Goal: Task Accomplishment & Management: Manage account settings

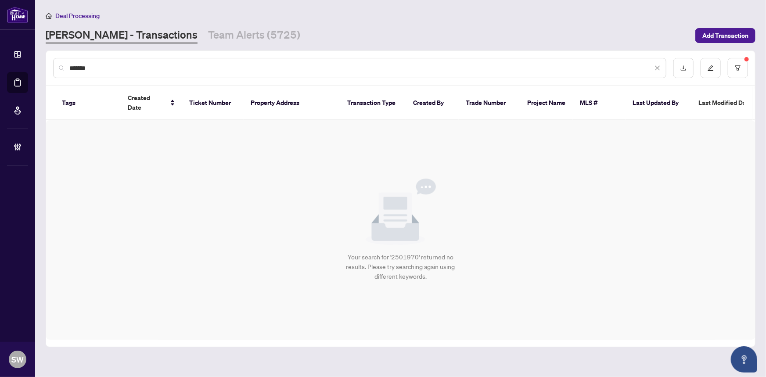
click at [83, 66] on input "*******" at bounding box center [360, 68] width 583 height 10
type input "*****"
click at [736, 69] on icon "filter" at bounding box center [738, 68] width 6 height 6
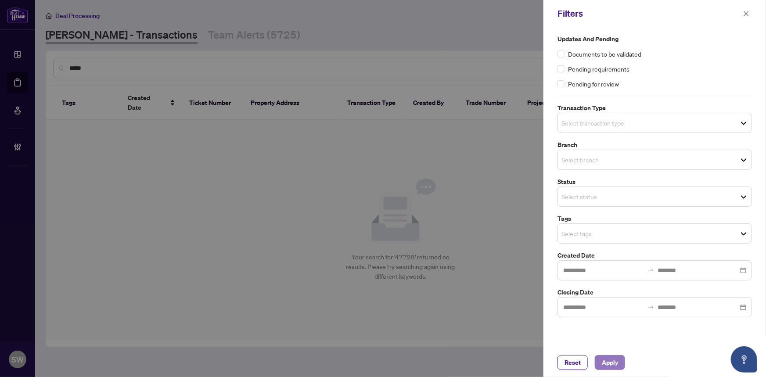
click at [610, 361] on span "Apply" at bounding box center [610, 362] width 16 height 14
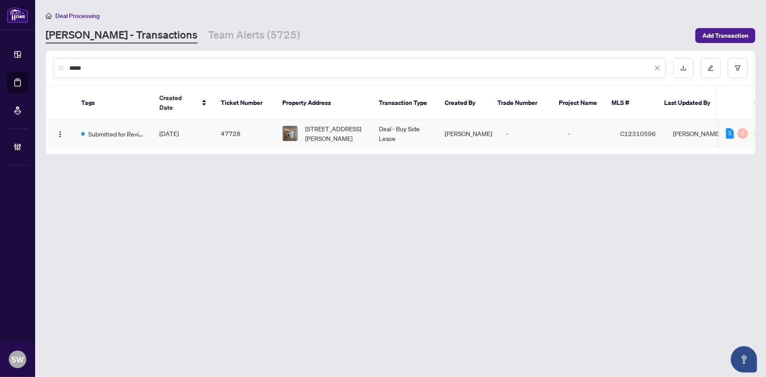
click at [179, 129] on span "Aug/08/2025" at bounding box center [168, 133] width 19 height 8
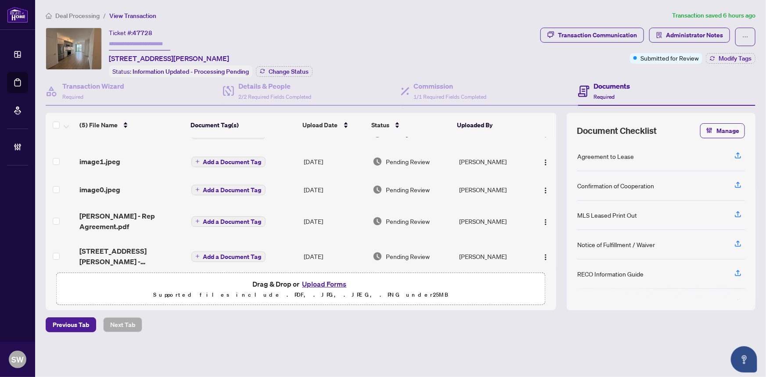
scroll to position [26, 0]
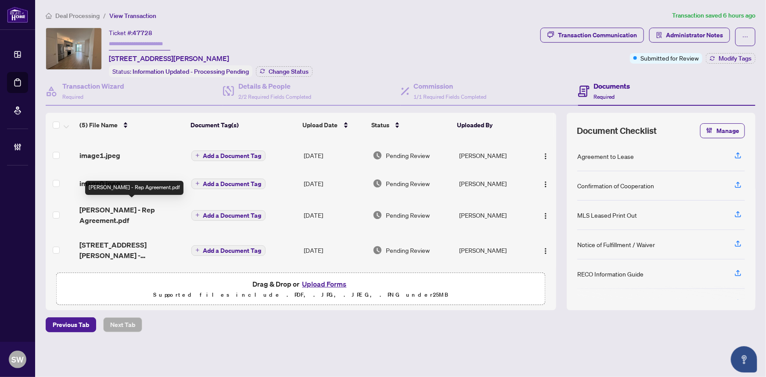
click at [131, 214] on span "Esmee Mitchell - Rep Agreement.pdf" at bounding box center [131, 215] width 104 height 21
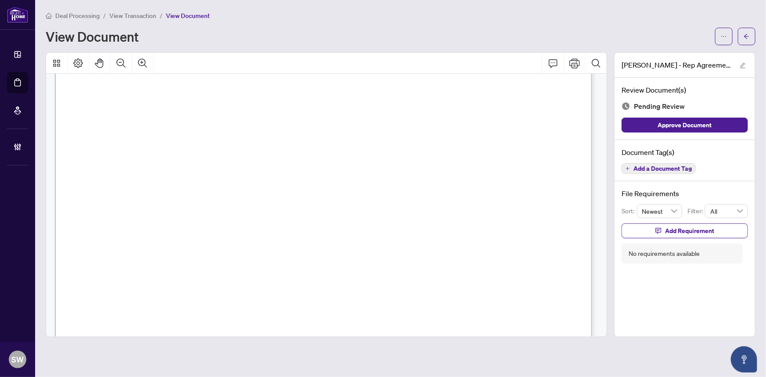
scroll to position [12565, 0]
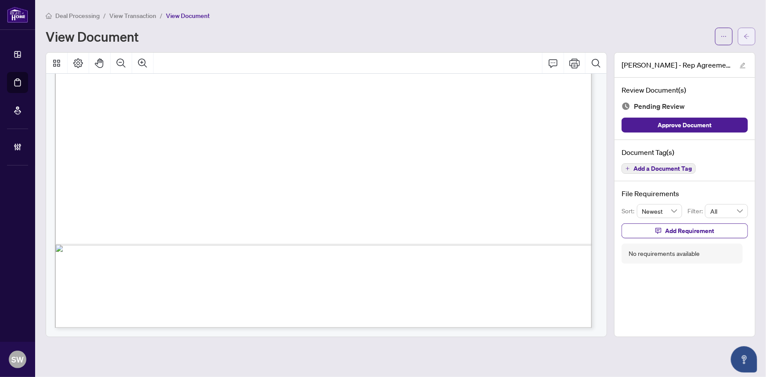
click at [747, 39] on span "button" at bounding box center [746, 36] width 6 height 14
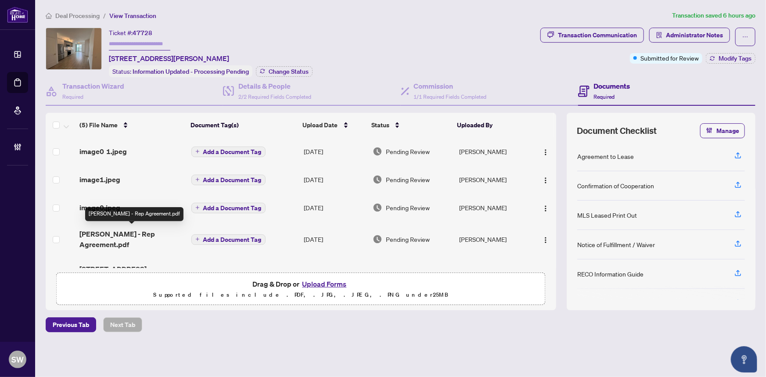
click at [129, 237] on span "Esmee Mitchell - Rep Agreement.pdf" at bounding box center [131, 239] width 104 height 21
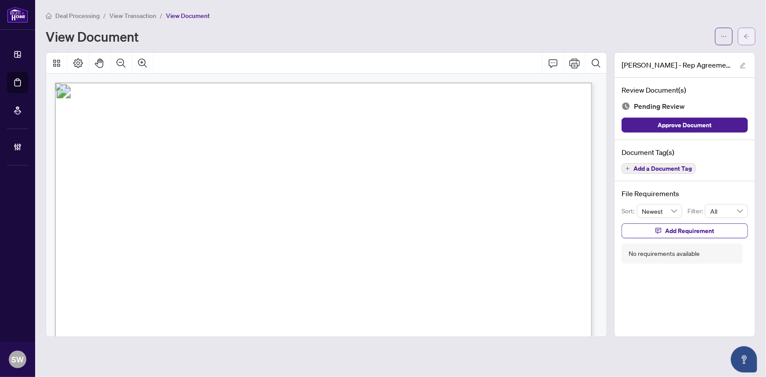
click at [745, 32] on span "button" at bounding box center [746, 36] width 6 height 14
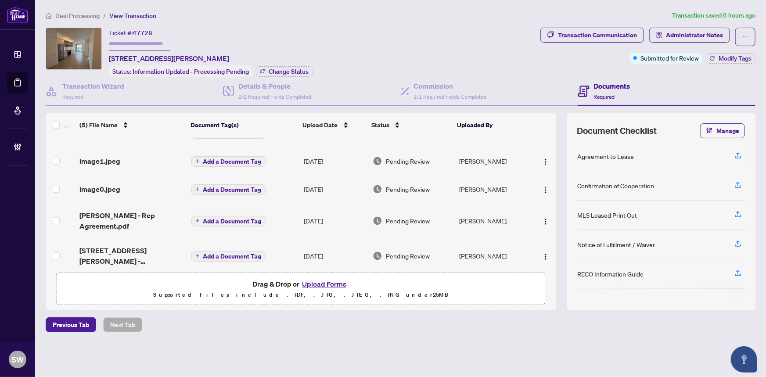
scroll to position [26, 0]
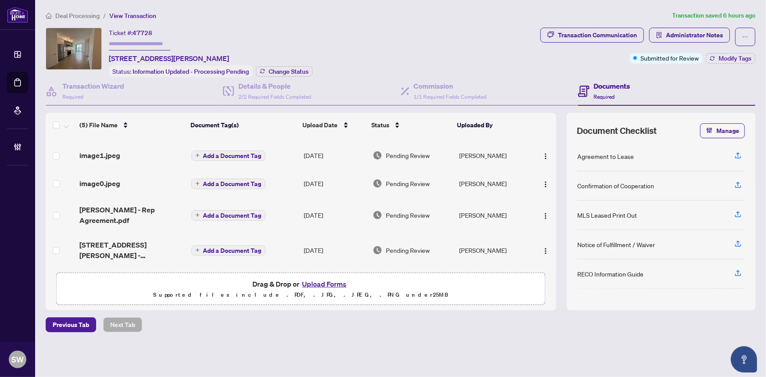
click at [115, 240] on span "50 Dunfield Ave 3414 - Complete.pdf" at bounding box center [131, 250] width 104 height 21
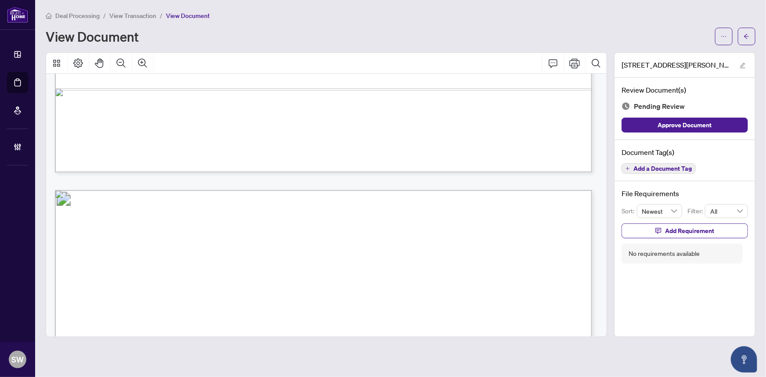
scroll to position [7124, 0]
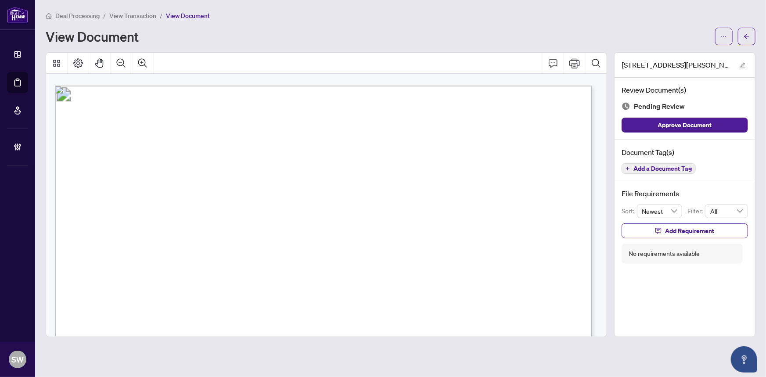
drag, startPoint x: 154, startPoint y: 289, endPoint x: 203, endPoint y: 290, distance: 48.3
click at [203, 290] on span "Dunfield Ave" at bounding box center [190, 291] width 71 height 10
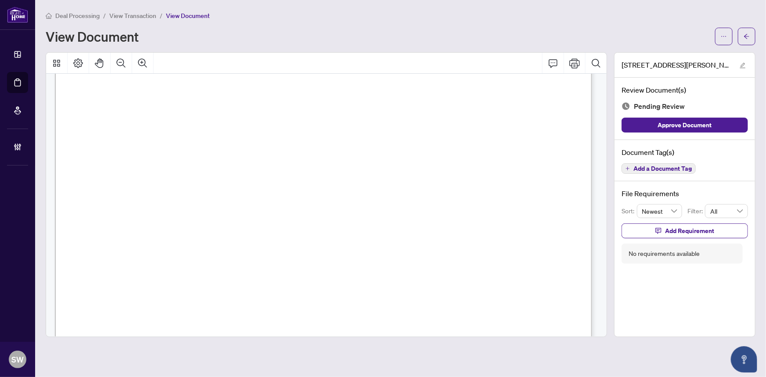
scroll to position [7164, 0]
drag, startPoint x: 162, startPoint y: 171, endPoint x: 215, endPoint y: 173, distance: 52.3
click at [215, 46] on p "Form 400 Revised Feb 2024 Page 1 of 4 The trademarks REALTOR®, REALTORS®, MLS®,…" at bounding box center [592, 46] width 1074 height 0
click at [172, 174] on span "Sandro De Sanctis, Tania De Sanctis" at bounding box center [226, 174] width 127 height 10
click at [163, 172] on span "Sandro De Sanctis, Tania De Sanctis" at bounding box center [226, 174] width 127 height 10
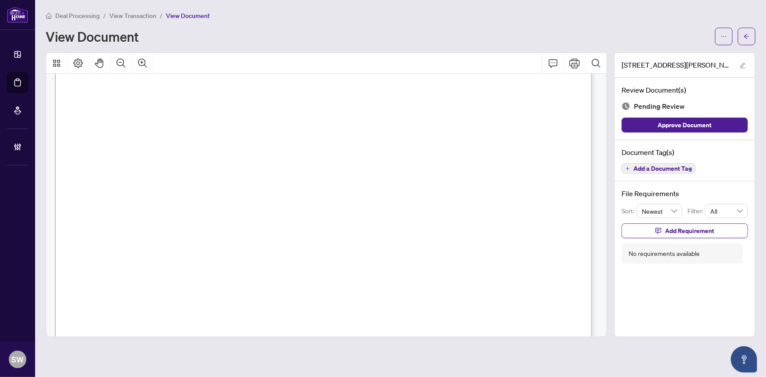
drag, startPoint x: 163, startPoint y: 171, endPoint x: 237, endPoint y: 171, distance: 74.2
click at [237, 171] on span "Sandro De Sanctis, Tania De Sanctis" at bounding box center [226, 174] width 127 height 10
click at [140, 217] on span "DORI ROMANTINI" at bounding box center [123, 221] width 63 height 10
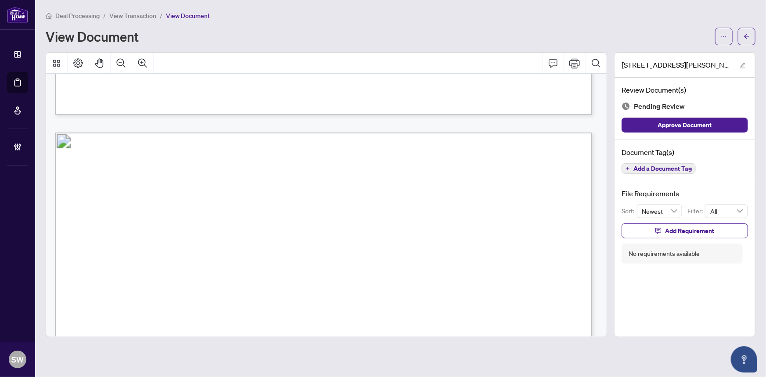
scroll to position [7084, 0]
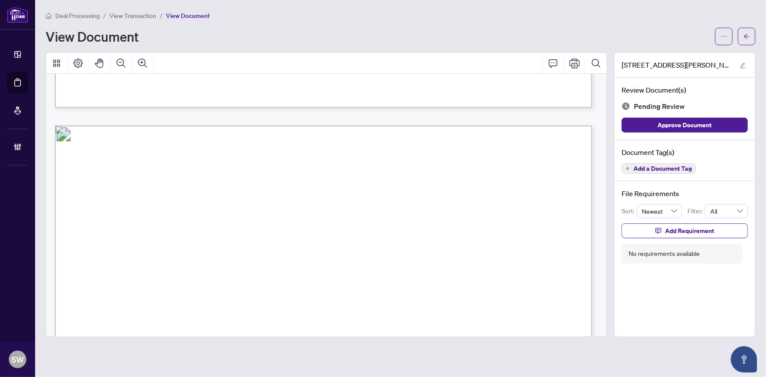
drag, startPoint x: 241, startPoint y: 252, endPoint x: 309, endPoint y: 252, distance: 67.6
click at [290, 252] on span "Sandro De Sanctis, Tania De Sanctis" at bounding box center [226, 254] width 127 height 10
click at [194, 234] on span "Esmee Victoria Mitchell" at bounding box center [216, 236] width 77 height 11
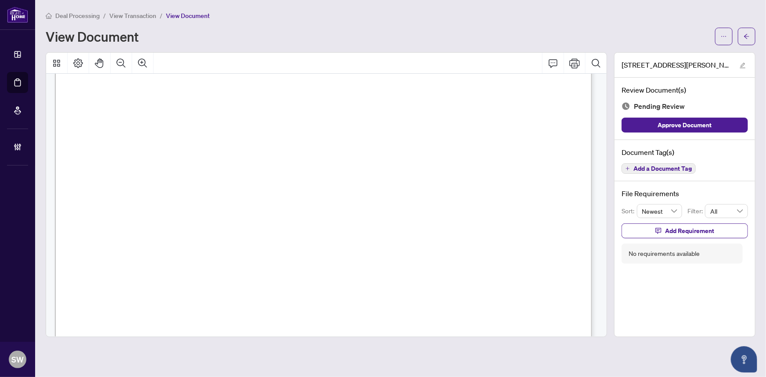
scroll to position [6525, 0]
click at [377, 161] on span "416-495-4050" at bounding box center [395, 163] width 66 height 9
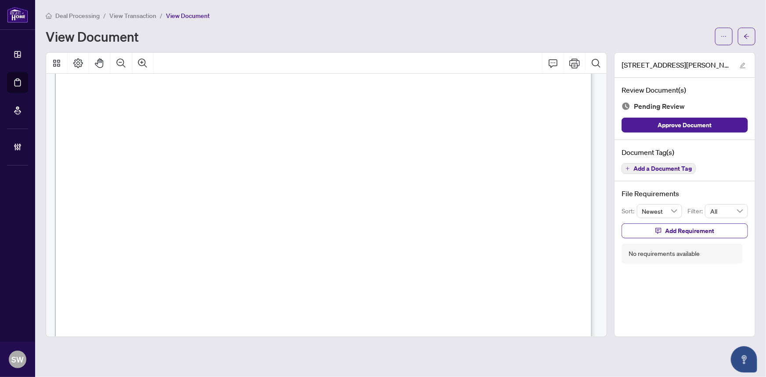
click at [189, 227] on span "ROYAL LEPAGE TERREQUITY TCK FINE HOMES REALTY, BROKERAGE" at bounding box center [281, 229] width 248 height 9
click at [204, 241] on span "JOHN FILNTISSIS" at bounding box center [210, 245] width 69 height 10
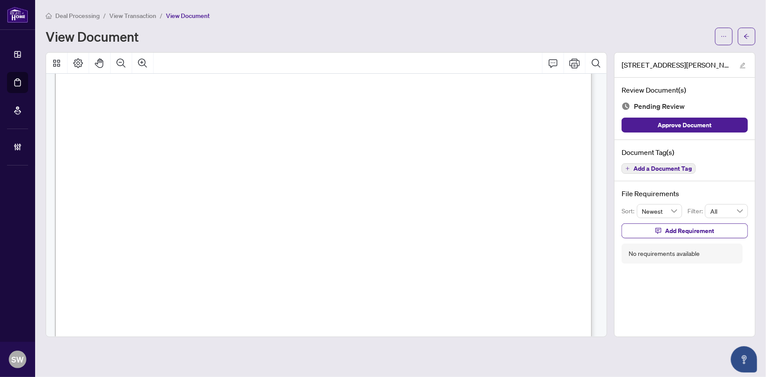
click at [204, 241] on span "JOHN FILNTISSIS" at bounding box center [210, 245] width 69 height 10
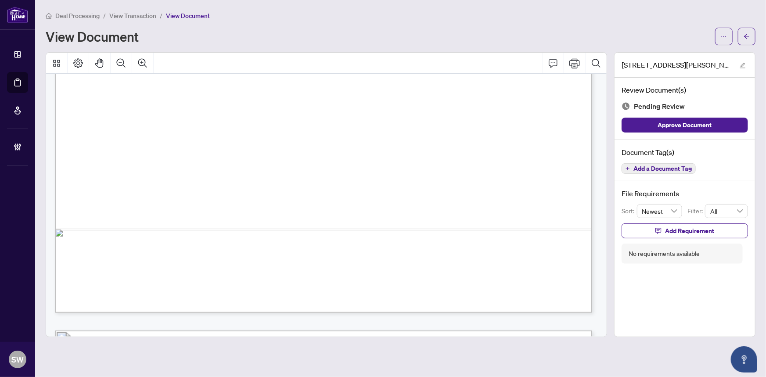
scroll to position [4845, 0]
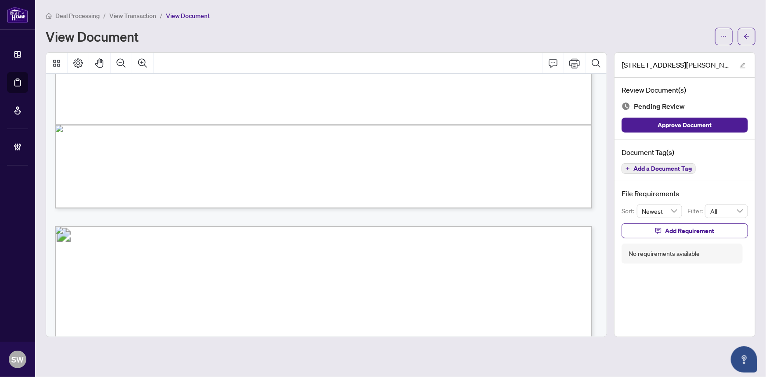
click at [650, 168] on span "Add a Document Tag" at bounding box center [662, 168] width 58 height 6
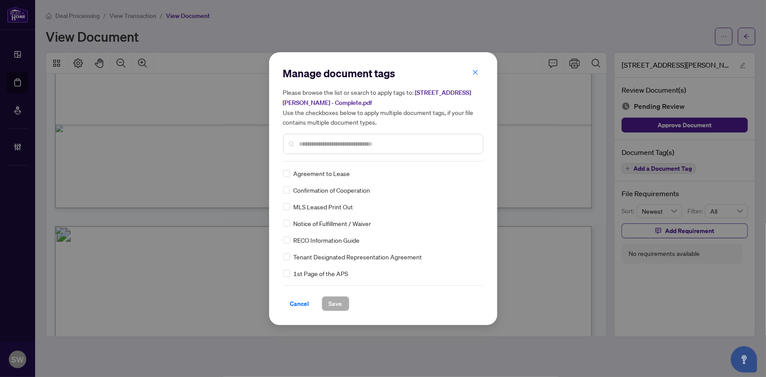
click at [316, 141] on input "text" at bounding box center [387, 144] width 176 height 10
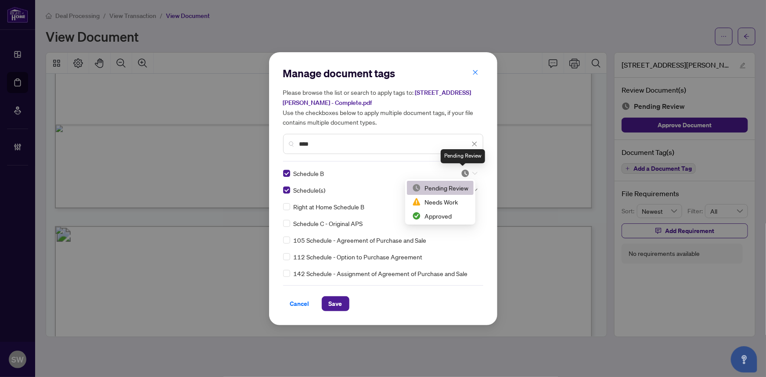
click at [466, 172] on img at bounding box center [465, 173] width 9 height 9
click at [438, 217] on div "Approved" at bounding box center [440, 216] width 56 height 10
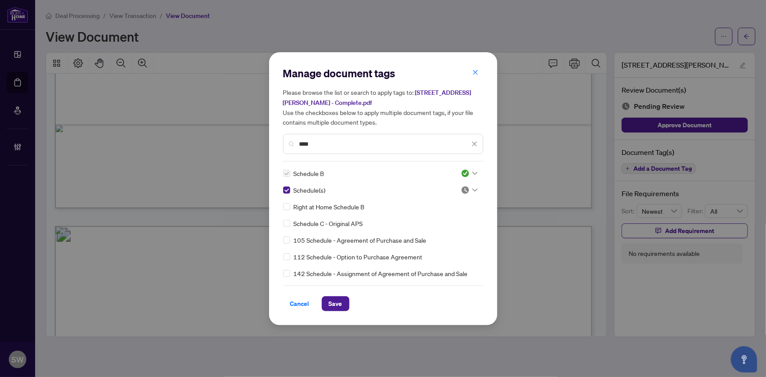
click at [473, 186] on div at bounding box center [469, 190] width 17 height 9
click at [452, 228] on div "Approved" at bounding box center [440, 233] width 56 height 10
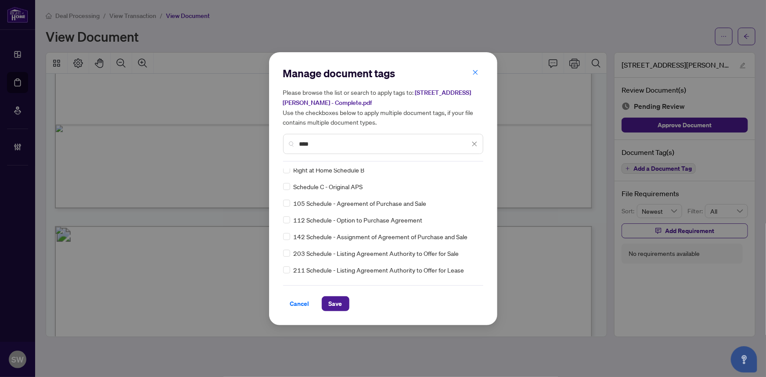
scroll to position [0, 0]
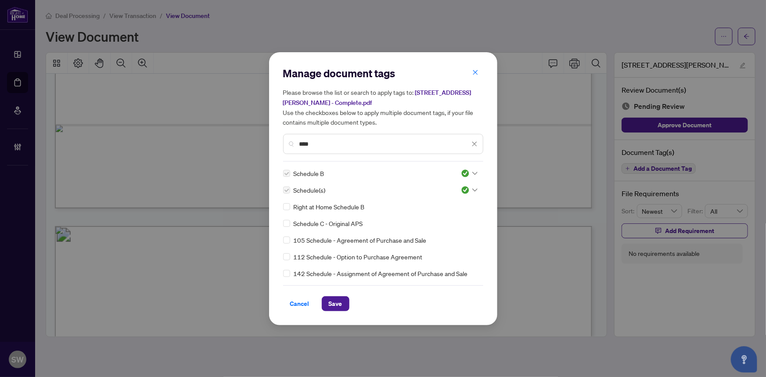
drag, startPoint x: 327, startPoint y: 142, endPoint x: 261, endPoint y: 145, distance: 66.3
click at [261, 145] on div "Manage document tags Please browse the list or search to apply tags to: 50 Dunf…" at bounding box center [383, 188] width 766 height 377
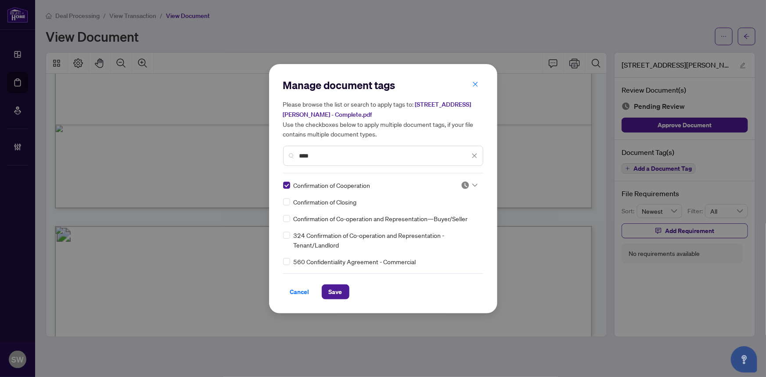
click at [471, 183] on div at bounding box center [469, 185] width 17 height 9
click at [445, 230] on div "Approved" at bounding box center [442, 228] width 56 height 10
drag, startPoint x: 322, startPoint y: 156, endPoint x: 291, endPoint y: 153, distance: 31.3
click at [291, 153] on div "****" at bounding box center [383, 156] width 200 height 20
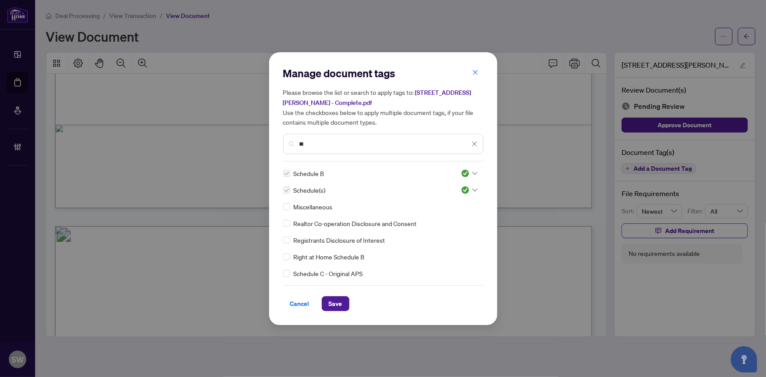
drag, startPoint x: 316, startPoint y: 144, endPoint x: 290, endPoint y: 144, distance: 26.8
click at [290, 144] on div "**" at bounding box center [383, 144] width 200 height 20
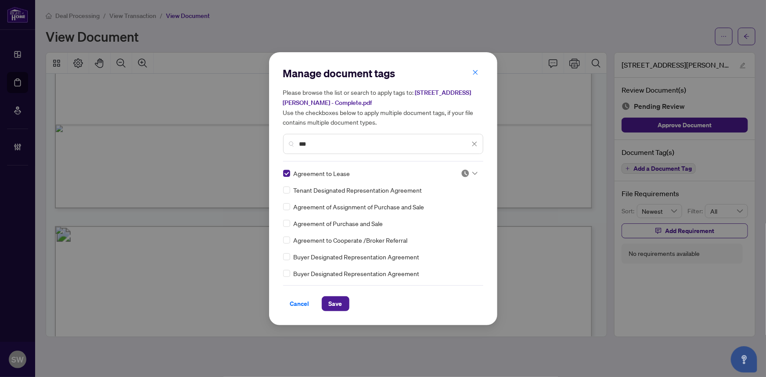
click at [473, 169] on div at bounding box center [469, 173] width 17 height 9
click at [449, 215] on div "Approved" at bounding box center [440, 216] width 56 height 10
drag, startPoint x: 315, startPoint y: 144, endPoint x: 278, endPoint y: 140, distance: 37.4
click at [278, 140] on div "Manage document tags Please browse the list or search to apply tags to: 50 Dunf…" at bounding box center [383, 188] width 228 height 273
type input "****"
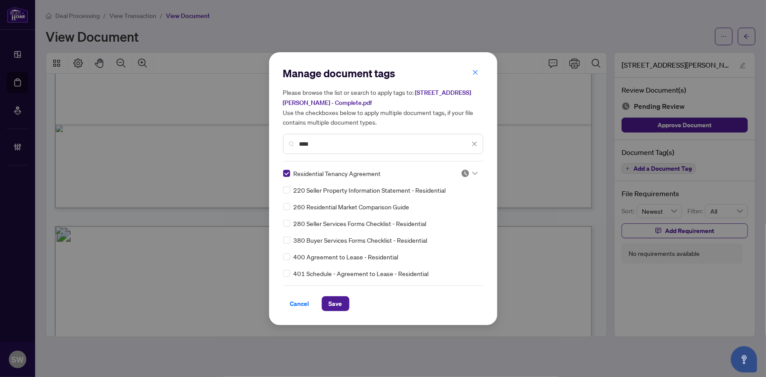
click at [467, 171] on div at bounding box center [469, 173] width 17 height 9
click at [441, 215] on div "Approved" at bounding box center [440, 216] width 56 height 10
click at [341, 306] on span "Save" at bounding box center [336, 304] width 14 height 14
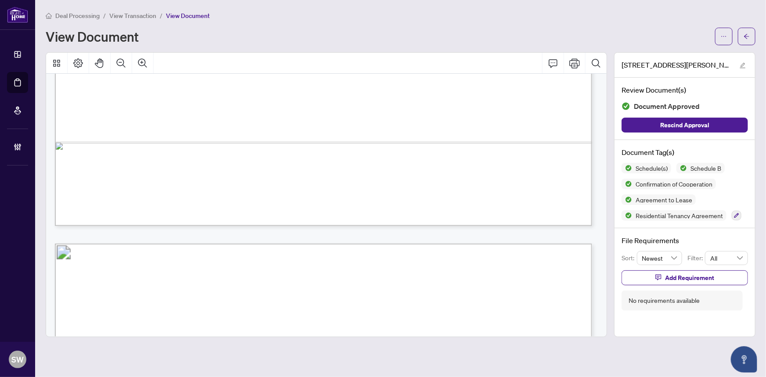
scroll to position [12268, 0]
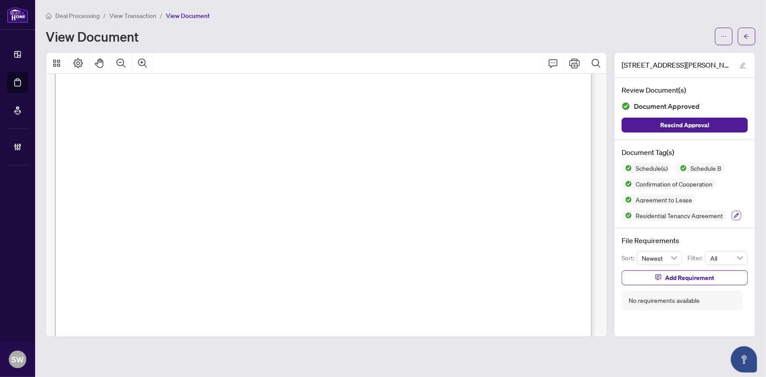
click at [739, 215] on button "button" at bounding box center [737, 216] width 10 height 10
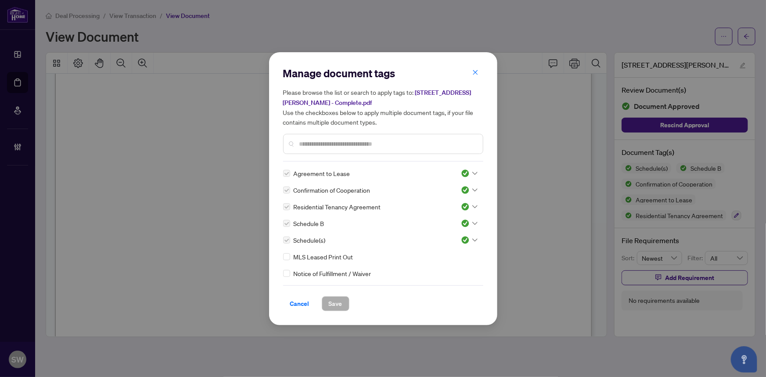
click at [324, 139] on input "text" at bounding box center [387, 144] width 176 height 10
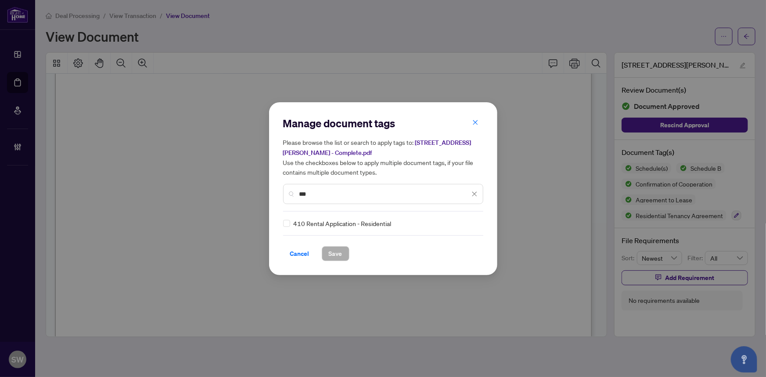
type input "***"
click at [340, 254] on span "Save" at bounding box center [336, 254] width 14 height 14
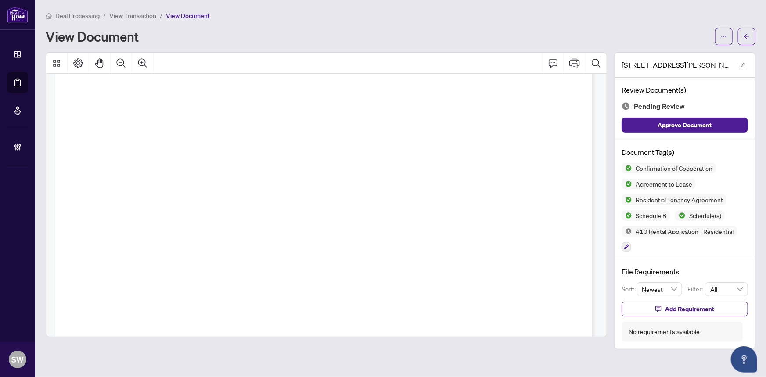
scroll to position [0, 0]
click at [627, 245] on icon "button" at bounding box center [626, 247] width 5 height 5
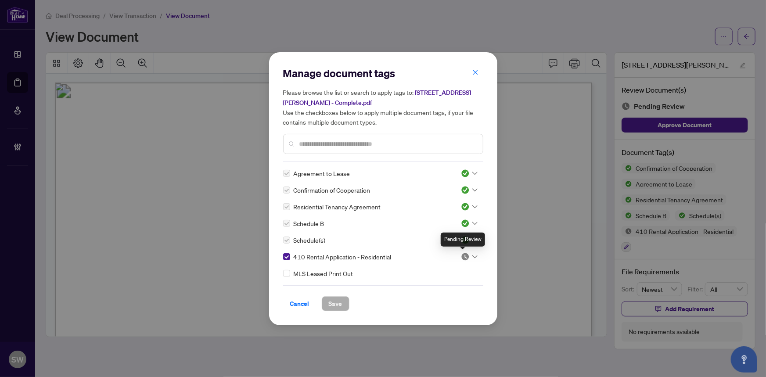
click at [463, 255] on img at bounding box center [465, 256] width 9 height 9
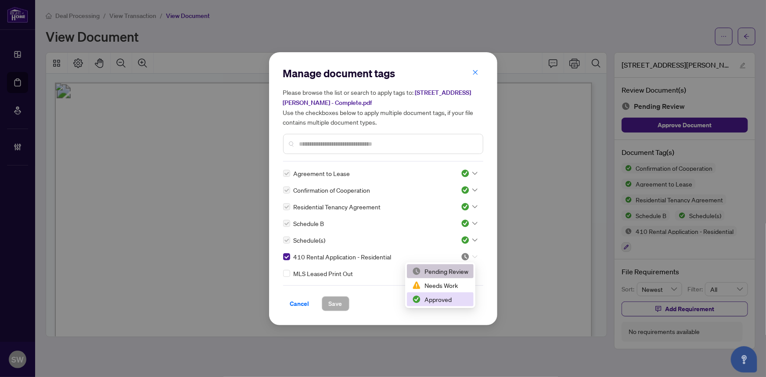
click at [442, 298] on div "Approved" at bounding box center [440, 299] width 56 height 10
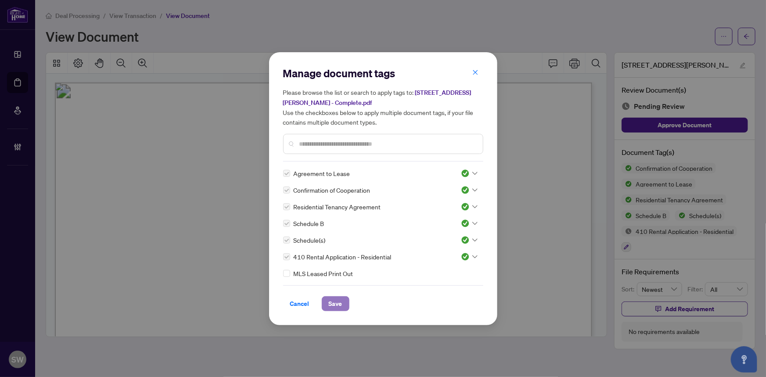
click at [335, 304] on span "Save" at bounding box center [336, 304] width 14 height 14
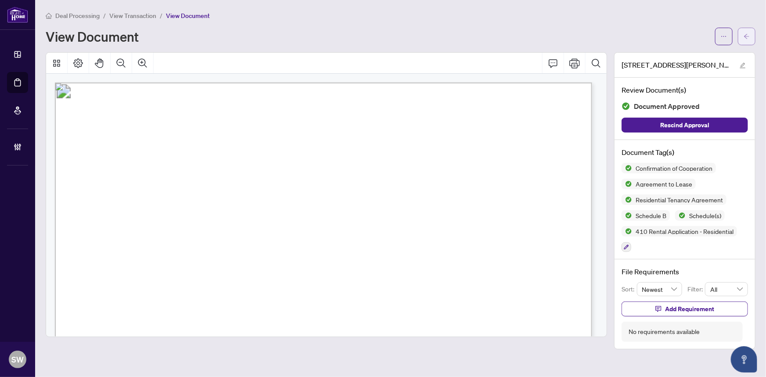
click at [750, 35] on button "button" at bounding box center [747, 37] width 18 height 18
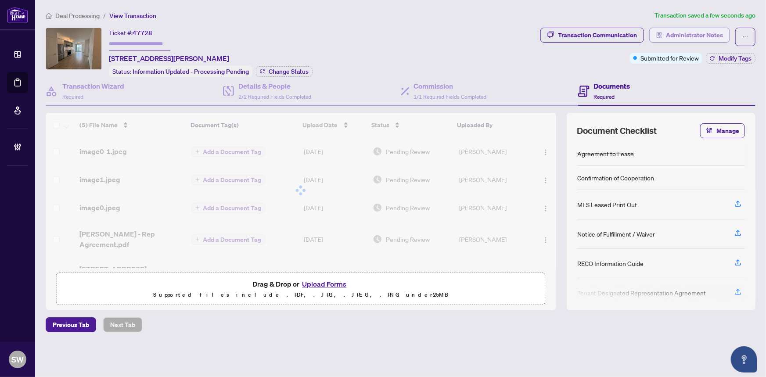
click at [697, 35] on span "Administrator Notes" at bounding box center [694, 35] width 57 height 14
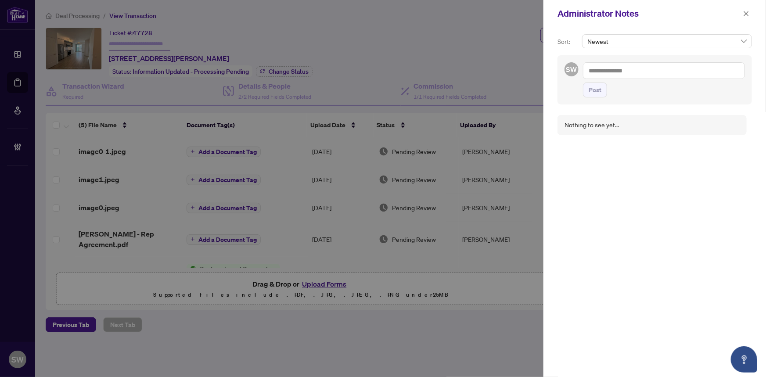
click at [644, 71] on textarea at bounding box center [664, 70] width 162 height 17
paste textarea "**********"
click at [614, 71] on textarea "**********" at bounding box center [664, 70] width 162 height 17
type textarea "**********"
click at [598, 92] on span "Post" at bounding box center [595, 90] width 13 height 14
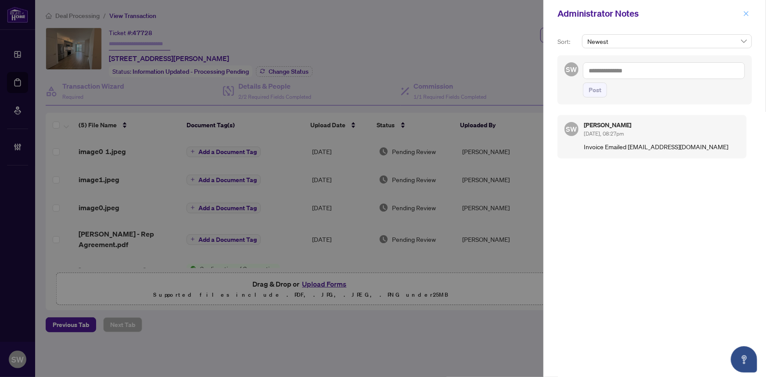
click at [745, 11] on icon "close" at bounding box center [746, 14] width 6 height 6
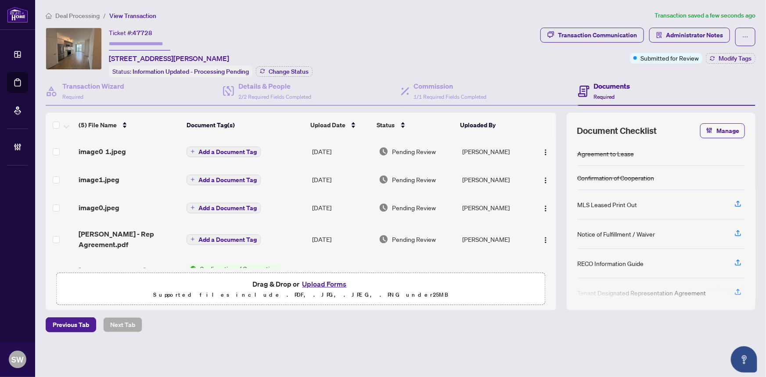
click at [140, 153] on div "image0 1.jpeg" at bounding box center [129, 151] width 101 height 11
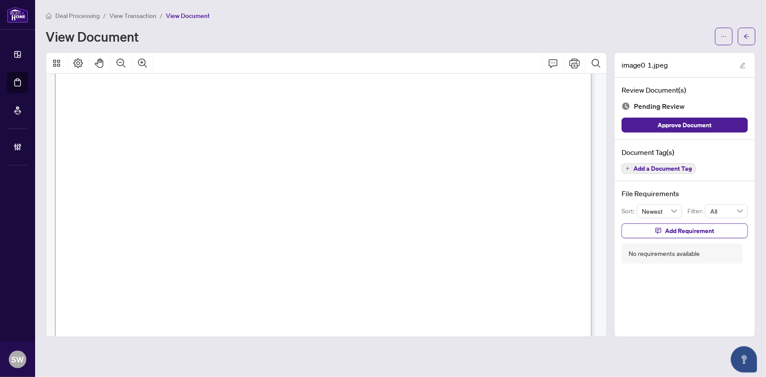
scroll to position [39, 0]
click at [646, 167] on span "Add a Document Tag" at bounding box center [662, 168] width 58 height 6
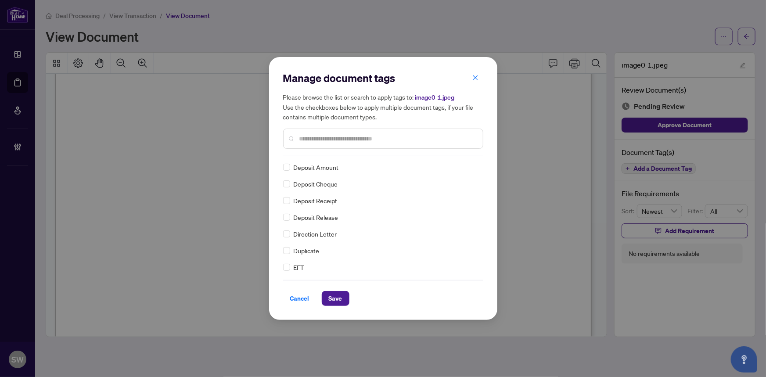
scroll to position [0, 0]
click at [472, 167] on icon at bounding box center [474, 168] width 5 height 4
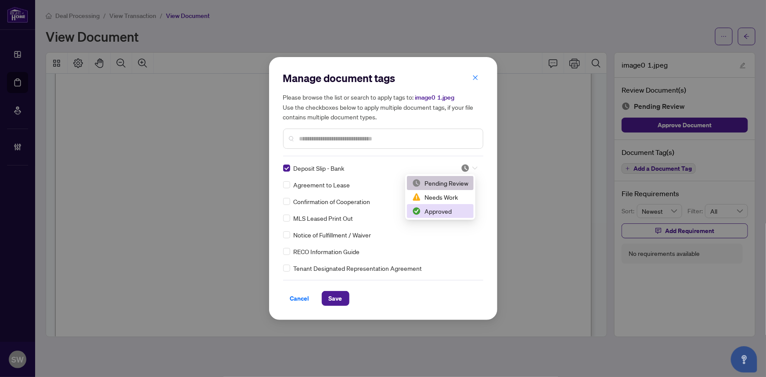
click at [438, 207] on div "Approved" at bounding box center [440, 211] width 56 height 10
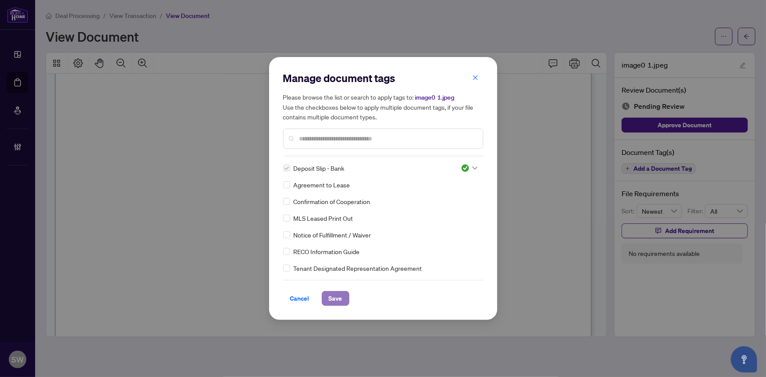
click at [341, 294] on span "Save" at bounding box center [336, 298] width 14 height 14
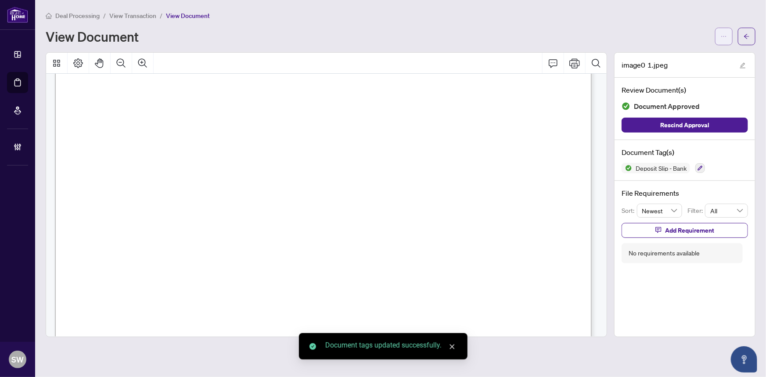
click at [721, 42] on span "button" at bounding box center [724, 36] width 6 height 14
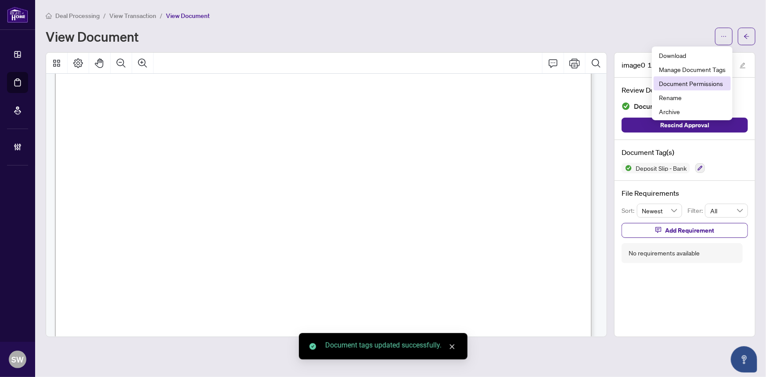
click at [682, 88] on li "Document Permissions" at bounding box center [692, 83] width 77 height 14
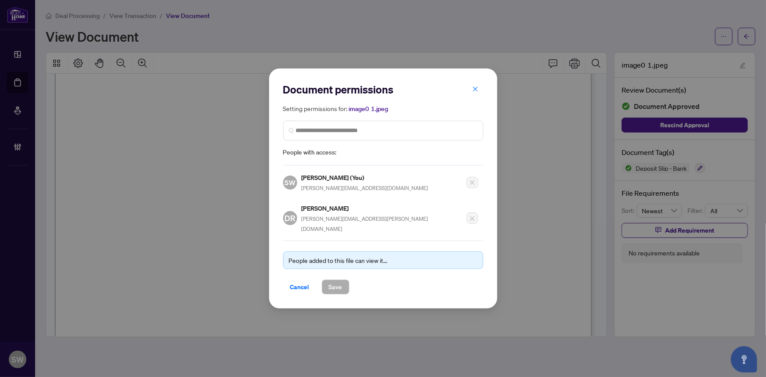
drag, startPoint x: 297, startPoint y: 280, endPoint x: 369, endPoint y: 255, distance: 76.5
click at [297, 280] on span "Cancel" at bounding box center [299, 287] width 19 height 14
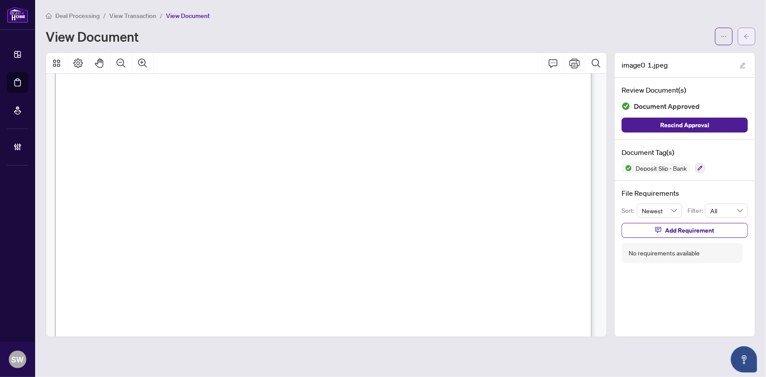
click at [752, 40] on button "button" at bounding box center [747, 37] width 18 height 18
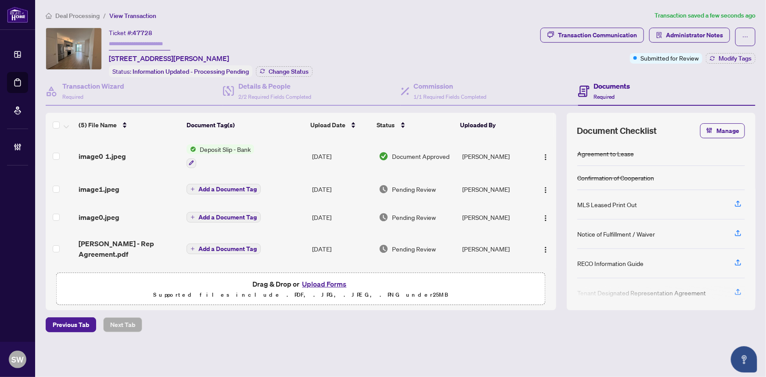
click at [129, 185] on div "image1.jpeg" at bounding box center [129, 189] width 101 height 11
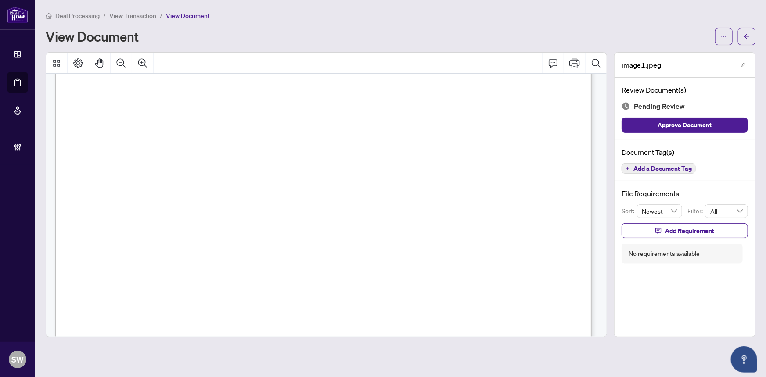
scroll to position [199, 0]
click at [646, 167] on span "Add a Document Tag" at bounding box center [662, 168] width 58 height 6
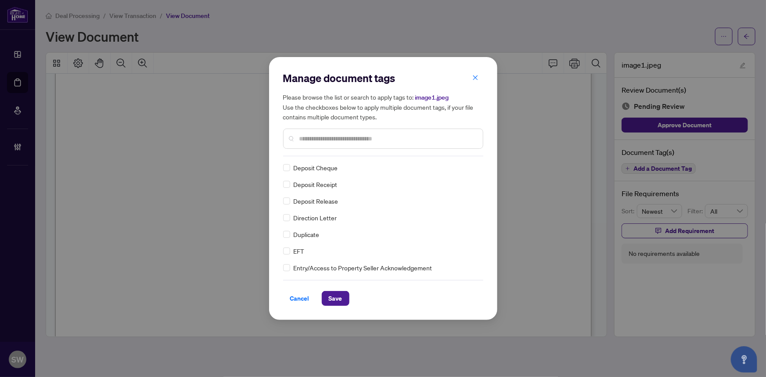
scroll to position [0, 0]
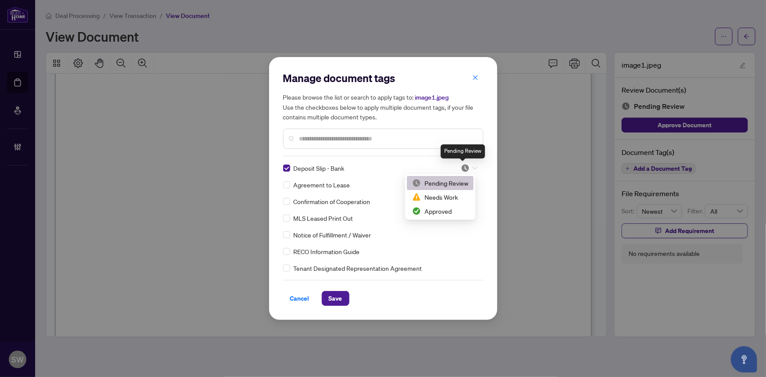
click at [467, 168] on div at bounding box center [469, 168] width 17 height 9
click at [441, 209] on div "Approved" at bounding box center [440, 211] width 56 height 10
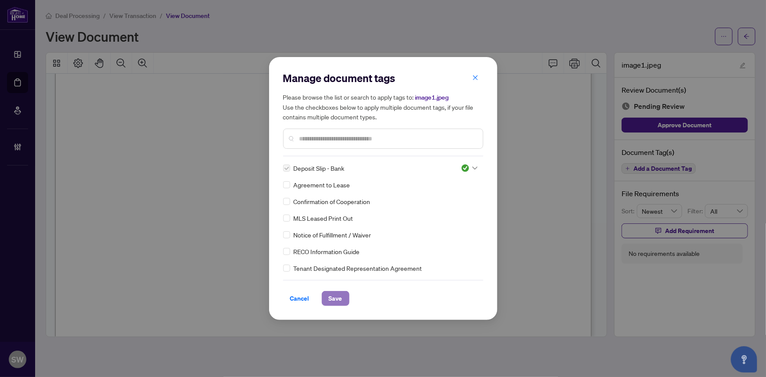
click at [334, 294] on span "Save" at bounding box center [336, 298] width 14 height 14
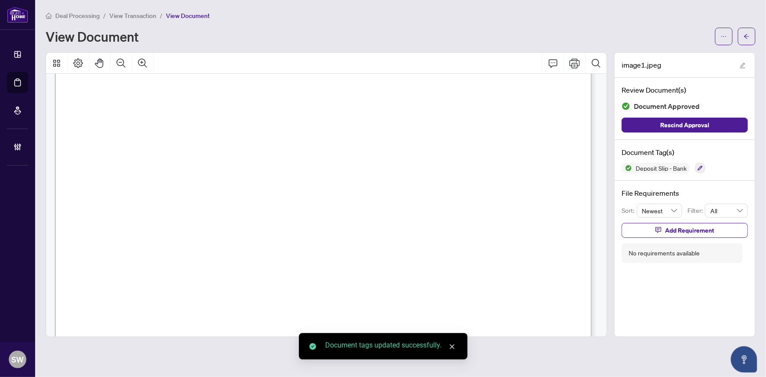
click at [750, 36] on button "button" at bounding box center [747, 37] width 18 height 18
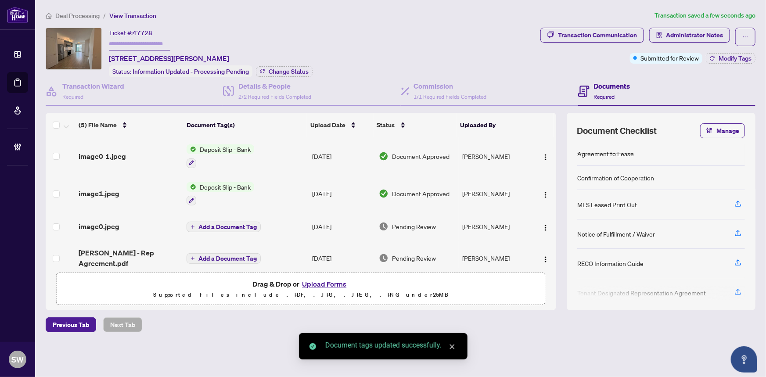
click at [156, 221] on div "image0.jpeg" at bounding box center [129, 226] width 101 height 11
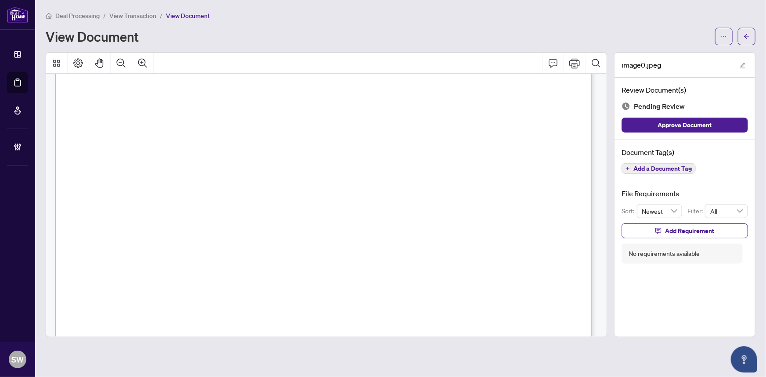
scroll to position [51, 0]
click at [686, 167] on span "Add a Document Tag" at bounding box center [662, 168] width 58 height 6
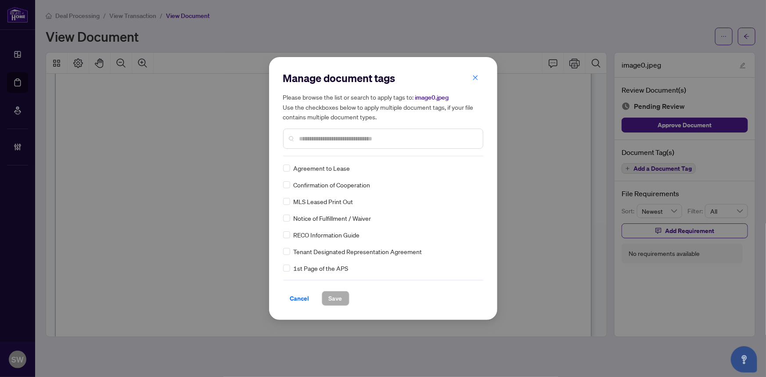
click at [313, 143] on input "text" at bounding box center [387, 139] width 176 height 10
type input "***"
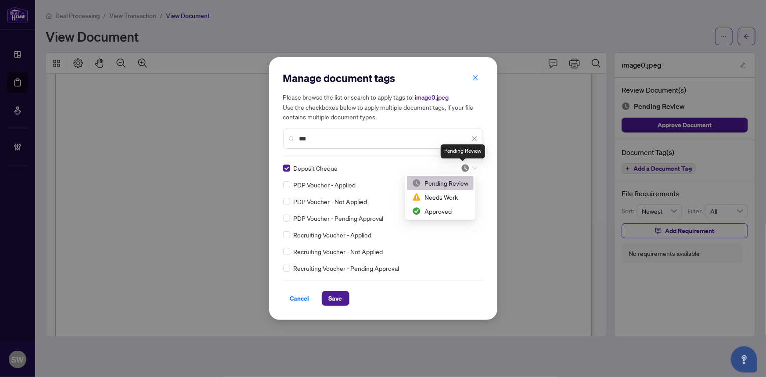
click at [463, 166] on img at bounding box center [465, 168] width 9 height 9
click at [440, 211] on div "Approved" at bounding box center [440, 211] width 56 height 10
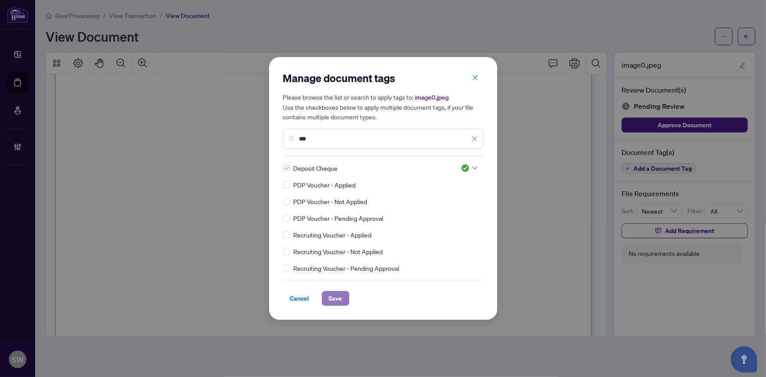
click at [335, 293] on span "Save" at bounding box center [336, 298] width 14 height 14
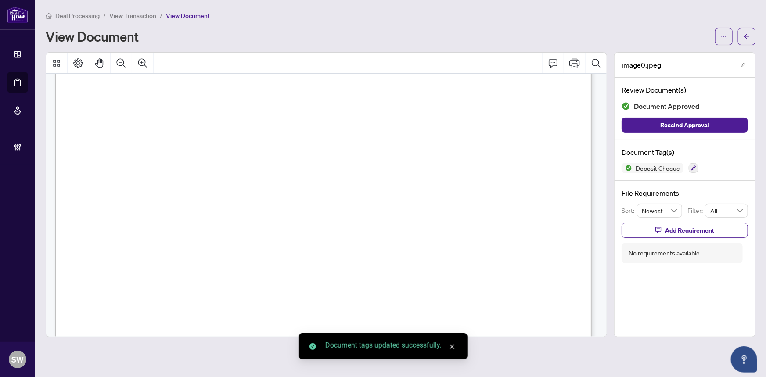
click at [746, 35] on icon "arrow-left" at bounding box center [746, 36] width 6 height 6
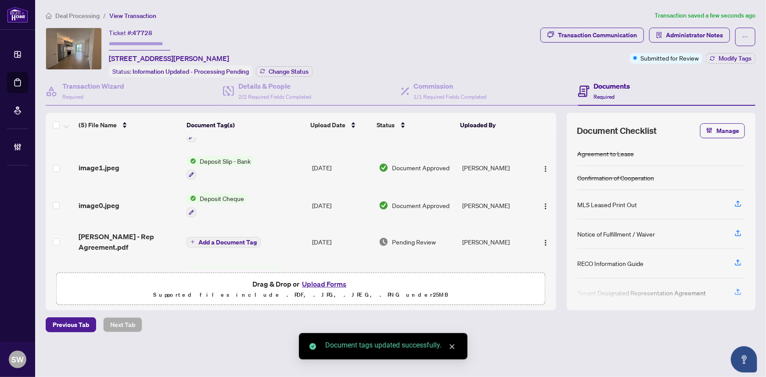
scroll to position [56, 0]
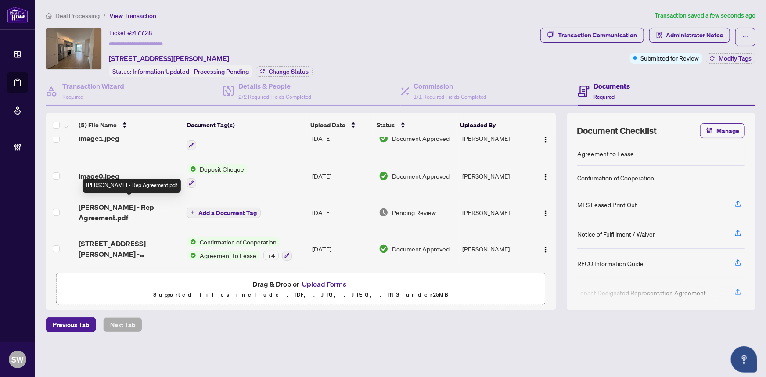
click at [126, 208] on span "Esmee Mitchell - Rep Agreement.pdf" at bounding box center [129, 212] width 101 height 21
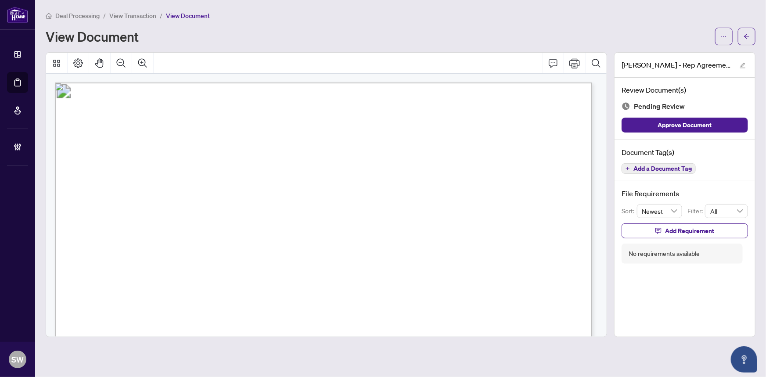
click at [678, 169] on span "Add a Document Tag" at bounding box center [662, 168] width 58 height 6
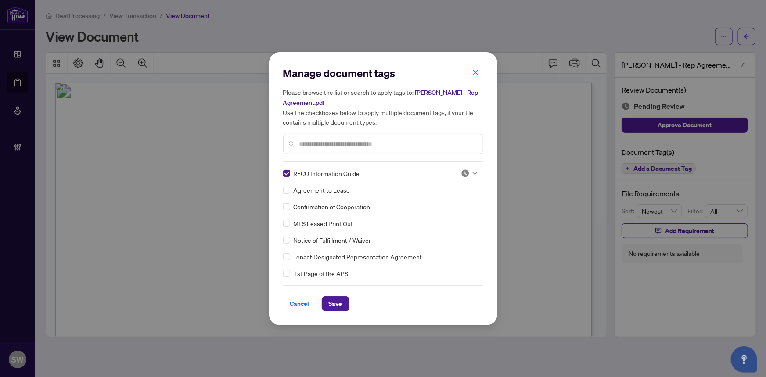
click at [469, 172] on div at bounding box center [469, 173] width 17 height 9
click at [442, 217] on div "Approved" at bounding box center [440, 216] width 56 height 10
click at [464, 188] on img at bounding box center [465, 190] width 9 height 9
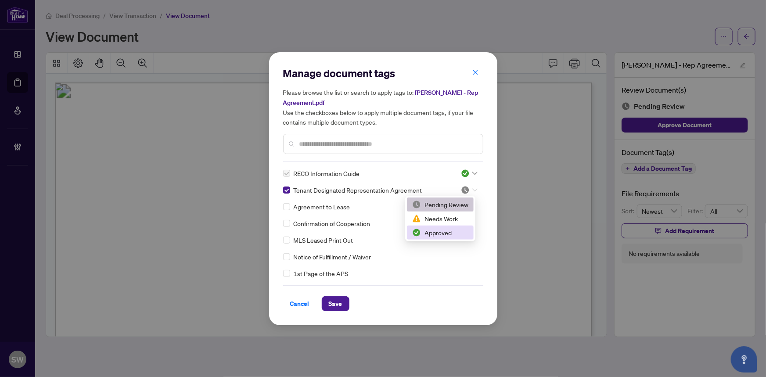
click at [447, 231] on div "Approved" at bounding box center [440, 233] width 56 height 10
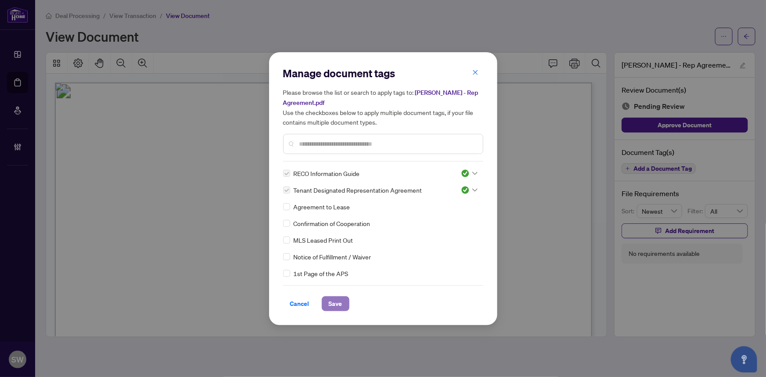
click at [344, 301] on button "Save" at bounding box center [336, 303] width 28 height 15
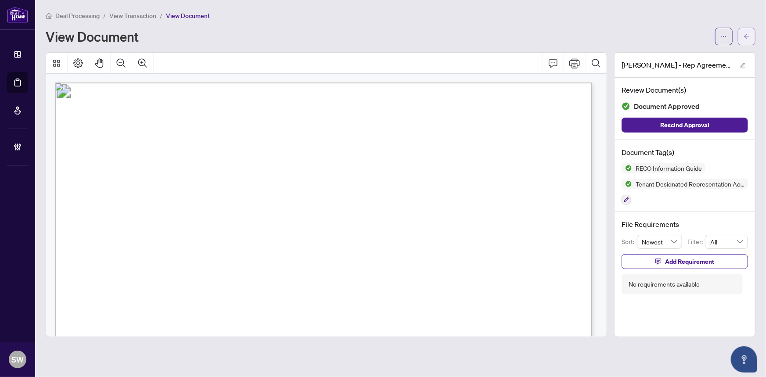
click at [750, 39] on button "button" at bounding box center [747, 37] width 18 height 18
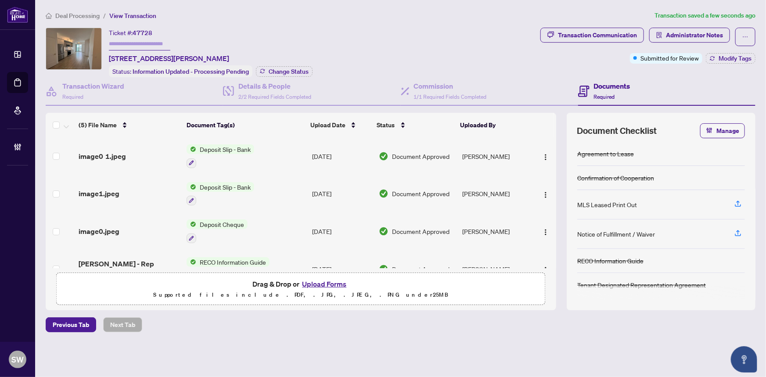
click at [150, 44] on input "text" at bounding box center [139, 44] width 61 height 13
paste input "*******"
type input "*******"
click at [148, 33] on span "47728" at bounding box center [143, 33] width 20 height 8
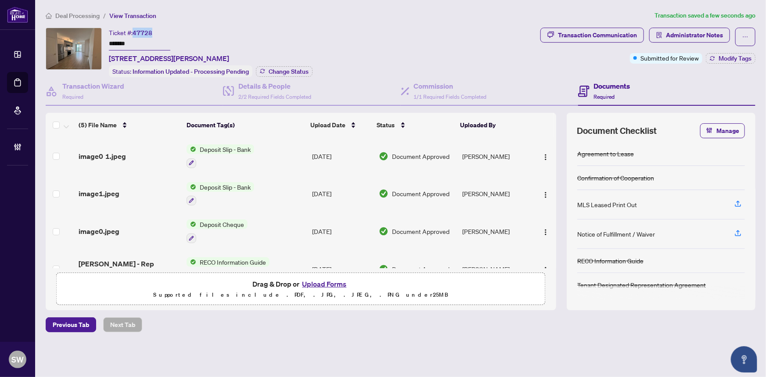
copy span "47728"
click at [447, 88] on h4 "Commission" at bounding box center [450, 86] width 73 height 11
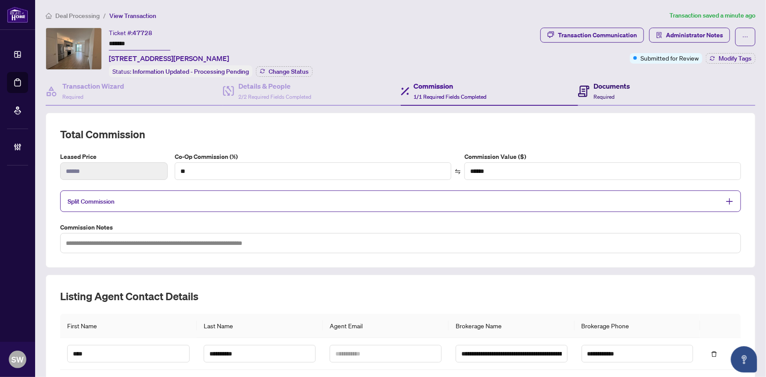
click at [594, 86] on h4 "Documents" at bounding box center [612, 86] width 36 height 11
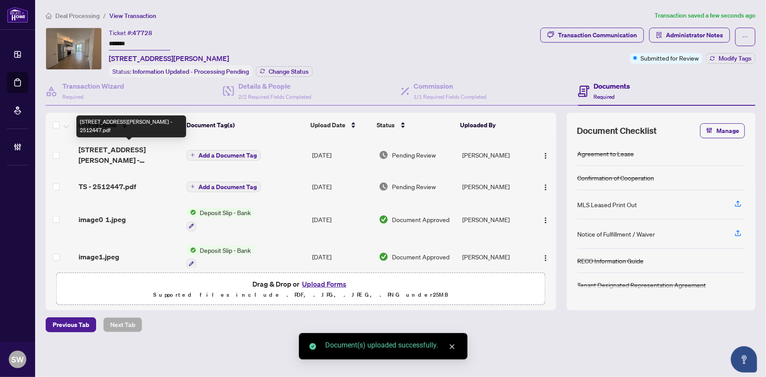
click at [129, 150] on span "50 Dunfield Ave 3414 - Inv - 2512447.pdf" at bounding box center [129, 154] width 101 height 21
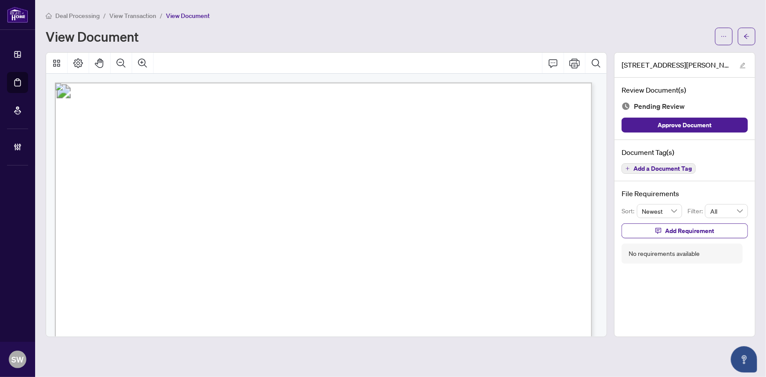
click at [673, 169] on span "Add a Document Tag" at bounding box center [662, 168] width 58 height 6
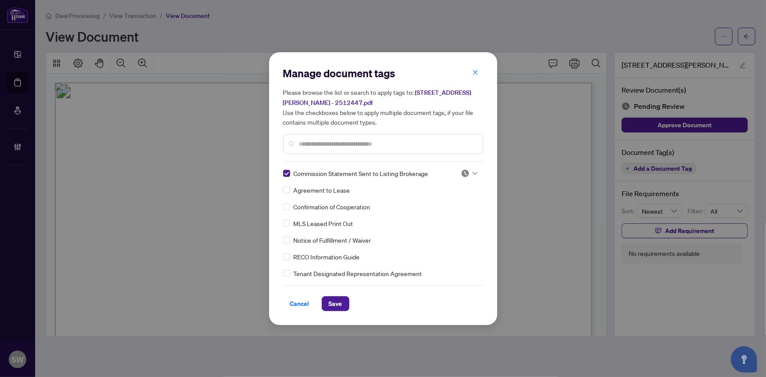
click at [470, 169] on div at bounding box center [469, 173] width 17 height 9
click at [448, 217] on div "Approved" at bounding box center [440, 216] width 56 height 10
click at [331, 303] on span "Save" at bounding box center [336, 304] width 14 height 14
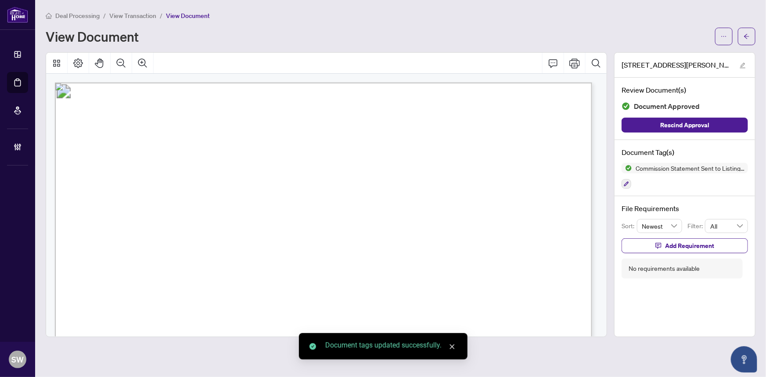
click at [724, 36] on icon "ellipsis" at bounding box center [724, 36] width 6 height 6
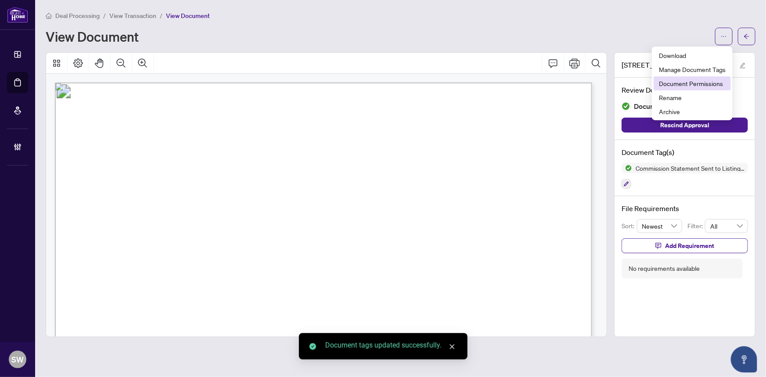
click at [692, 83] on span "Document Permissions" at bounding box center [692, 84] width 67 height 10
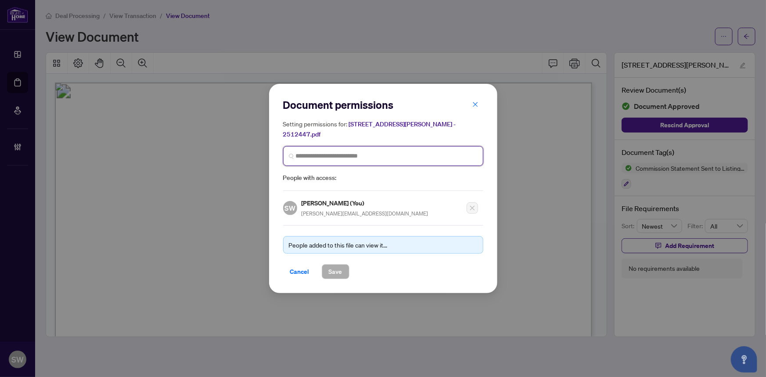
click at [378, 151] on input "search" at bounding box center [387, 155] width 182 height 9
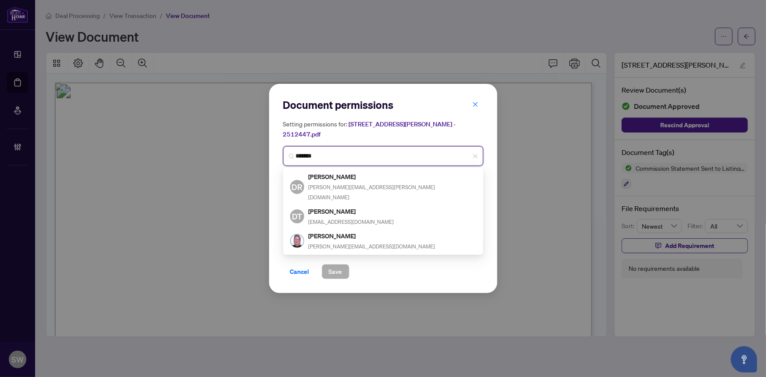
type input "********"
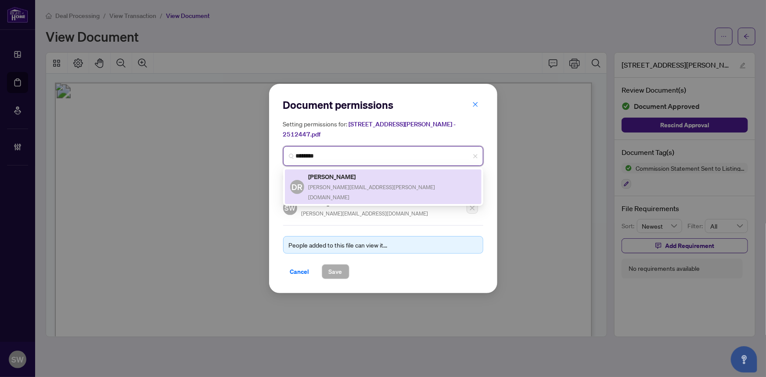
click at [364, 173] on h5 "Dori Romantini" at bounding box center [393, 177] width 168 height 10
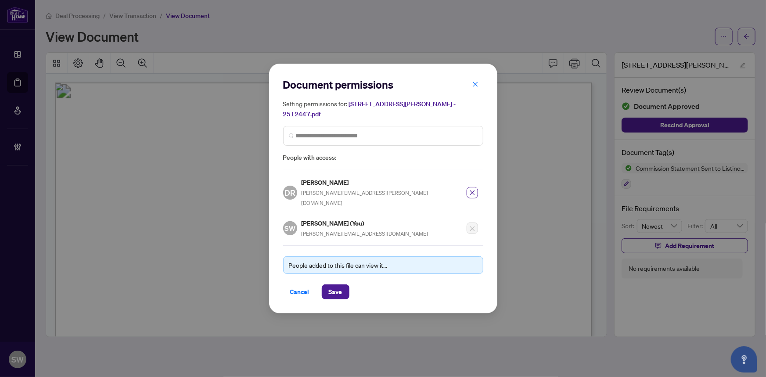
click at [332, 183] on h5 "Dori Romantini" at bounding box center [382, 182] width 160 height 10
copy h5 "Dori Romantini"
click at [341, 285] on span "Save" at bounding box center [336, 292] width 14 height 14
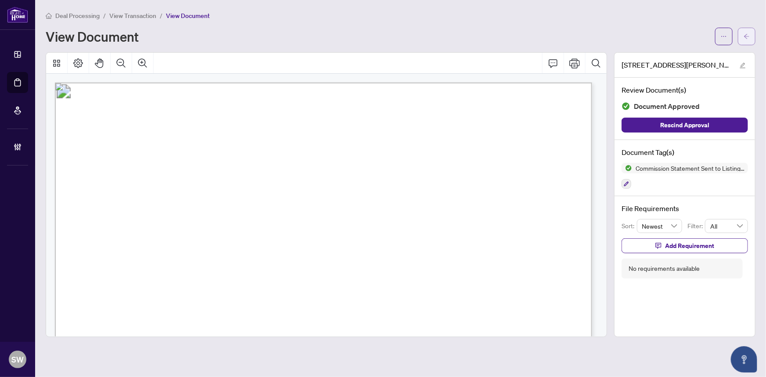
click at [747, 36] on icon "arrow-left" at bounding box center [746, 36] width 6 height 6
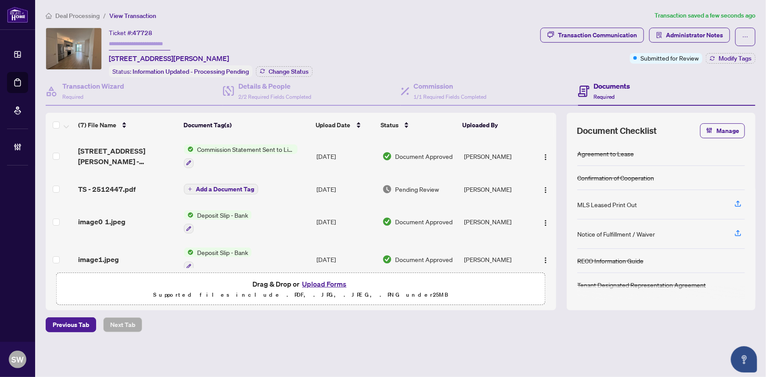
click at [128, 184] on span "TS - 2512447.pdf" at bounding box center [106, 189] width 57 height 11
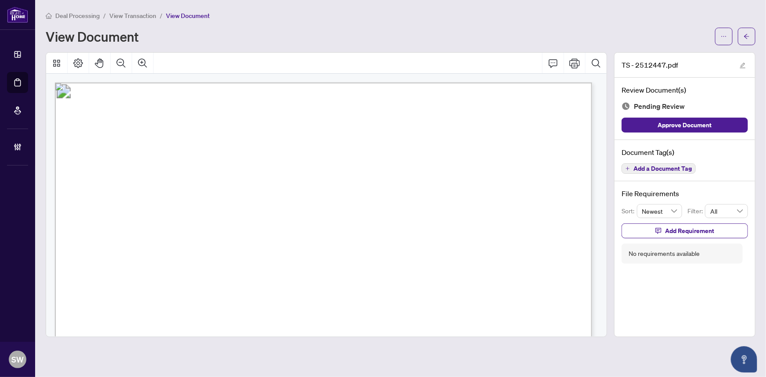
click at [653, 169] on span "Add a Document Tag" at bounding box center [662, 168] width 58 height 6
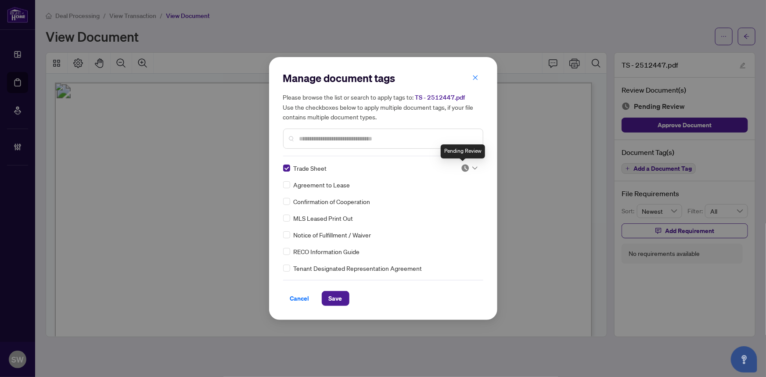
click at [466, 169] on img at bounding box center [465, 168] width 9 height 9
click at [336, 294] on span "Save" at bounding box center [336, 298] width 14 height 14
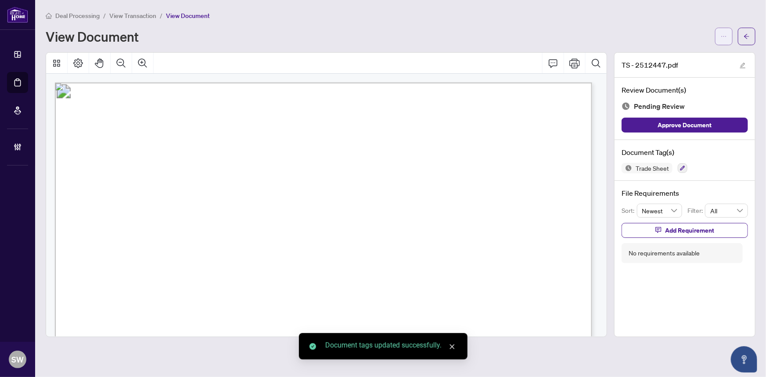
click at [718, 36] on button "button" at bounding box center [724, 37] width 18 height 18
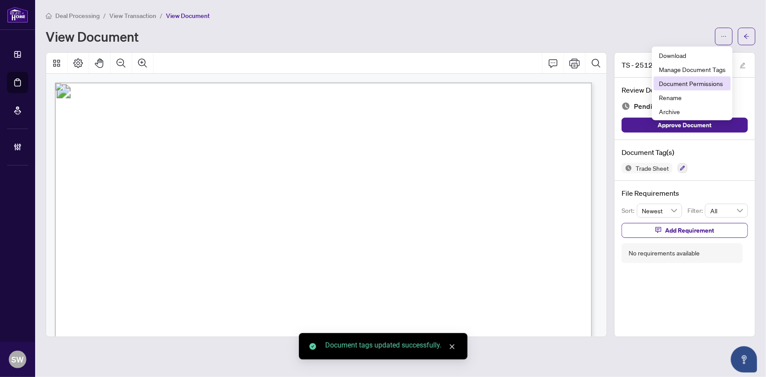
click at [680, 81] on span "Document Permissions" at bounding box center [692, 84] width 67 height 10
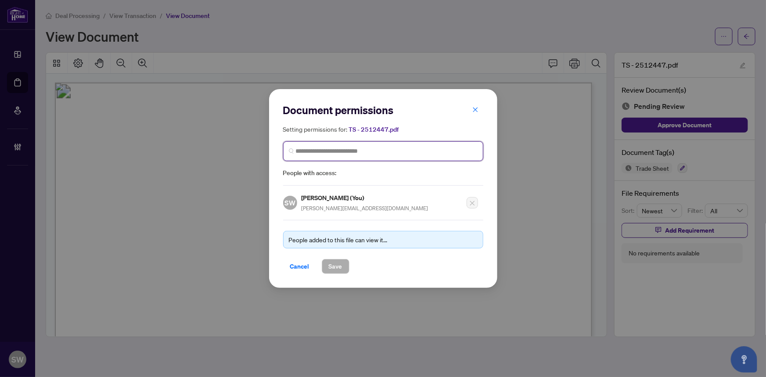
click at [316, 149] on input "search" at bounding box center [387, 151] width 182 height 9
paste input "**********"
type input "**********"
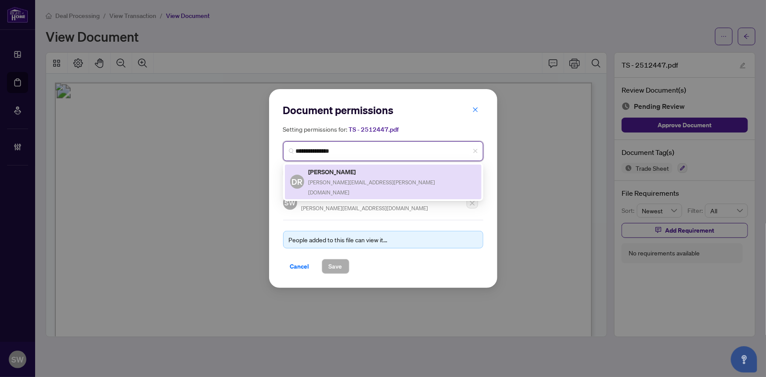
click at [352, 180] on span "dori.romantini@gmail.com" at bounding box center [372, 187] width 127 height 17
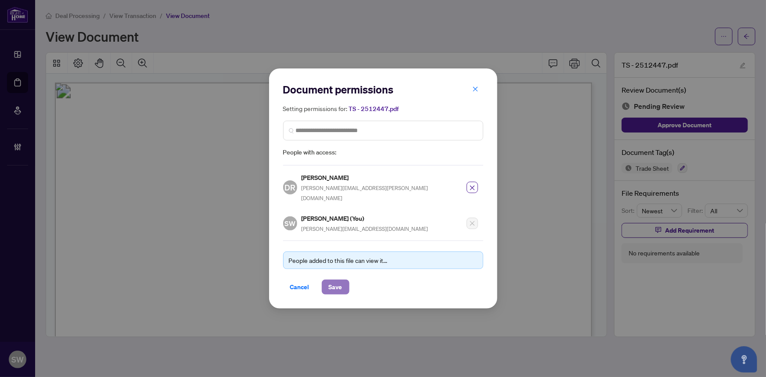
click at [332, 280] on span "Save" at bounding box center [336, 287] width 14 height 14
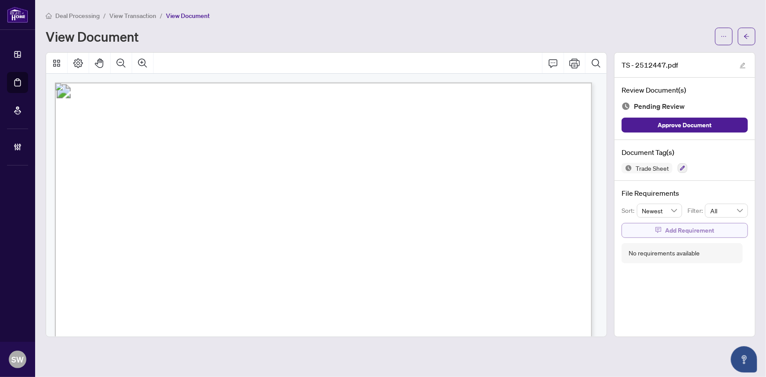
click at [682, 226] on span "Add Requirement" at bounding box center [689, 230] width 49 height 14
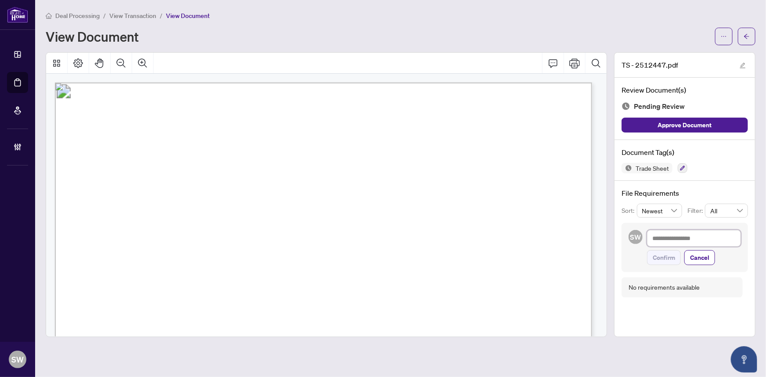
click at [665, 241] on textarea at bounding box center [694, 238] width 94 height 17
paste textarea "**********"
type textarea "**********"
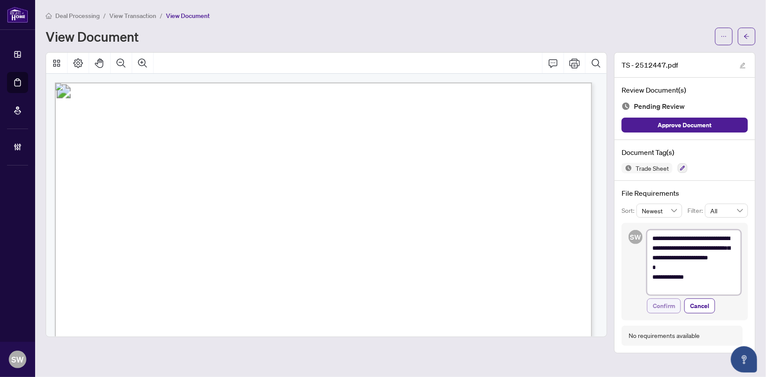
type textarea "**********"
click at [663, 305] on span "Confirm" at bounding box center [664, 306] width 22 height 14
type textarea "**********"
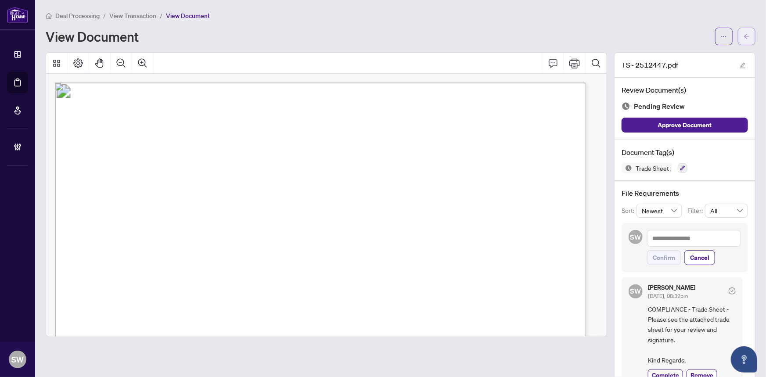
click at [746, 39] on button "button" at bounding box center [747, 37] width 18 height 18
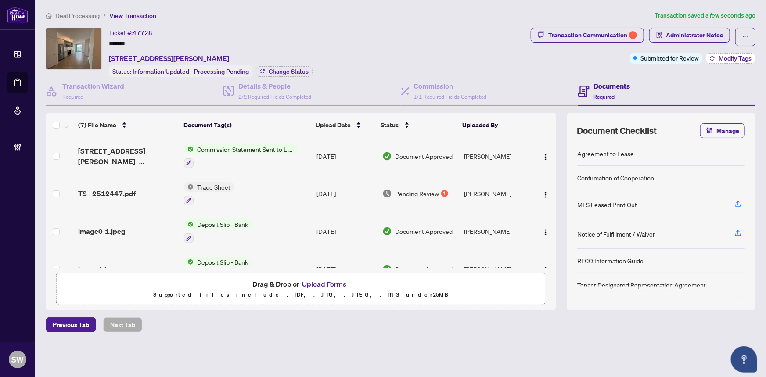
click at [725, 56] on span "Modify Tags" at bounding box center [734, 58] width 33 height 6
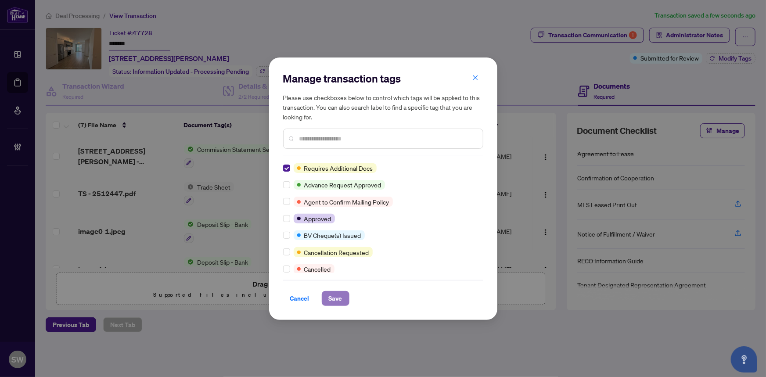
click at [333, 296] on span "Save" at bounding box center [336, 298] width 14 height 14
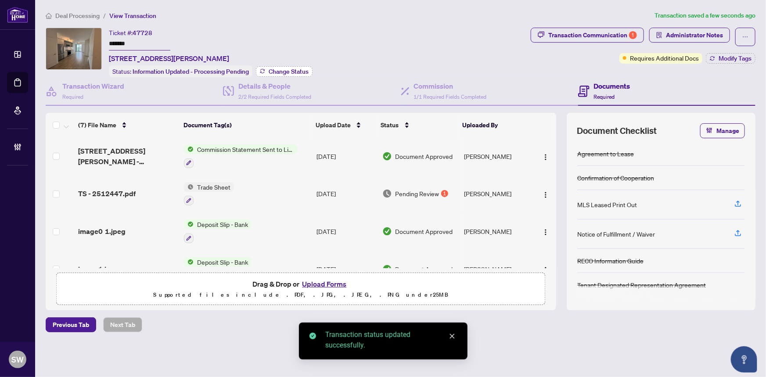
click at [286, 70] on span "Change Status" at bounding box center [289, 71] width 40 height 6
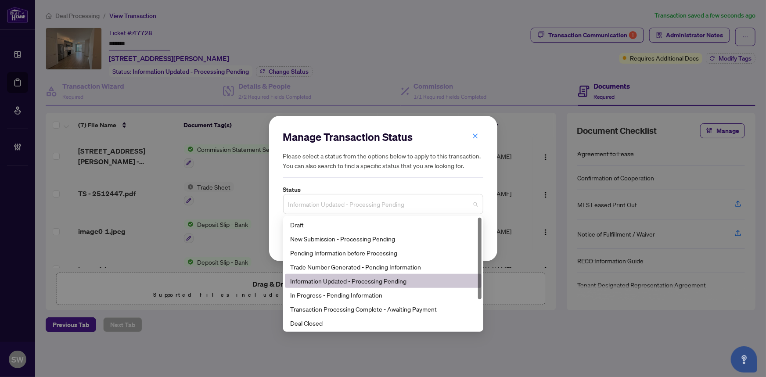
click at [328, 205] on span "Information Updated - Processing Pending" at bounding box center [383, 204] width 190 height 17
click at [328, 266] on div "Trade Number Generated - Pending Information" at bounding box center [383, 267] width 186 height 10
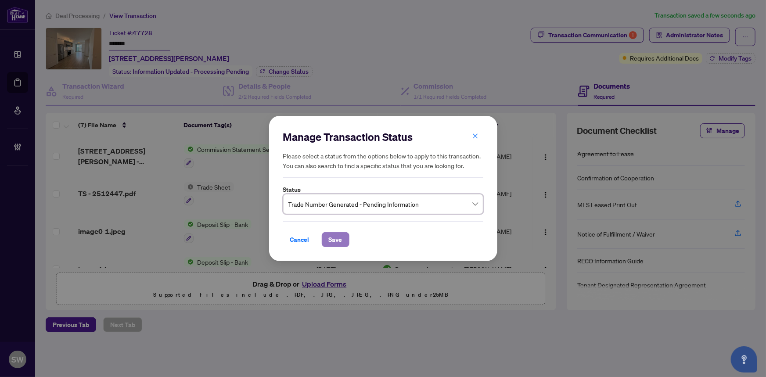
click at [330, 235] on span "Save" at bounding box center [336, 240] width 14 height 14
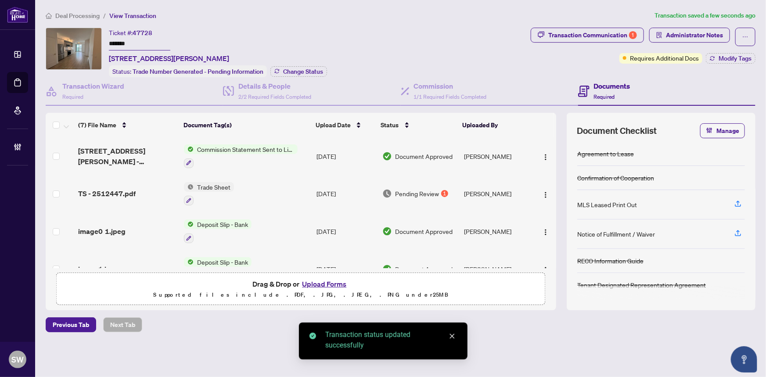
click at [122, 43] on input "*******" at bounding box center [139, 44] width 61 height 13
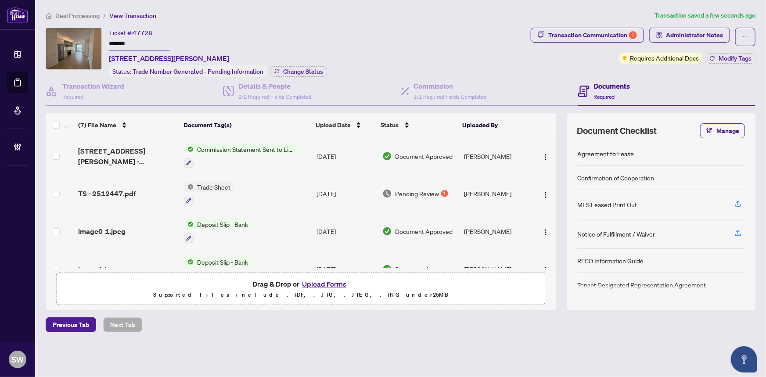
click at [83, 14] on span "Deal Processing" at bounding box center [77, 16] width 44 height 8
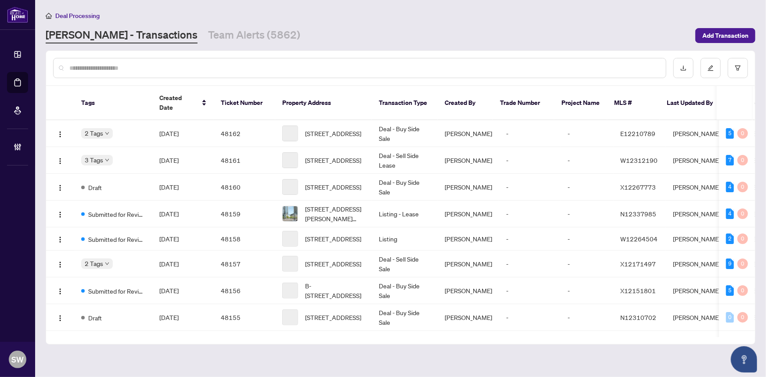
click at [104, 69] on input "text" at bounding box center [363, 68] width 589 height 10
paste input "*****"
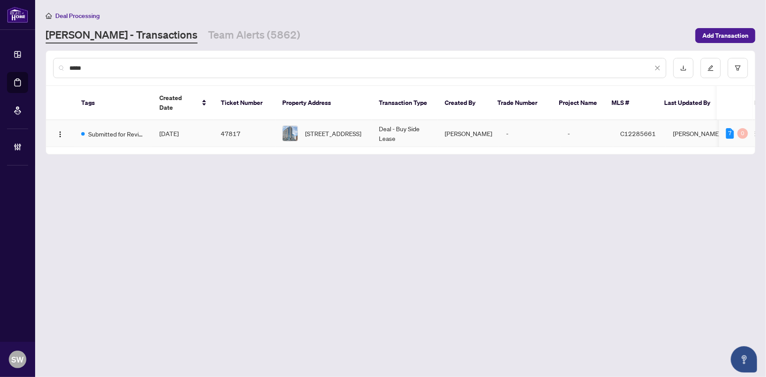
type input "*****"
click at [176, 129] on span "Aug/08/2025" at bounding box center [168, 133] width 19 height 8
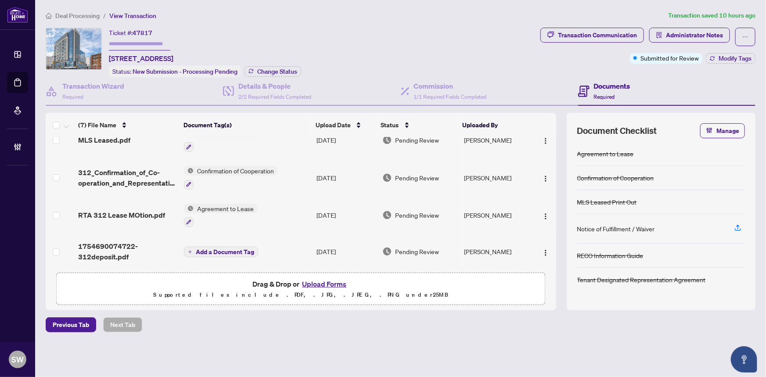
scroll to position [121, 0]
click at [140, 208] on span "RTA 312 Lease MOtion.pdf" at bounding box center [121, 213] width 87 height 11
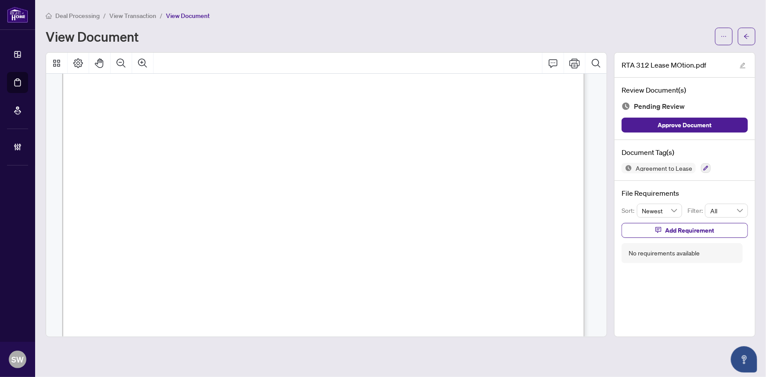
scroll to position [29713, 0]
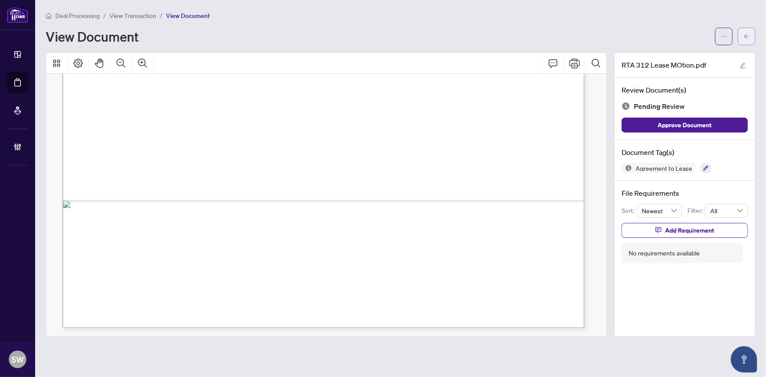
click at [749, 39] on span "button" at bounding box center [746, 36] width 6 height 14
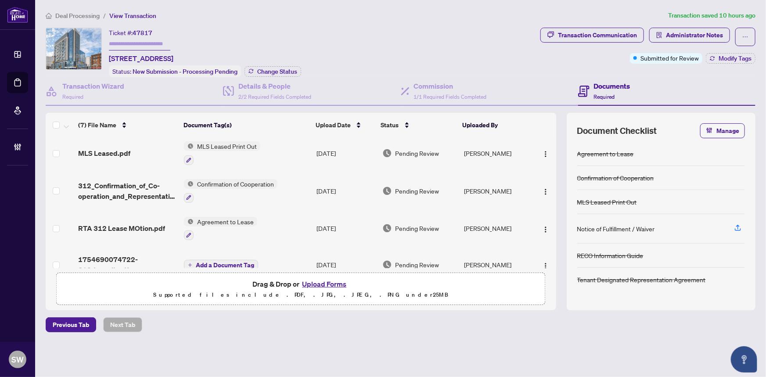
scroll to position [119, 0]
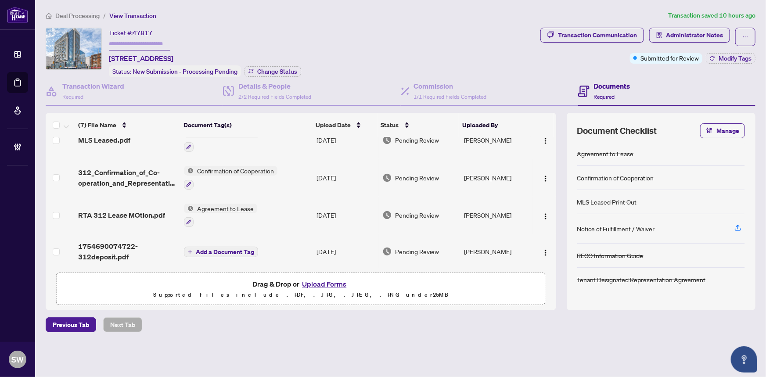
click at [126, 212] on span "RTA 312 Lease MOtion.pdf" at bounding box center [121, 215] width 87 height 11
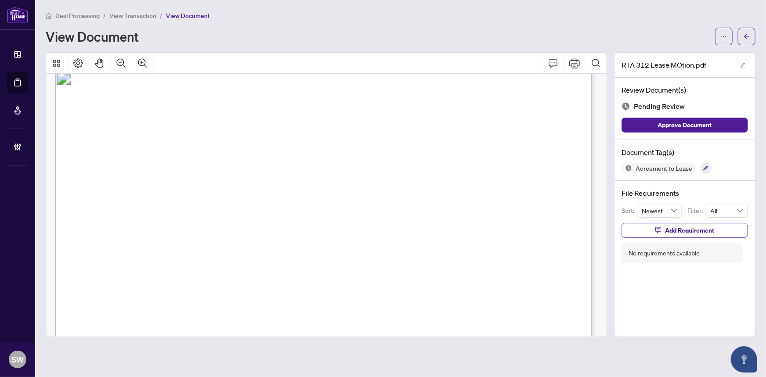
scroll to position [23584, 0]
click at [752, 38] on button "button" at bounding box center [747, 37] width 18 height 18
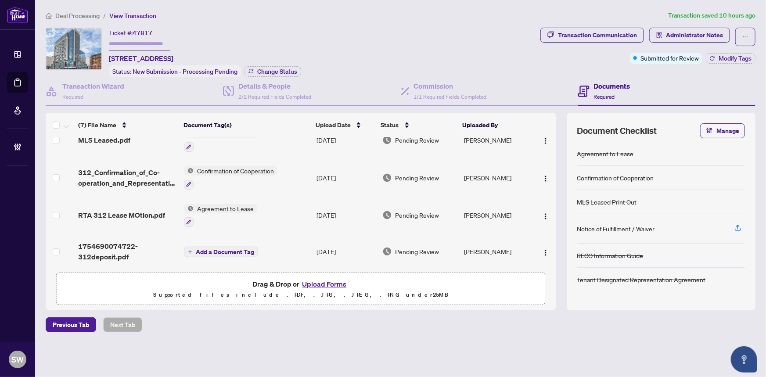
scroll to position [121, 0]
click at [125, 172] on span "312_Confirmation_of_Co-operation_and_Representation_-_Tenant_Landlord_-_PropTx-…" at bounding box center [127, 176] width 99 height 21
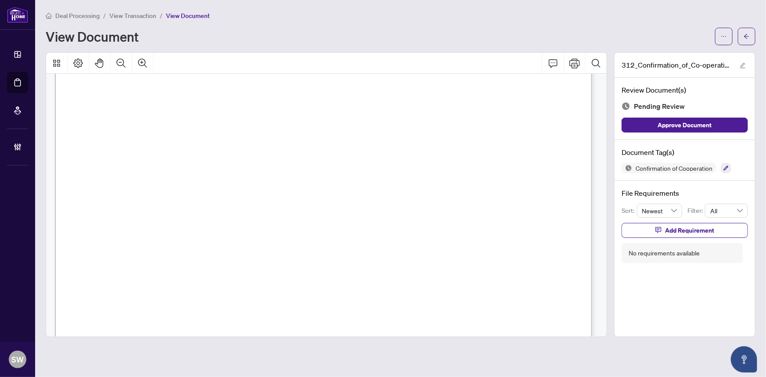
scroll to position [39, 0]
click at [308, 171] on span "570 Bay St, 312, Toronto, ON M5G 2C5" at bounding box center [270, 170] width 76 height 8
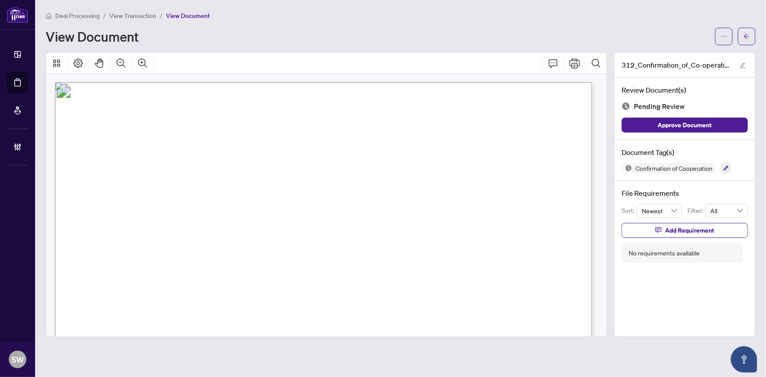
scroll to position [753, 0]
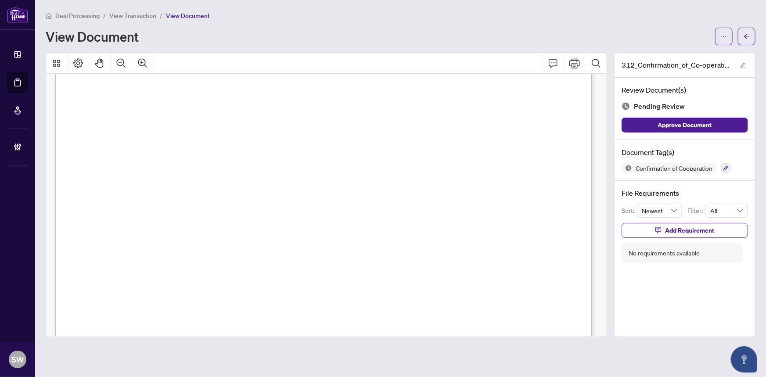
click at [160, 294] on span "VICTORIA PEVNEVA" at bounding box center [131, 293] width 72 height 8
click at [730, 167] on button "button" at bounding box center [726, 168] width 10 height 10
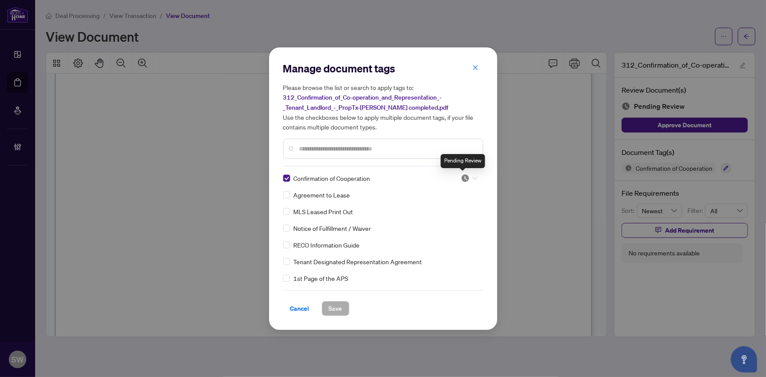
click at [463, 176] on img at bounding box center [465, 178] width 9 height 9
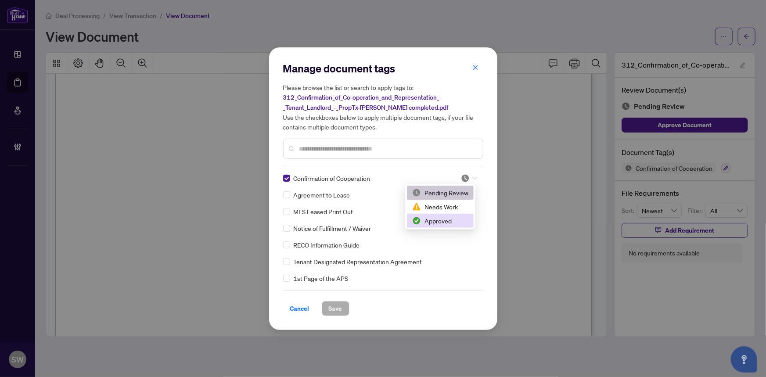
click at [447, 219] on div "Approved" at bounding box center [440, 221] width 56 height 10
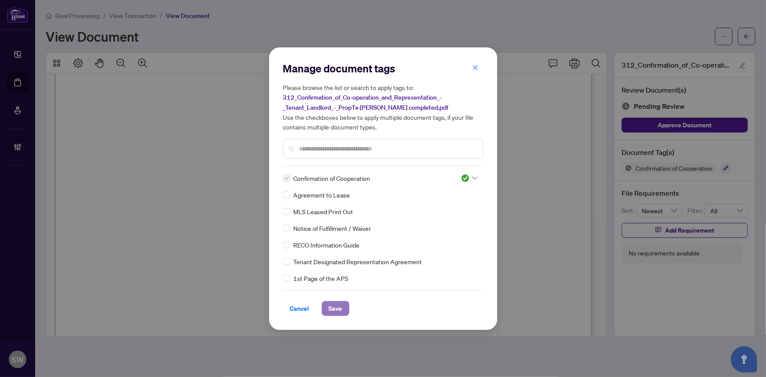
click at [334, 309] on span "Save" at bounding box center [336, 309] width 14 height 14
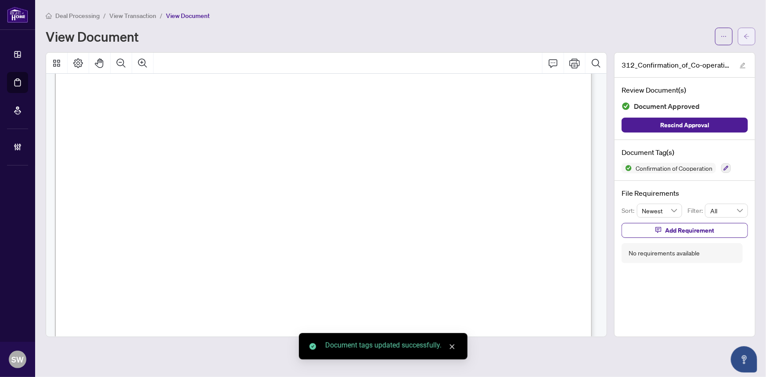
click at [746, 35] on icon "arrow-left" at bounding box center [746, 36] width 5 height 5
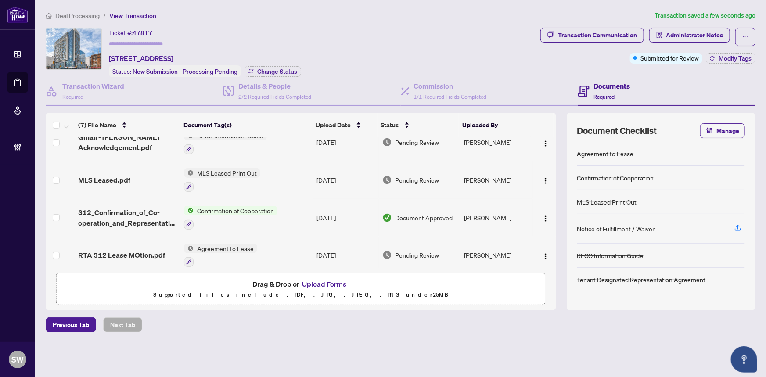
scroll to position [119, 0]
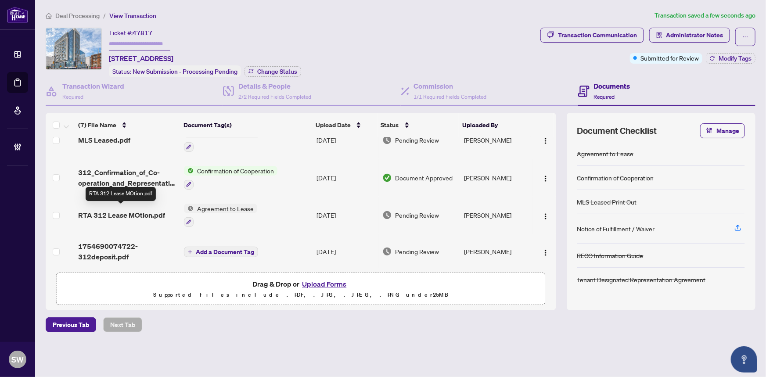
click at [160, 211] on span "RTA 312 Lease MOtion.pdf" at bounding box center [121, 215] width 87 height 11
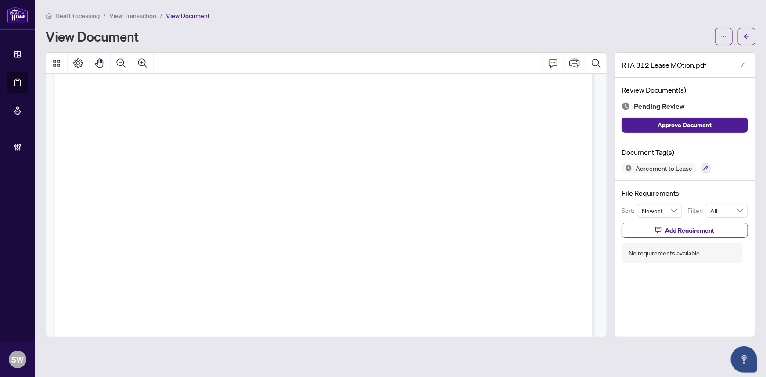
scroll to position [28805, 0]
click at [704, 169] on icon "button" at bounding box center [706, 168] width 5 height 5
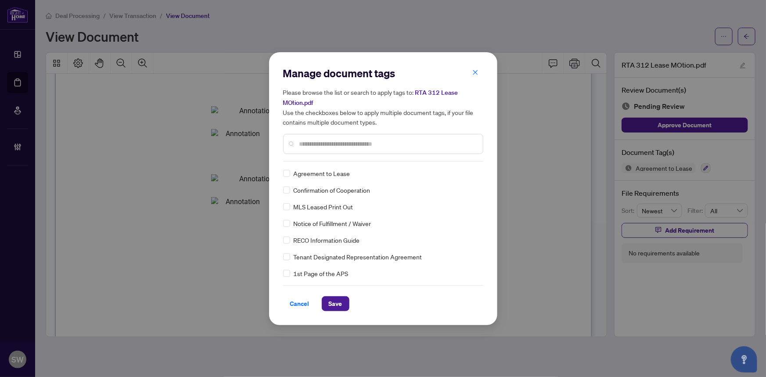
scroll to position [39, 0]
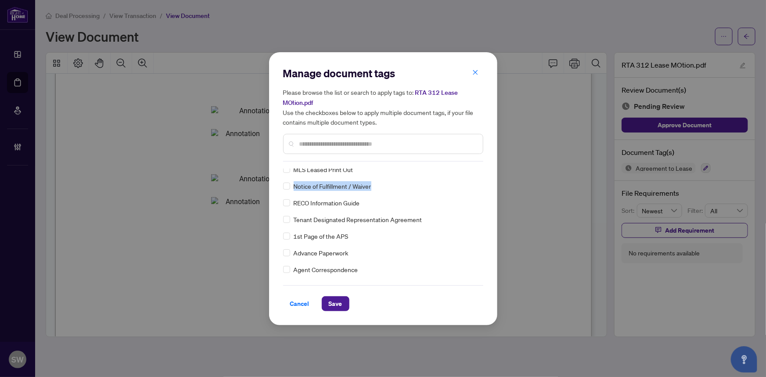
drag, startPoint x: 479, startPoint y: 170, endPoint x: 479, endPoint y: 179, distance: 8.8
click at [479, 179] on div "Agreement to Lease Confirmation of Cooperation MLS Leased Print Out Notice of F…" at bounding box center [383, 224] width 200 height 110
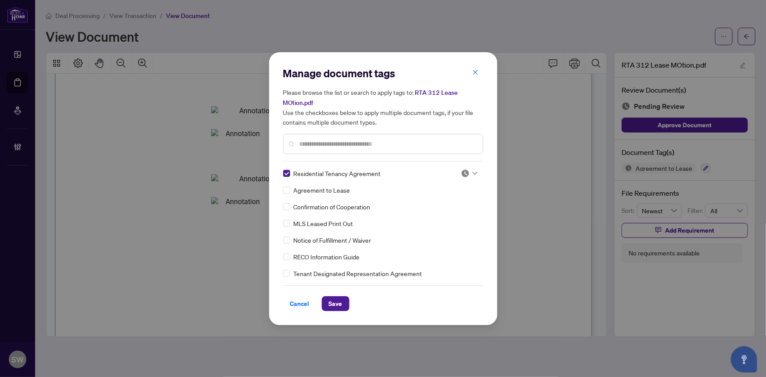
click at [467, 172] on img at bounding box center [465, 173] width 9 height 9
drag, startPoint x: 448, startPoint y: 219, endPoint x: 401, endPoint y: 252, distance: 57.7
click at [448, 219] on div "Approved" at bounding box center [440, 216] width 56 height 10
click at [339, 301] on span "Save" at bounding box center [336, 304] width 14 height 14
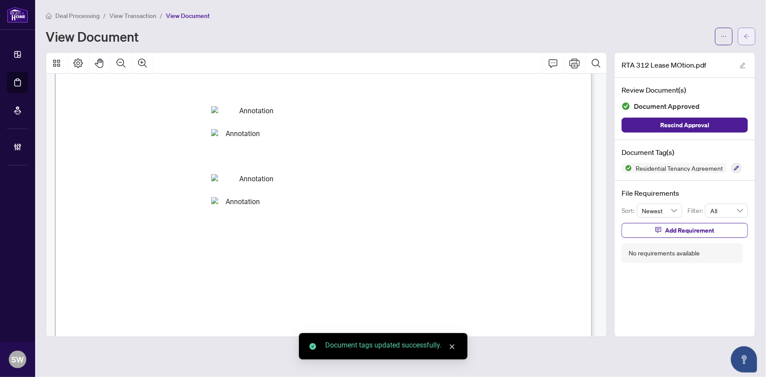
click at [745, 36] on icon "arrow-left" at bounding box center [746, 36] width 5 height 5
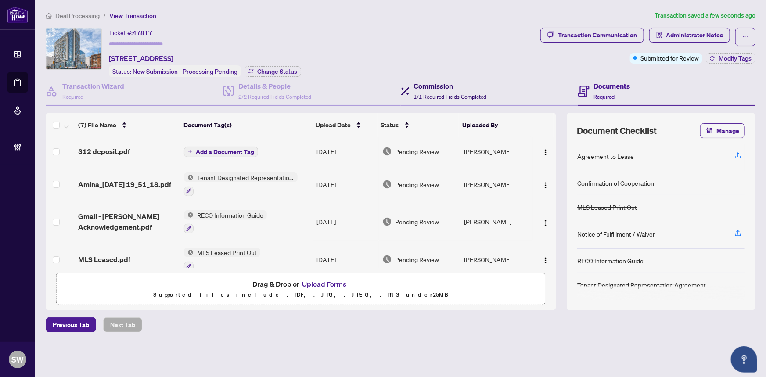
click at [431, 87] on h4 "Commission" at bounding box center [450, 86] width 73 height 11
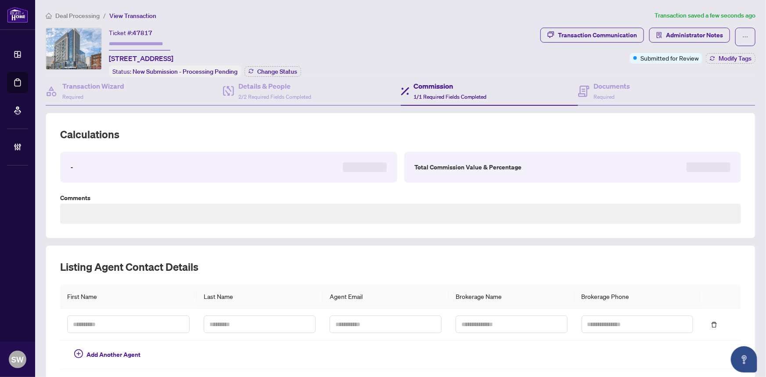
type textarea "**********"
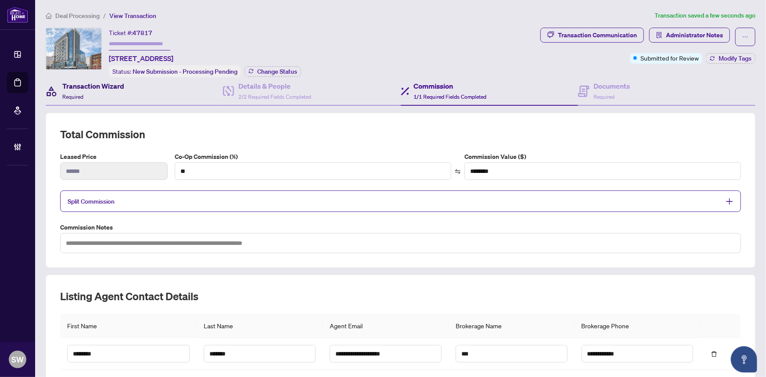
click at [104, 84] on h4 "Transaction Wizard" at bounding box center [93, 86] width 62 height 11
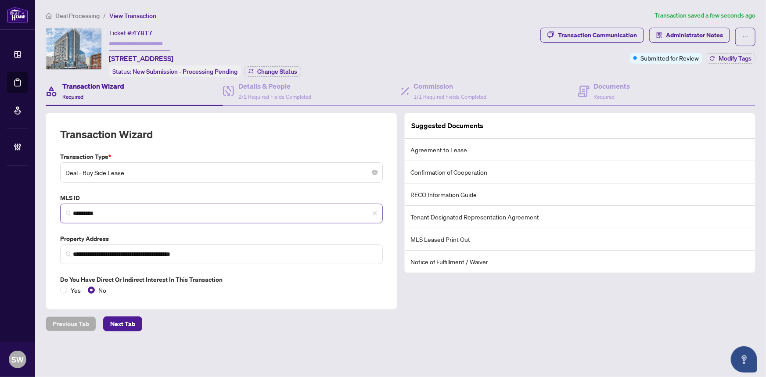
click at [83, 206] on span "*********" at bounding box center [221, 214] width 323 height 20
click at [83, 210] on input "*********" at bounding box center [225, 213] width 304 height 9
click at [605, 94] on span "Required" at bounding box center [604, 96] width 21 height 7
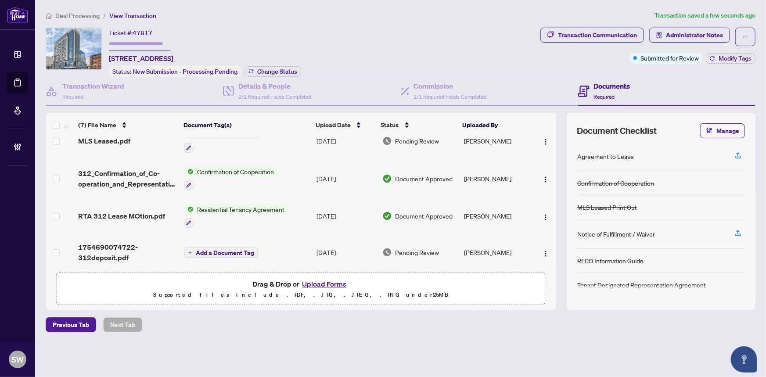
scroll to position [119, 0]
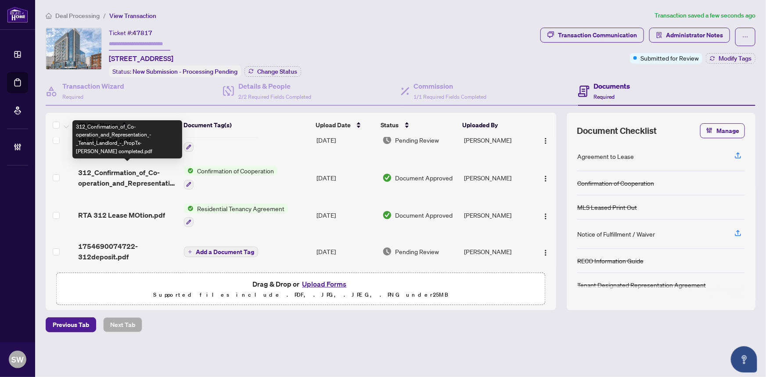
click at [143, 174] on span "312_Confirmation_of_Co-operation_and_Representation_-_Tenant_Landlord_-_PropTx-…" at bounding box center [127, 177] width 99 height 21
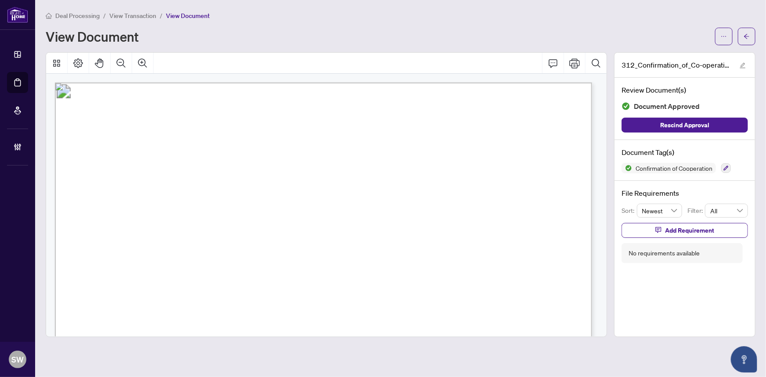
click at [151, 189] on span "Leed Gold" at bounding box center [161, 192] width 43 height 8
click at [150, 174] on span "Amina Samigolla" at bounding box center [160, 174] width 62 height 8
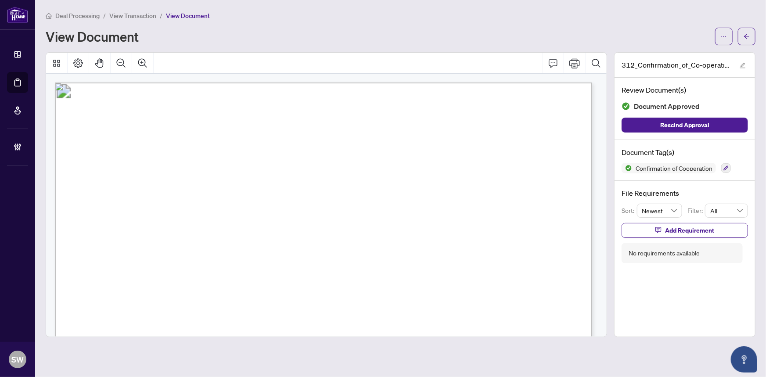
click at [150, 174] on span "Amina Samigolla" at bounding box center [160, 174] width 62 height 8
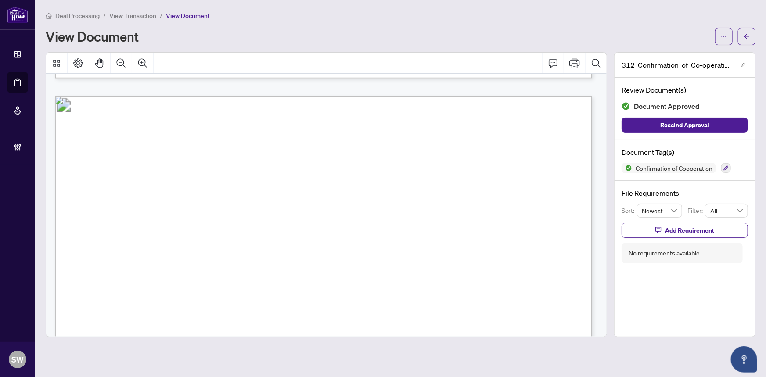
scroll to position [718, 0]
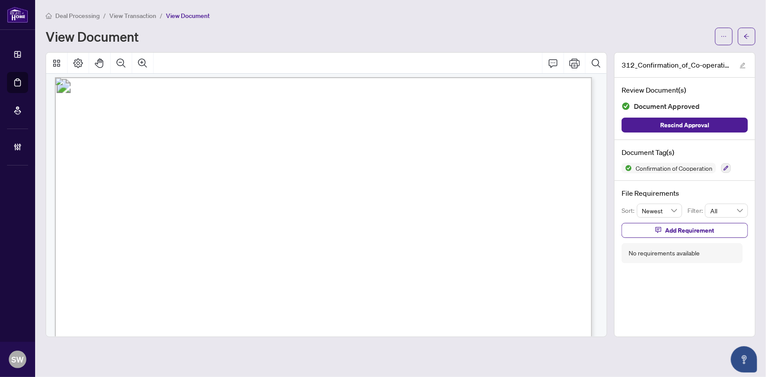
click at [153, 326] on span "VICTORIA PEVNEVA" at bounding box center [131, 328] width 72 height 8
click at [749, 39] on icon "arrow-left" at bounding box center [746, 36] width 6 height 6
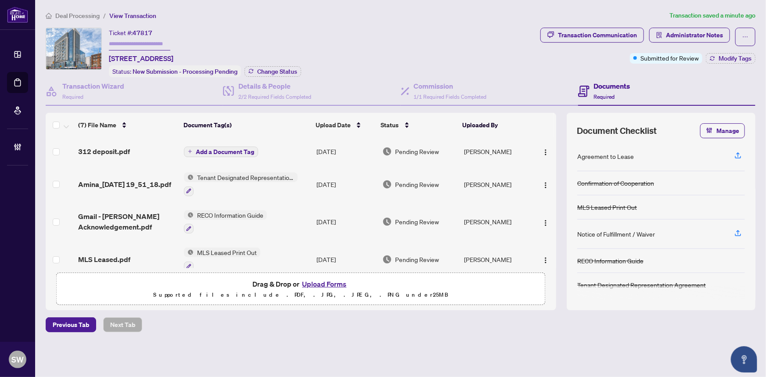
click at [132, 148] on div "312 deposit.pdf" at bounding box center [127, 151] width 99 height 11
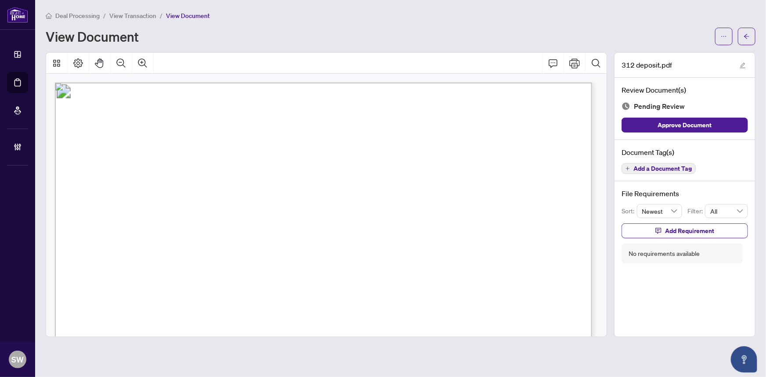
click at [677, 168] on span "Add a Document Tag" at bounding box center [662, 168] width 58 height 6
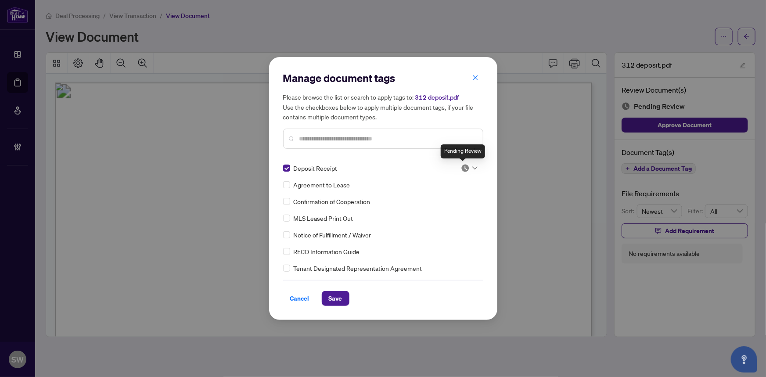
click at [464, 167] on img at bounding box center [465, 168] width 9 height 9
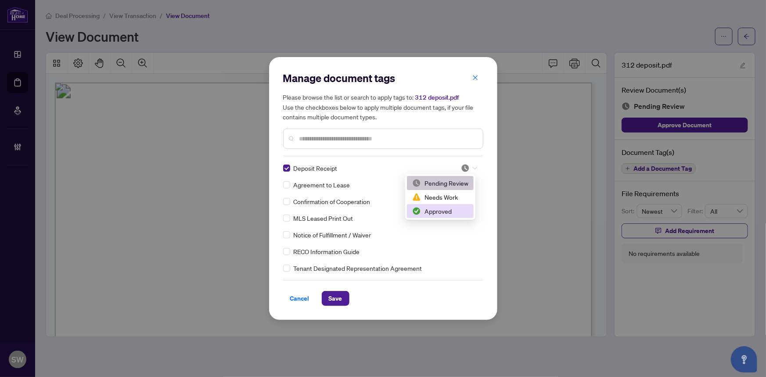
click at [444, 215] on div "Approved" at bounding box center [440, 211] width 56 height 10
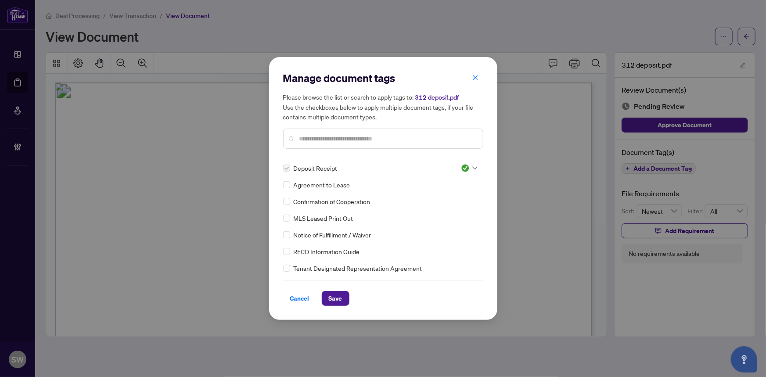
click at [328, 306] on div "Manage document tags Please browse the list or search to apply tags to: 312 dep…" at bounding box center [383, 188] width 228 height 263
click at [331, 300] on span "Save" at bounding box center [336, 298] width 14 height 14
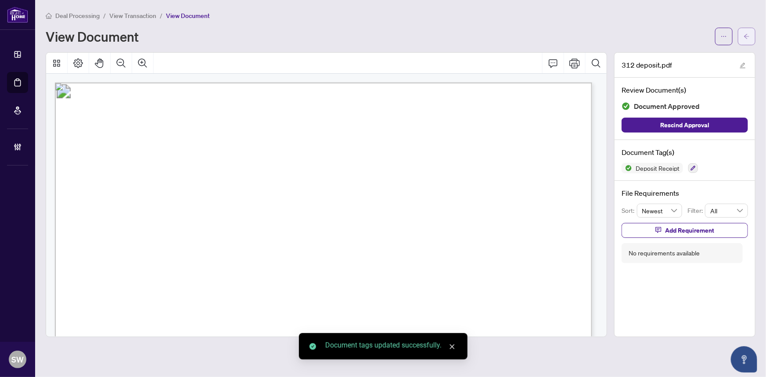
click at [751, 33] on button "button" at bounding box center [747, 37] width 18 height 18
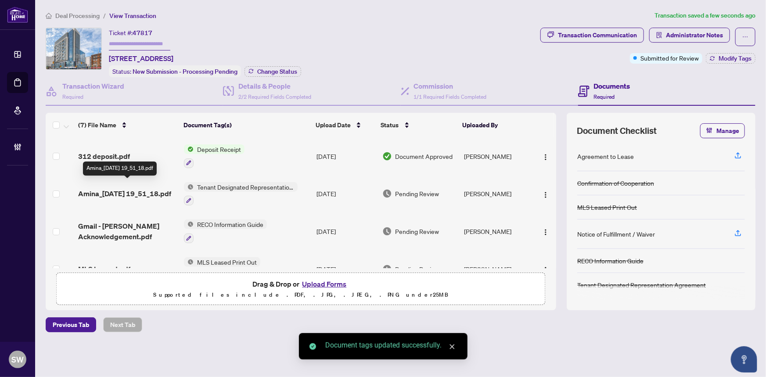
click at [125, 188] on span "Amina_2025-07-09 19_51_18.pdf" at bounding box center [124, 193] width 93 height 11
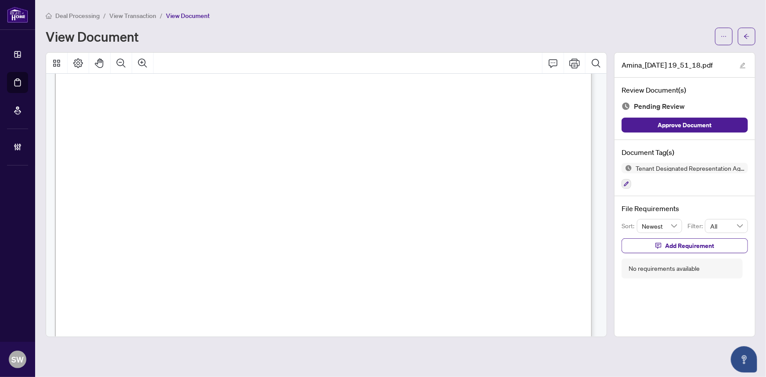
scroll to position [3203, 0]
click at [629, 181] on button "button" at bounding box center [626, 184] width 10 height 10
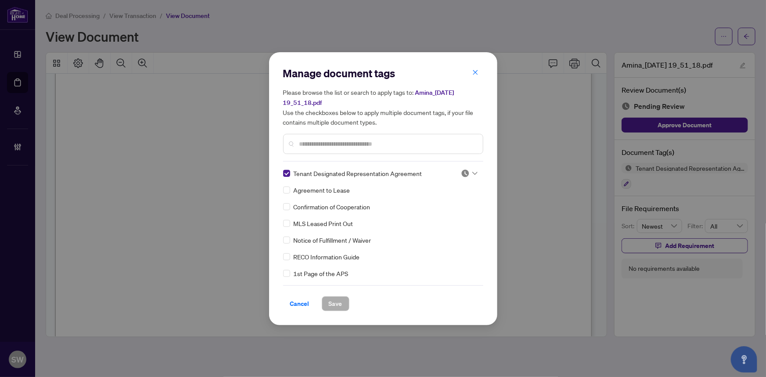
click at [468, 171] on div at bounding box center [469, 173] width 17 height 9
click at [442, 212] on div "Approved" at bounding box center [440, 216] width 56 height 10
click at [341, 302] on span "Save" at bounding box center [336, 304] width 14 height 14
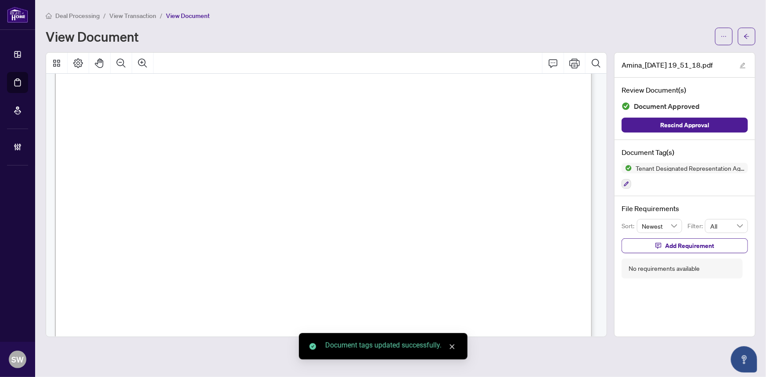
click at [750, 39] on button "button" at bounding box center [747, 37] width 18 height 18
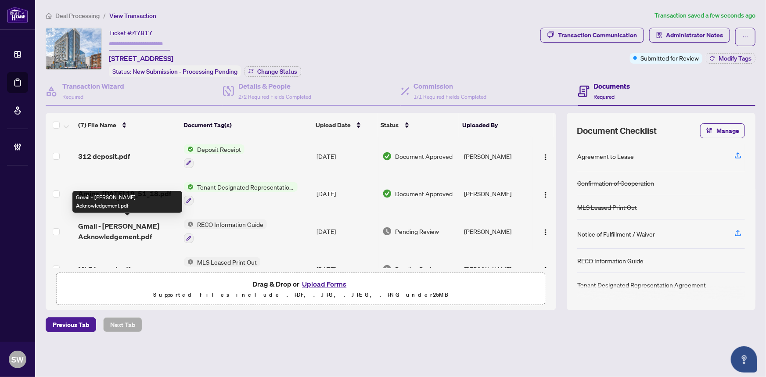
click at [136, 223] on span "Gmail - Amina Samigolla Acknowledgement.pdf" at bounding box center [127, 231] width 99 height 21
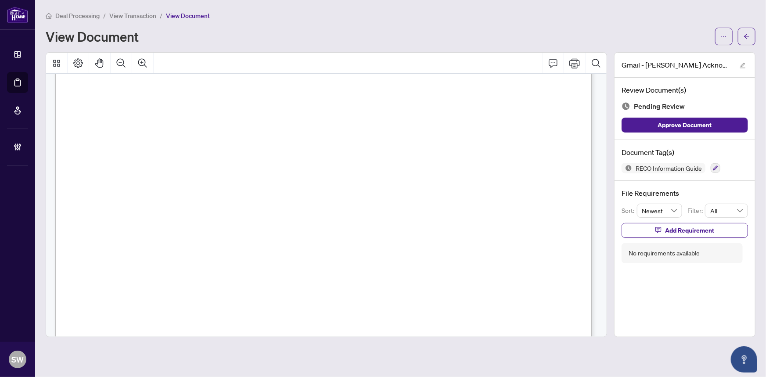
scroll to position [113, 0]
click at [715, 165] on icon "button" at bounding box center [715, 167] width 5 height 5
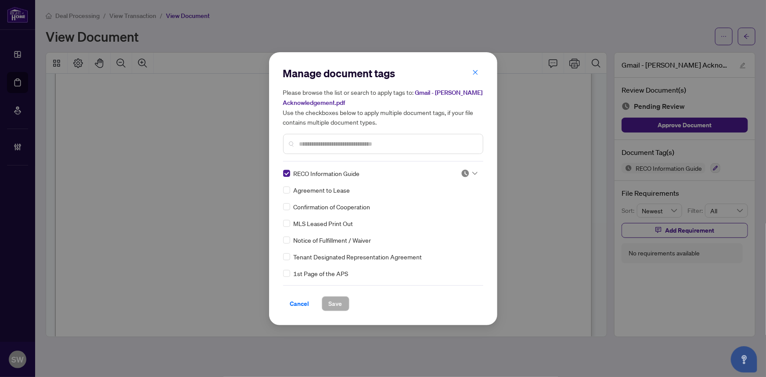
click at [467, 169] on div at bounding box center [469, 173] width 17 height 9
click at [444, 213] on div "Approved" at bounding box center [440, 216] width 56 height 10
click at [330, 303] on span "Save" at bounding box center [336, 304] width 14 height 14
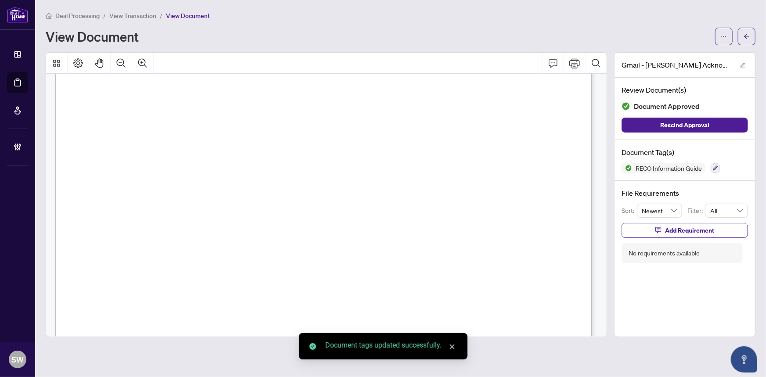
click at [747, 39] on span "button" at bounding box center [746, 36] width 6 height 14
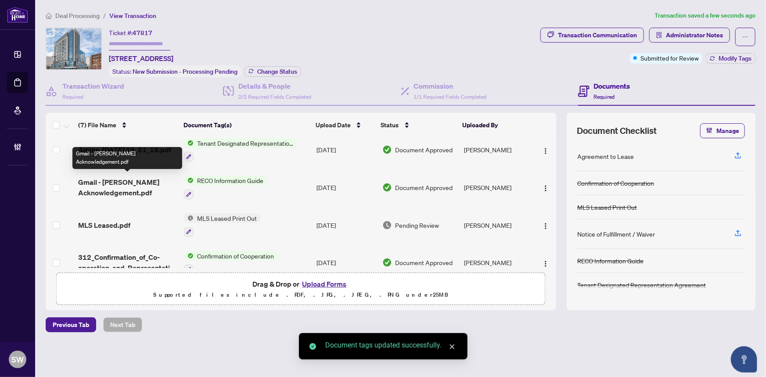
scroll to position [79, 0]
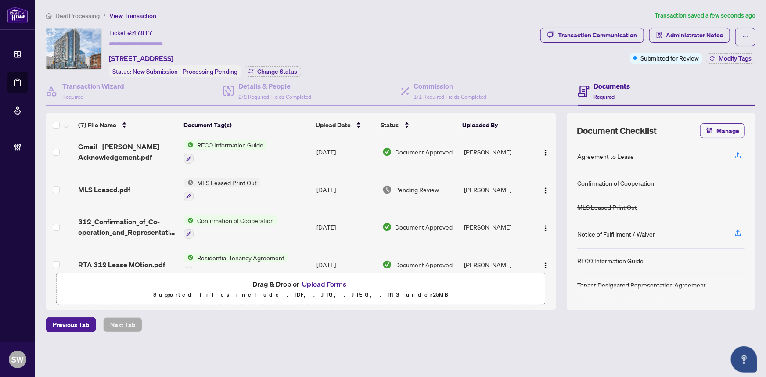
click at [167, 180] on td "MLS Leased.pdf" at bounding box center [128, 190] width 106 height 38
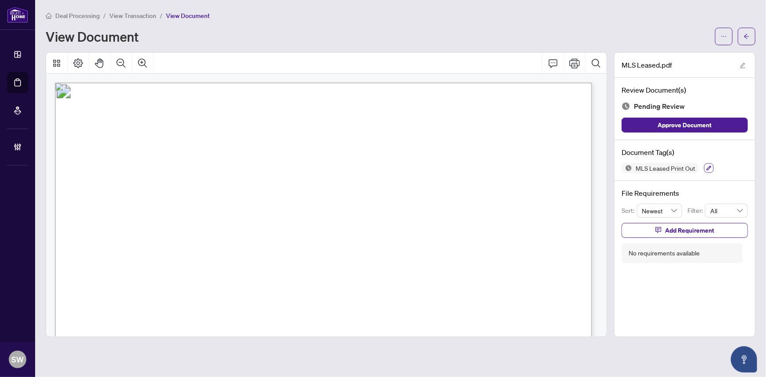
click at [711, 167] on icon "button" at bounding box center [708, 167] width 5 height 5
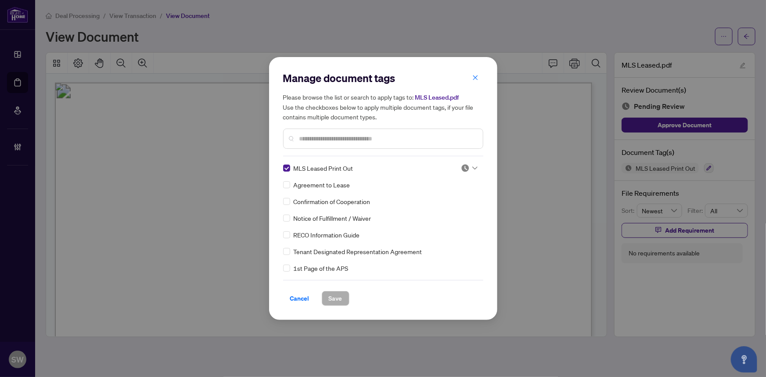
click at [472, 168] on icon at bounding box center [474, 168] width 5 height 4
click at [450, 214] on div "Approved" at bounding box center [440, 211] width 56 height 10
click at [333, 298] on span "Save" at bounding box center [336, 298] width 14 height 14
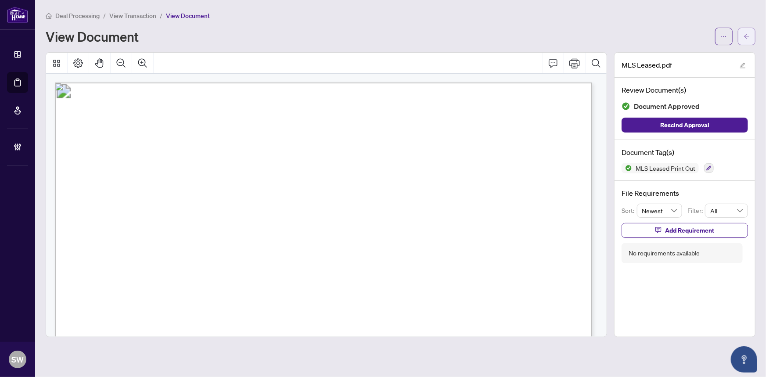
click at [750, 35] on button "button" at bounding box center [747, 37] width 18 height 18
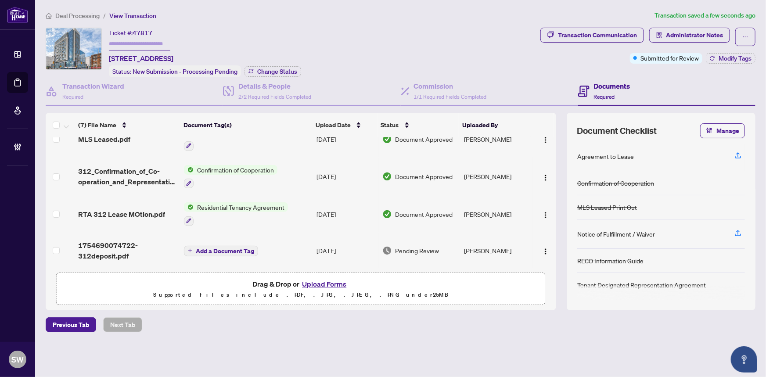
scroll to position [130, 0]
click at [96, 247] on span "1754690074722-312deposit.pdf" at bounding box center [127, 250] width 99 height 21
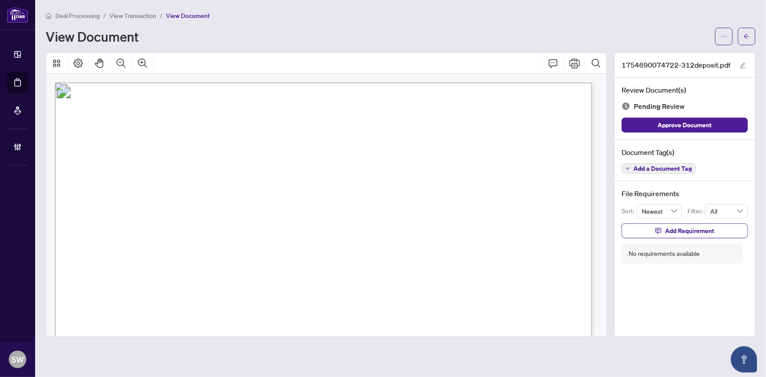
click at [663, 169] on span "Add a Document Tag" at bounding box center [662, 168] width 58 height 6
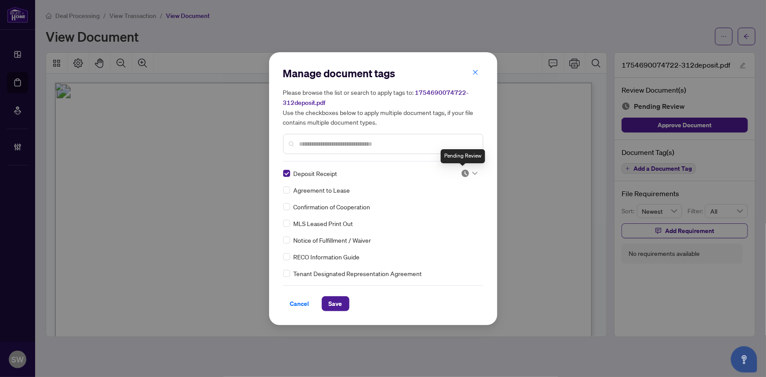
click at [462, 172] on img at bounding box center [465, 173] width 9 height 9
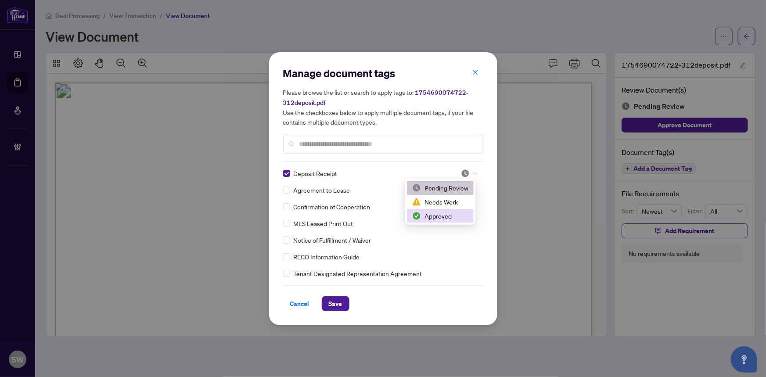
click at [444, 217] on div "Approved" at bounding box center [440, 216] width 56 height 10
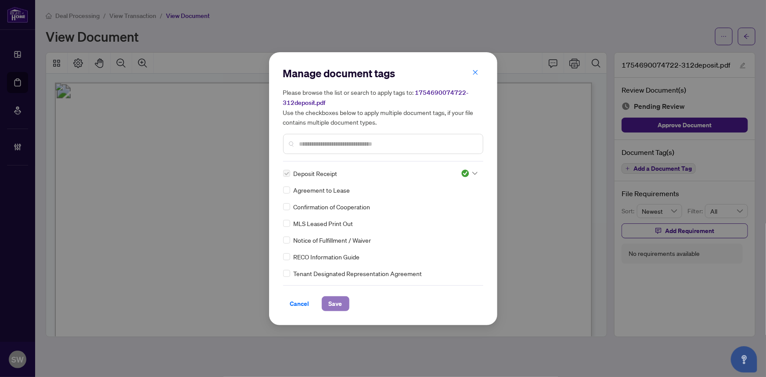
click at [339, 307] on span "Save" at bounding box center [336, 304] width 14 height 14
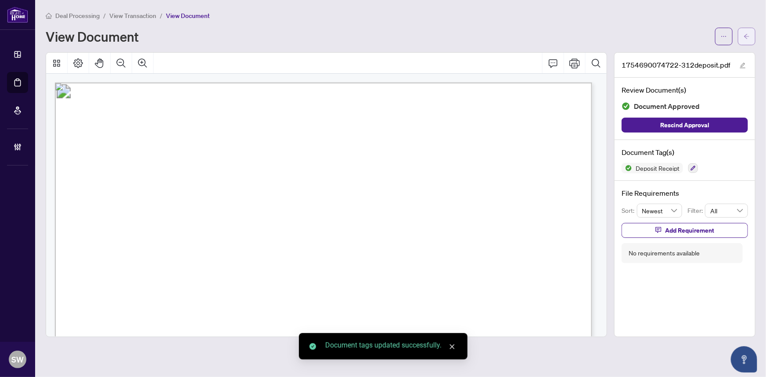
click at [750, 34] on button "button" at bounding box center [747, 37] width 18 height 18
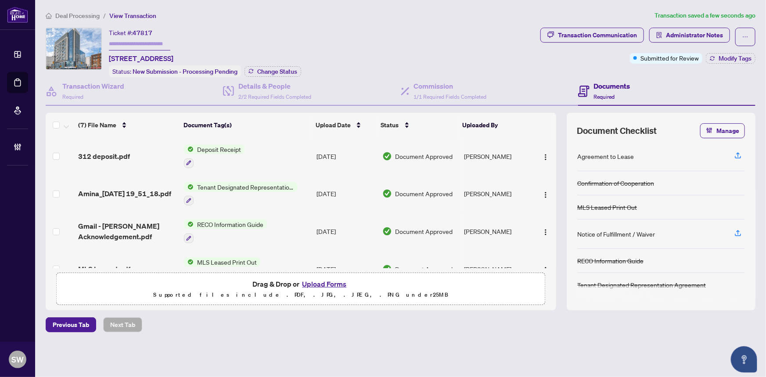
click at [148, 32] on span "47817" at bounding box center [143, 33] width 20 height 8
copy span "47817"
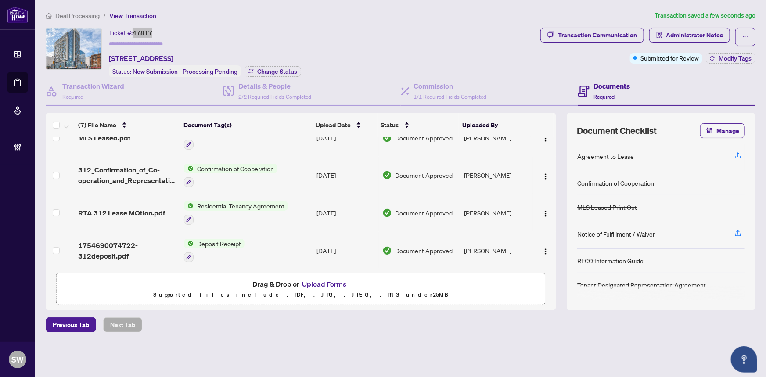
scroll to position [133, 0]
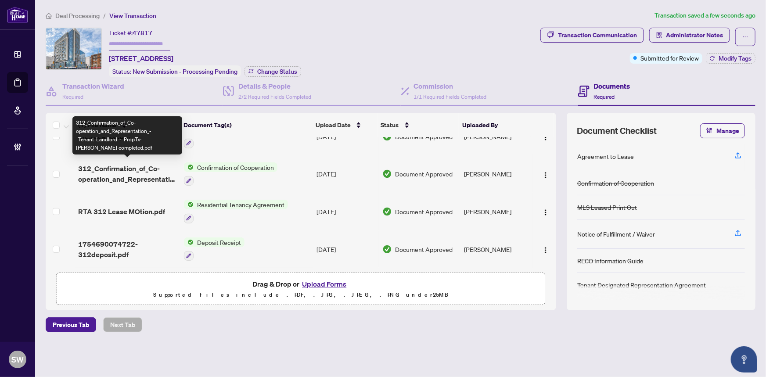
click at [140, 176] on span "312_Confirmation_of_Co-operation_and_Representation_-_Tenant_Landlord_-_PropTx-…" at bounding box center [127, 173] width 99 height 21
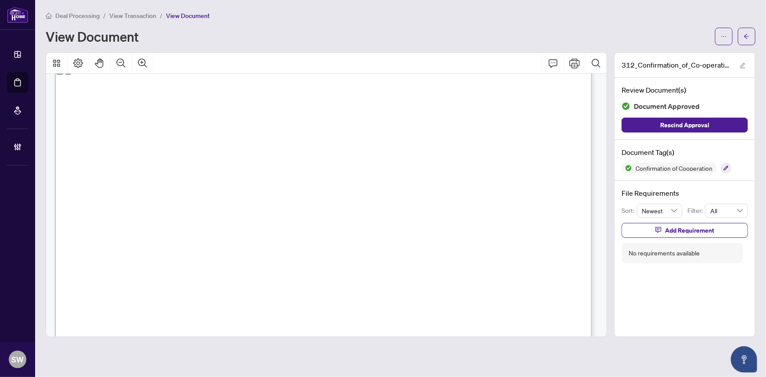
scroll to position [758, 0]
click at [196, 228] on span "(289) 357-3000" at bounding box center [153, 230] width 85 height 8
click at [291, 56] on div at bounding box center [326, 63] width 560 height 21
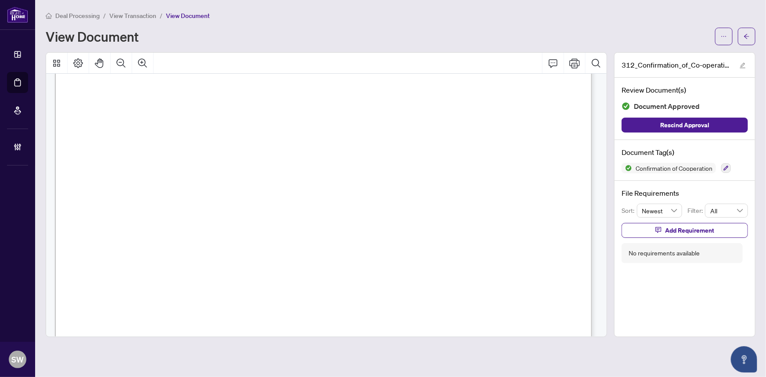
scroll to position [957, 0]
click at [749, 39] on span "button" at bounding box center [746, 36] width 6 height 14
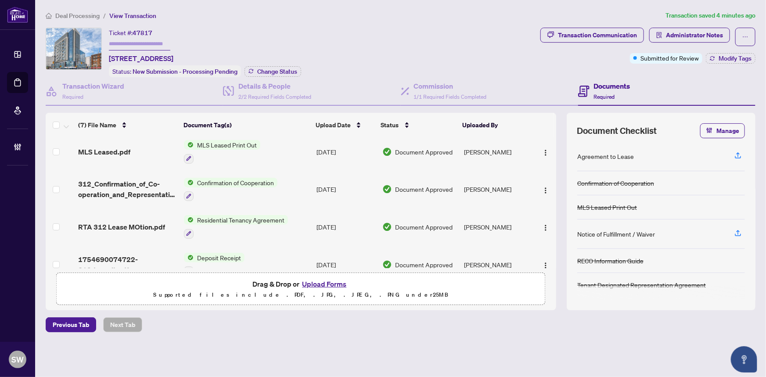
scroll to position [119, 0]
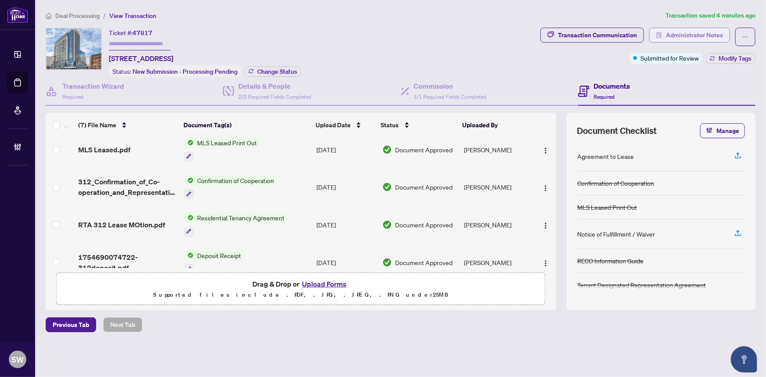
click at [704, 34] on span "Administrator Notes" at bounding box center [694, 35] width 57 height 14
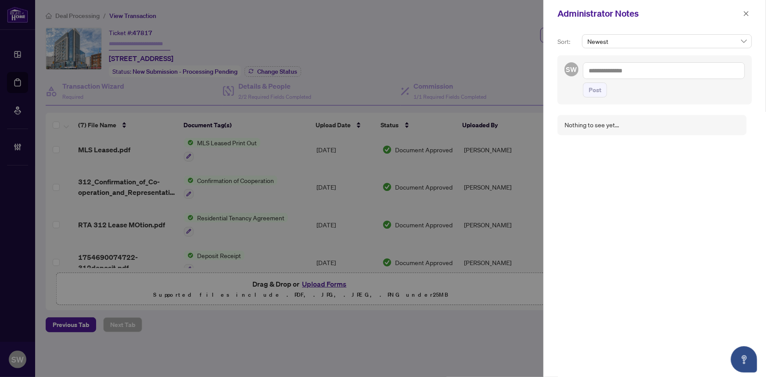
click at [650, 73] on textarea at bounding box center [664, 70] width 162 height 17
paste textarea "**********"
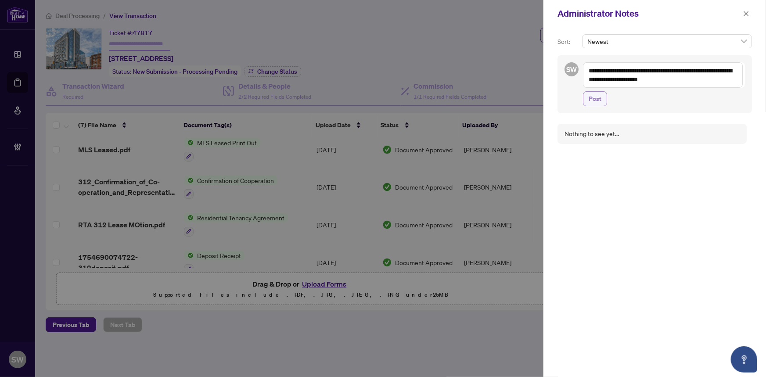
type textarea "**********"
click at [591, 99] on span "Post" at bounding box center [595, 99] width 13 height 14
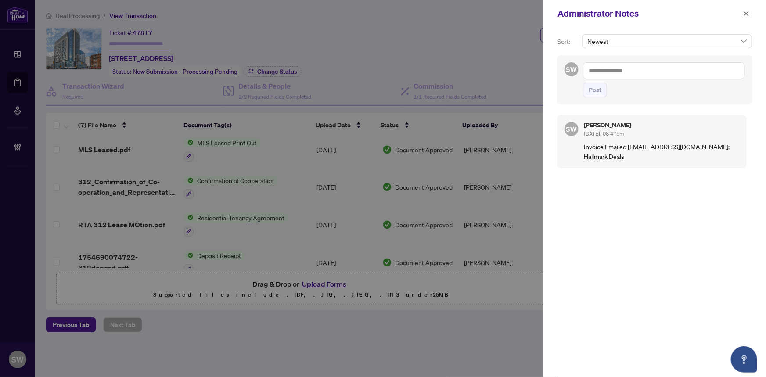
click at [635, 72] on textarea at bounding box center [664, 70] width 162 height 17
paste textarea "**********"
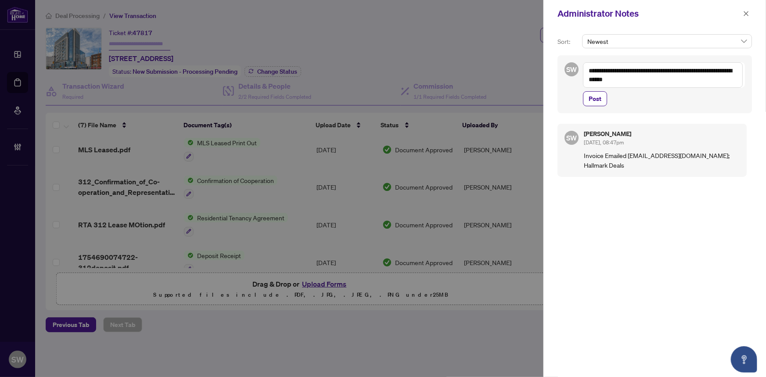
drag, startPoint x: 733, startPoint y: 69, endPoint x: 575, endPoint y: 68, distance: 157.1
click at [575, 68] on div "**********" at bounding box center [654, 84] width 194 height 58
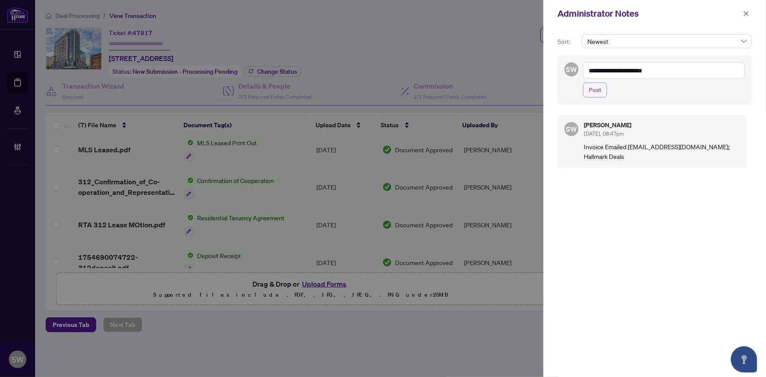
type textarea "**********"
click at [597, 89] on span "Post" at bounding box center [595, 90] width 13 height 14
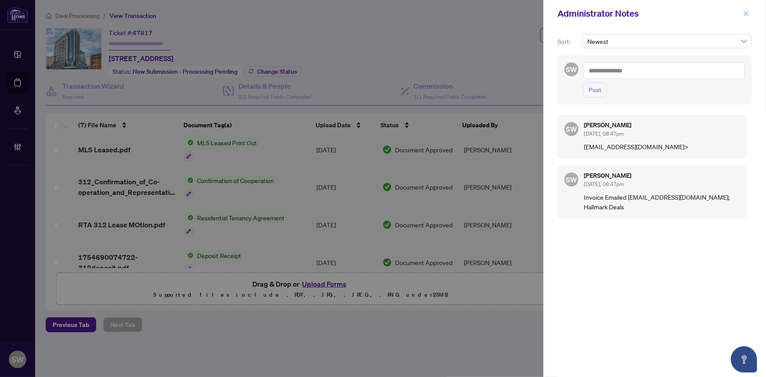
click at [748, 13] on icon "close" at bounding box center [746, 14] width 6 height 6
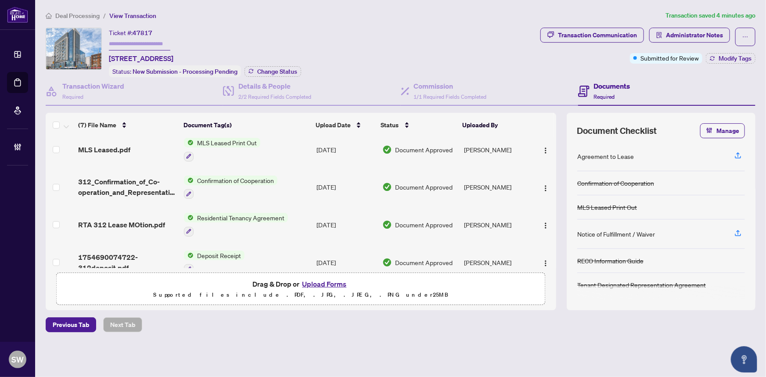
click at [137, 41] on input "text" at bounding box center [139, 44] width 61 height 13
paste input "*******"
type input "*******"
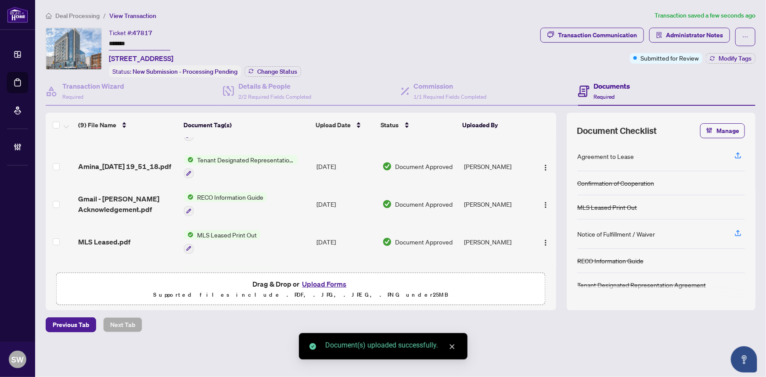
scroll to position [0, 0]
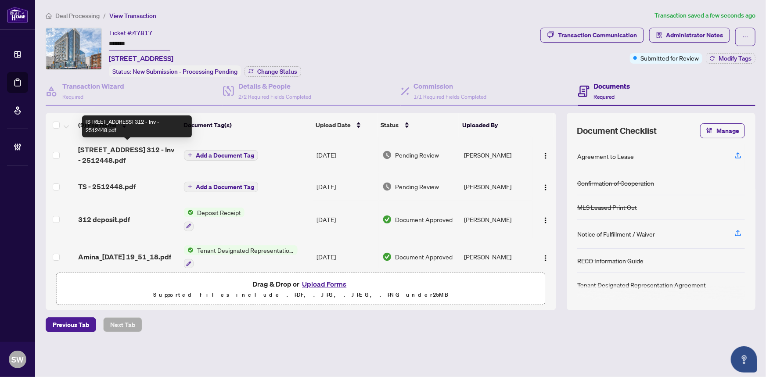
click at [118, 151] on span "570 Bay St 312 - Inv - 2512448.pdf" at bounding box center [127, 154] width 99 height 21
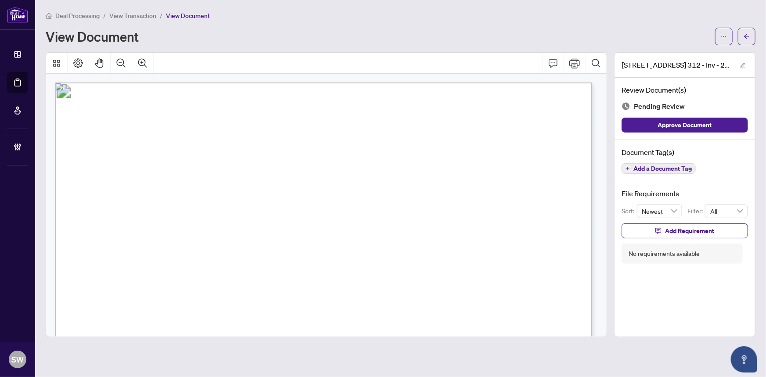
click at [672, 163] on button "Add a Document Tag" at bounding box center [658, 168] width 74 height 11
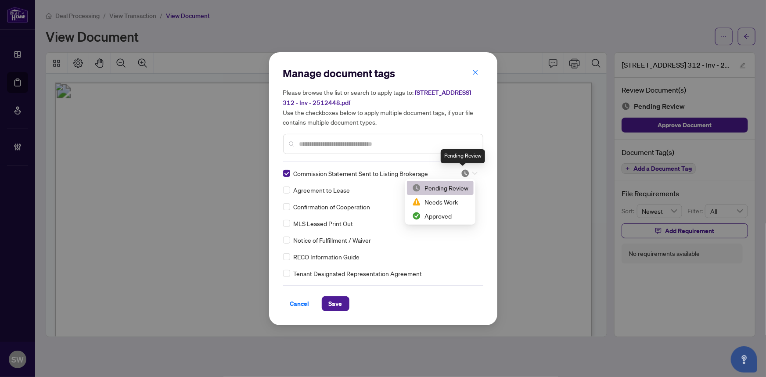
click at [466, 170] on img at bounding box center [465, 173] width 9 height 9
click at [443, 213] on div "Approved" at bounding box center [440, 216] width 56 height 10
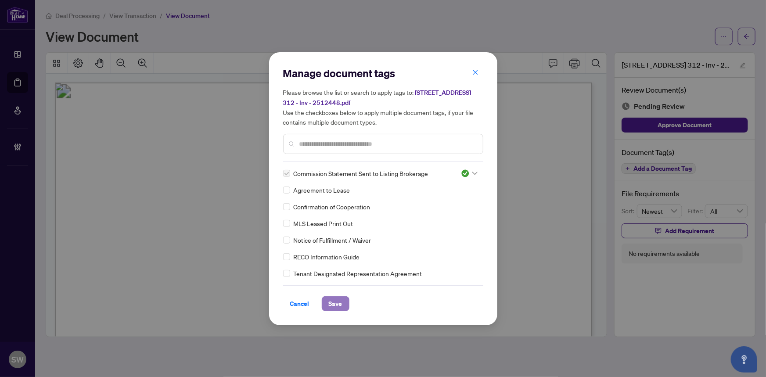
click at [341, 300] on span "Save" at bounding box center [336, 304] width 14 height 14
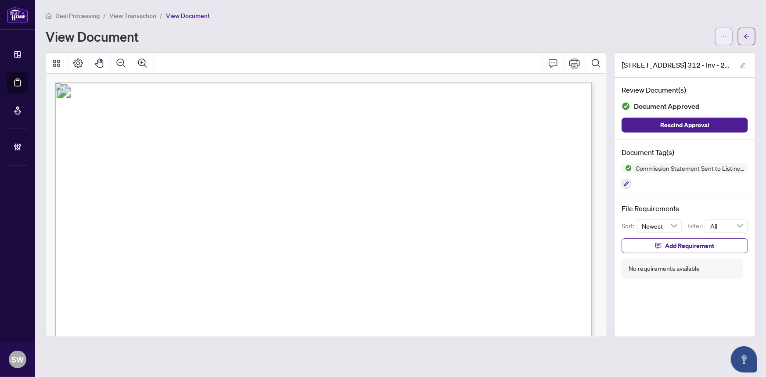
click at [721, 36] on icon "ellipsis" at bounding box center [724, 36] width 6 height 6
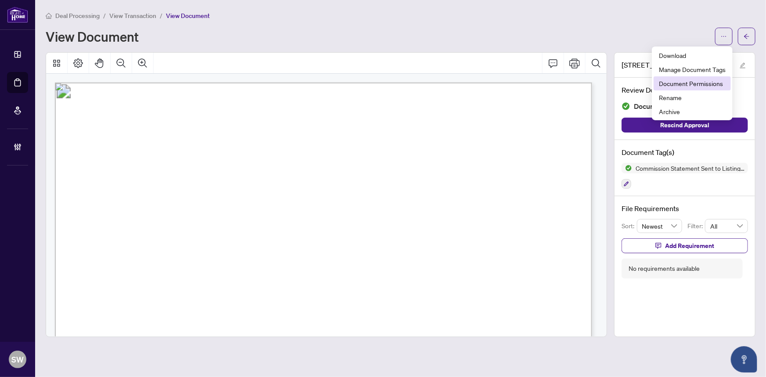
click at [712, 86] on span "Document Permissions" at bounding box center [692, 84] width 67 height 10
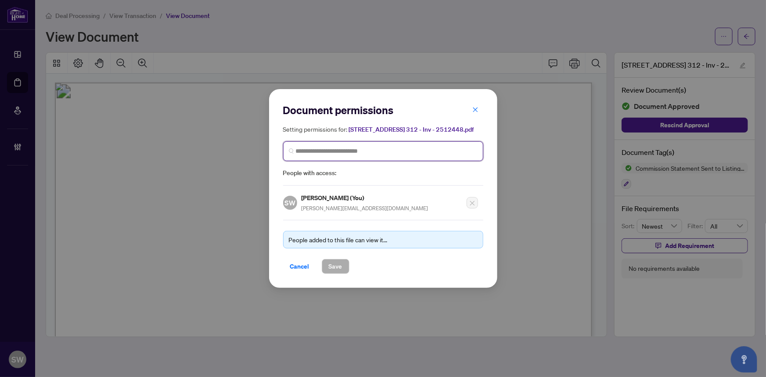
click at [336, 152] on input "search" at bounding box center [387, 151] width 182 height 9
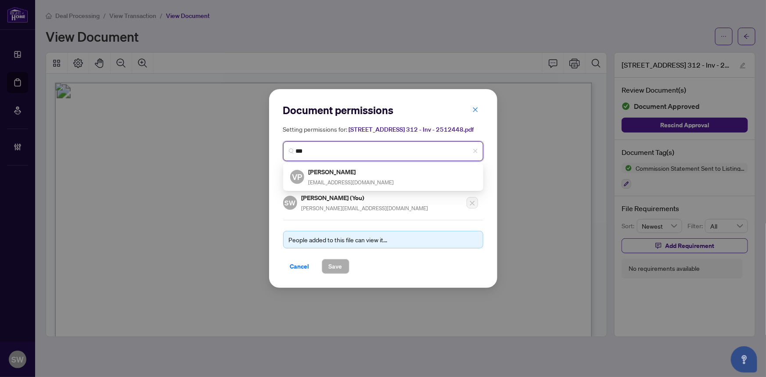
type input "****"
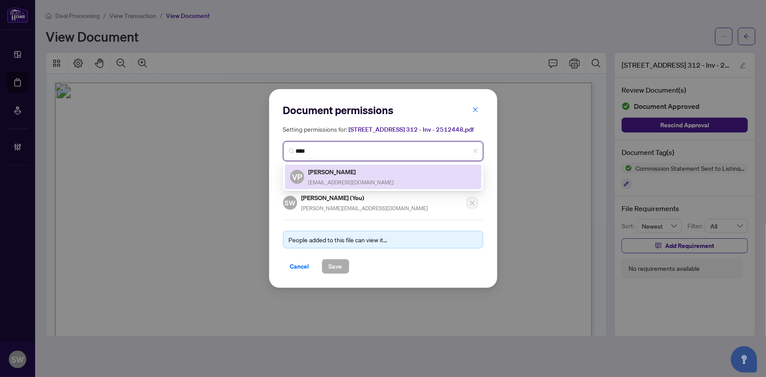
click at [371, 178] on div "VP Victoria Pevneva pimvika@gmail.com" at bounding box center [383, 177] width 186 height 20
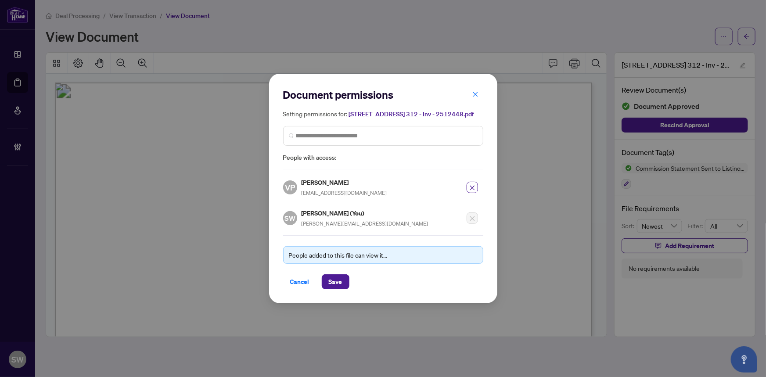
click at [333, 184] on h5 "Victoria Pevneva" at bounding box center [345, 182] width 86 height 10
copy h5 "Pevneva"
click at [341, 277] on span "Save" at bounding box center [336, 282] width 14 height 14
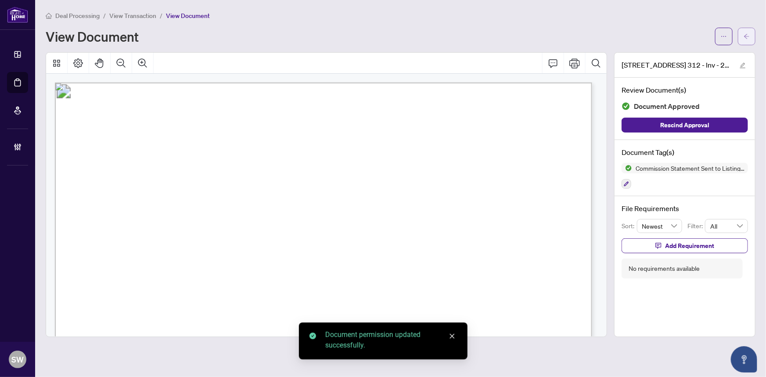
click at [750, 40] on button "button" at bounding box center [747, 37] width 18 height 18
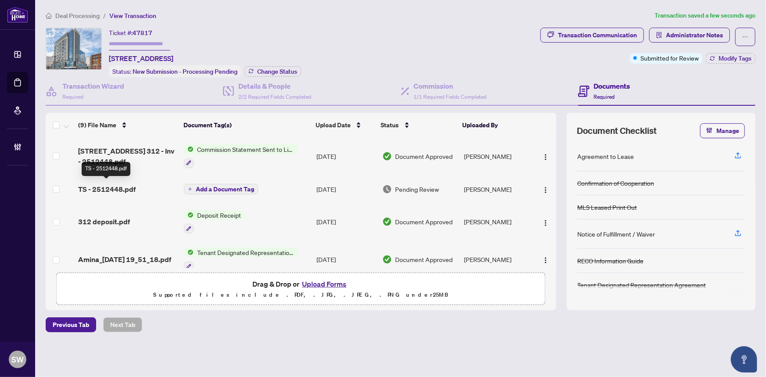
click at [111, 187] on span "TS - 2512448.pdf" at bounding box center [106, 189] width 57 height 11
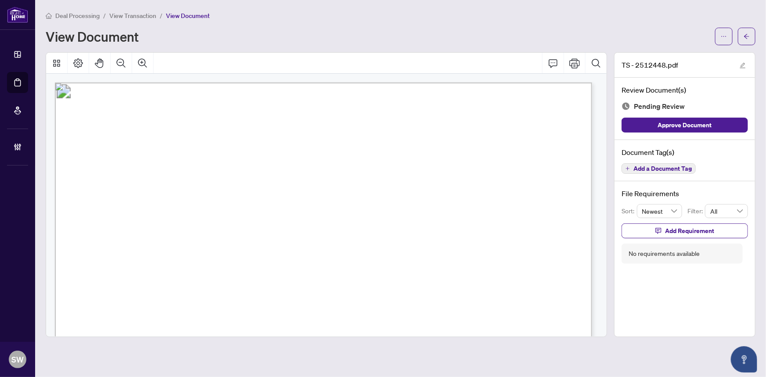
click at [685, 168] on span "Add a Document Tag" at bounding box center [662, 168] width 58 height 6
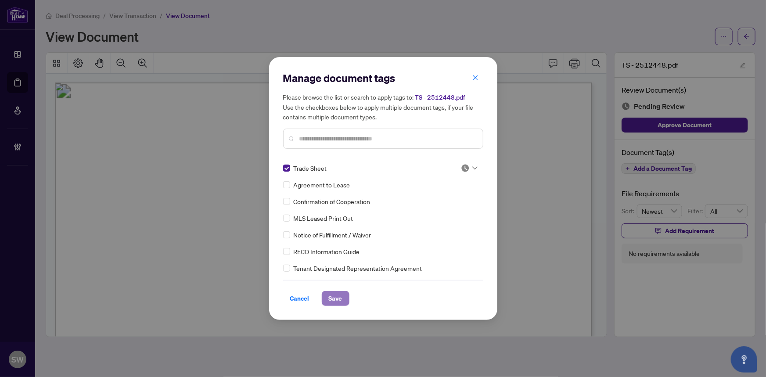
click at [334, 298] on span "Save" at bounding box center [336, 298] width 14 height 14
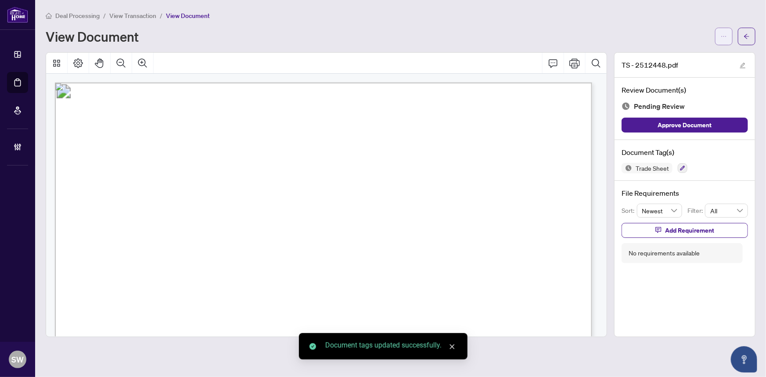
click at [726, 39] on icon "ellipsis" at bounding box center [724, 36] width 6 height 6
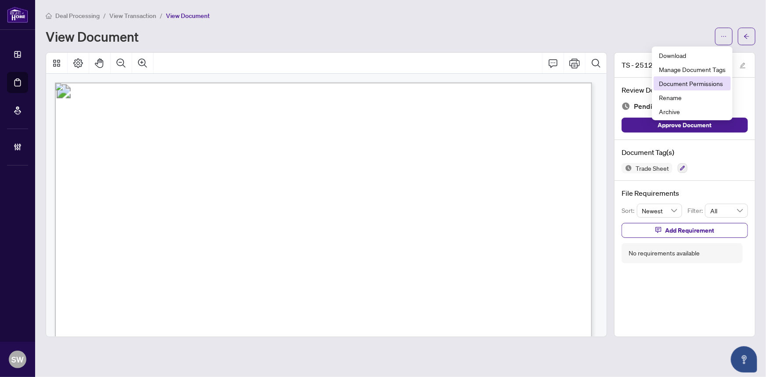
click at [687, 85] on span "Document Permissions" at bounding box center [692, 84] width 67 height 10
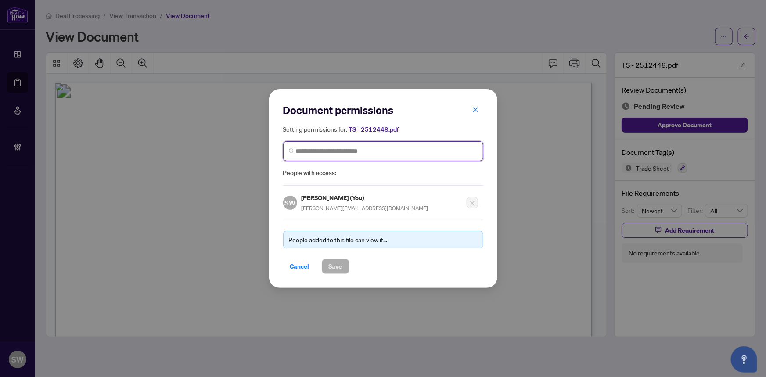
click at [423, 152] on input "search" at bounding box center [387, 151] width 182 height 9
paste input "*******"
type input "*******"
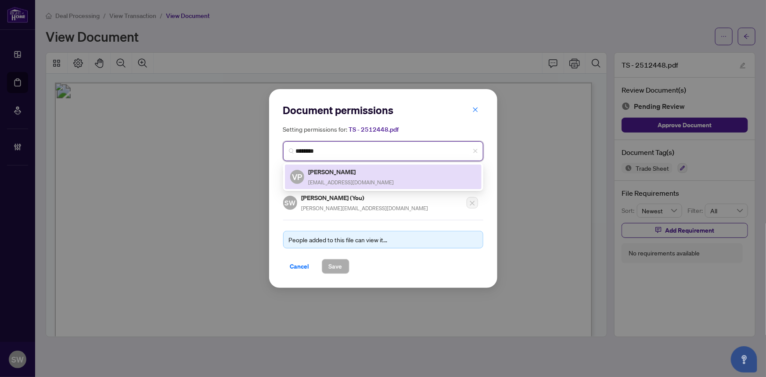
click at [328, 184] on span "pimvika@gmail.com" at bounding box center [352, 182] width 86 height 7
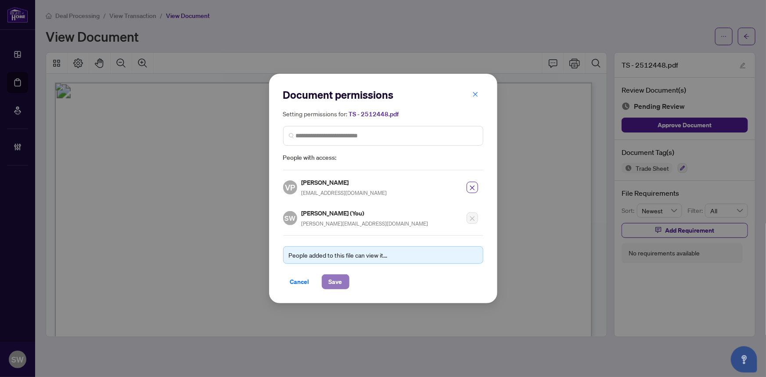
click at [331, 284] on span "Save" at bounding box center [336, 282] width 14 height 14
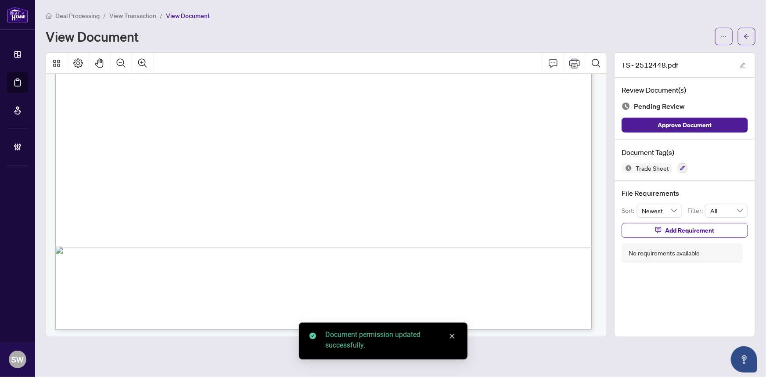
scroll to position [449, 0]
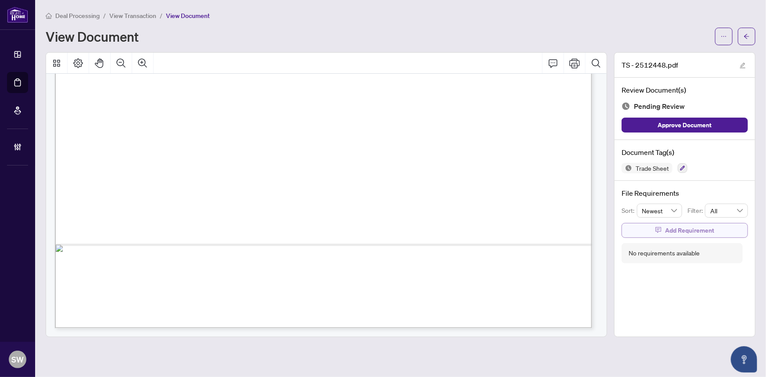
click at [668, 227] on span "Add Requirement" at bounding box center [689, 230] width 49 height 14
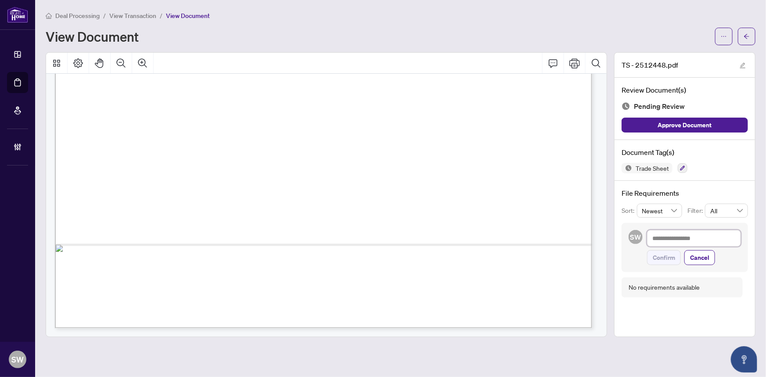
click at [694, 237] on textarea at bounding box center [694, 238] width 94 height 17
paste textarea "**********"
type textarea "**********"
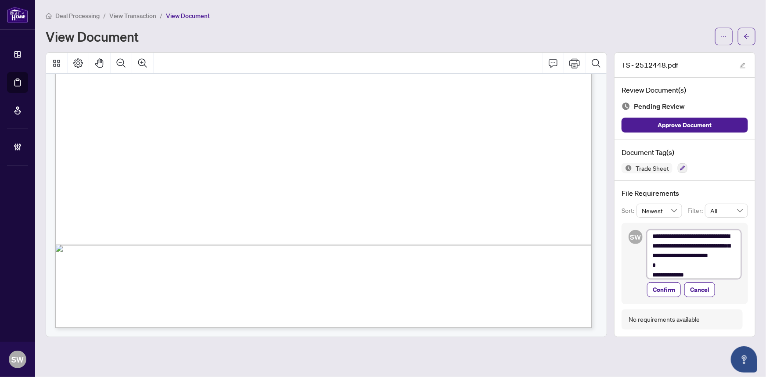
scroll to position [0, 0]
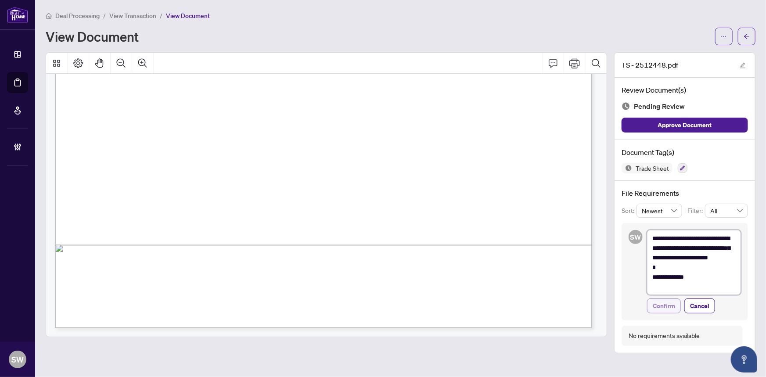
type textarea "**********"
click at [675, 303] on span "Confirm" at bounding box center [664, 306] width 22 height 14
type textarea "**********"
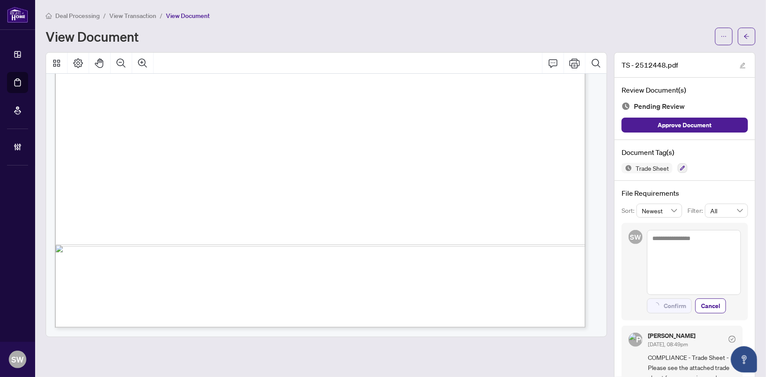
scroll to position [444, 0]
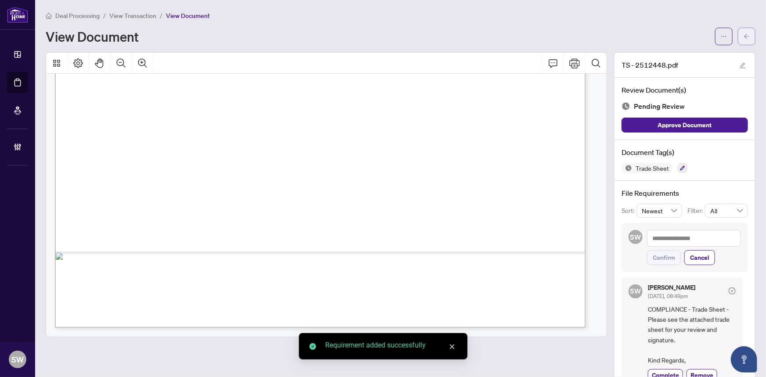
click at [744, 36] on icon "arrow-left" at bounding box center [746, 36] width 5 height 5
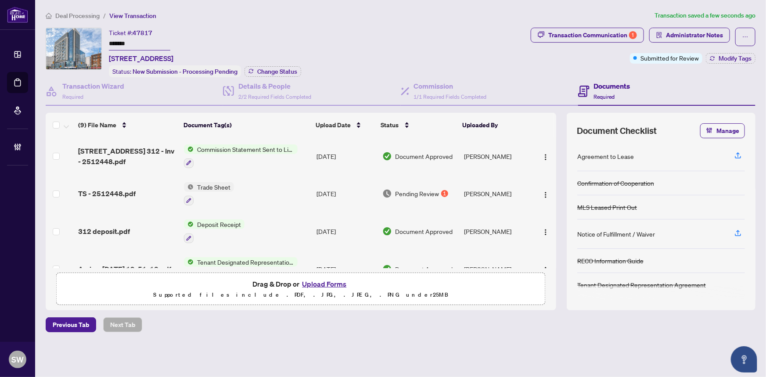
click at [151, 190] on div "TS - 2512448.pdf" at bounding box center [127, 193] width 99 height 11
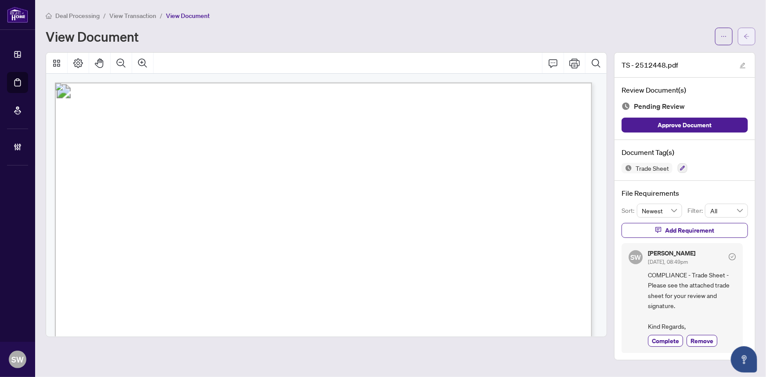
click at [743, 40] on span "button" at bounding box center [746, 36] width 6 height 14
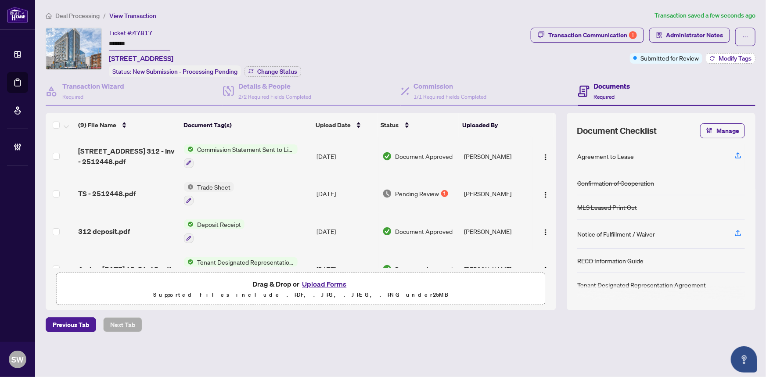
click at [735, 59] on span "Modify Tags" at bounding box center [734, 58] width 33 height 6
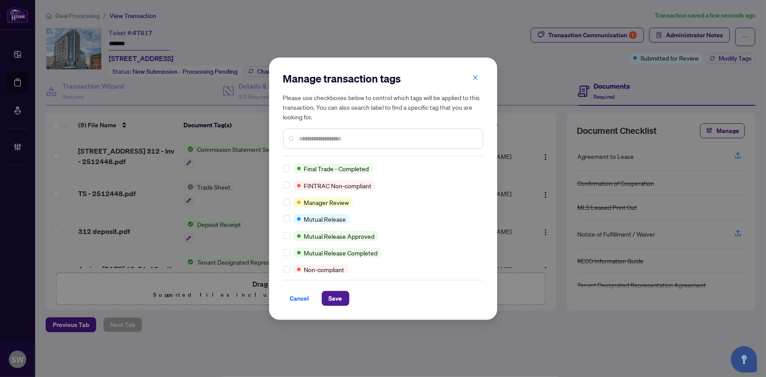
scroll to position [192, 0]
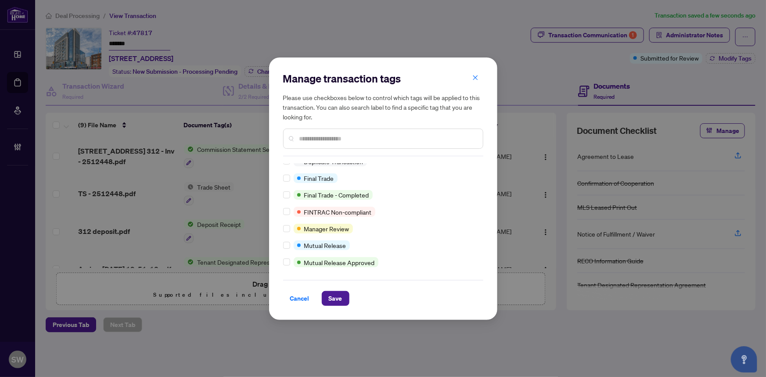
drag, startPoint x: 480, startPoint y: 235, endPoint x: 481, endPoint y: 242, distance: 7.1
click at [481, 242] on div "Advance Request Approved Agent to Confirm Mailing Policy Approved BV Cheque(s) …" at bounding box center [383, 218] width 200 height 110
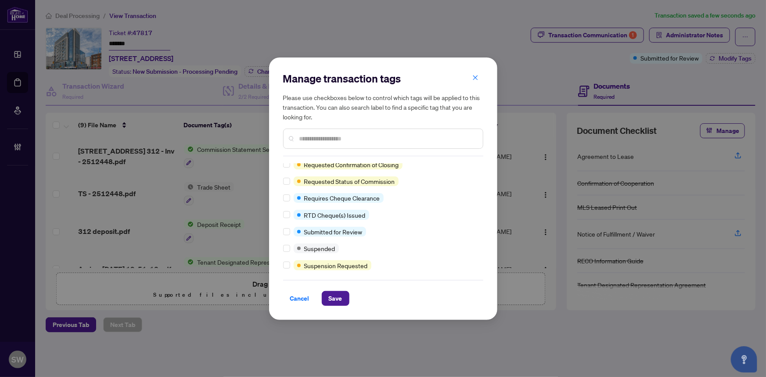
scroll to position [0, 0]
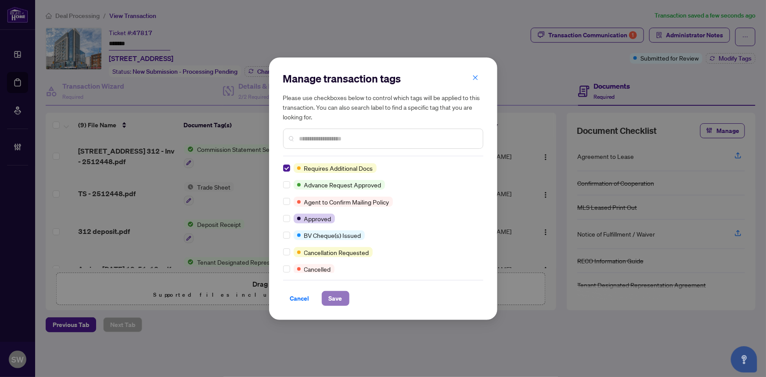
click at [331, 299] on span "Save" at bounding box center [336, 298] width 14 height 14
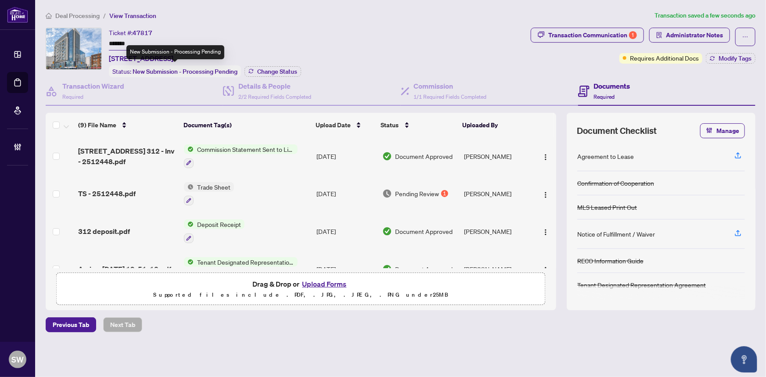
click at [199, 65] on div "Status: New Submission - Processing Pending" at bounding box center [175, 71] width 132 height 12
click at [250, 72] on icon "button" at bounding box center [250, 73] width 4 height 2
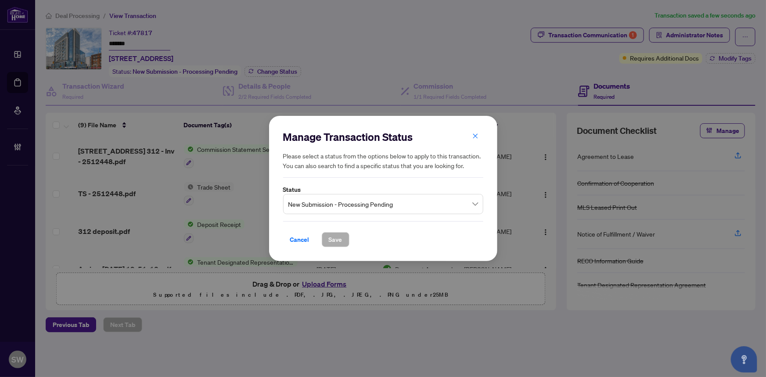
click at [312, 212] on span "New Submission - Processing Pending" at bounding box center [383, 204] width 190 height 17
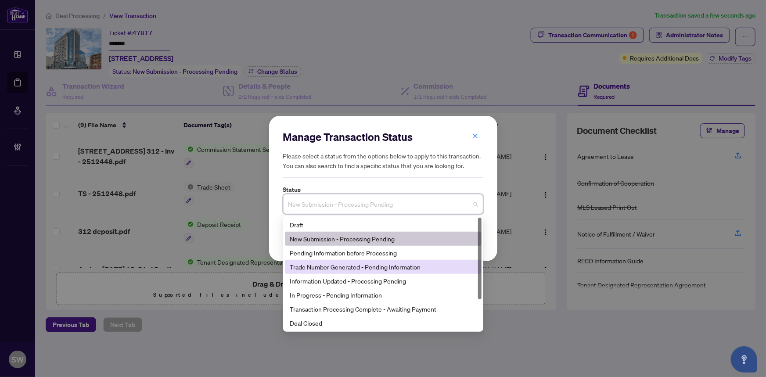
click at [317, 263] on div "Trade Number Generated - Pending Information" at bounding box center [383, 267] width 186 height 10
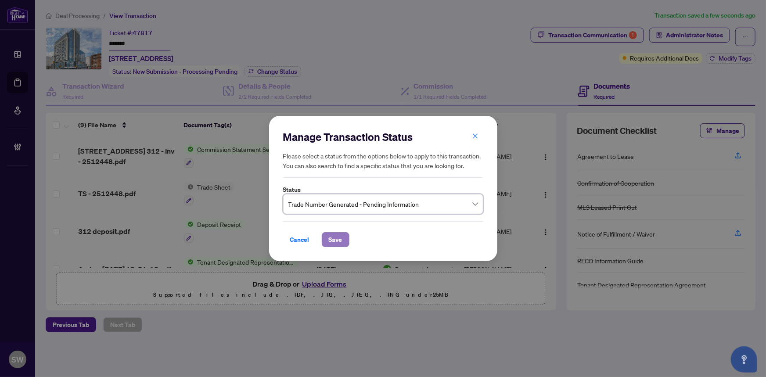
click at [340, 239] on span "Save" at bounding box center [336, 240] width 14 height 14
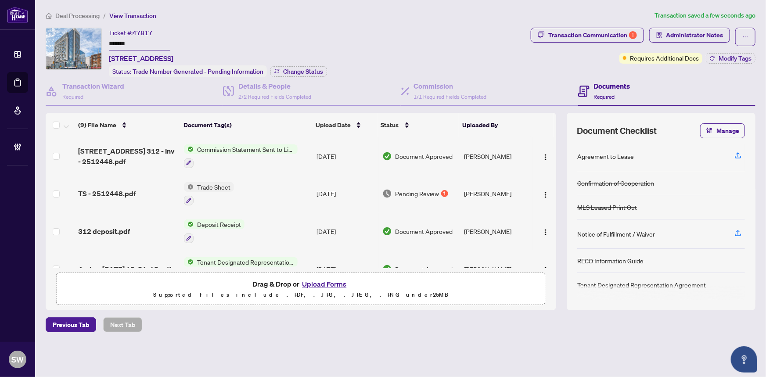
click at [121, 44] on input "*******" at bounding box center [139, 44] width 61 height 13
click at [85, 17] on span "Deal Processing" at bounding box center [77, 16] width 44 height 8
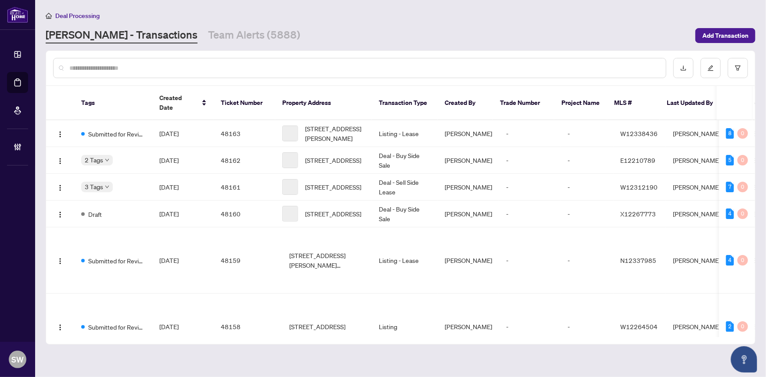
click at [118, 68] on input "text" at bounding box center [363, 68] width 589 height 10
paste input "*****"
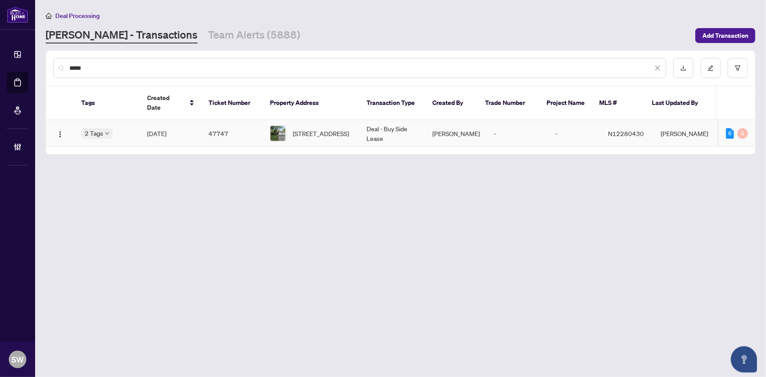
type input "*****"
click at [193, 122] on td "[DATE]" at bounding box center [170, 133] width 61 height 27
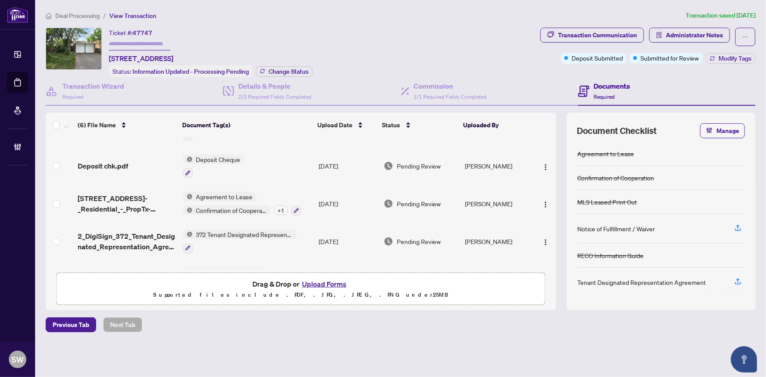
scroll to position [39, 0]
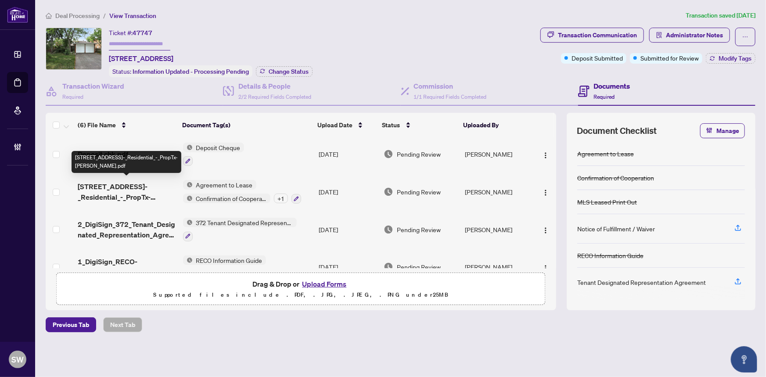
click at [147, 194] on span "105 willowbrokk Rd_Agreement_to_Lease_-_Residential_-_PropTx-OREA.pdf" at bounding box center [127, 191] width 98 height 21
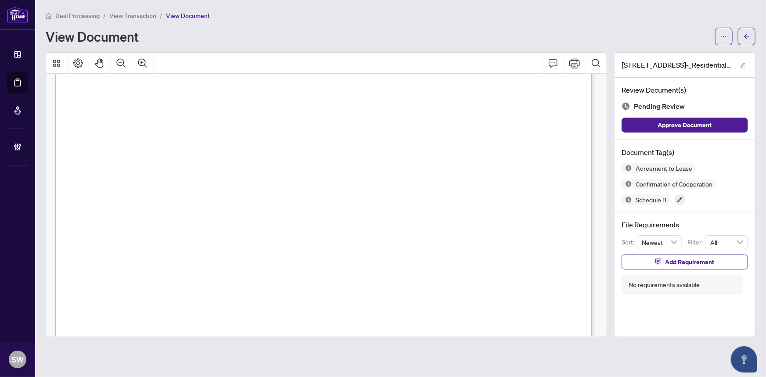
scroll to position [79, 0]
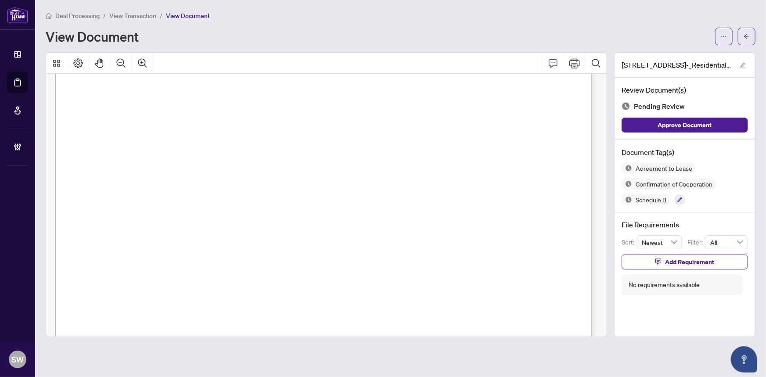
scroll to position [1746, 0]
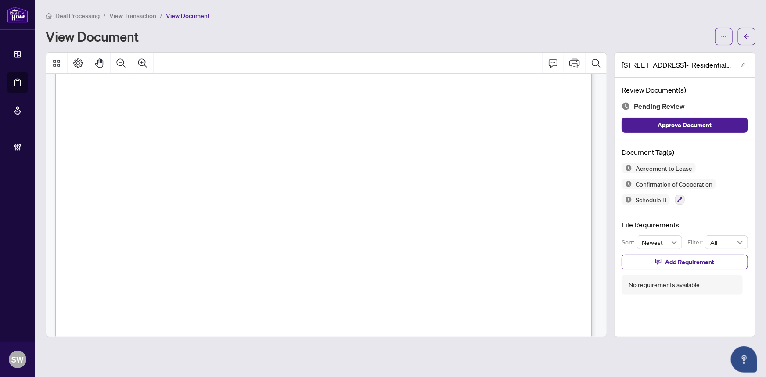
click at [679, 197] on icon "button" at bounding box center [679, 199] width 5 height 5
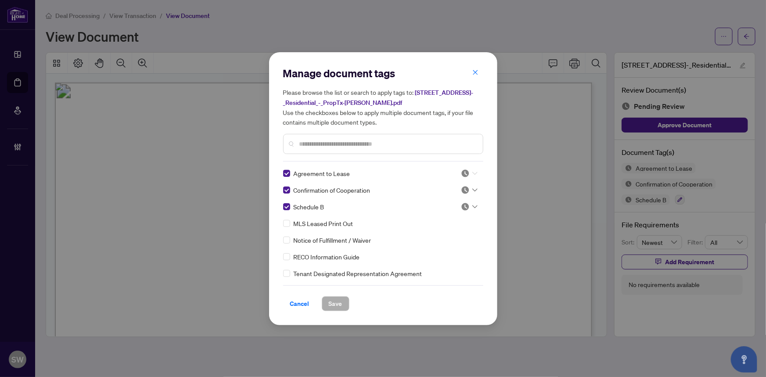
click at [456, 176] on div at bounding box center [467, 173] width 22 height 9
click at [434, 214] on div "Approved" at bounding box center [440, 216] width 56 height 10
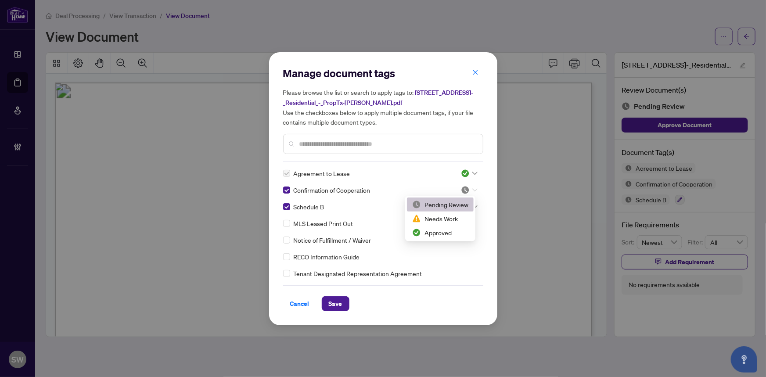
click at [461, 188] on img at bounding box center [465, 190] width 9 height 9
click at [445, 230] on div "Approved" at bounding box center [440, 233] width 56 height 10
click at [452, 203] on div "Schedule B" at bounding box center [380, 207] width 195 height 10
click at [462, 204] on img at bounding box center [465, 206] width 9 height 9
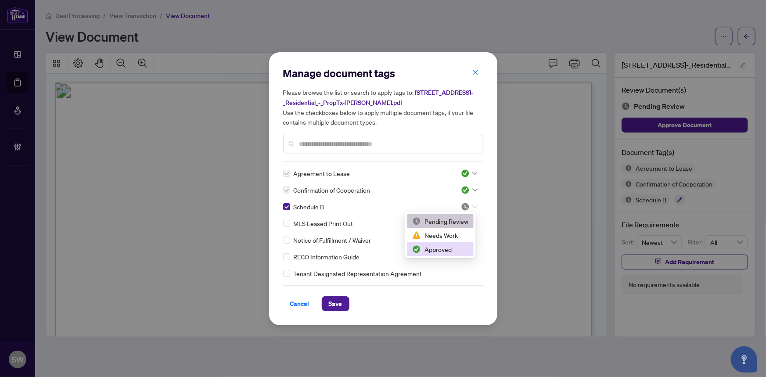
click at [438, 250] on div "Approved" at bounding box center [440, 249] width 56 height 10
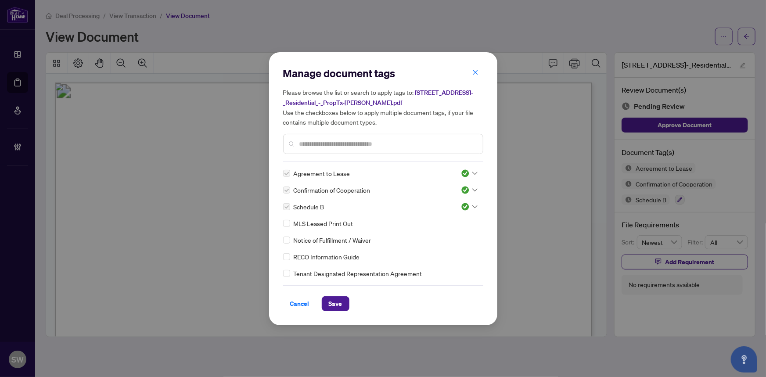
drag, startPoint x: 341, startPoint y: 301, endPoint x: 373, endPoint y: 288, distance: 35.0
click at [341, 300] on span "Save" at bounding box center [336, 304] width 14 height 14
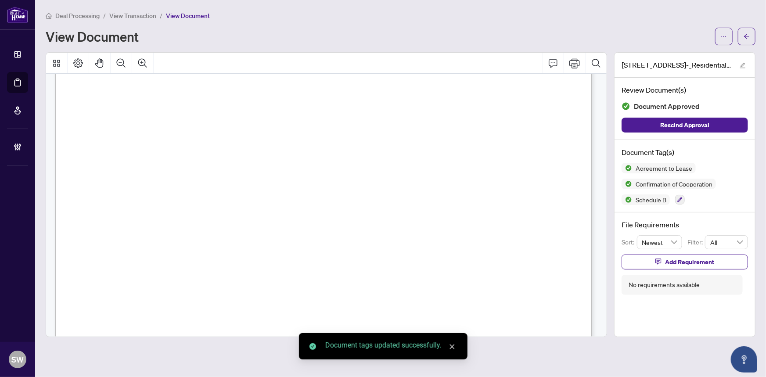
scroll to position [8585, 0]
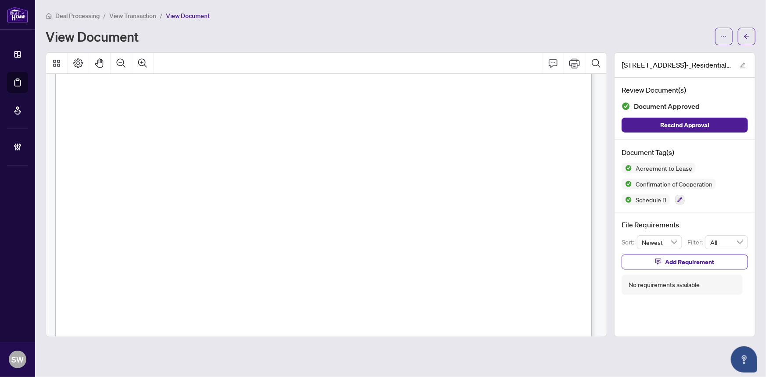
drag, startPoint x: 242, startPoint y: 205, endPoint x: 372, endPoint y: 203, distance: 129.9
click at [745, 33] on icon "arrow-left" at bounding box center [746, 36] width 6 height 6
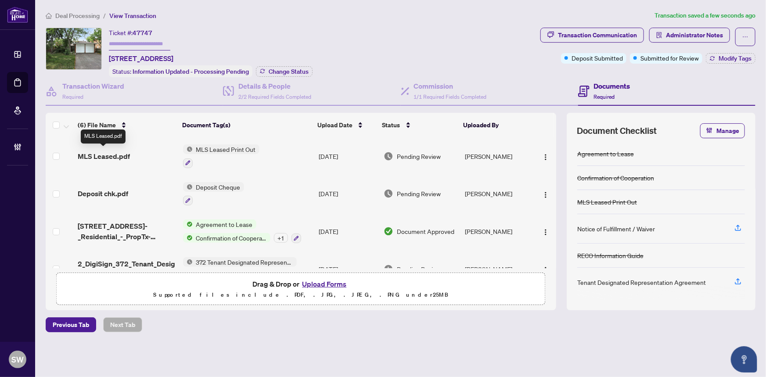
click at [122, 153] on span "MLS Leased.pdf" at bounding box center [104, 156] width 52 height 11
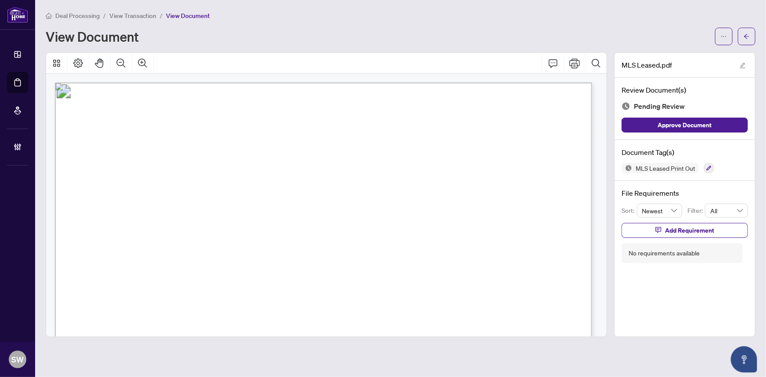
drag, startPoint x: 259, startPoint y: 140, endPoint x: 319, endPoint y: 140, distance: 59.2
click at [312, 140] on span "105 Willowbrook Rd" at bounding box center [277, 142] width 67 height 10
click at [264, 151] on span "Markham Ontario L3T 5L2" at bounding box center [279, 151] width 68 height 10
click at [313, 151] on span "Markham Ontario L3T 5L2" at bounding box center [279, 151] width 68 height 10
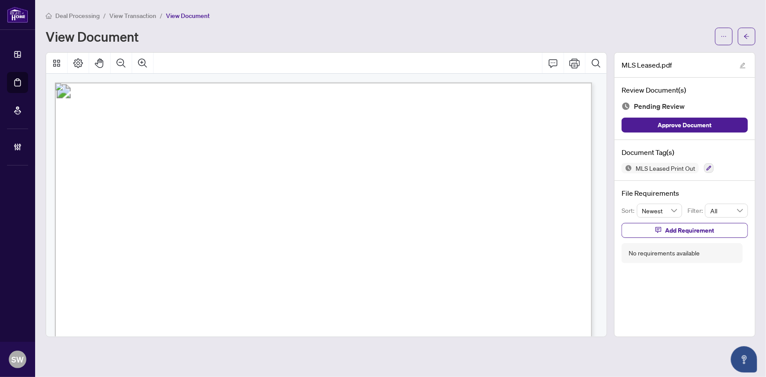
click at [313, 151] on span "Markham Ontario L3T 5L2" at bounding box center [279, 151] width 68 height 10
click at [127, 276] on span "N12280430" at bounding box center [117, 277] width 29 height 10
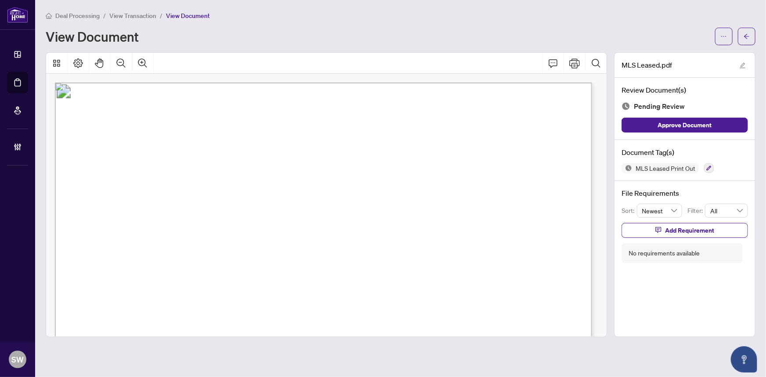
drag, startPoint x: 205, startPoint y: 276, endPoint x: 258, endPoint y: 275, distance: 53.1
click at [258, 275] on span "Farnaz Fakhimi and Abdolkarim Razavi" at bounding box center [273, 277] width 136 height 10
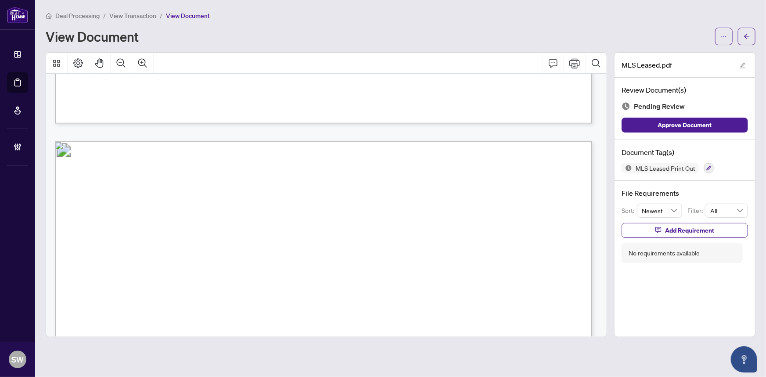
scroll to position [686, 0]
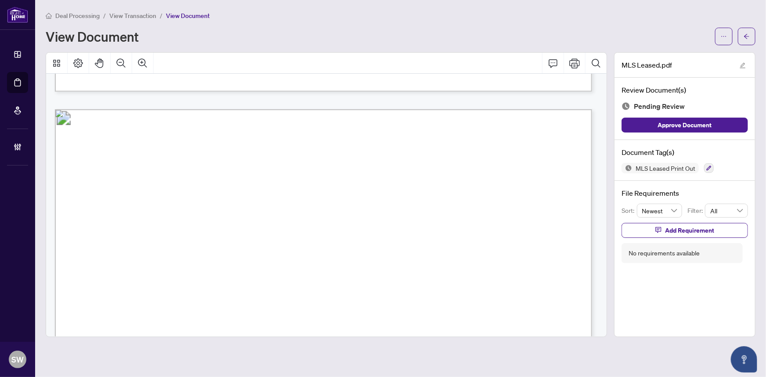
click at [118, 167] on span "FARNAZ MASOUMI, Broker" at bounding box center [120, 167] width 90 height 10
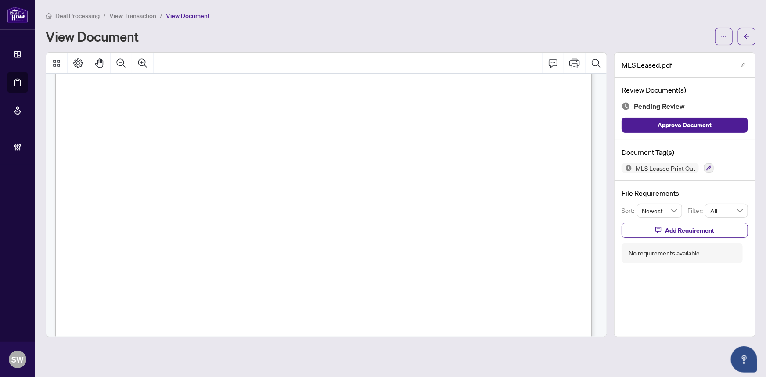
scroll to position [88, 0]
click at [709, 167] on icon "button" at bounding box center [709, 168] width 5 height 5
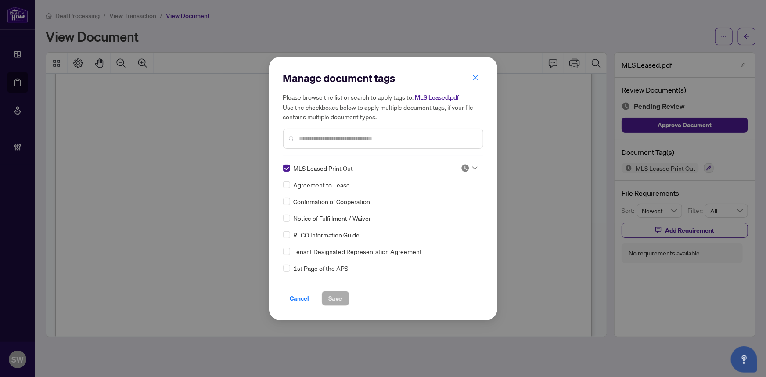
click at [472, 168] on icon at bounding box center [474, 168] width 5 height 3
click at [440, 209] on div "Approved" at bounding box center [440, 211] width 56 height 10
click at [338, 298] on span "Save" at bounding box center [336, 298] width 14 height 14
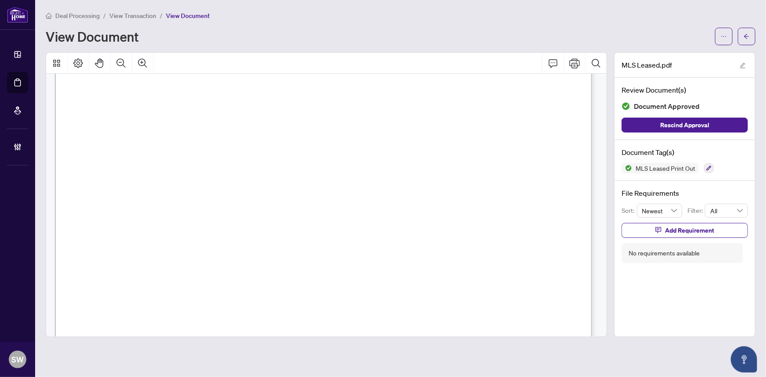
scroll to position [8, 0]
drag, startPoint x: 273, startPoint y: 270, endPoint x: 317, endPoint y: 271, distance: 44.8
click at [317, 75] on p "105 Willowbrook Rd Markham Ontario L3T 5L2 Leased: $5,100 List: $5,000 Markham …" at bounding box center [592, 75] width 1074 height 0
click at [340, 265] on span "Farnaz Fakhimi and Abdolkarim Razavi" at bounding box center [273, 269] width 136 height 10
drag, startPoint x: 338, startPoint y: 268, endPoint x: 273, endPoint y: 268, distance: 65.0
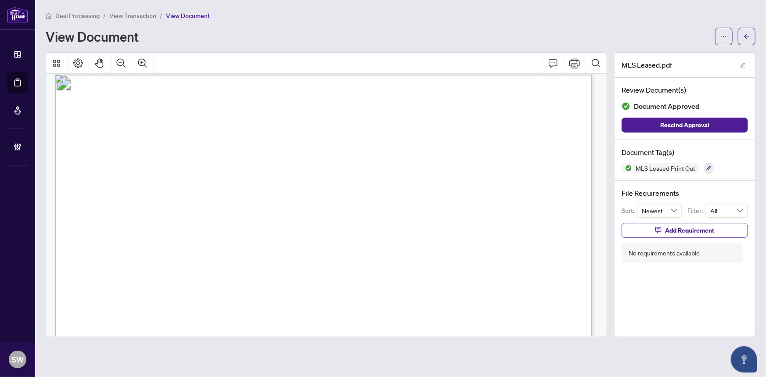
click at [273, 268] on span "Farnaz Fakhimi and Abdolkarim Razavi" at bounding box center [273, 269] width 136 height 10
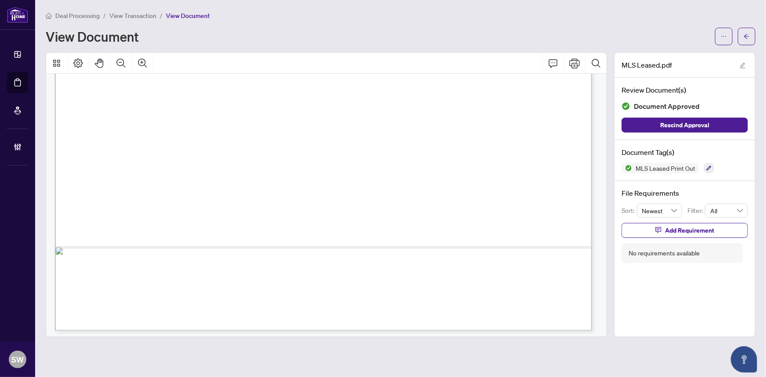
drag, startPoint x: 234, startPoint y: 258, endPoint x: 280, endPoint y: 262, distance: 46.7
click at [280, 262] on span "905-305-1600" at bounding box center [266, 261] width 64 height 10
drag, startPoint x: 75, startPoint y: 269, endPoint x: 129, endPoint y: 269, distance: 54.0
click at [129, 269] on span "HOTAN HOJJATI, Salesperson 647-879-0924" at bounding box center [159, 270] width 168 height 10
click at [752, 36] on button "button" at bounding box center [747, 37] width 18 height 18
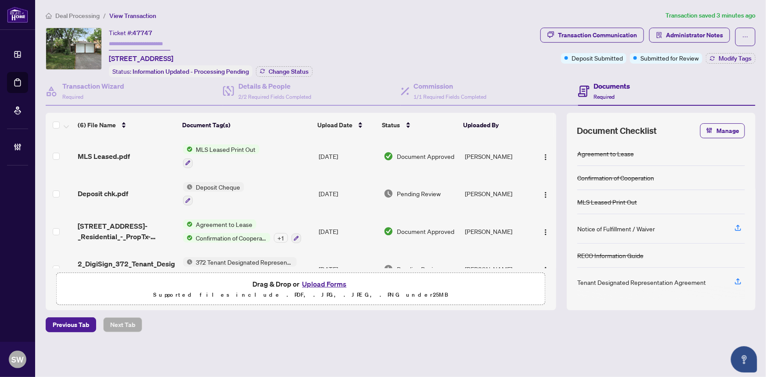
click at [125, 188] on span "Deposit chk.pdf" at bounding box center [103, 193] width 50 height 11
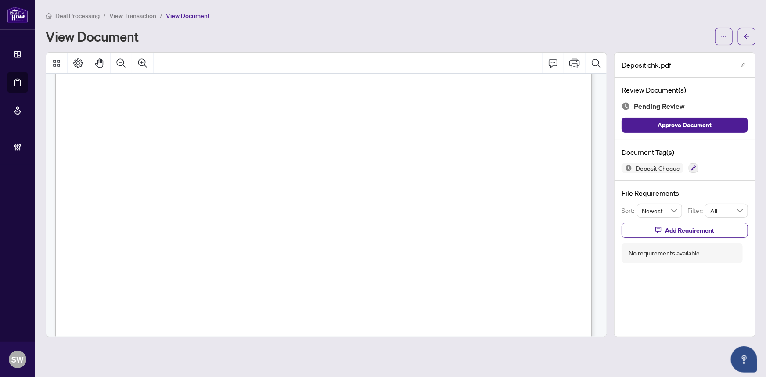
scroll to position [330, 0]
click at [693, 169] on icon "button" at bounding box center [693, 167] width 5 height 5
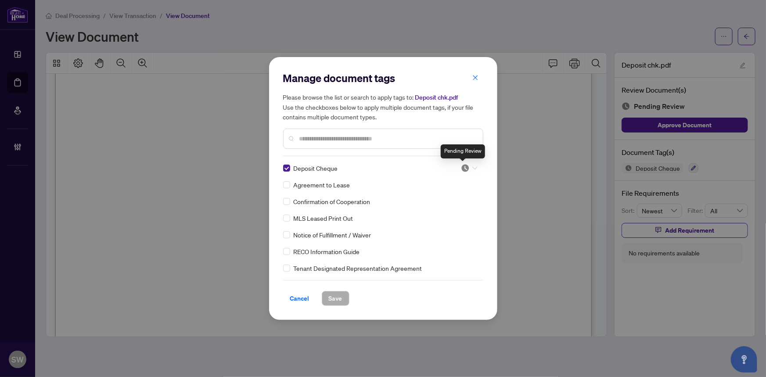
click at [462, 166] on img at bounding box center [465, 168] width 9 height 9
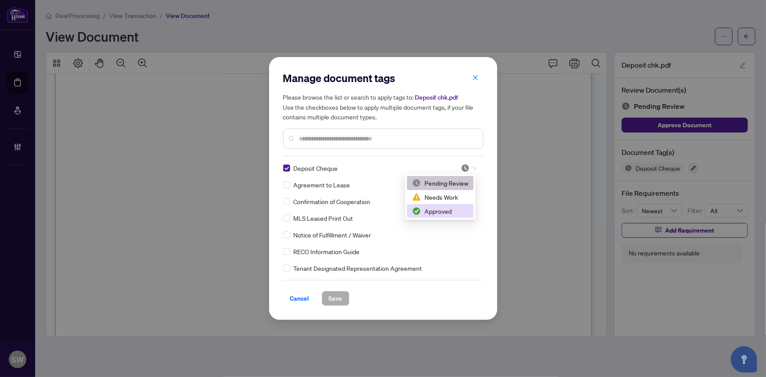
click at [441, 210] on div "Approved" at bounding box center [440, 211] width 56 height 10
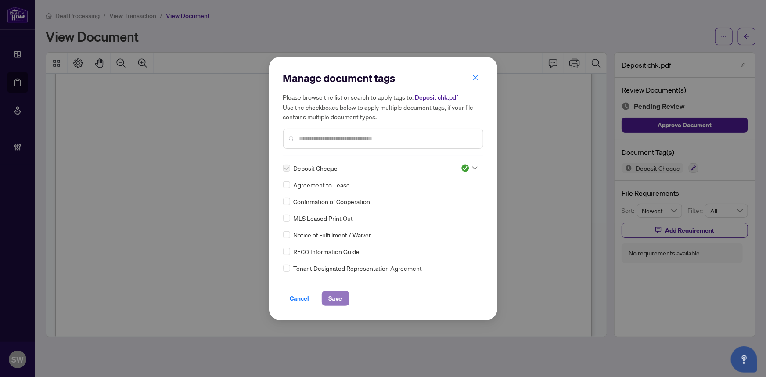
click at [341, 296] on span "Save" at bounding box center [336, 298] width 14 height 14
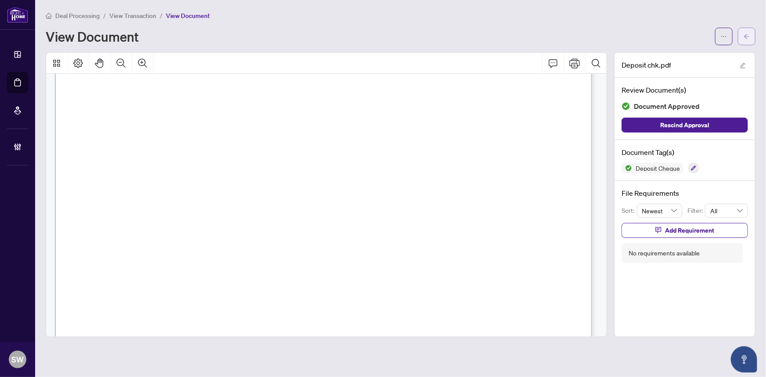
click at [748, 41] on span "button" at bounding box center [746, 36] width 6 height 14
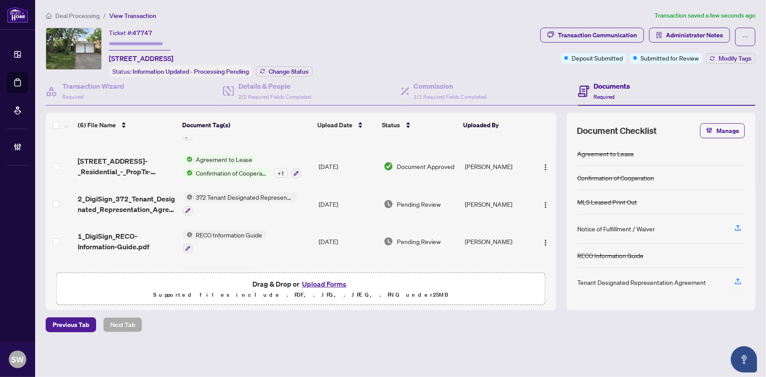
scroll to position [79, 0]
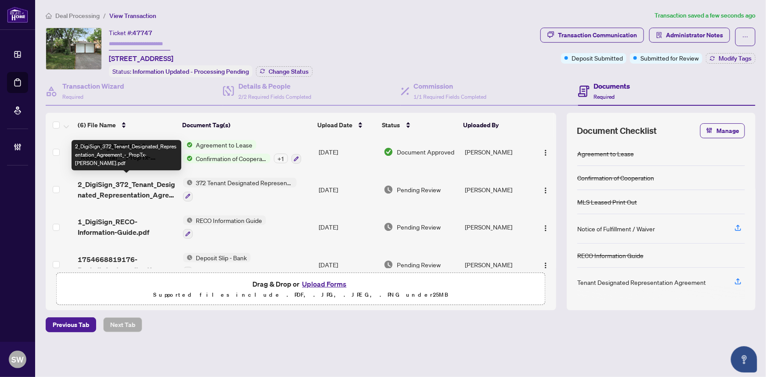
click at [139, 187] on span "2_DigiSign_372_Tenant_Designated_Representation_Agreement_-_PropTx-OREA.pdf" at bounding box center [127, 189] width 98 height 21
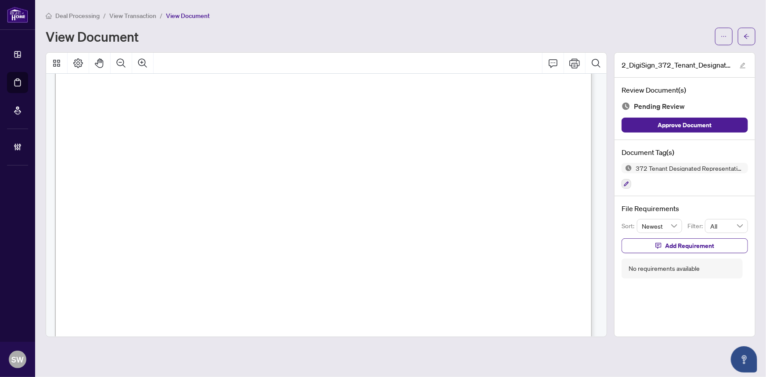
scroll to position [154, 0]
drag, startPoint x: 127, startPoint y: 89, endPoint x: 232, endPoint y: 92, distance: 104.9
click at [232, 92] on span "Bahador Ghashghai Pour, Yasin Hojabridoughozlou" at bounding box center [248, 92] width 243 height 8
drag, startPoint x: 241, startPoint y: 92, endPoint x: 351, endPoint y: 89, distance: 110.2
click at [351, 89] on span "Bahador Ghashghai Pour, Yasin Hojabridoughozlou" at bounding box center [248, 92] width 243 height 8
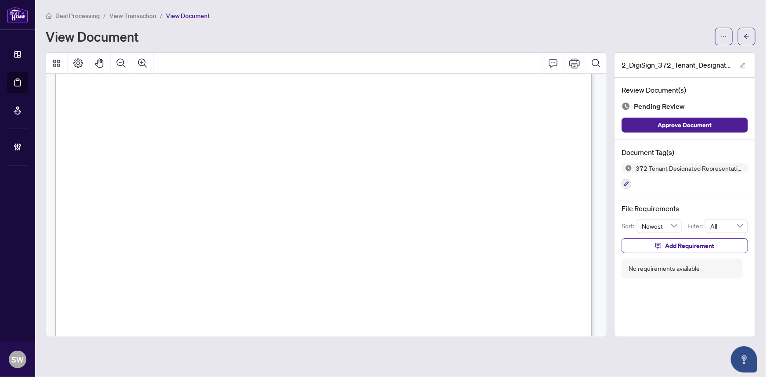
drag, startPoint x: 375, startPoint y: 93, endPoint x: 454, endPoint y: 96, distance: 79.5
click at [454, 96] on span "& Zahra Raber" at bounding box center [413, 95] width 109 height 13
click at [626, 183] on icon "button" at bounding box center [626, 183] width 5 height 5
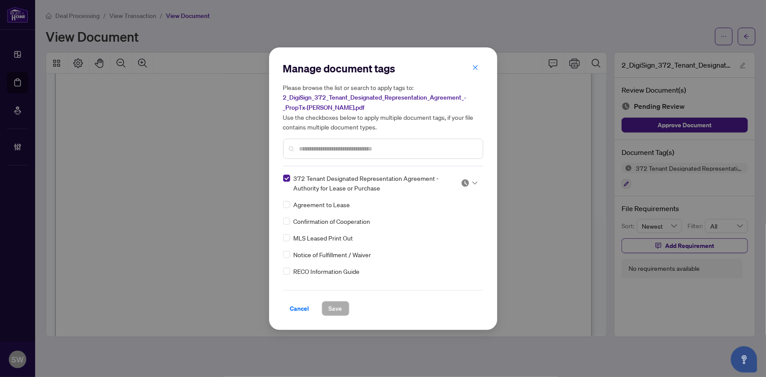
click at [466, 181] on img at bounding box center [465, 183] width 9 height 9
click at [446, 226] on div "Approved" at bounding box center [440, 226] width 56 height 10
click at [342, 308] on button "Save" at bounding box center [336, 308] width 28 height 15
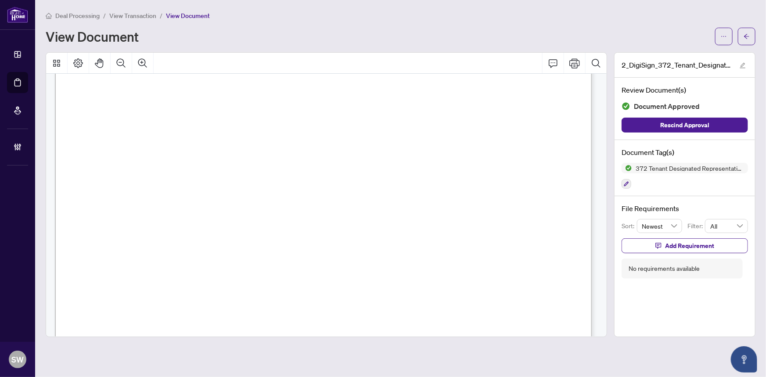
scroll to position [3123, 0]
click at [749, 41] on span "button" at bounding box center [746, 36] width 6 height 14
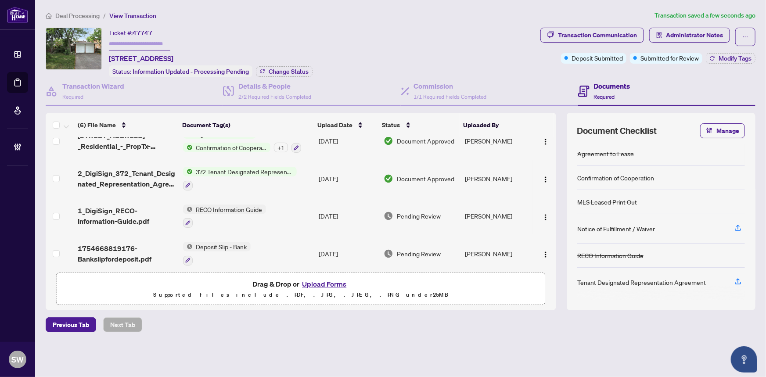
scroll to position [95, 0]
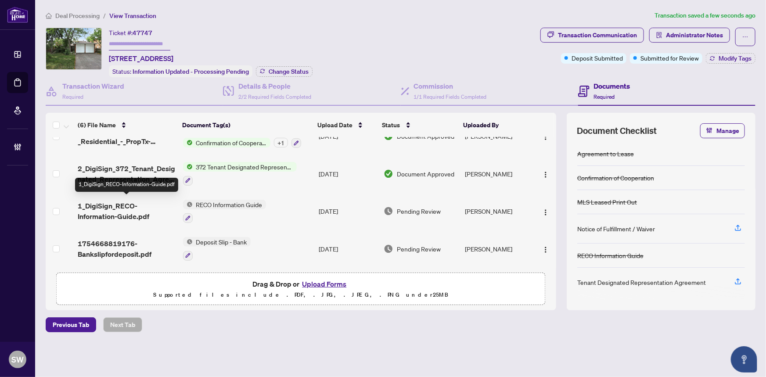
click at [144, 212] on span "1_DigiSign_RECO-Information-Guide.pdf" at bounding box center [127, 211] width 98 height 21
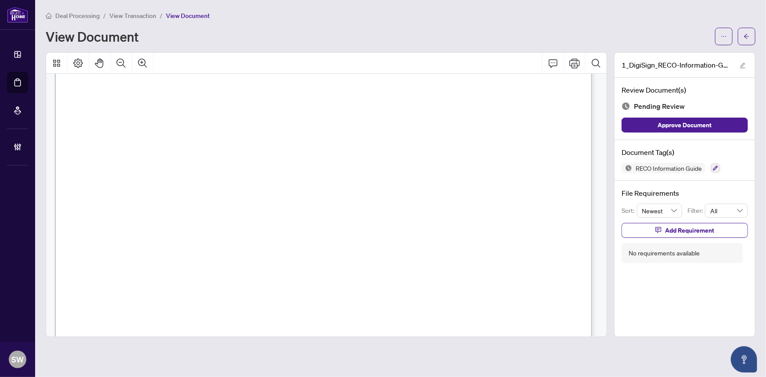
scroll to position [8629, 0]
click at [715, 168] on icon "button" at bounding box center [715, 167] width 5 height 5
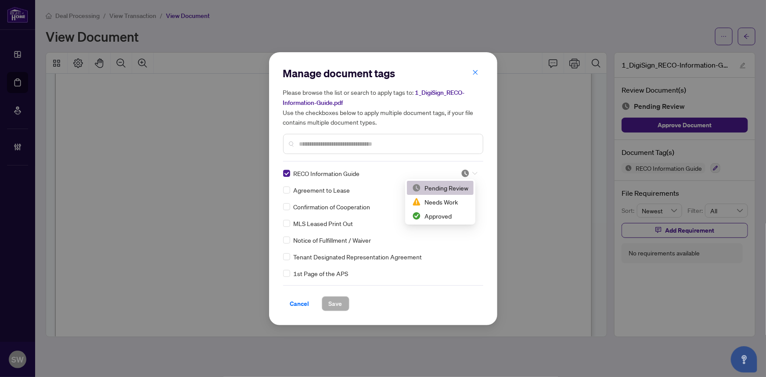
click at [469, 173] on div at bounding box center [469, 173] width 17 height 9
click at [447, 218] on div "Approved" at bounding box center [440, 216] width 56 height 10
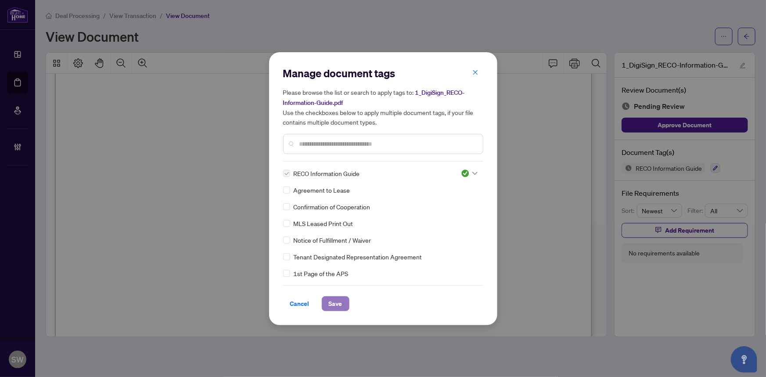
click at [340, 303] on span "Save" at bounding box center [336, 304] width 14 height 14
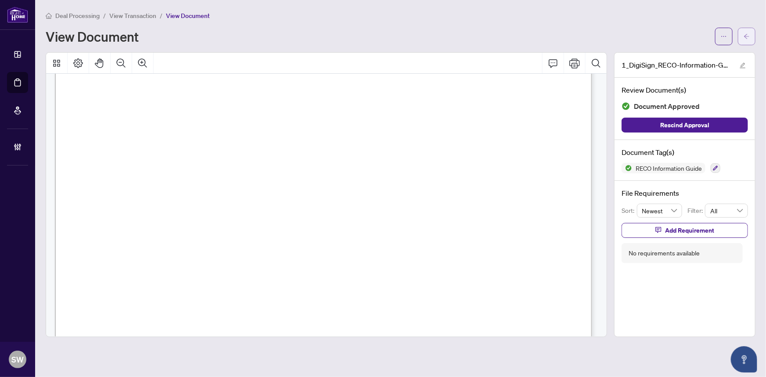
click at [744, 36] on icon "arrow-left" at bounding box center [746, 36] width 5 height 5
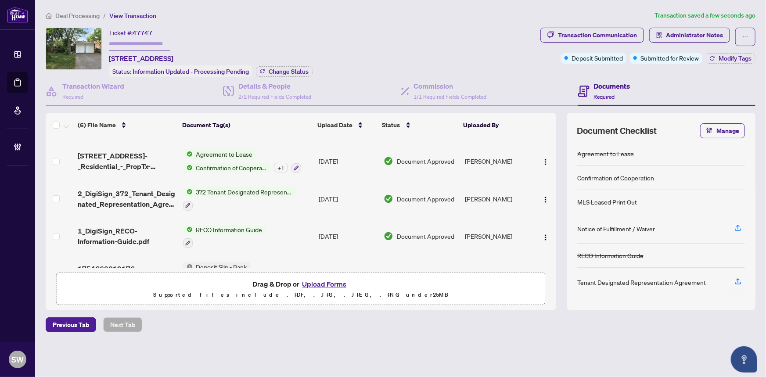
scroll to position [95, 0]
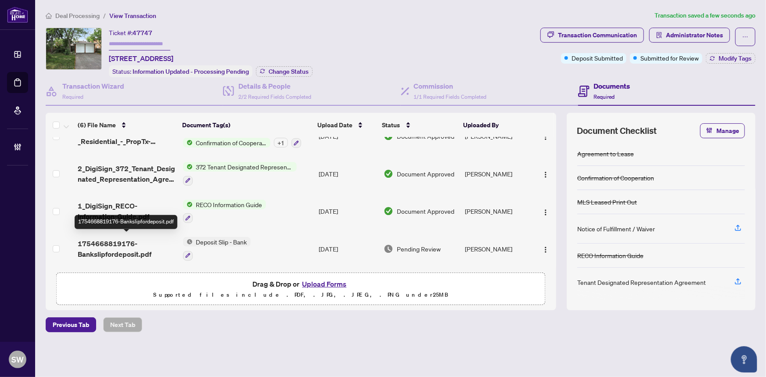
click at [145, 241] on span "1754668819176-Bankslipfordeposit.pdf" at bounding box center [127, 248] width 98 height 21
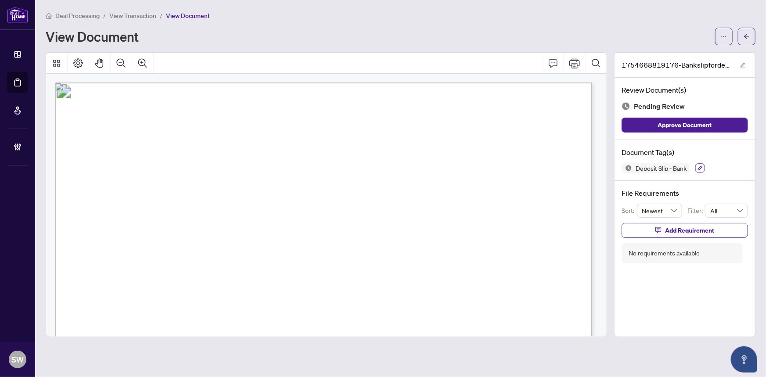
click at [700, 169] on icon "button" at bounding box center [700, 168] width 5 height 5
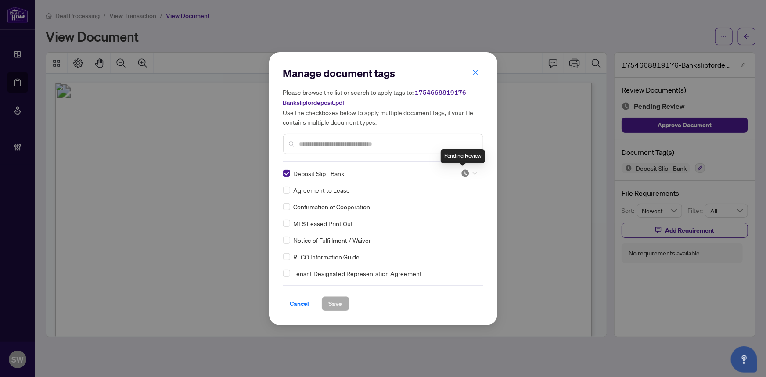
click at [468, 171] on div at bounding box center [469, 173] width 17 height 9
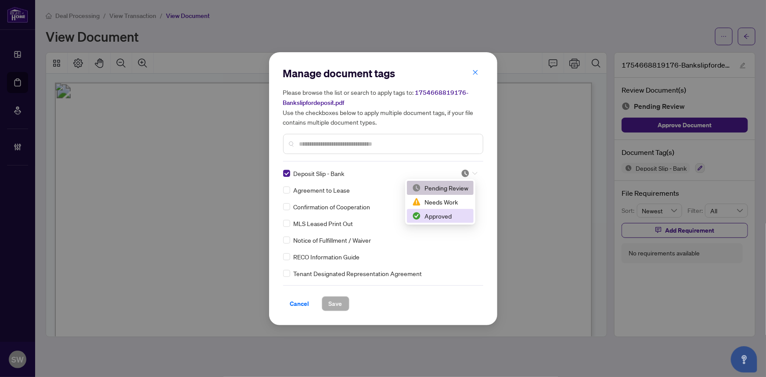
click at [443, 215] on div "Approved" at bounding box center [440, 216] width 56 height 10
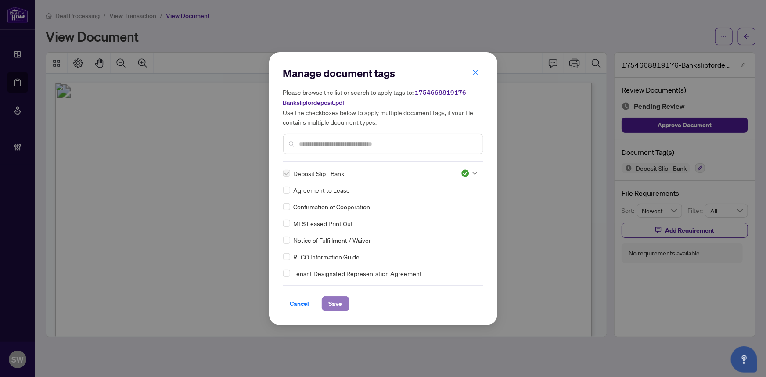
click at [338, 303] on span "Save" at bounding box center [336, 304] width 14 height 14
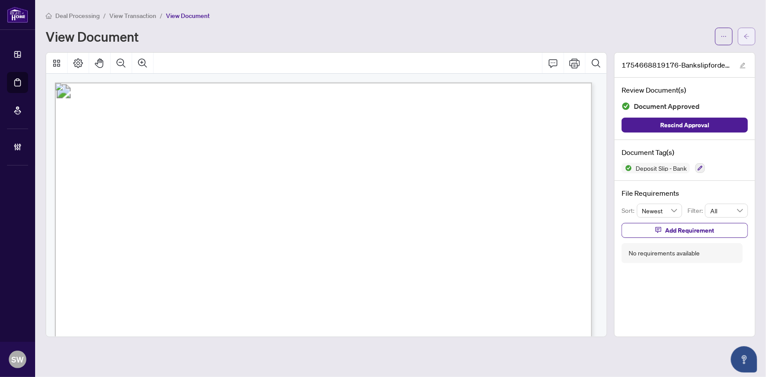
click at [747, 38] on icon "arrow-left" at bounding box center [746, 36] width 6 height 6
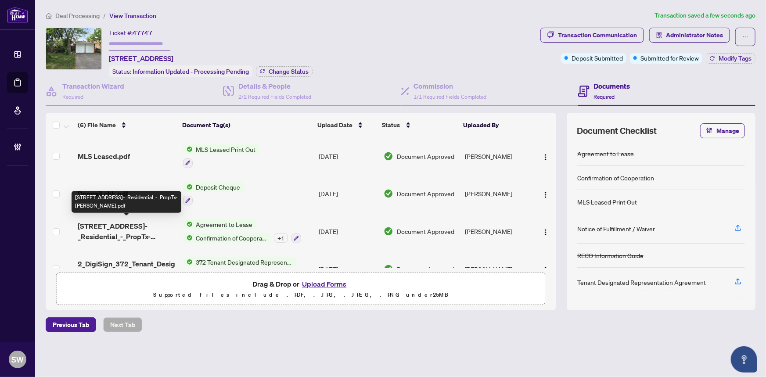
click at [129, 233] on span "105 willowbrokk Rd_Agreement_to_Lease_-_Residential_-_PropTx-OREA.pdf" at bounding box center [127, 231] width 98 height 21
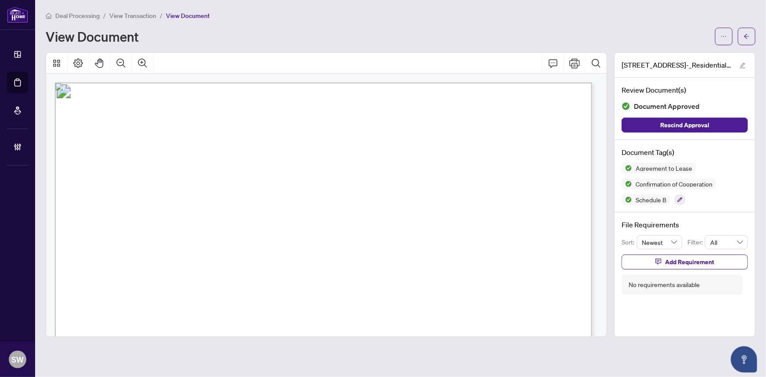
click at [137, 17] on span "View Transaction" at bounding box center [132, 16] width 47 height 8
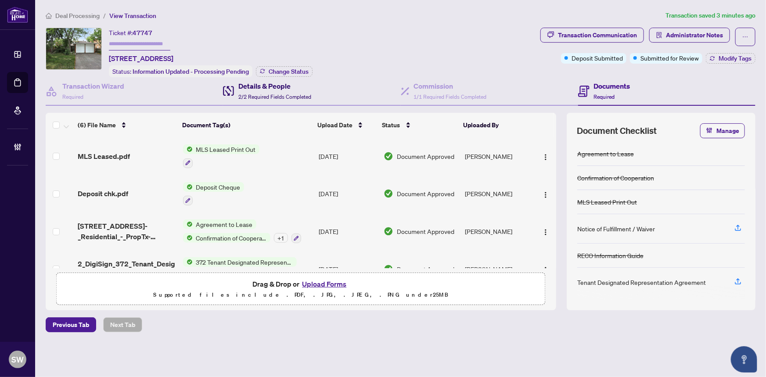
click at [264, 90] on div "Details & People 2/2 Required Fields Completed" at bounding box center [274, 91] width 73 height 21
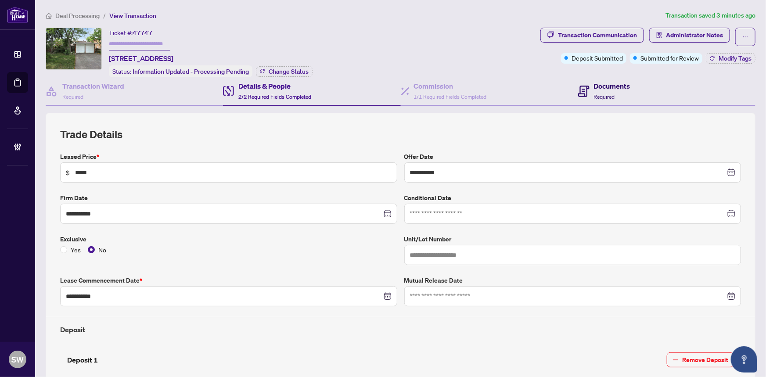
click at [616, 93] on div "Documents Required" at bounding box center [612, 91] width 36 height 21
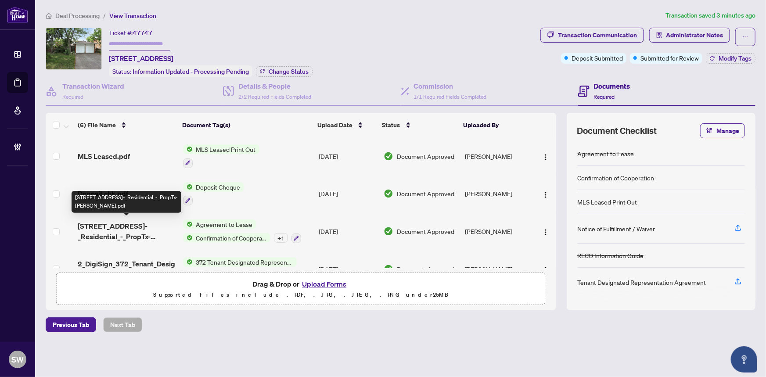
click at [129, 225] on span "105 willowbrokk Rd_Agreement_to_Lease_-_Residential_-_PropTx-OREA.pdf" at bounding box center [127, 231] width 98 height 21
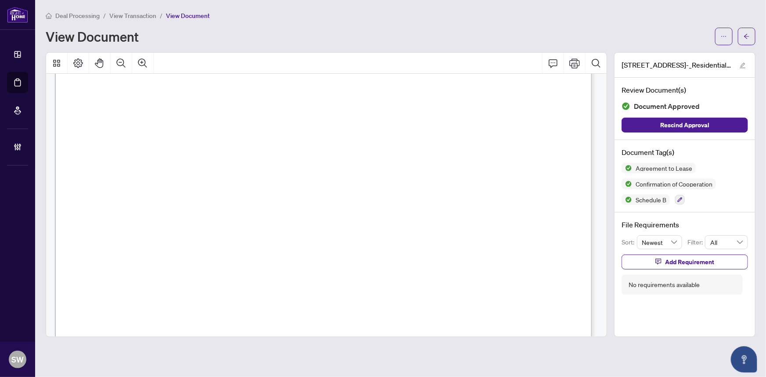
scroll to position [1606, 0]
click at [747, 39] on span "button" at bounding box center [746, 36] width 6 height 14
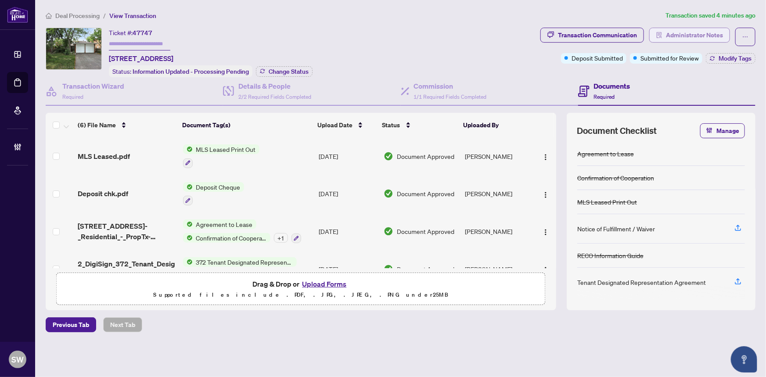
click at [694, 36] on span "Administrator Notes" at bounding box center [694, 35] width 57 height 14
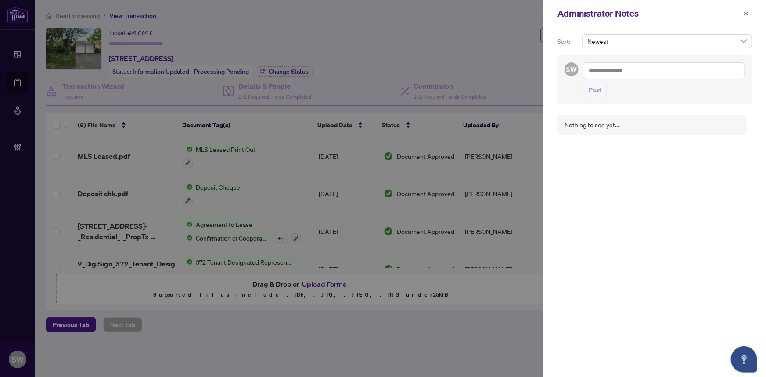
click at [609, 72] on textarea at bounding box center [664, 70] width 162 height 17
paste textarea "**********"
type textarea "**********"
click at [601, 88] on button "Post" at bounding box center [595, 90] width 24 height 15
click at [747, 13] on icon "close" at bounding box center [746, 14] width 6 height 6
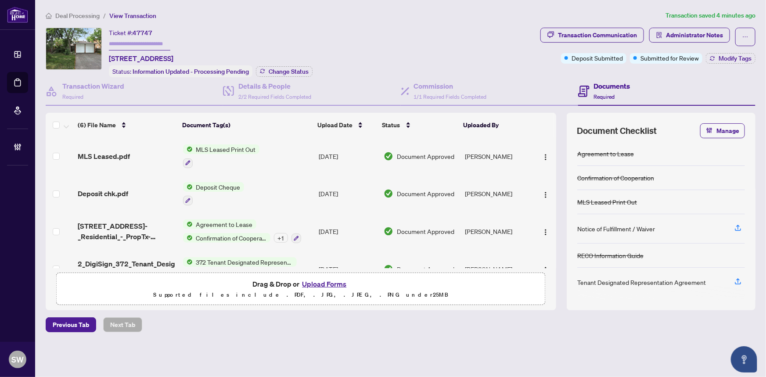
click at [151, 31] on span "47747" at bounding box center [143, 33] width 20 height 8
drag, startPoint x: 151, startPoint y: 31, endPoint x: 139, endPoint y: 29, distance: 11.5
click at [139, 29] on span "47747" at bounding box center [143, 33] width 20 height 8
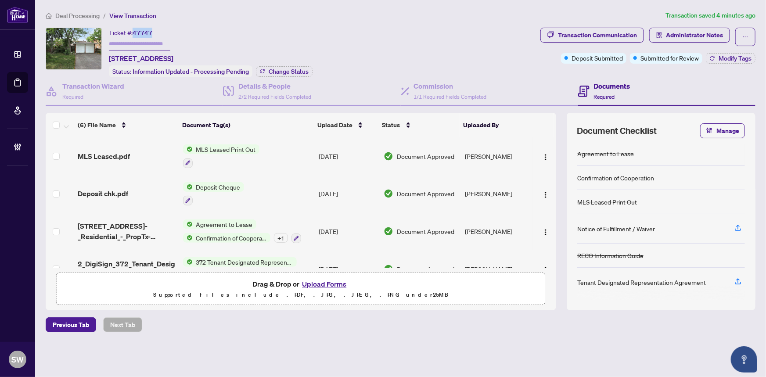
copy span "47747"
click at [136, 39] on input "text" at bounding box center [139, 44] width 61 height 13
paste input "*******"
type input "*******"
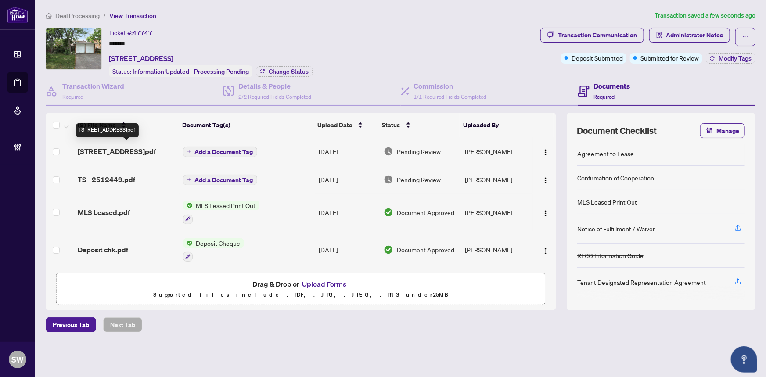
click at [109, 155] on span "105 Willowbrook Rd - Inv - 2512449.pdf" at bounding box center [117, 151] width 78 height 11
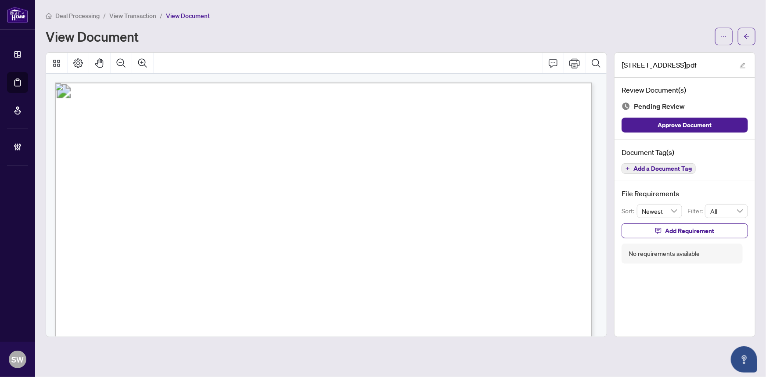
click at [658, 167] on span "Add a Document Tag" at bounding box center [662, 168] width 58 height 6
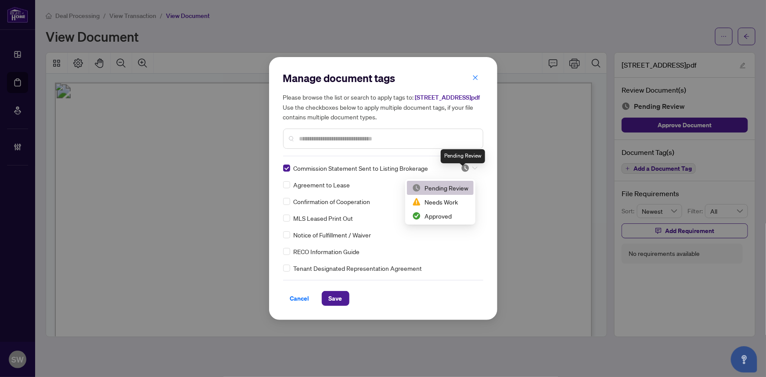
click at [466, 172] on img at bounding box center [465, 168] width 9 height 9
click at [445, 217] on div "Approved" at bounding box center [440, 216] width 56 height 10
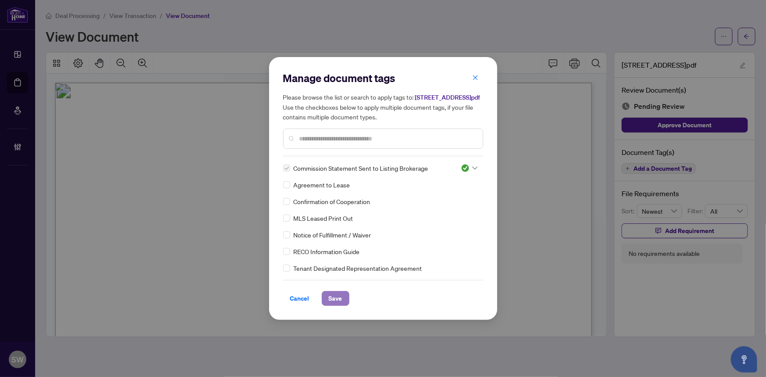
click at [338, 303] on span "Save" at bounding box center [336, 298] width 14 height 14
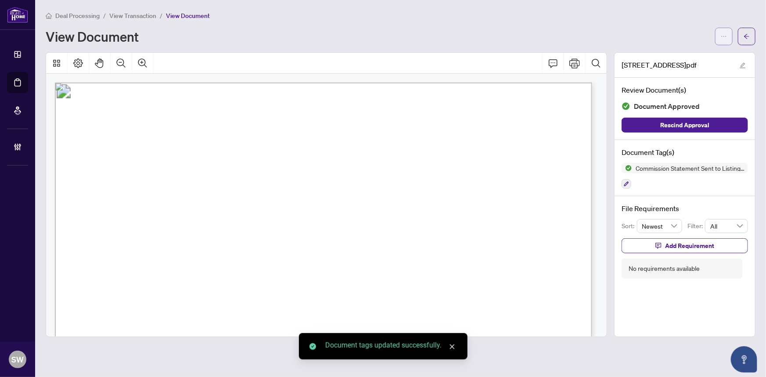
click at [723, 36] on icon "ellipsis" at bounding box center [724, 36] width 6 height 6
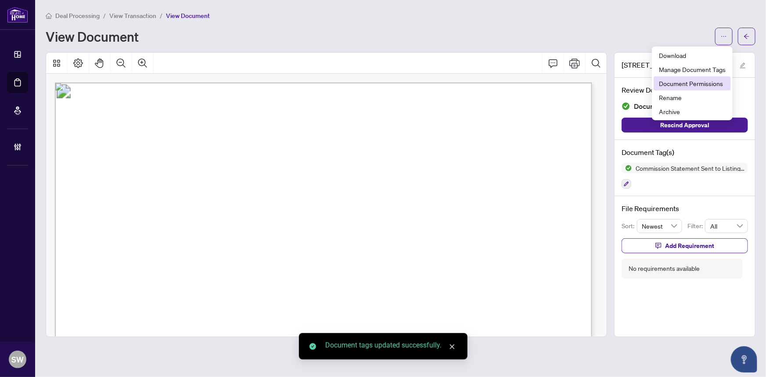
click at [708, 84] on span "Document Permissions" at bounding box center [692, 84] width 67 height 10
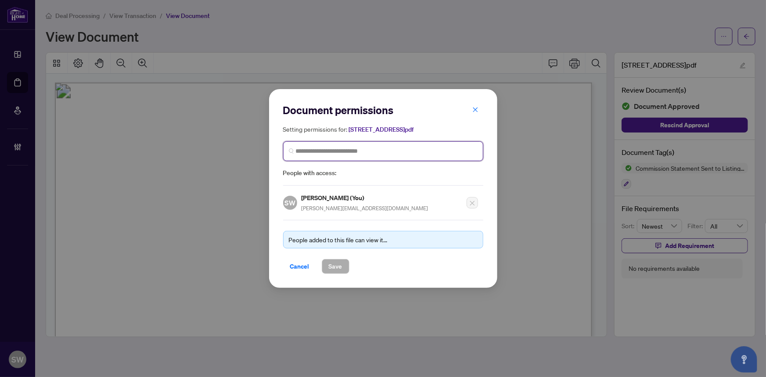
click at [314, 151] on input "search" at bounding box center [387, 151] width 182 height 9
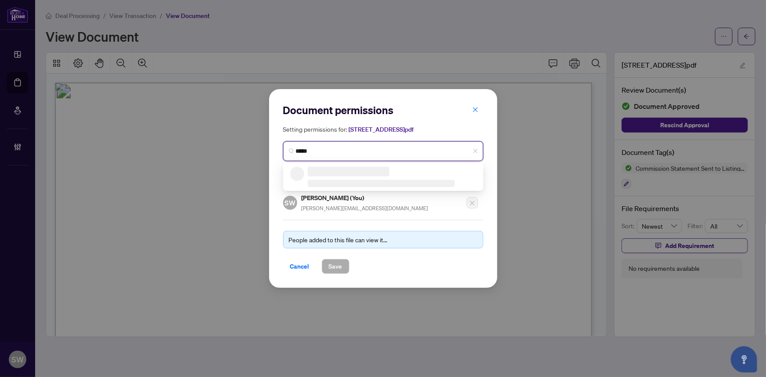
type input "******"
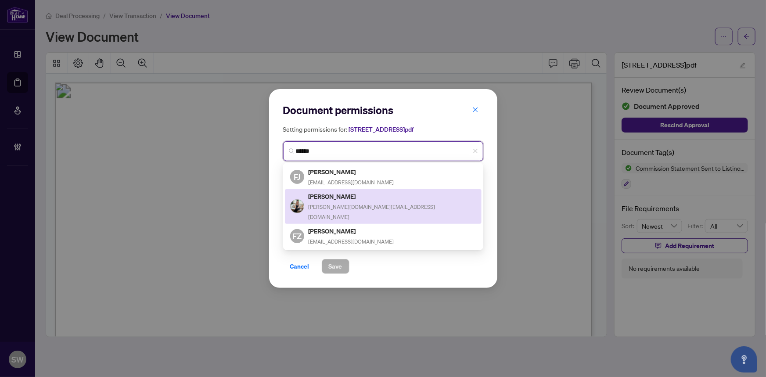
click at [350, 198] on h5 "Farnaz Masoumi" at bounding box center [393, 196] width 168 height 10
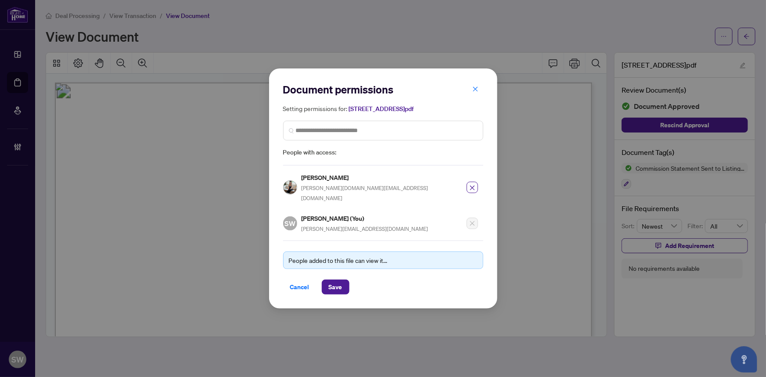
click at [320, 183] on h5 "Farnaz Masoumi" at bounding box center [382, 177] width 160 height 10
copy h5 "Farnaz Masoumi"
click at [339, 283] on span "Save" at bounding box center [336, 287] width 14 height 14
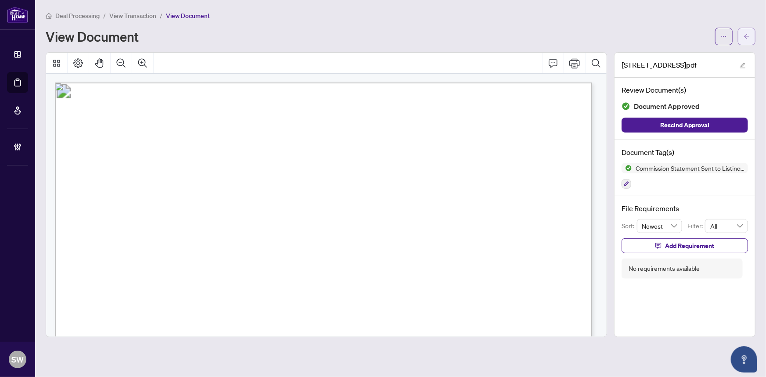
click at [751, 37] on button "button" at bounding box center [747, 37] width 18 height 18
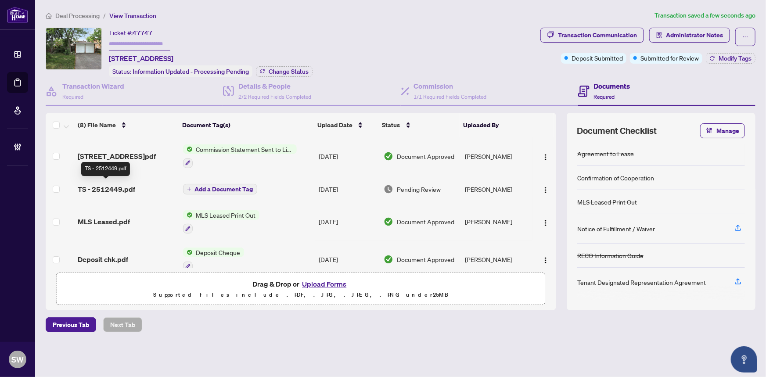
click at [109, 185] on span "TS - 2512449.pdf" at bounding box center [106, 189] width 57 height 11
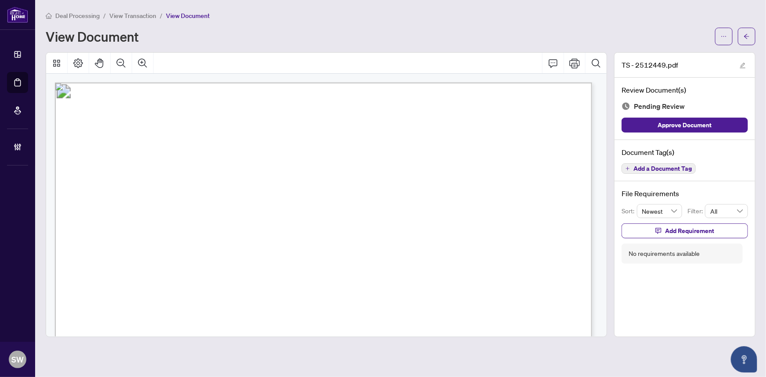
click at [667, 170] on span "Add a Document Tag" at bounding box center [662, 168] width 58 height 6
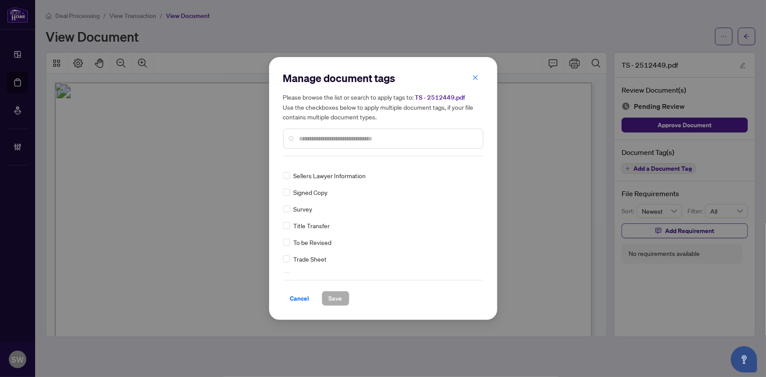
scroll to position [1927, 0]
click at [281, 223] on div "Manage document tags Please browse the list or search to apply tags to: TS - 25…" at bounding box center [383, 188] width 228 height 263
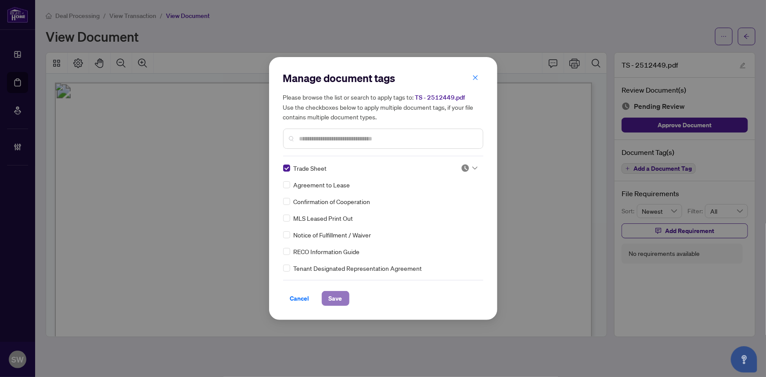
click at [334, 298] on span "Save" at bounding box center [336, 298] width 14 height 14
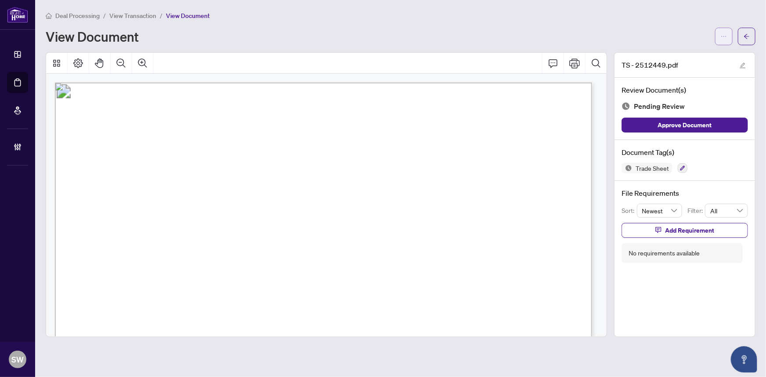
click at [724, 36] on icon "ellipsis" at bounding box center [724, 36] width 6 height 6
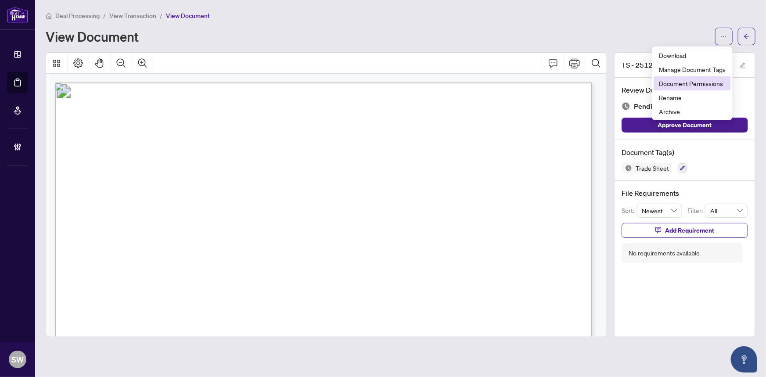
click at [707, 80] on span "Document Permissions" at bounding box center [692, 84] width 67 height 10
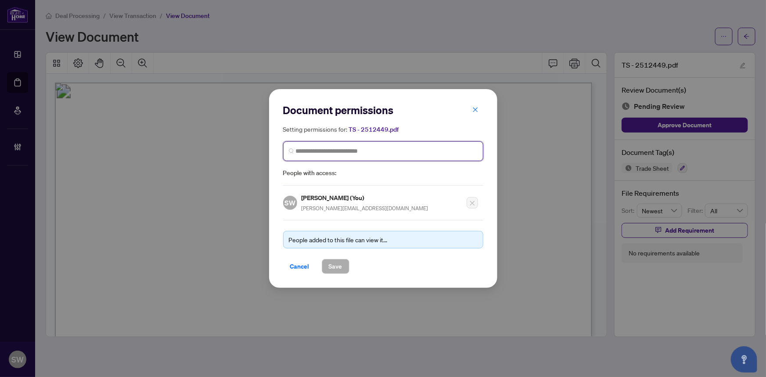
click at [390, 155] on input "search" at bounding box center [387, 151] width 182 height 9
paste input "**********"
type input "**********"
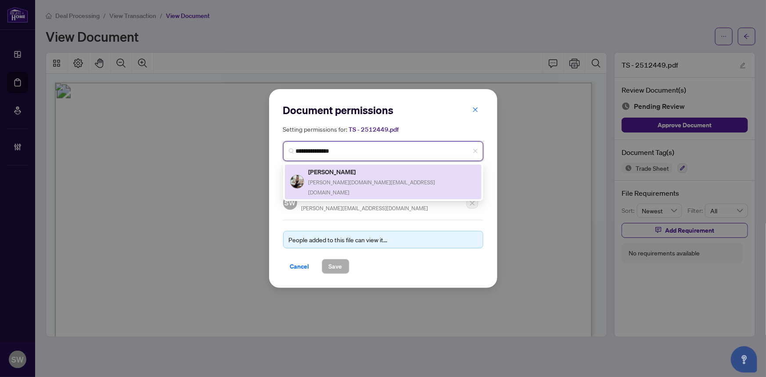
click at [340, 179] on span "farnaz.property@gmail.com" at bounding box center [372, 187] width 127 height 17
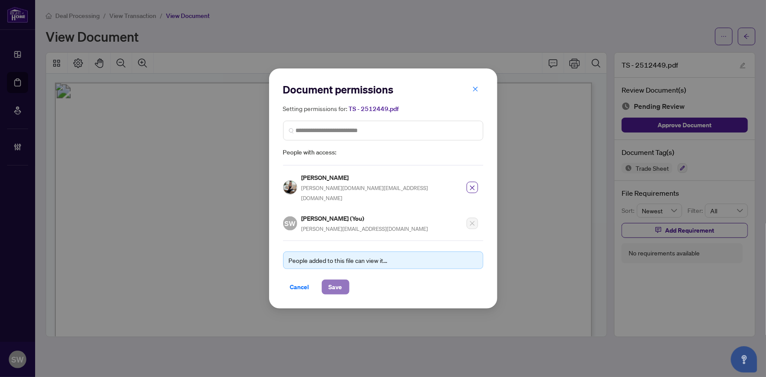
click at [333, 282] on span "Save" at bounding box center [336, 287] width 14 height 14
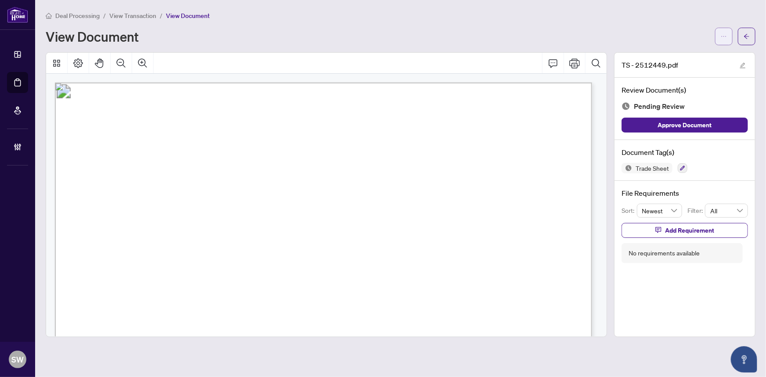
click at [729, 37] on button "button" at bounding box center [724, 37] width 18 height 18
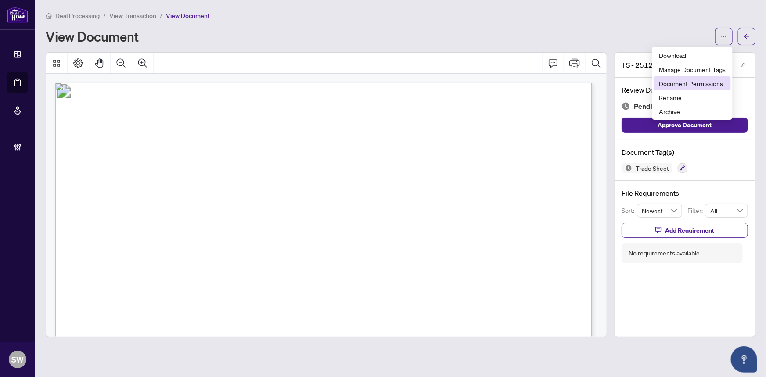
click at [684, 82] on span "Document Permissions" at bounding box center [692, 84] width 67 height 10
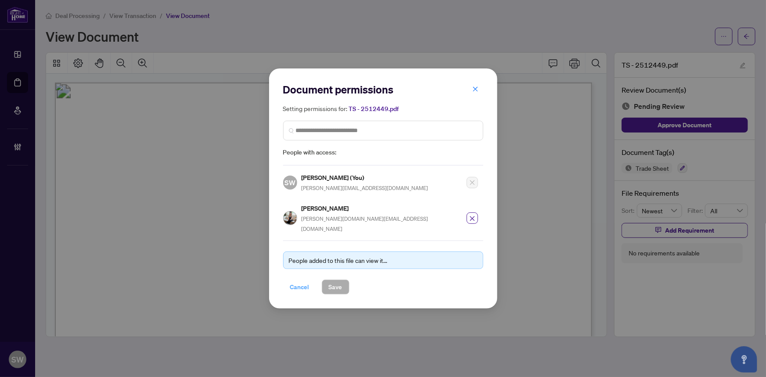
click at [302, 281] on span "Cancel" at bounding box center [299, 287] width 19 height 14
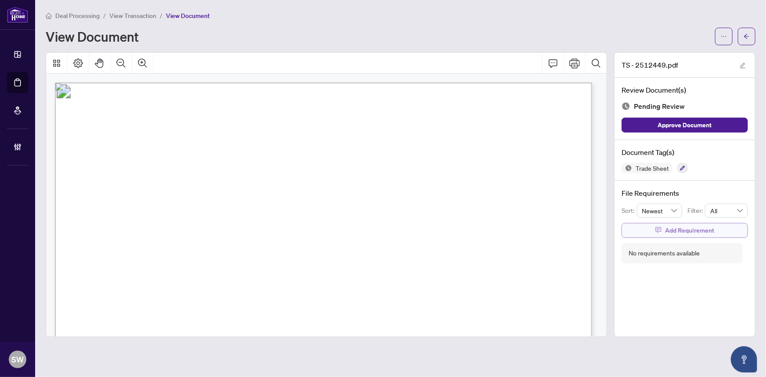
click at [693, 224] on span "Add Requirement" at bounding box center [689, 230] width 49 height 14
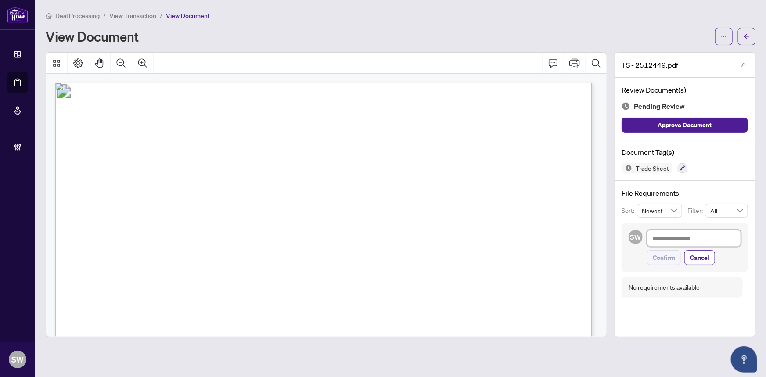
click at [676, 233] on textarea at bounding box center [694, 238] width 94 height 17
paste textarea "**********"
type textarea "**********"
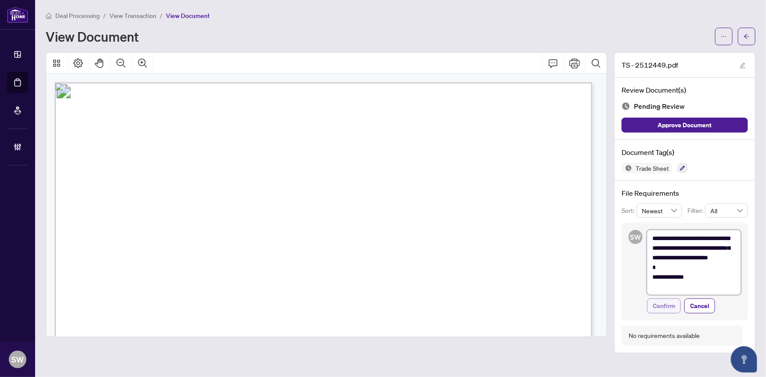
type textarea "**********"
click at [675, 306] on span "Confirm" at bounding box center [664, 306] width 22 height 14
type textarea "**********"
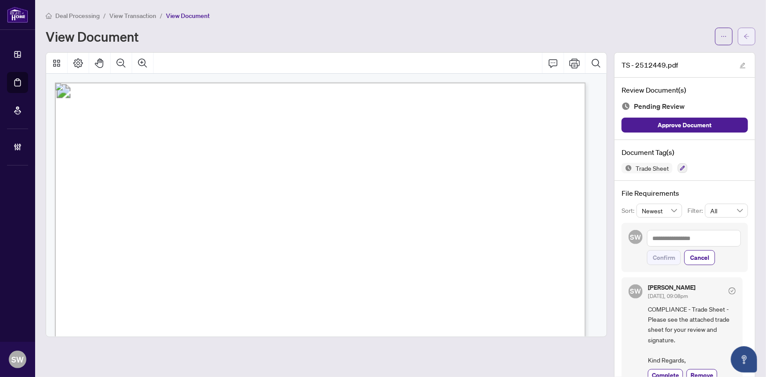
click at [743, 40] on span "button" at bounding box center [746, 36] width 6 height 14
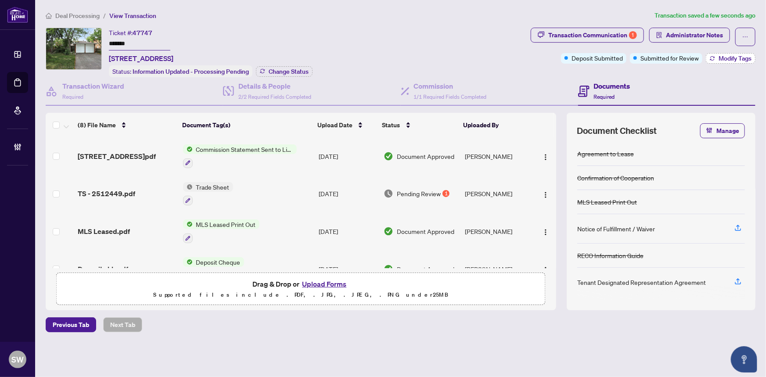
click at [727, 59] on span "Modify Tags" at bounding box center [734, 58] width 33 height 6
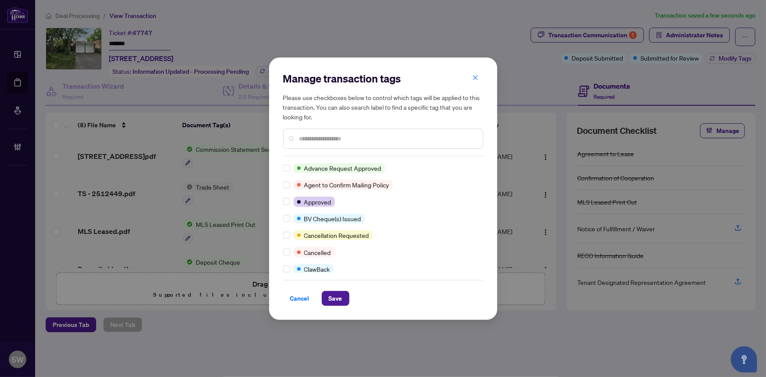
click at [306, 138] on input "text" at bounding box center [387, 139] width 176 height 10
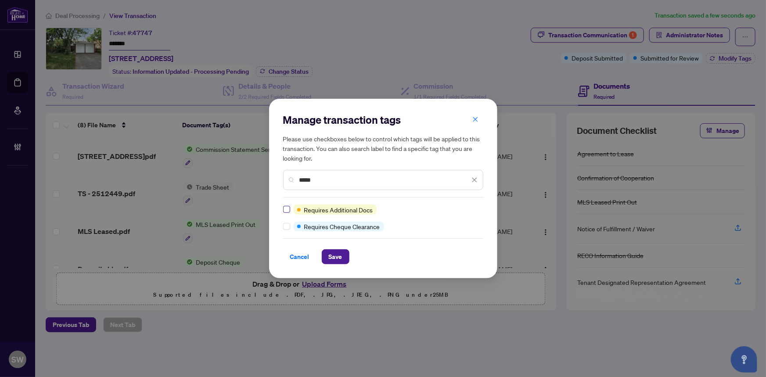
type input "*****"
click at [341, 260] on span "Save" at bounding box center [336, 257] width 14 height 14
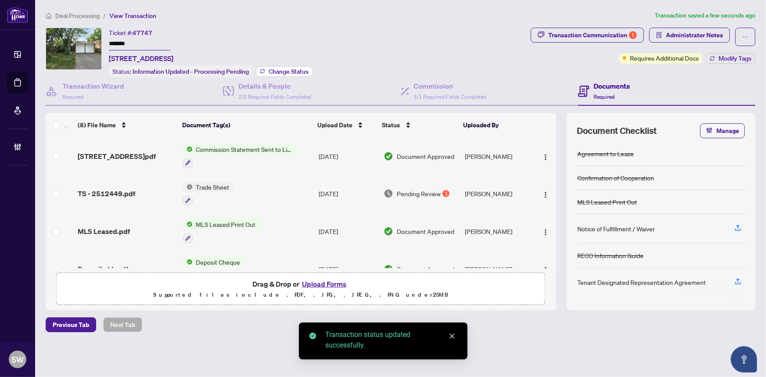
click at [300, 70] on span "Change Status" at bounding box center [289, 71] width 40 height 6
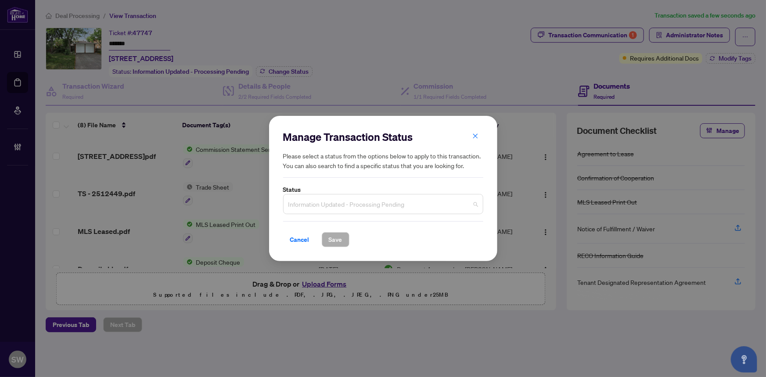
click at [313, 202] on span "Information Updated - Processing Pending" at bounding box center [383, 204] width 190 height 17
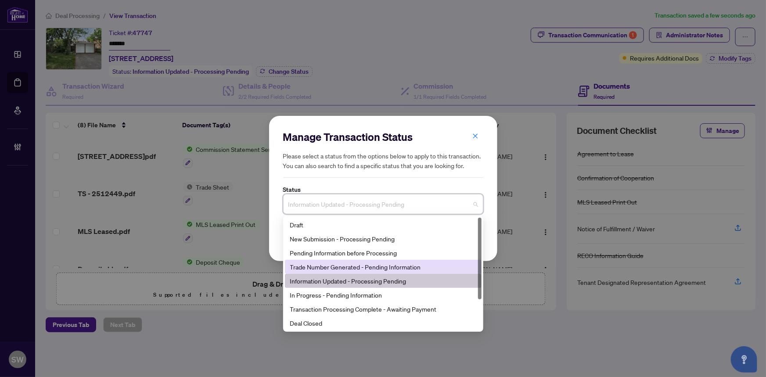
click at [334, 266] on div "Trade Number Generated - Pending Information" at bounding box center [383, 267] width 186 height 10
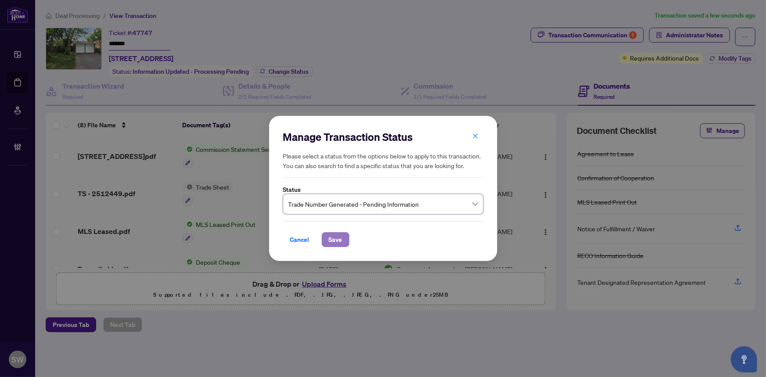
click at [342, 243] on button "Save" at bounding box center [336, 239] width 28 height 15
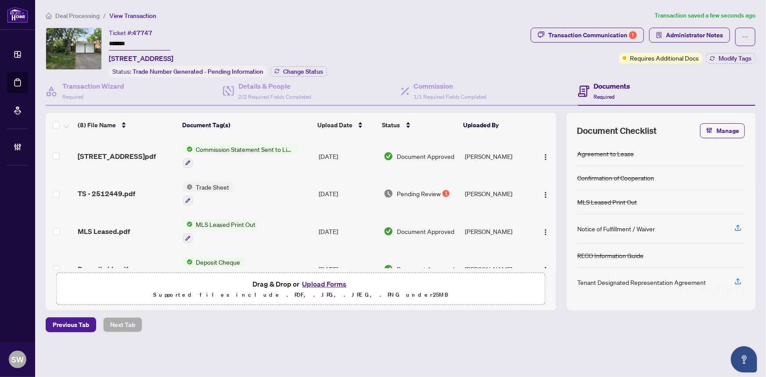
click at [122, 43] on input "*******" at bounding box center [139, 44] width 61 height 13
click at [80, 15] on span "Deal Processing" at bounding box center [77, 16] width 44 height 8
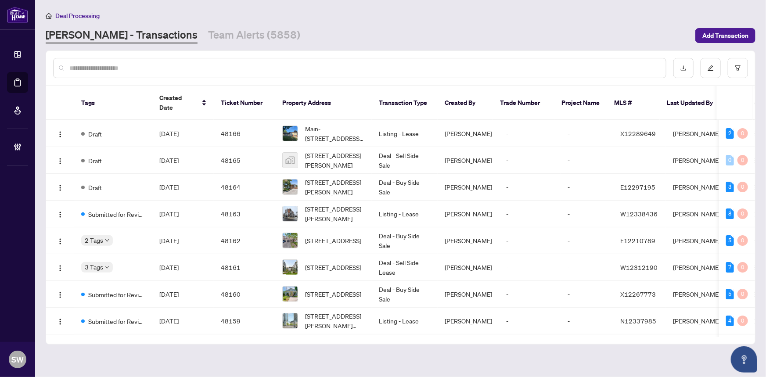
click at [123, 64] on input "text" at bounding box center [363, 68] width 589 height 10
paste input "*****"
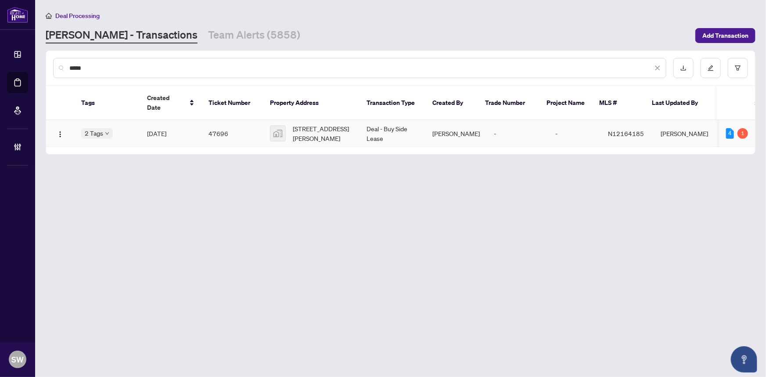
type input "*****"
click at [307, 124] on span "40 Millman Lane, Richmond Hill, ON, Canada" at bounding box center [323, 133] width 60 height 19
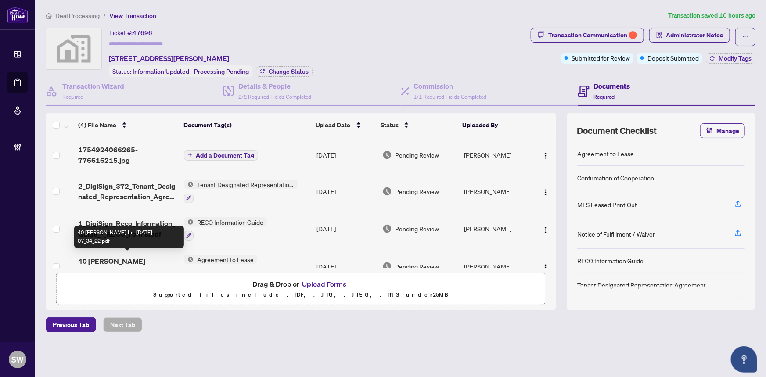
click at [146, 259] on span "40 Millman Ln_2025-08-08 07_34_22.pdf" at bounding box center [127, 266] width 99 height 21
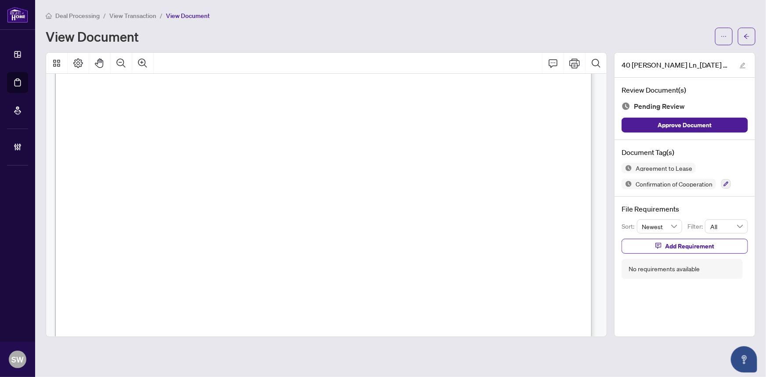
scroll to position [199, 0]
click at [746, 39] on icon "arrow-left" at bounding box center [746, 36] width 6 height 6
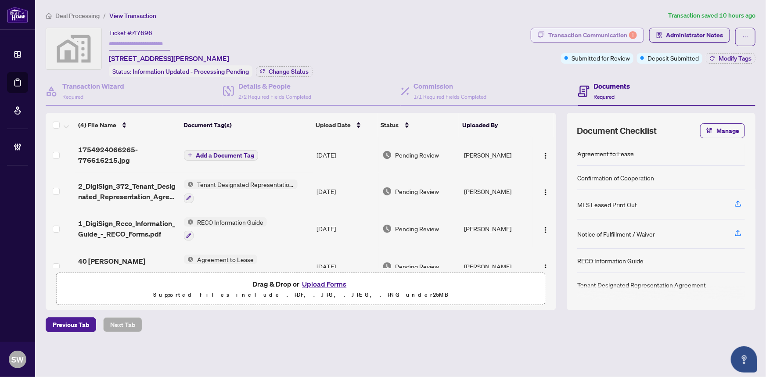
click at [618, 36] on div "Transaction Communication 1" at bounding box center [592, 35] width 89 height 14
type textarea "**********"
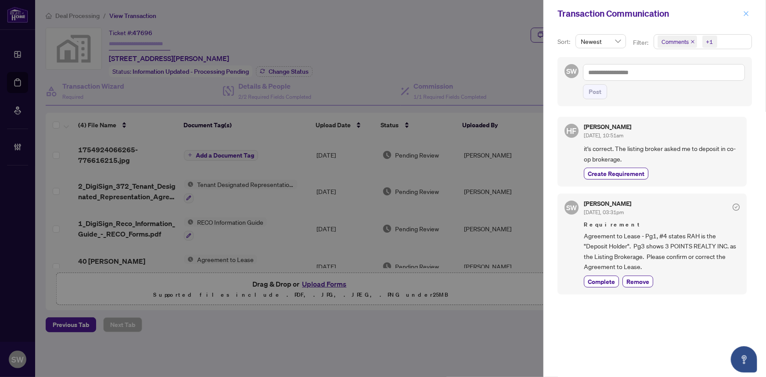
click at [747, 15] on icon "close" at bounding box center [746, 14] width 6 height 6
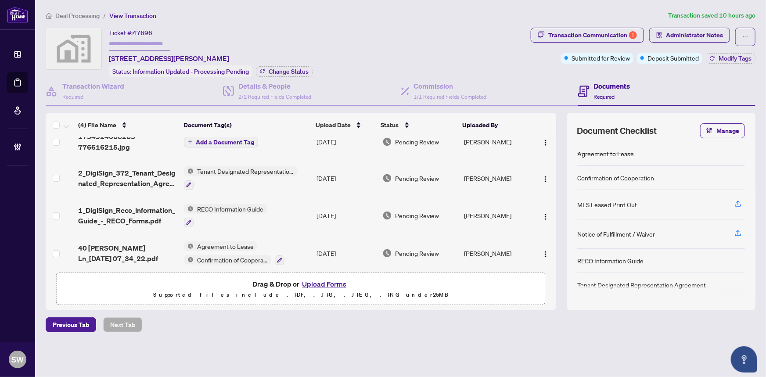
scroll to position [18, 0]
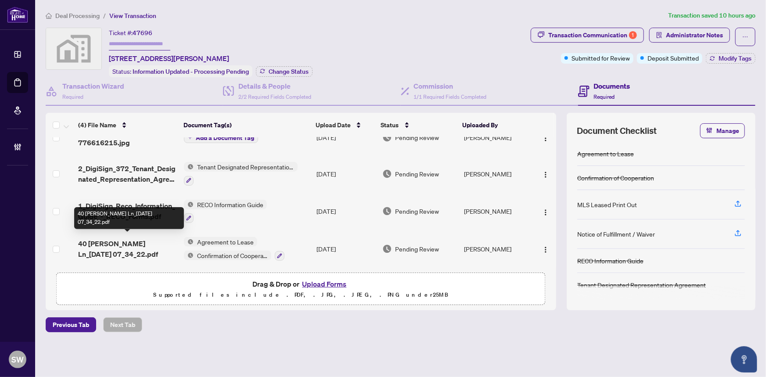
click at [129, 243] on span "40 Millman Ln_2025-08-08 07_34_22.pdf" at bounding box center [127, 248] width 99 height 21
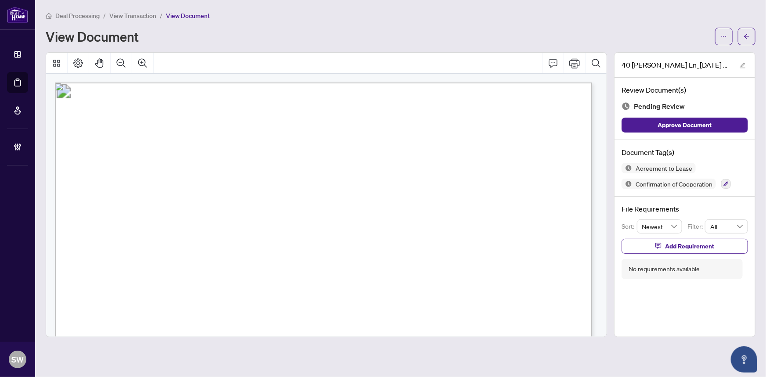
drag, startPoint x: 125, startPoint y: 286, endPoint x: 158, endPoint y: 286, distance: 33.4
click at [158, 286] on span "40 Millman Ln, Richmond Hill, ON L4E 3R9" at bounding box center [180, 288] width 138 height 8
drag, startPoint x: 183, startPoint y: 284, endPoint x: 243, endPoint y: 283, distance: 60.1
click at [243, 284] on span "40 Millman Ln, Richmond Hill, ON L4E 3R9" at bounding box center [180, 288] width 138 height 8
click at [249, 285] on span "40 Millman Ln, Richmond Hill, ON L4E 3R9" at bounding box center [180, 288] width 138 height 8
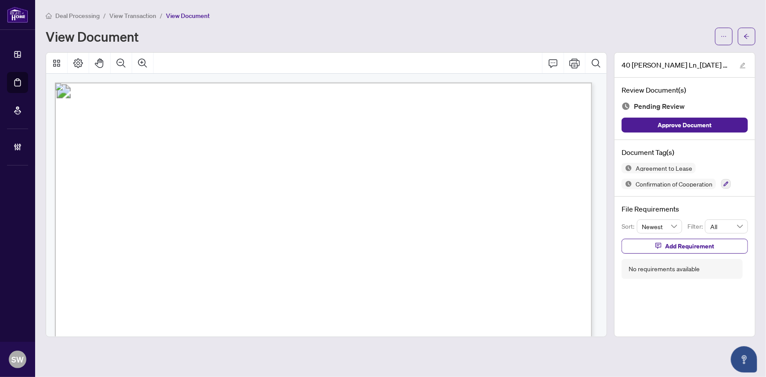
click at [249, 285] on span "40 Millman Ln, Richmond Hill, ON L4E 3R9" at bounding box center [180, 288] width 138 height 8
click at [728, 184] on icon "button" at bounding box center [725, 183] width 5 height 5
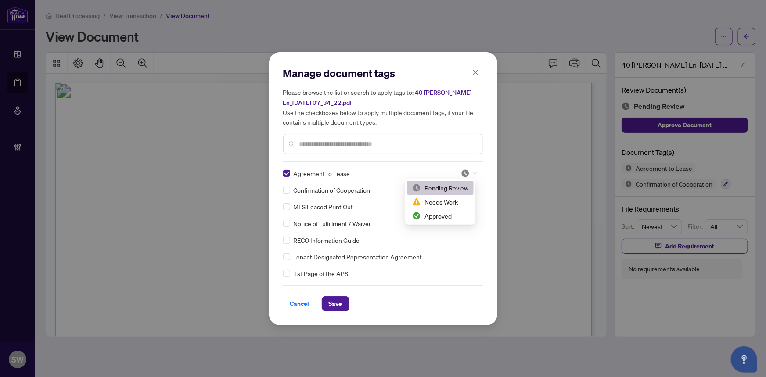
click at [467, 173] on div at bounding box center [469, 173] width 17 height 9
click at [443, 215] on div "Approved" at bounding box center [440, 216] width 56 height 10
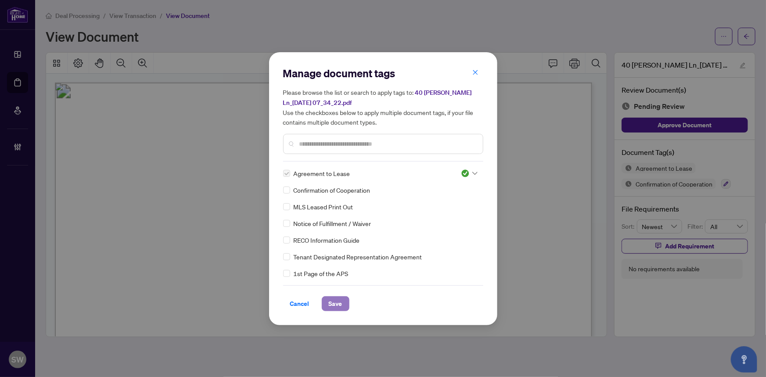
click at [342, 305] on button "Save" at bounding box center [336, 303] width 28 height 15
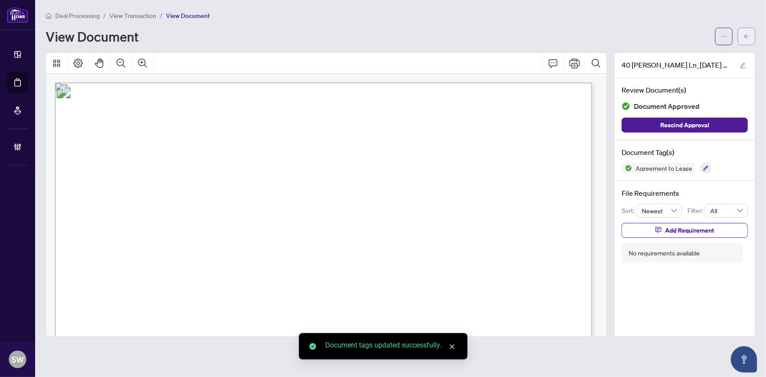
click at [751, 37] on button "button" at bounding box center [747, 37] width 18 height 18
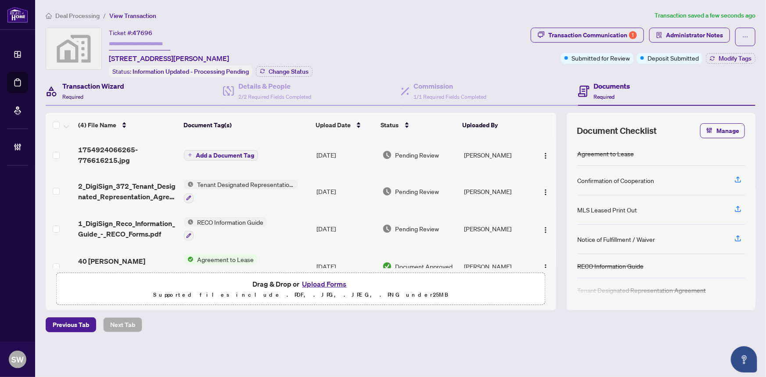
click at [102, 86] on h4 "Transaction Wizard" at bounding box center [93, 86] width 62 height 11
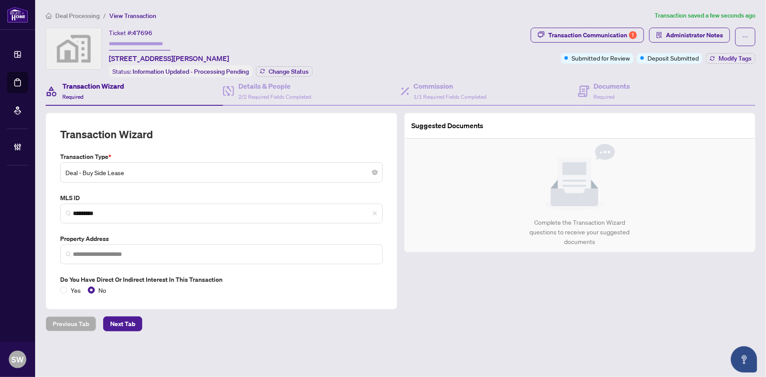
type input "**********"
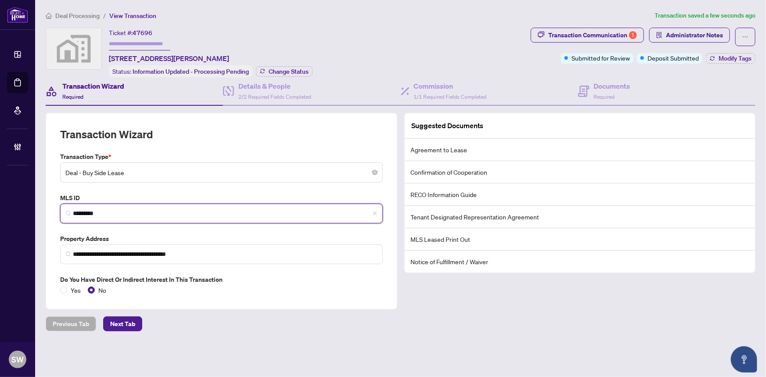
click at [88, 210] on input "*********" at bounding box center [225, 213] width 304 height 9
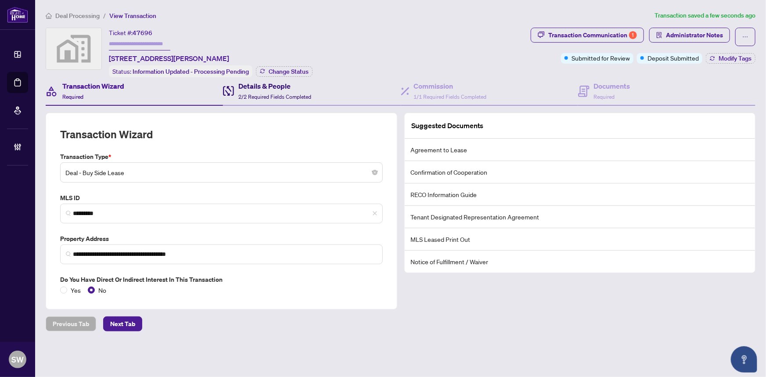
click at [279, 93] on span "2/2 Required Fields Completed" at bounding box center [274, 96] width 73 height 7
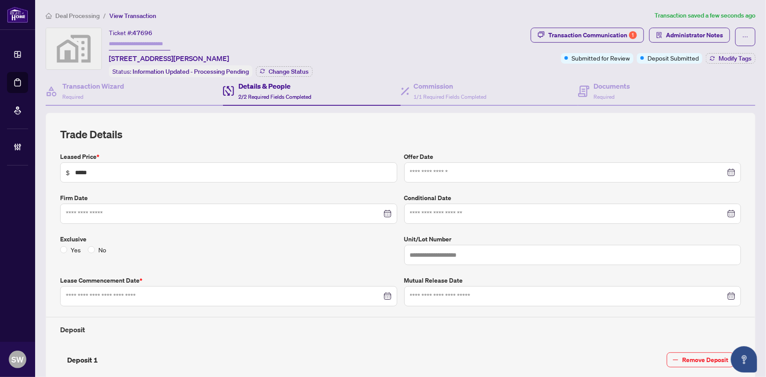
type input "**********"
click at [594, 86] on h4 "Documents" at bounding box center [612, 86] width 36 height 11
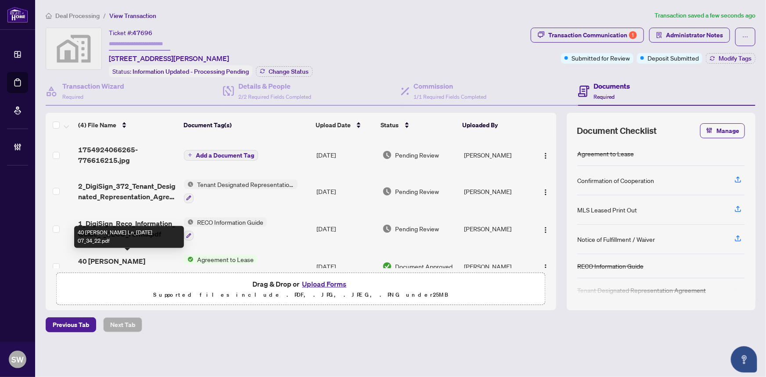
click at [135, 256] on span "40 Millman Ln_2025-08-08 07_34_22.pdf" at bounding box center [127, 266] width 99 height 21
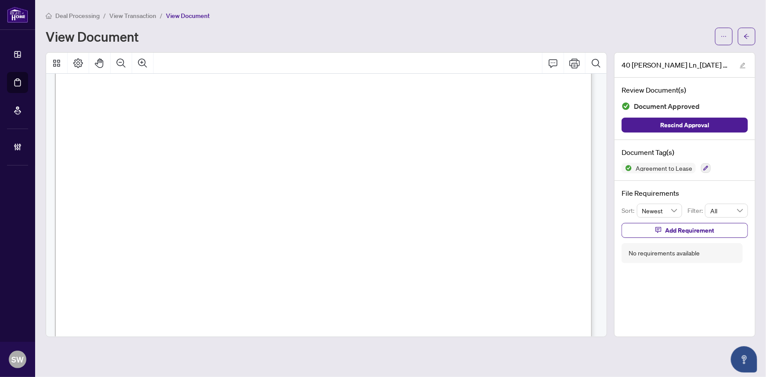
scroll to position [79, 0]
drag, startPoint x: 140, startPoint y: 129, endPoint x: 236, endPoint y: 129, distance: 95.2
click at [236, 129] on span "Anh Tuyet Huong Phan" at bounding box center [204, 133] width 129 height 8
drag, startPoint x: 129, startPoint y: 110, endPoint x: 189, endPoint y: 113, distance: 60.2
click at [194, 111] on span "Behrooz Nazari, Fatemeh Hosseini Nejadian Khoushki" at bounding box center [229, 115] width 200 height 8
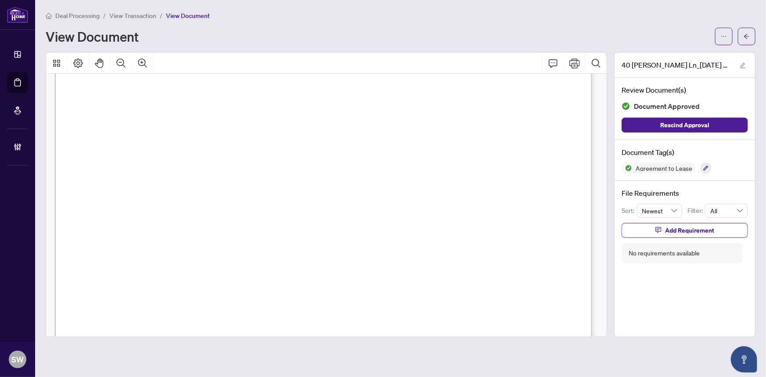
scroll to position [3300, 0]
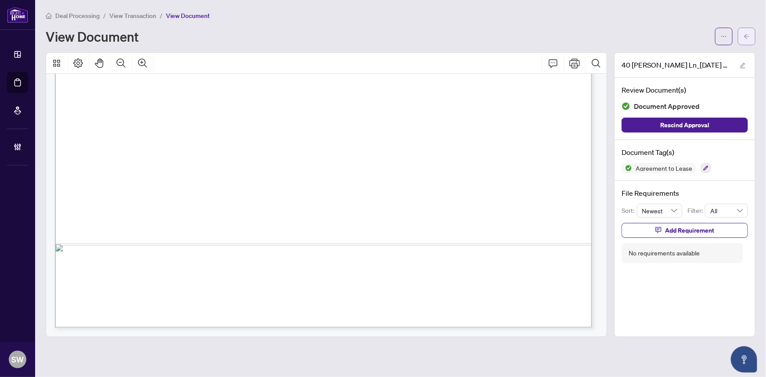
click at [744, 38] on icon "arrow-left" at bounding box center [746, 36] width 6 height 6
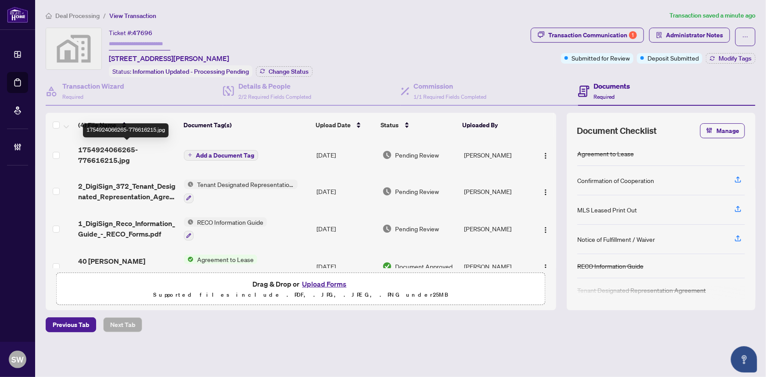
click at [128, 158] on span "1754924066265-776616215.jpg" at bounding box center [127, 154] width 99 height 21
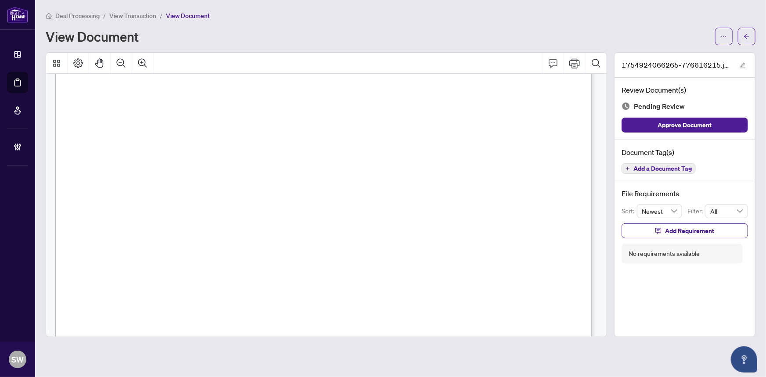
scroll to position [35, 0]
click at [663, 167] on span "Add a Document Tag" at bounding box center [662, 168] width 58 height 6
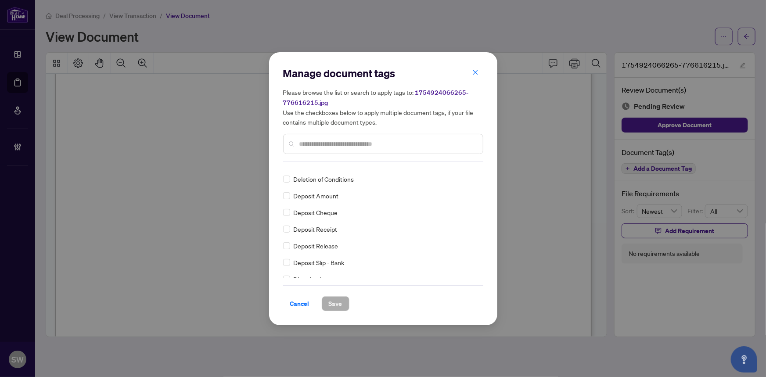
scroll to position [0, 0]
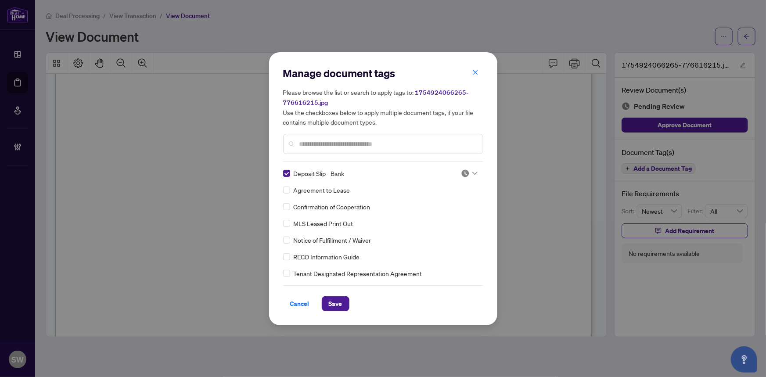
click at [469, 170] on div at bounding box center [469, 173] width 17 height 9
click at [446, 215] on div "Approved" at bounding box center [440, 216] width 56 height 10
click at [338, 305] on span "Save" at bounding box center [336, 304] width 14 height 14
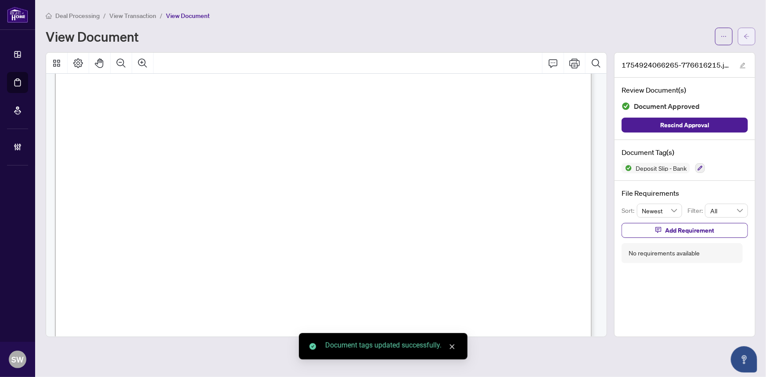
click at [749, 37] on icon "arrow-left" at bounding box center [746, 36] width 6 height 6
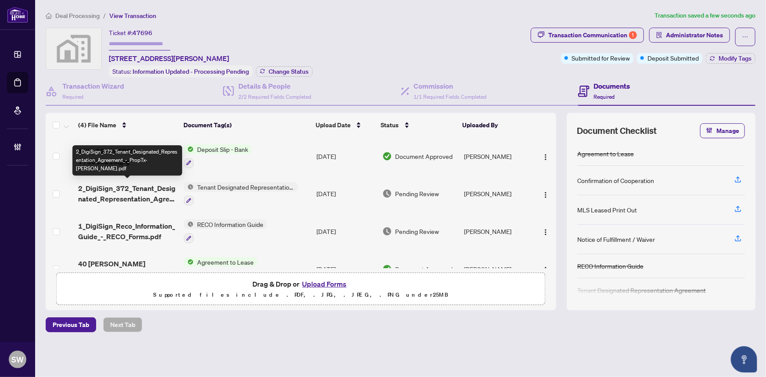
click at [151, 190] on span "2_DigiSign_372_Tenant_Designated_Representation_Agreement_-_PropTx-OREA.pdf" at bounding box center [127, 193] width 99 height 21
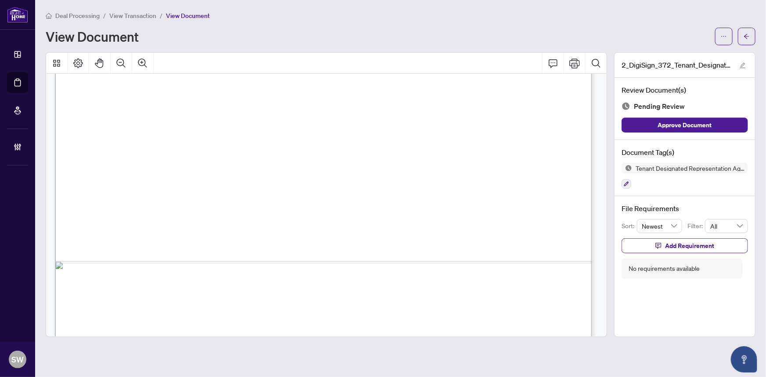
scroll to position [3300, 0]
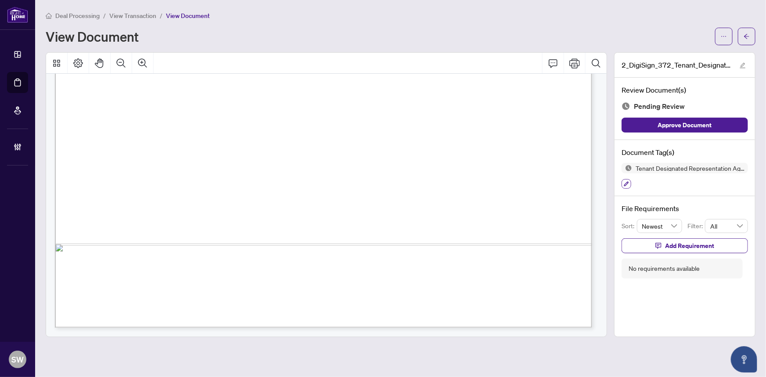
click at [625, 182] on icon "button" at bounding box center [626, 183] width 5 height 5
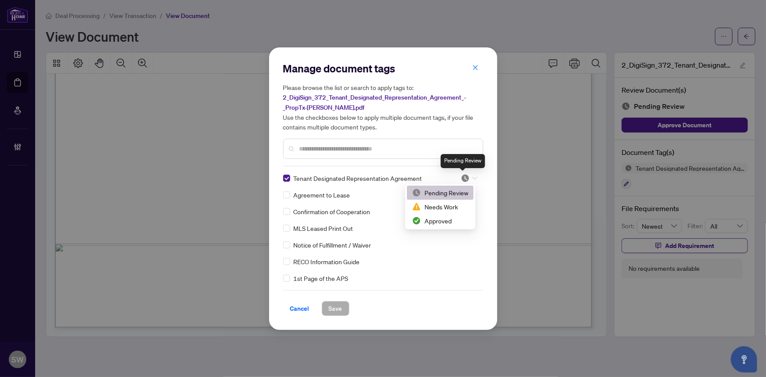
click at [465, 177] on img at bounding box center [465, 178] width 9 height 9
click at [442, 219] on div "Approved" at bounding box center [440, 221] width 56 height 10
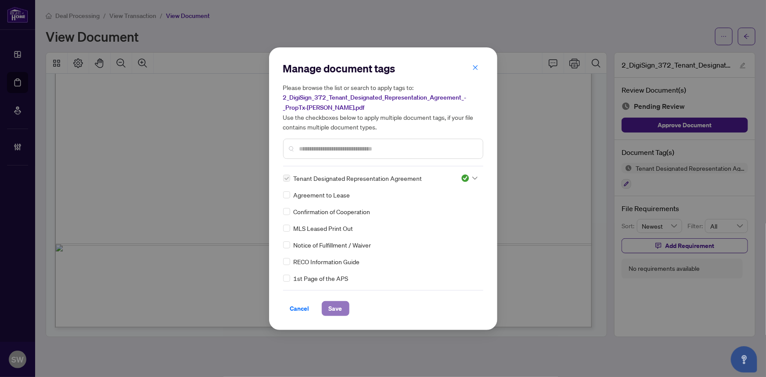
click at [339, 309] on span "Save" at bounding box center [336, 309] width 14 height 14
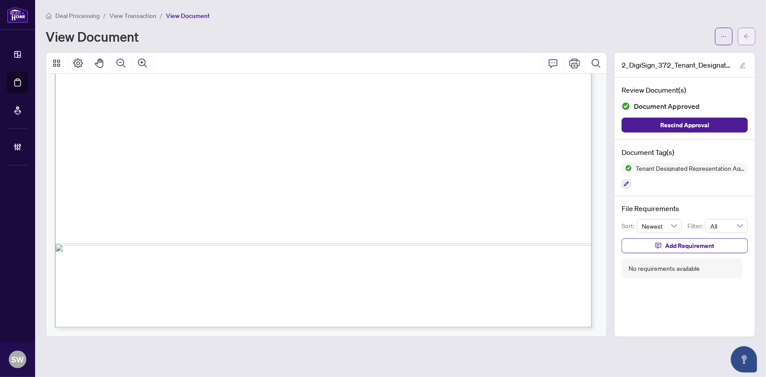
click at [750, 36] on button "button" at bounding box center [747, 37] width 18 height 18
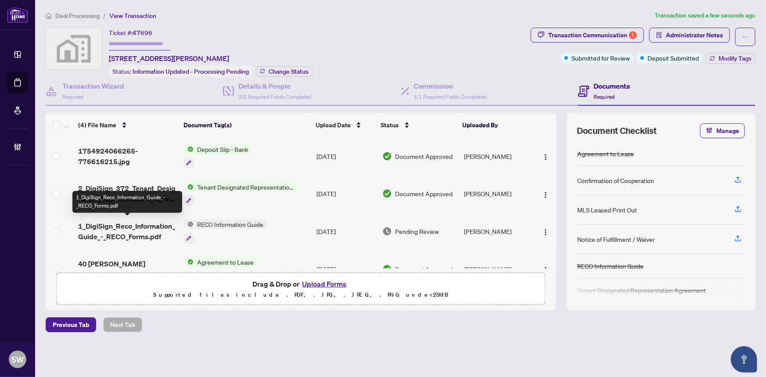
click at [137, 226] on span "1_DigiSign_Reco_Information_Guide_-_RECO_Forms.pdf" at bounding box center [127, 231] width 99 height 21
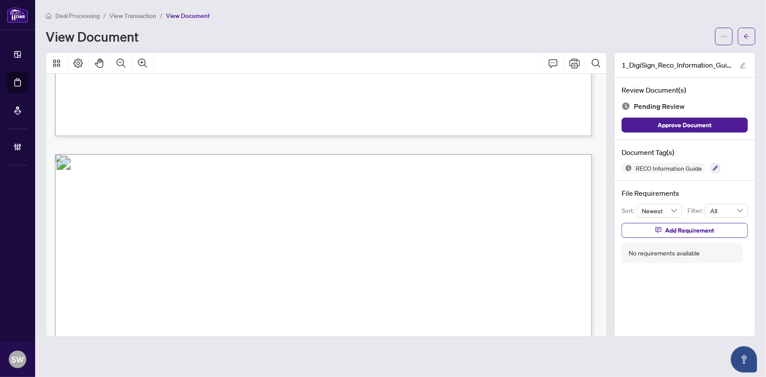
scroll to position [8466, 0]
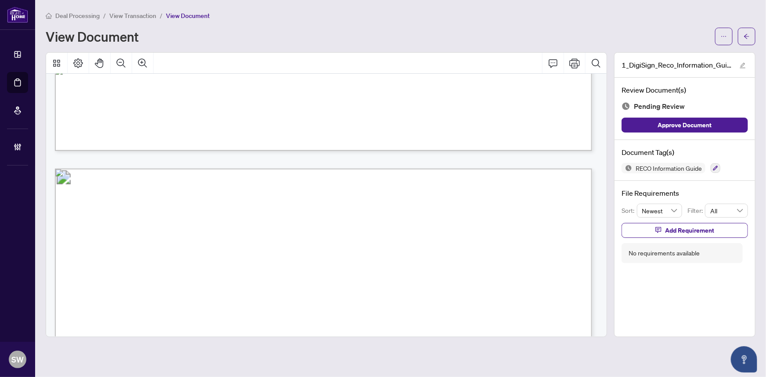
click at [711, 168] on div "RECO Information Guide" at bounding box center [684, 168] width 126 height 11
click at [713, 166] on icon "button" at bounding box center [715, 167] width 5 height 5
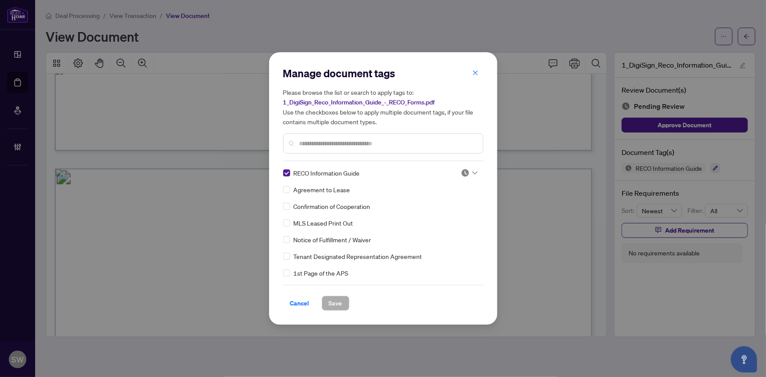
click at [472, 173] on icon at bounding box center [474, 173] width 5 height 3
click at [449, 215] on div "Approved" at bounding box center [440, 216] width 56 height 10
click at [341, 301] on span "Save" at bounding box center [336, 303] width 14 height 14
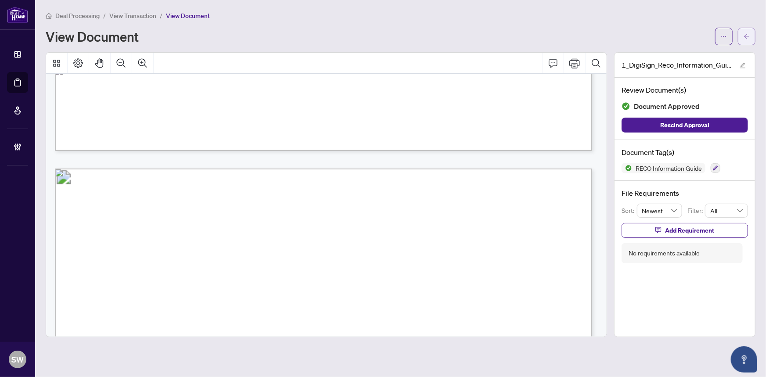
click at [749, 38] on icon "arrow-left" at bounding box center [746, 36] width 6 height 6
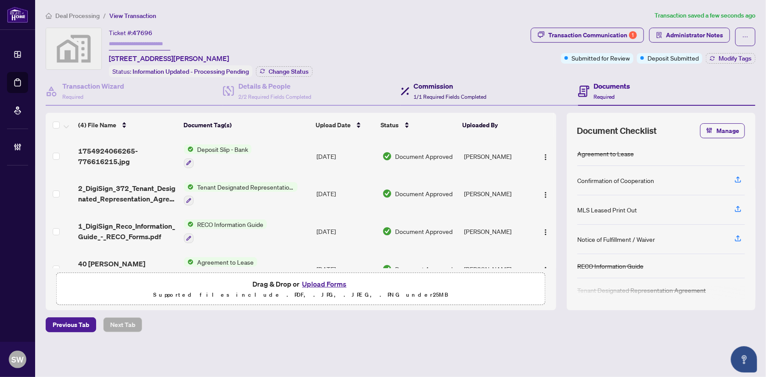
click at [436, 94] on span "1/1 Required Fields Completed" at bounding box center [450, 96] width 73 height 7
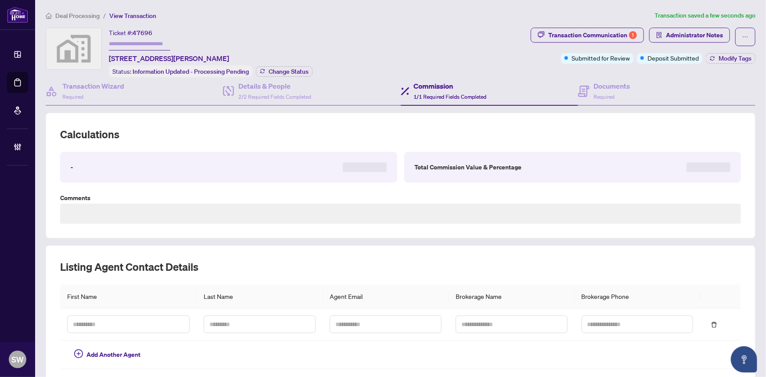
type textarea "**********"
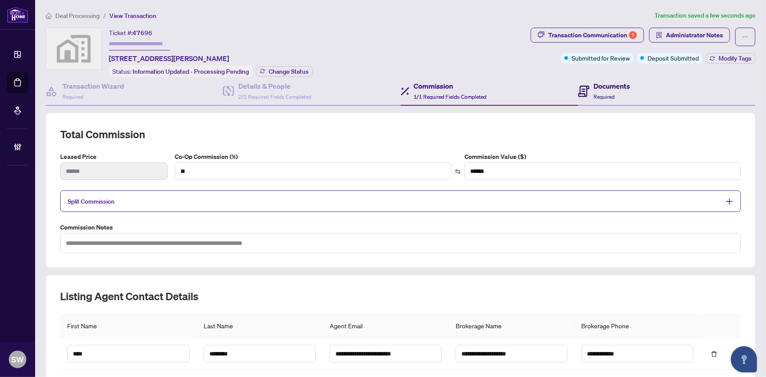
click at [596, 93] on span "Required" at bounding box center [604, 96] width 21 height 7
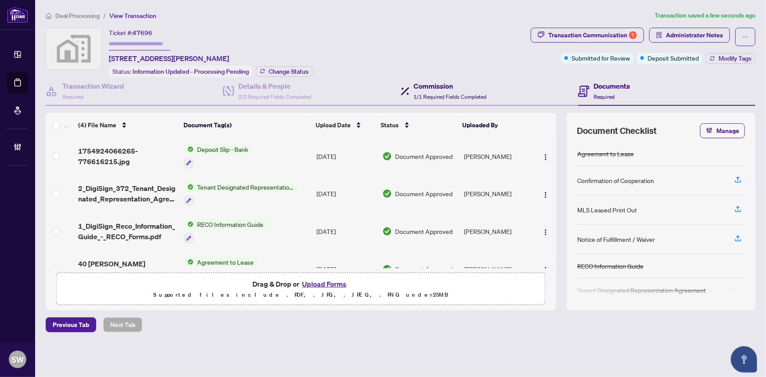
click at [426, 93] on span "1/1 Required Fields Completed" at bounding box center [450, 96] width 73 height 7
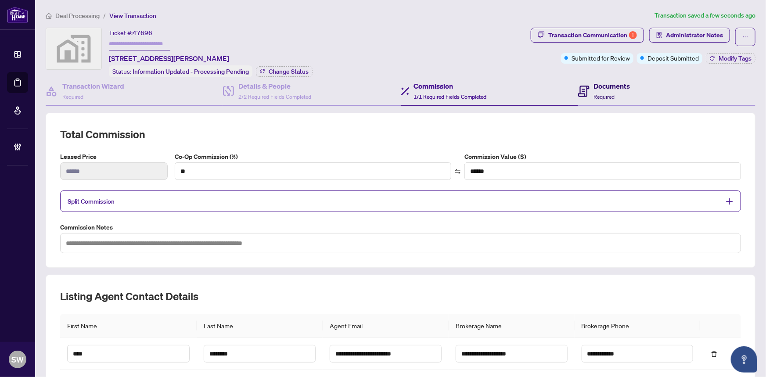
click at [594, 85] on h4 "Documents" at bounding box center [612, 86] width 36 height 11
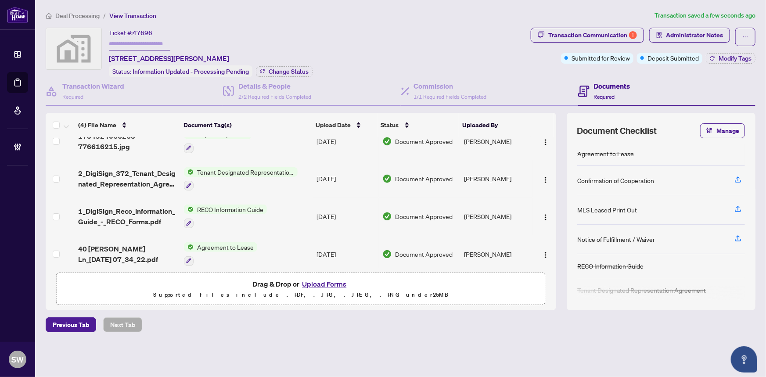
scroll to position [21, 0]
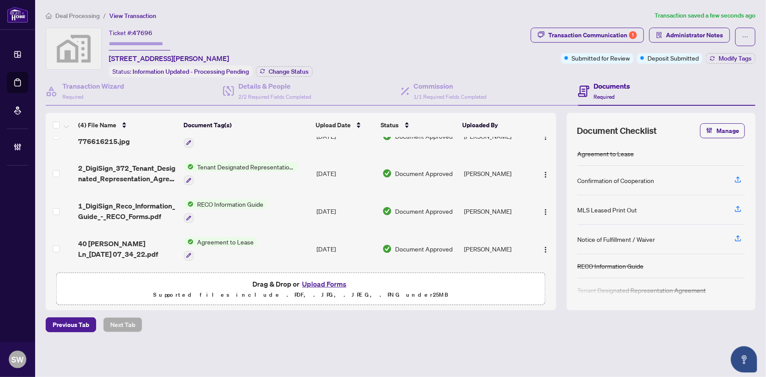
click at [136, 240] on span "40 Millman Ln_2025-08-08 07_34_22.pdf" at bounding box center [127, 248] width 99 height 21
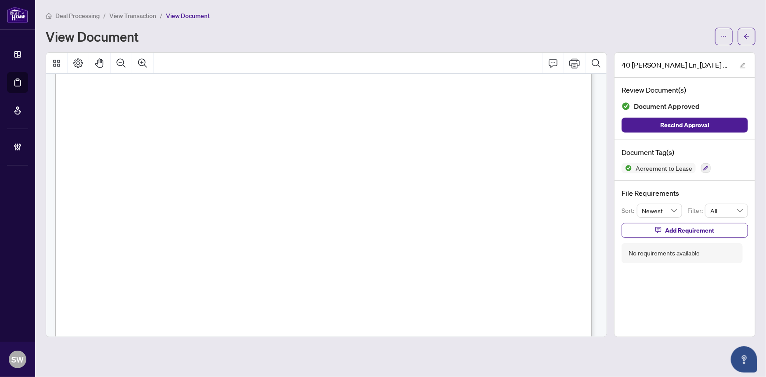
scroll to position [1596, 0]
click at [150, 277] on span "HAMID FOROUTAN" at bounding box center [135, 279] width 62 height 8
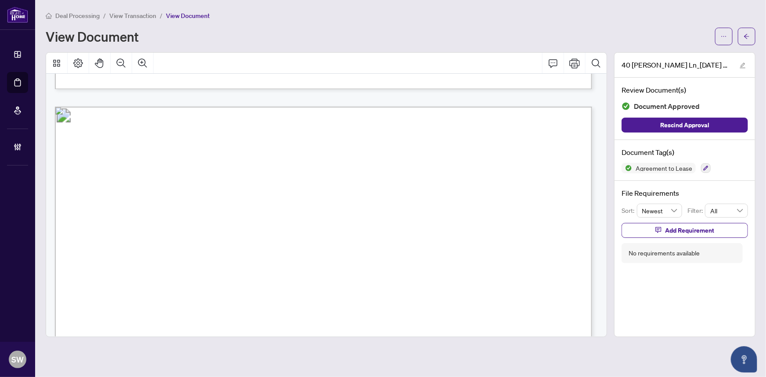
scroll to position [2115, 0]
drag, startPoint x: 205, startPoint y: 218, endPoint x: 325, endPoint y: 219, distance: 119.8
click at [325, 219] on span "Behrooz Nazari, Fatemeh Hosseini Nejadian Khoushki" at bounding box center [229, 222] width 200 height 8
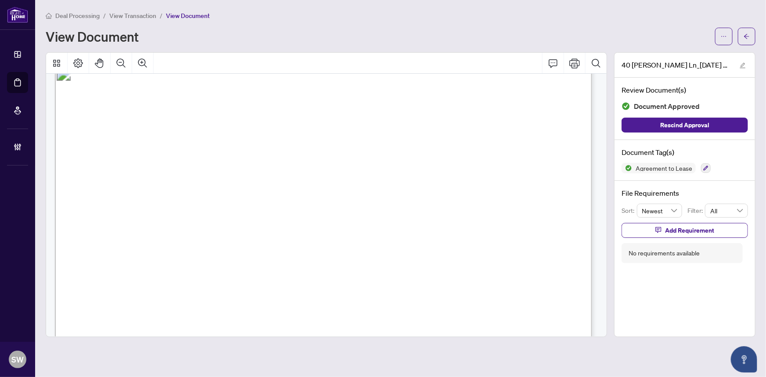
scroll to position [2154, 0]
click at [329, 180] on span "Behrooz Nazari, Fatemeh Hosseini Nejadian Khoushki" at bounding box center [229, 182] width 200 height 8
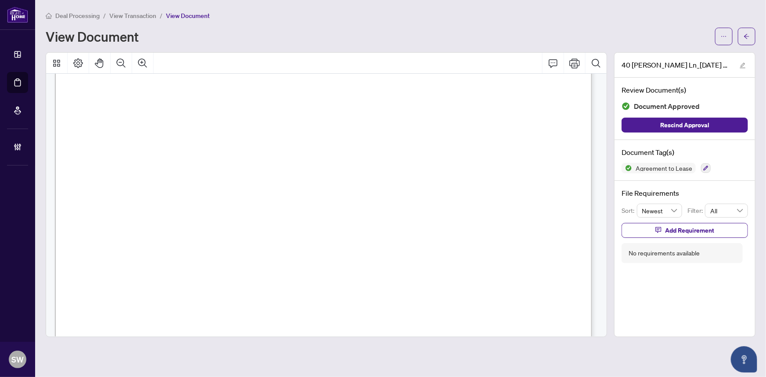
click at [460, 186] on span "(844) 440-2468" at bounding box center [467, 187] width 85 height 8
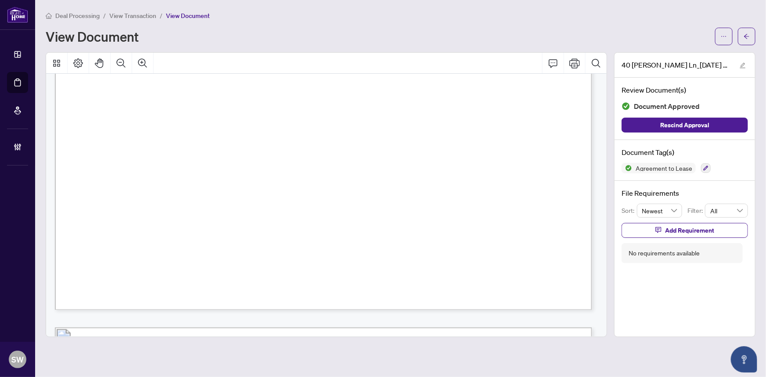
scroll to position [0, 0]
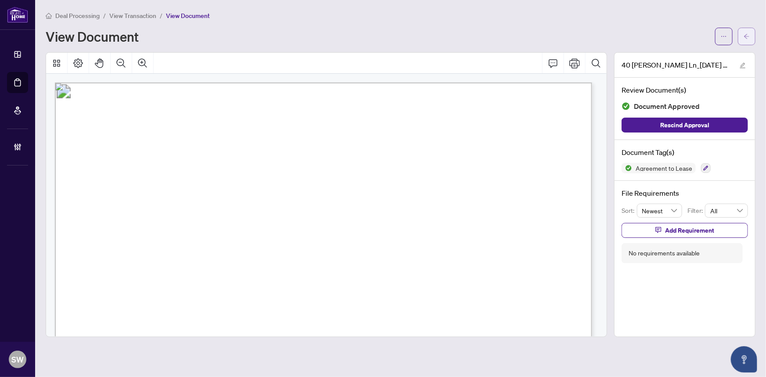
click at [746, 35] on icon "arrow-left" at bounding box center [746, 36] width 6 height 6
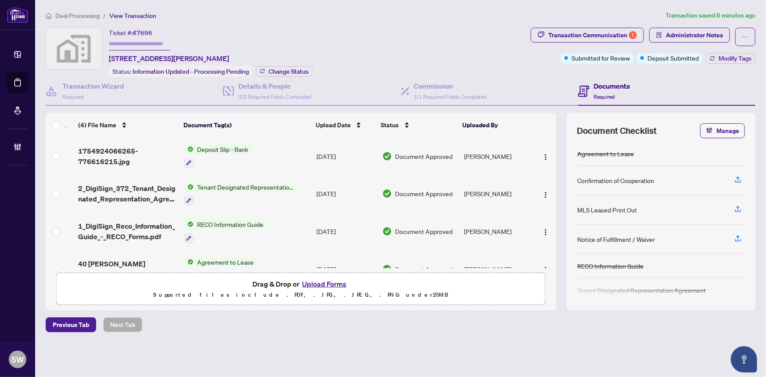
click at [157, 150] on span "1754924066265-776616215.jpg" at bounding box center [127, 156] width 99 height 21
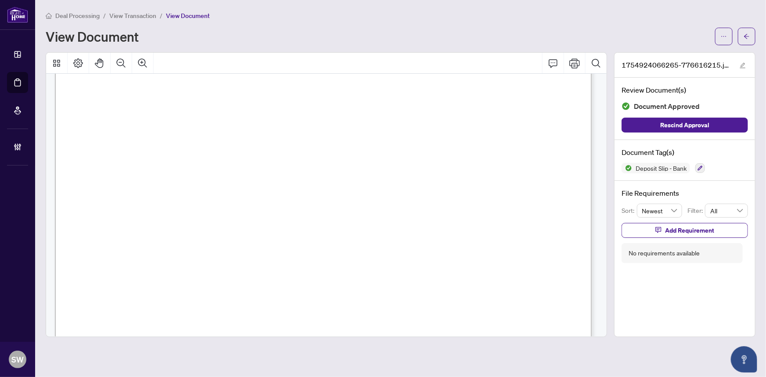
scroll to position [35, 0]
click at [752, 39] on button "button" at bounding box center [747, 37] width 18 height 18
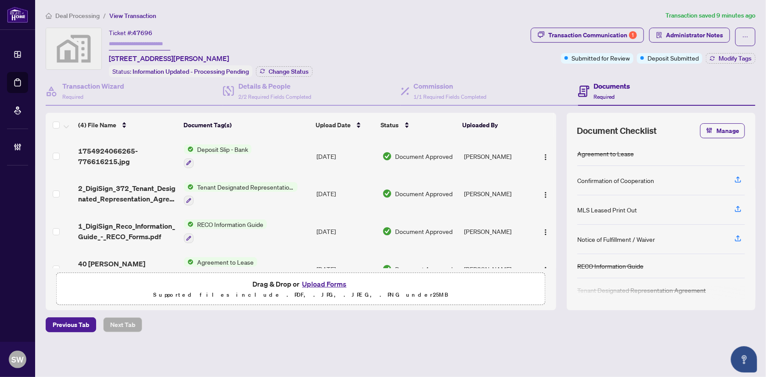
click at [126, 154] on span "1754924066265-776616215.jpg" at bounding box center [127, 156] width 99 height 21
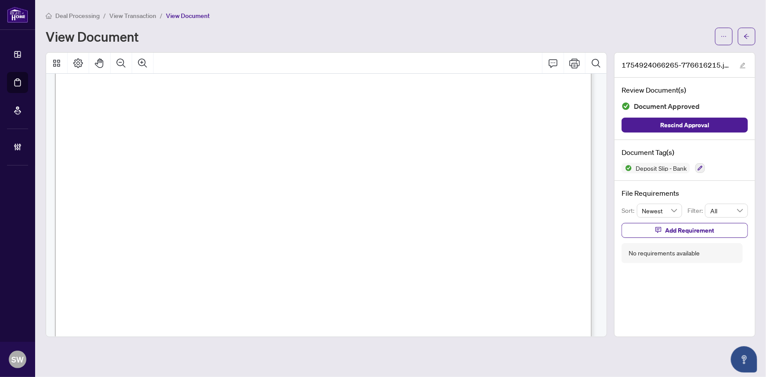
scroll to position [39, 0]
click at [726, 39] on span "button" at bounding box center [724, 36] width 6 height 14
click at [685, 58] on span "Download" at bounding box center [692, 55] width 67 height 10
click at [337, 65] on div at bounding box center [326, 63] width 560 height 21
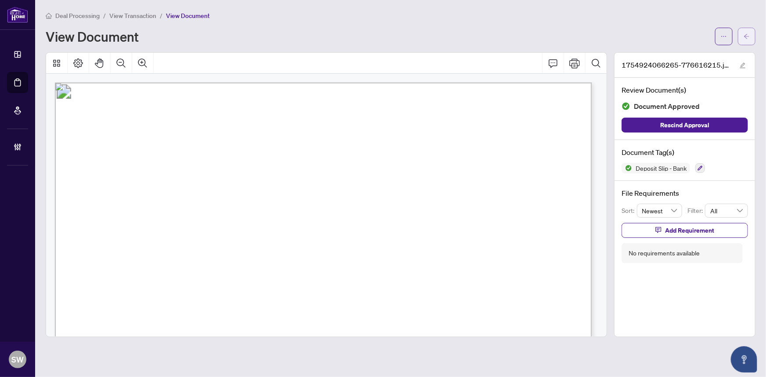
click at [750, 41] on span "button" at bounding box center [746, 36] width 6 height 14
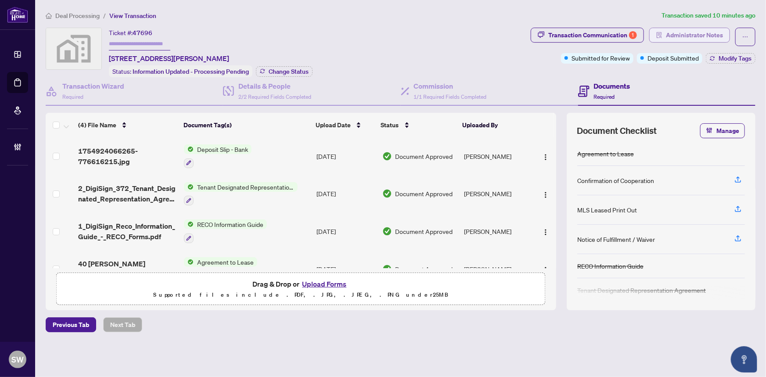
click at [691, 36] on span "Administrator Notes" at bounding box center [694, 35] width 57 height 14
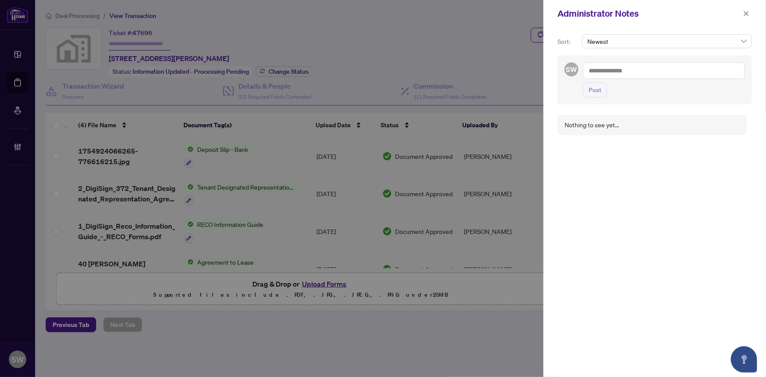
click at [603, 69] on textarea at bounding box center [664, 70] width 162 height 17
click at [621, 79] on span "RAHR Acc ounting" at bounding box center [642, 77] width 79 height 8
click at [648, 70] on textarea "**********" at bounding box center [664, 70] width 162 height 17
click at [622, 78] on textarea "**********" at bounding box center [663, 74] width 160 height 25
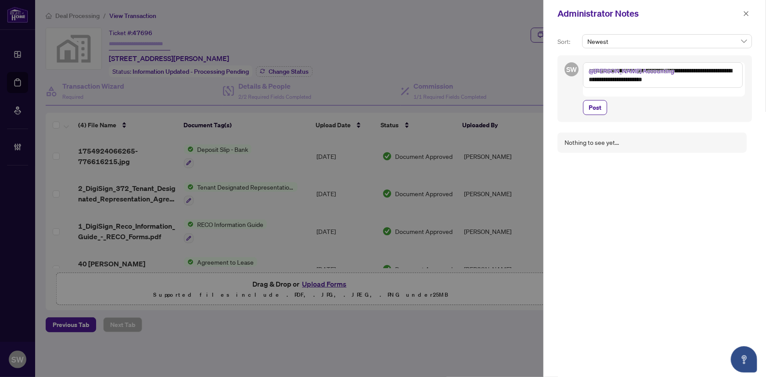
drag, startPoint x: 693, startPoint y: 79, endPoint x: 672, endPoint y: 79, distance: 21.1
click at [672, 79] on textarea "**********" at bounding box center [663, 74] width 160 height 25
click at [694, 79] on textarea "**********" at bounding box center [663, 74] width 160 height 25
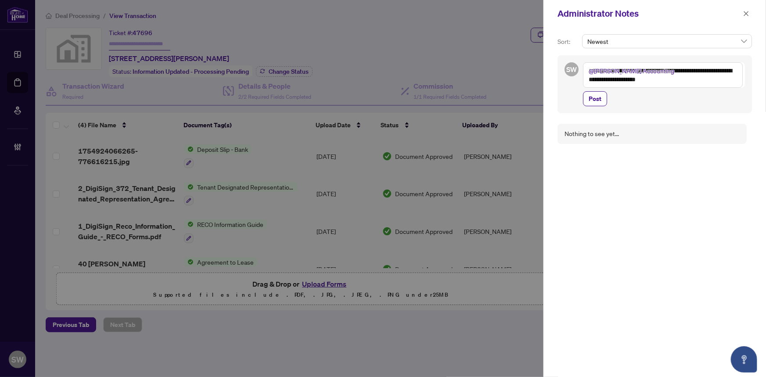
click at [706, 70] on textarea "**********" at bounding box center [663, 74] width 160 height 25
drag, startPoint x: 632, startPoint y: 79, endPoint x: 638, endPoint y: 94, distance: 15.4
click at [638, 94] on textarea "**********" at bounding box center [663, 79] width 160 height 34
type textarea "**********"
click at [601, 108] on button "Post" at bounding box center [595, 107] width 24 height 15
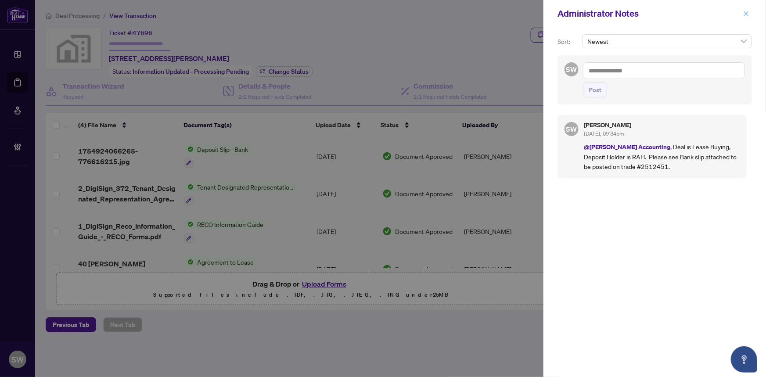
click at [747, 11] on icon "close" at bounding box center [746, 14] width 6 height 6
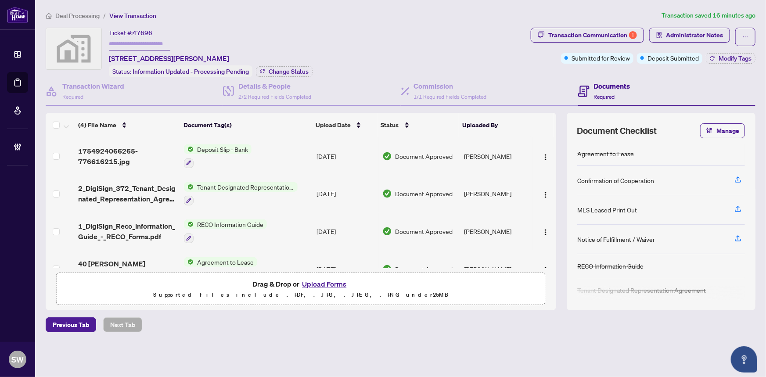
click at [147, 33] on span "47696" at bounding box center [143, 33] width 20 height 8
copy span "47696"
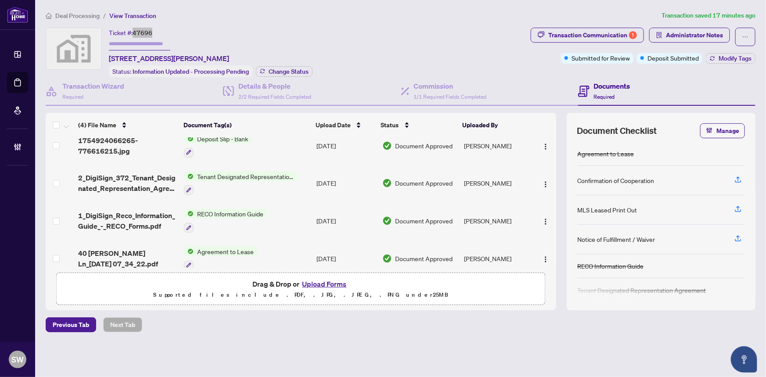
scroll to position [21, 0]
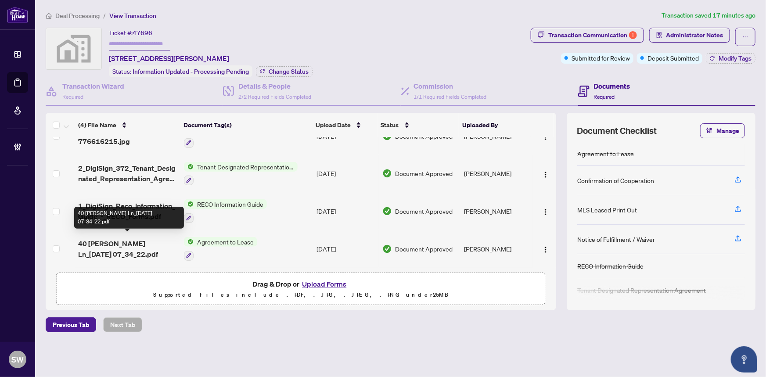
click at [146, 238] on span "40 Millman Ln_2025-08-08 07_34_22.pdf" at bounding box center [127, 248] width 99 height 21
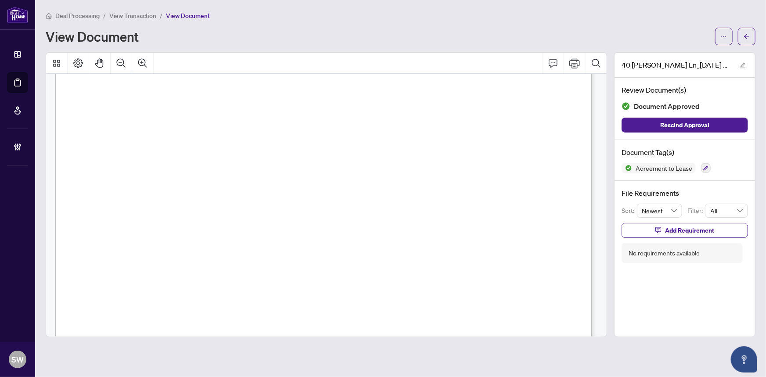
scroll to position [143, 0]
click at [752, 39] on button "button" at bounding box center [747, 37] width 18 height 18
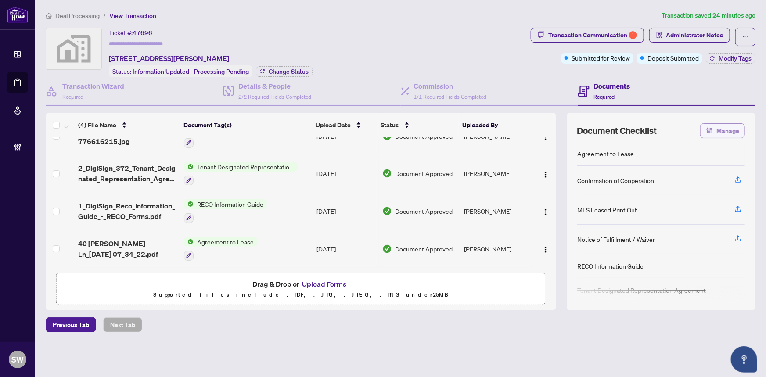
click at [725, 129] on span "Manage" at bounding box center [727, 131] width 23 height 14
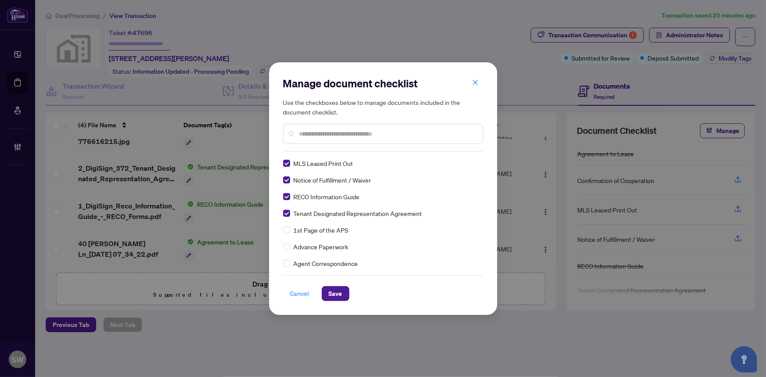
click at [307, 293] on span "Cancel" at bounding box center [299, 294] width 19 height 14
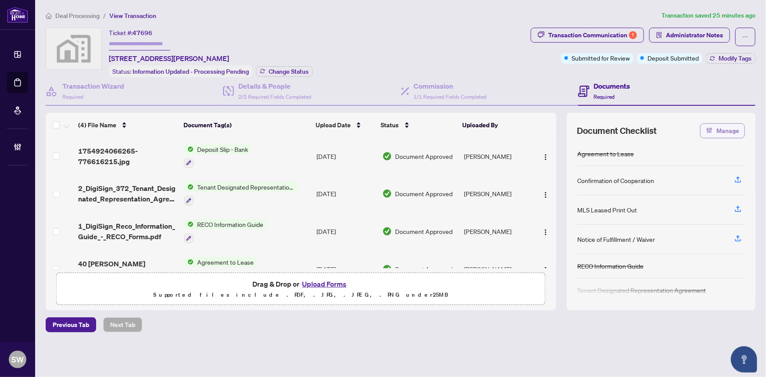
click at [729, 132] on span "Manage" at bounding box center [727, 131] width 23 height 14
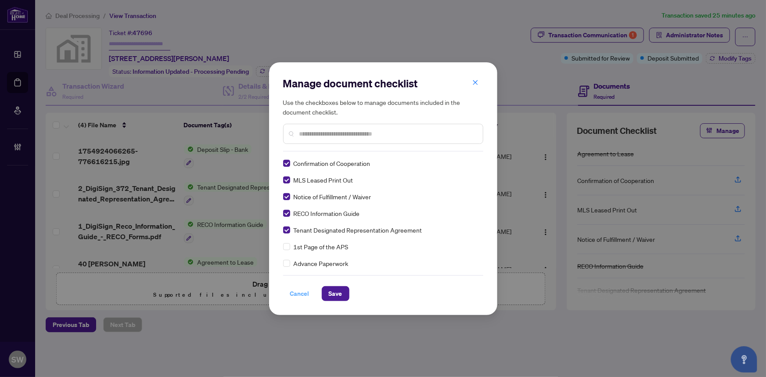
click at [304, 291] on span "Cancel" at bounding box center [299, 294] width 19 height 14
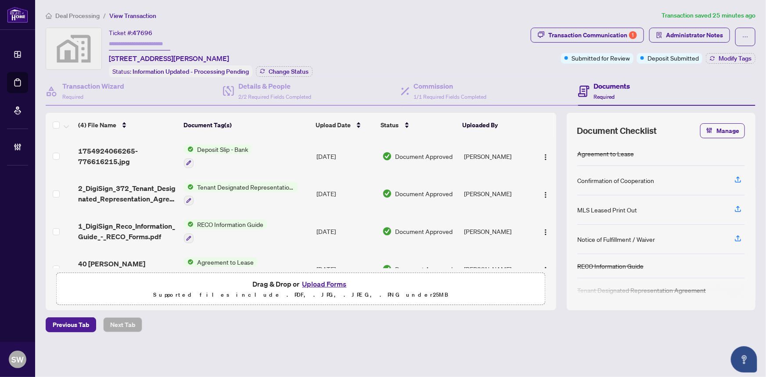
scroll to position [21, 0]
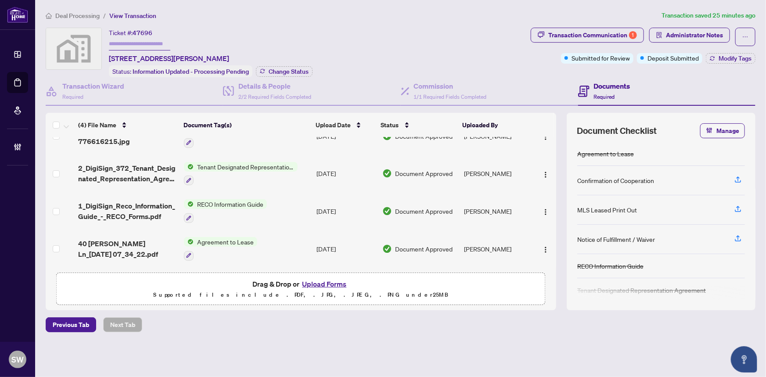
click at [161, 238] on span "40 Millman Ln_2025-08-08 07_34_22.pdf" at bounding box center [127, 248] width 99 height 21
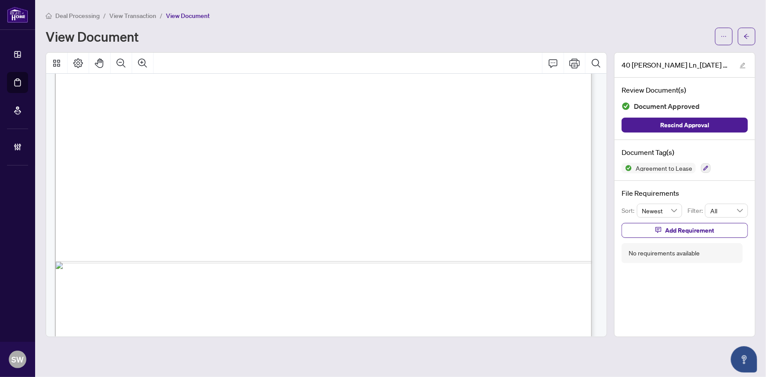
scroll to position [3300, 0]
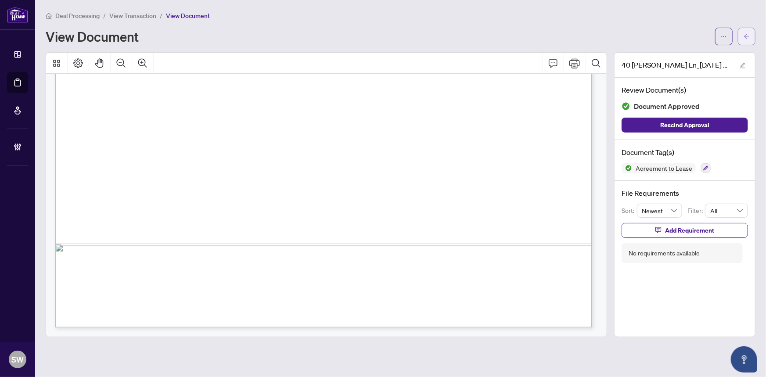
click at [745, 44] on button "button" at bounding box center [747, 37] width 18 height 18
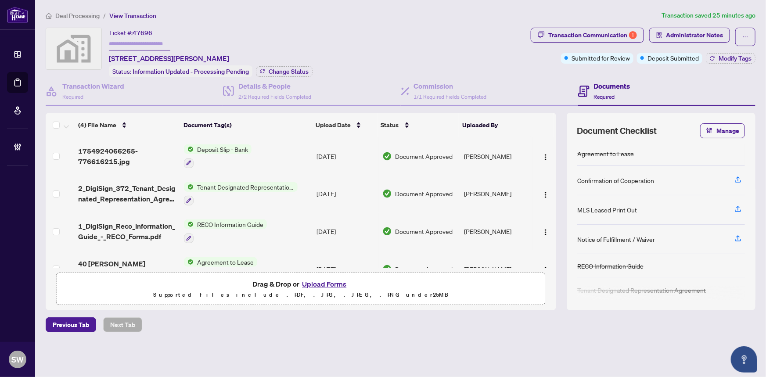
scroll to position [21, 0]
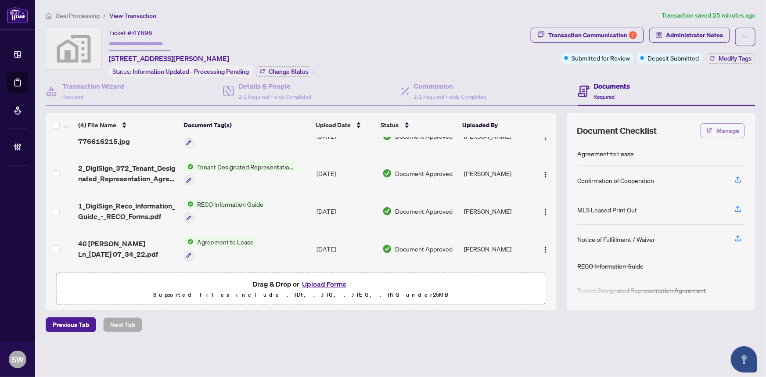
click at [719, 132] on span "Manage" at bounding box center [727, 131] width 23 height 14
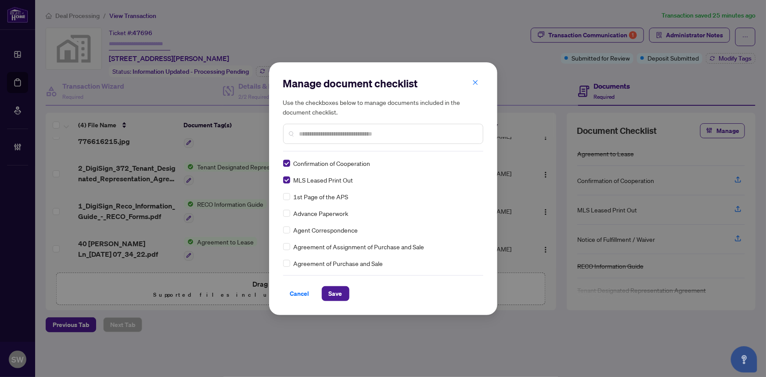
scroll to position [0, 0]
click at [335, 294] on span "Save" at bounding box center [336, 294] width 14 height 14
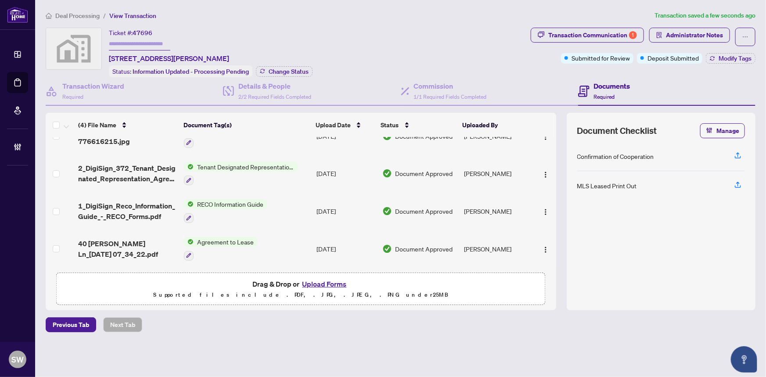
click at [393, 47] on div "Ticket #: 47696 40 Millman Lane, Richmond Hill, ON, Canada Status: Information …" at bounding box center [286, 53] width 481 height 50
click at [129, 44] on input "text" at bounding box center [139, 44] width 61 height 13
paste input "*******"
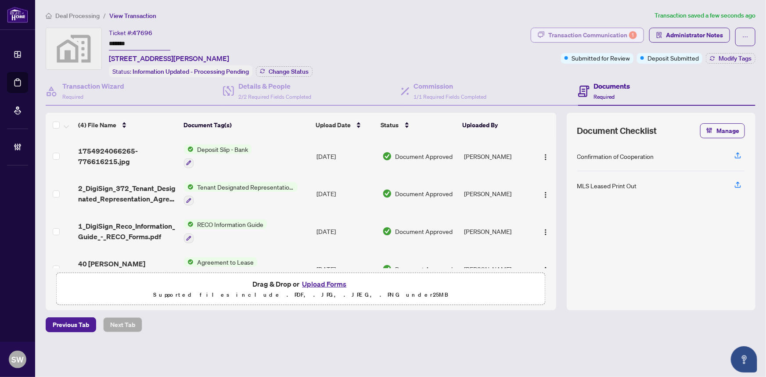
type input "*******"
click at [602, 36] on div "Transaction Communication 1" at bounding box center [592, 35] width 89 height 14
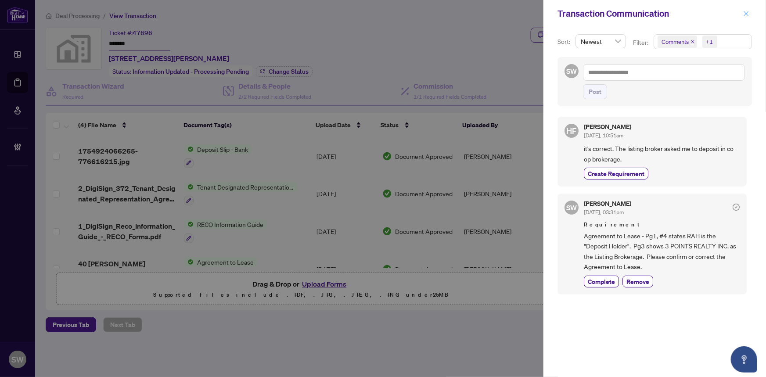
click at [746, 14] on icon "close" at bounding box center [746, 14] width 6 height 6
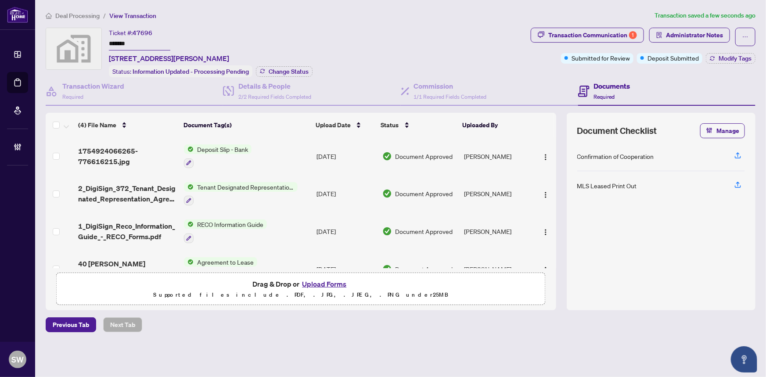
click at [149, 154] on span "1754924066265-776616215.jpg" at bounding box center [127, 156] width 99 height 21
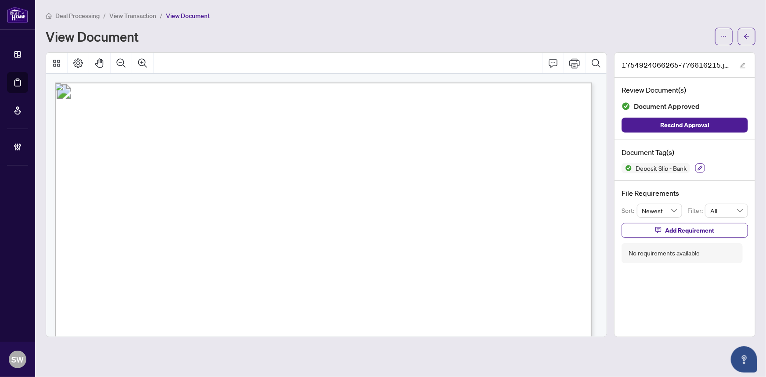
click at [698, 165] on icon "button" at bounding box center [699, 167] width 5 height 5
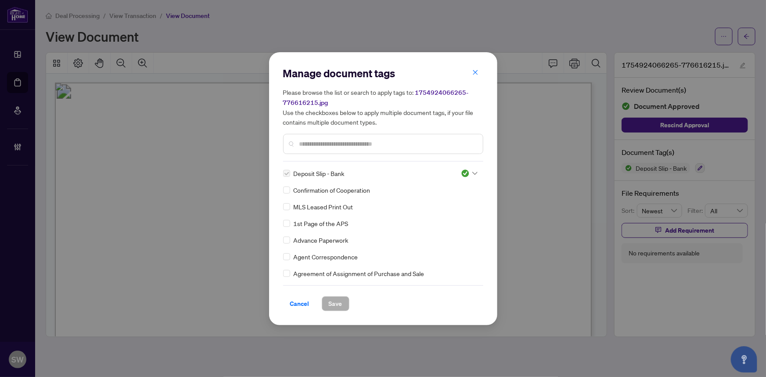
click at [316, 189] on span "Confirmation of Cooperation" at bounding box center [332, 190] width 77 height 10
copy div "Confirmation of Cooperation"
click at [298, 304] on span "Cancel" at bounding box center [299, 304] width 19 height 14
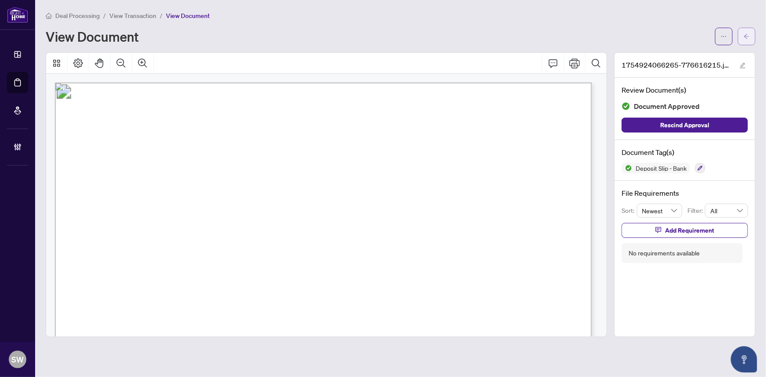
click at [751, 36] on button "button" at bounding box center [747, 37] width 18 height 18
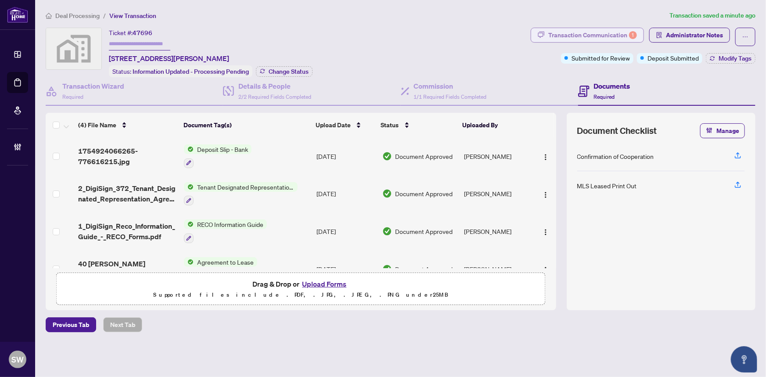
click at [593, 38] on div "Transaction Communication 1" at bounding box center [592, 35] width 89 height 14
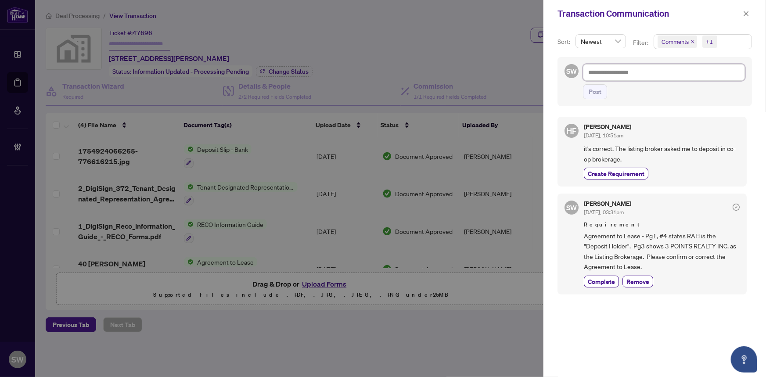
click at [597, 70] on textarea at bounding box center [664, 72] width 162 height 17
click at [600, 77] on textarea at bounding box center [664, 72] width 162 height 17
paste textarea "**********"
type textarea "**********"
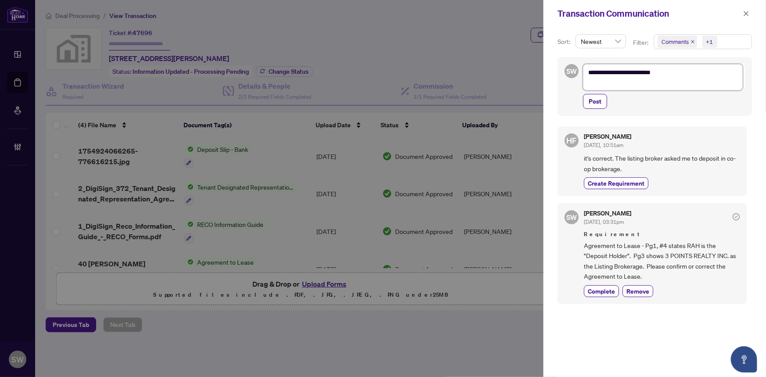
type textarea "**********"
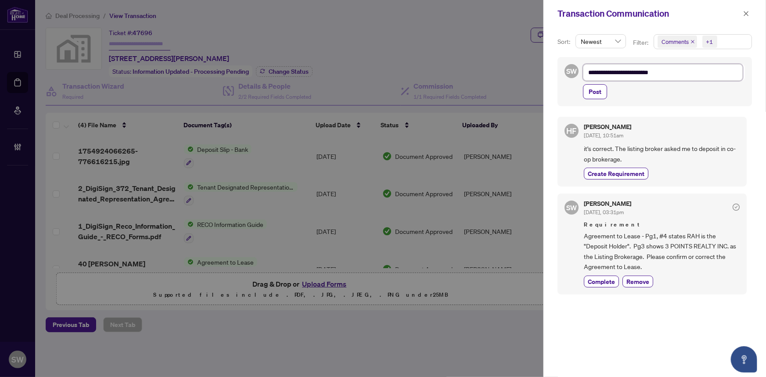
type textarea "**********"
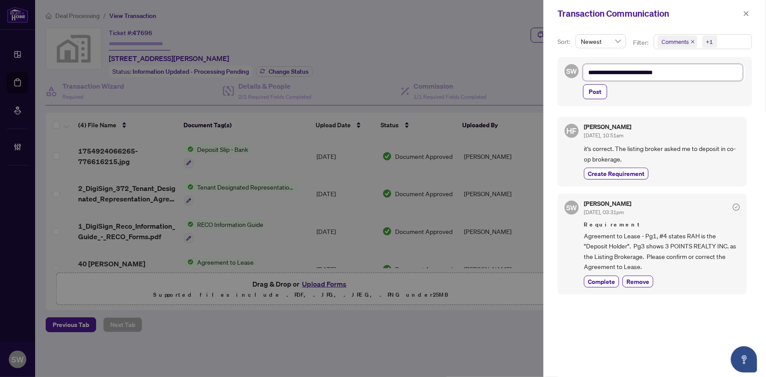
type textarea "**********"
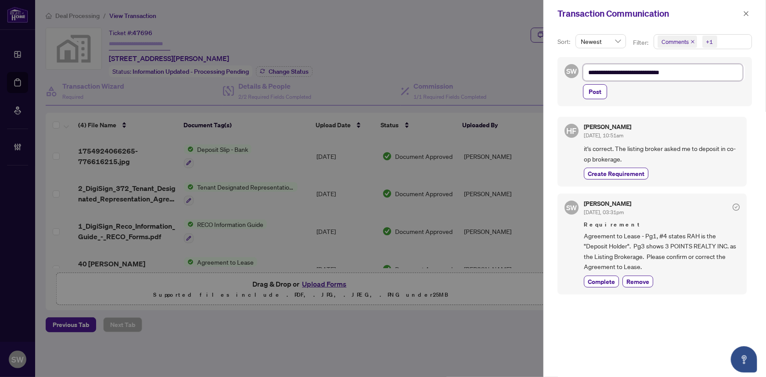
type textarea "**********"
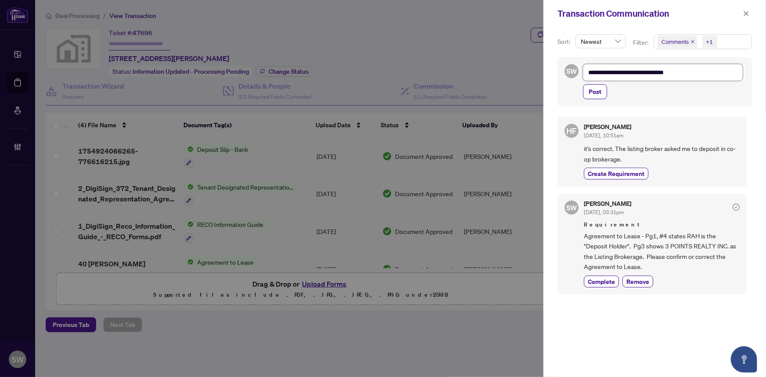
type textarea "**********"
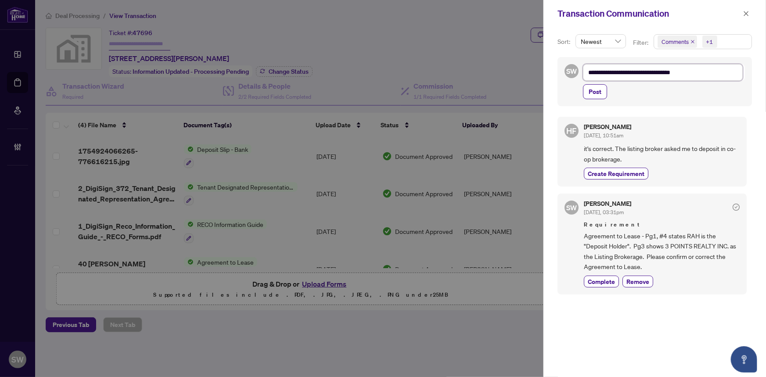
type textarea "**********"
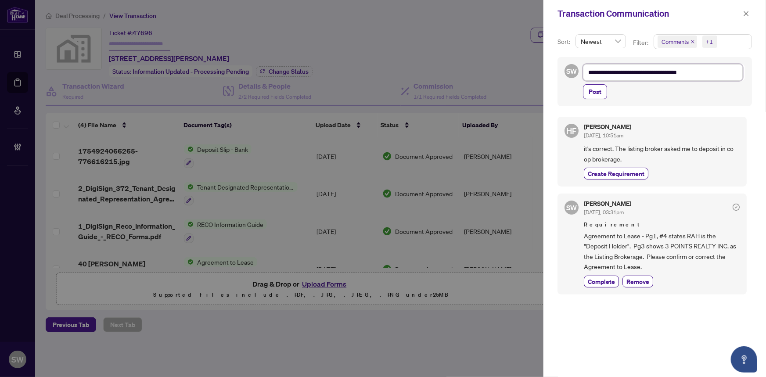
type textarea "**********"
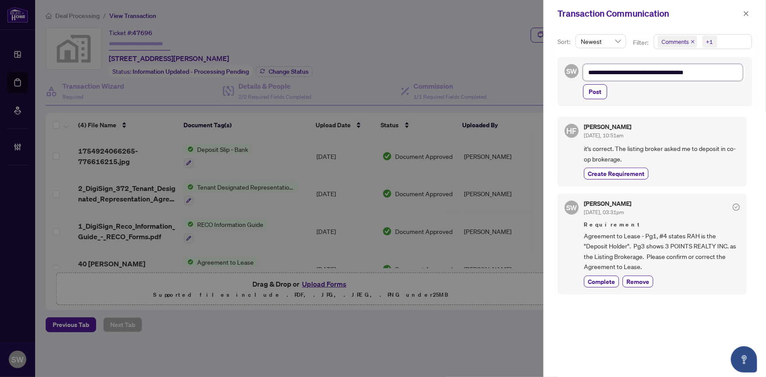
type textarea "**********"
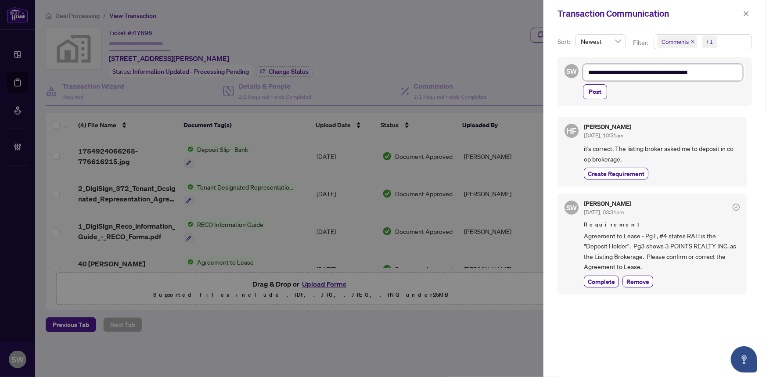
type textarea "**********"
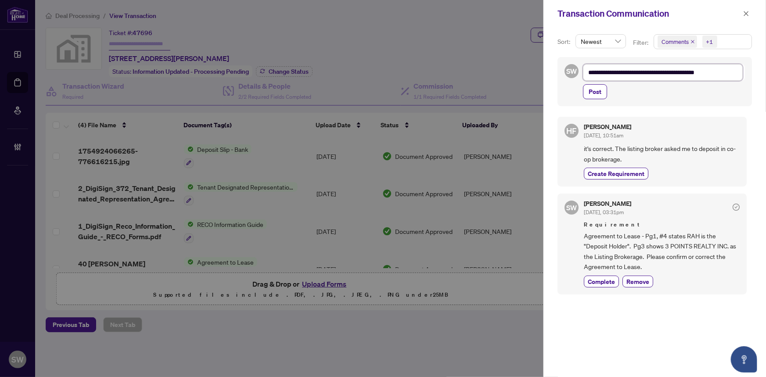
type textarea "**********"
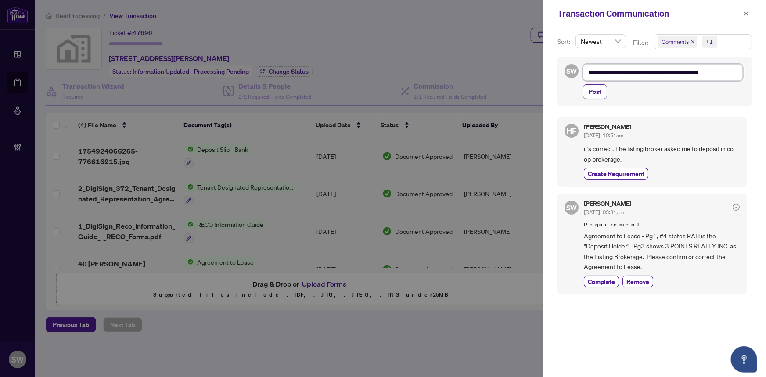
type textarea "**********"
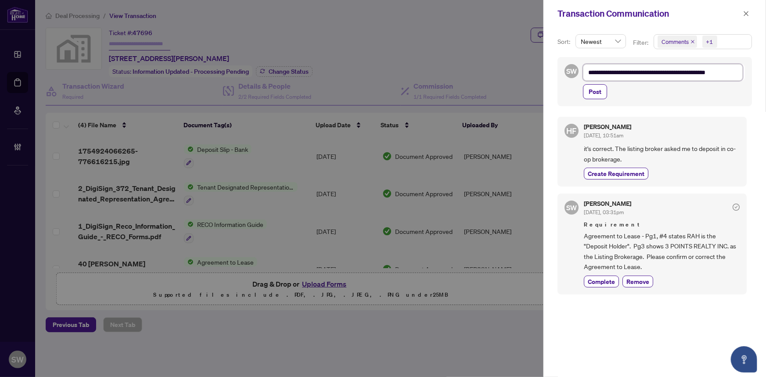
type textarea "**********"
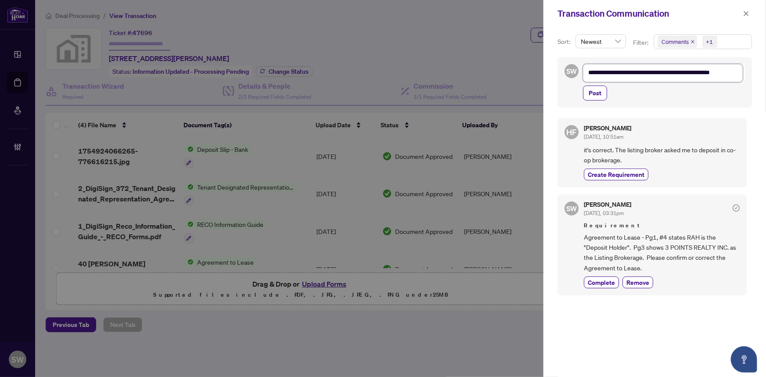
type textarea "**********"
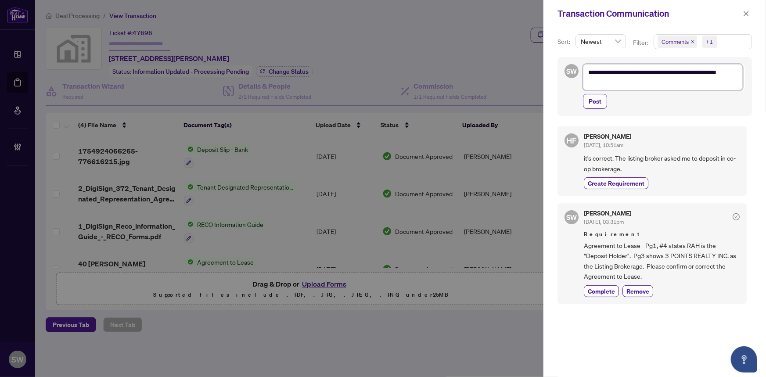
type textarea "**********"
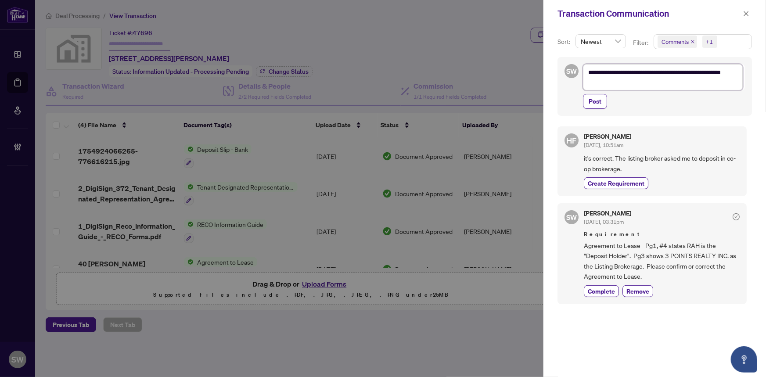
type textarea "**********"
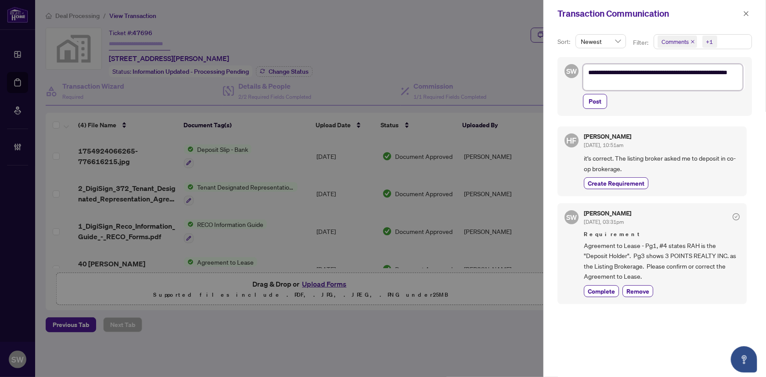
type textarea "**********"
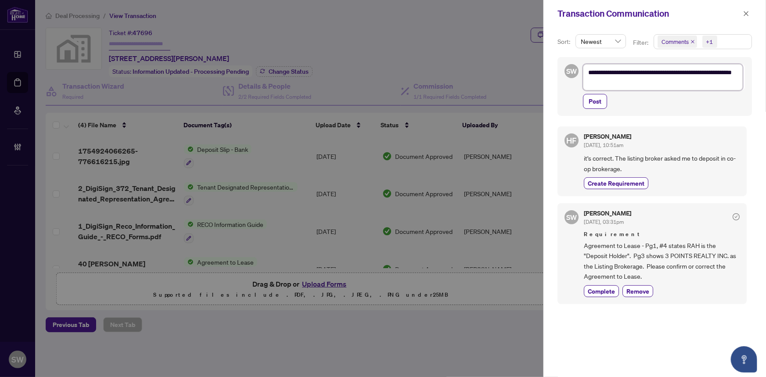
type textarea "**********"
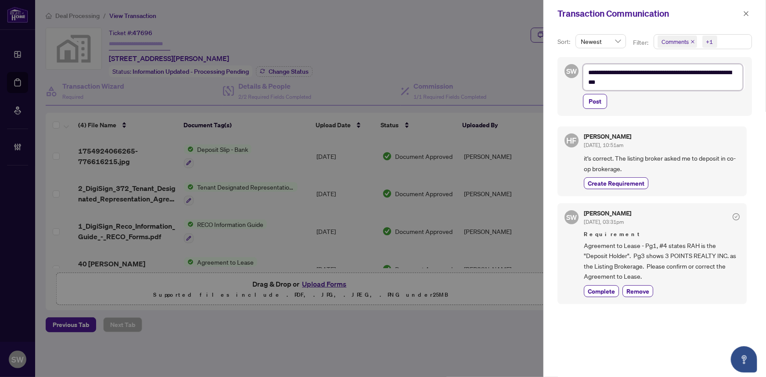
type textarea "**********"
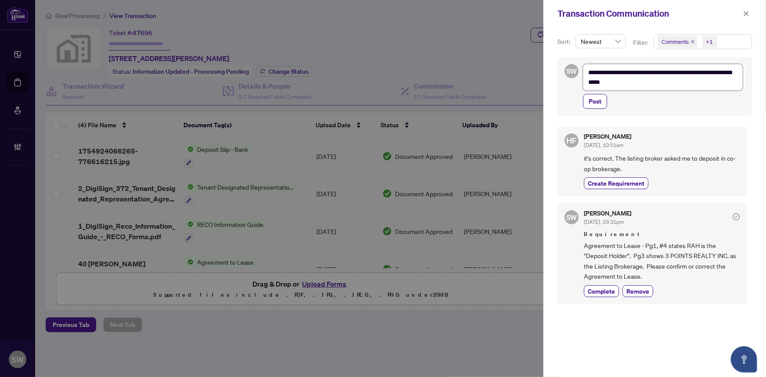
type textarea "**********"
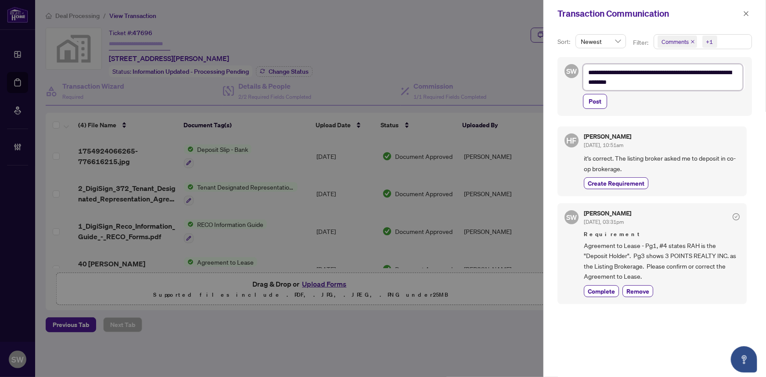
type textarea "**********"
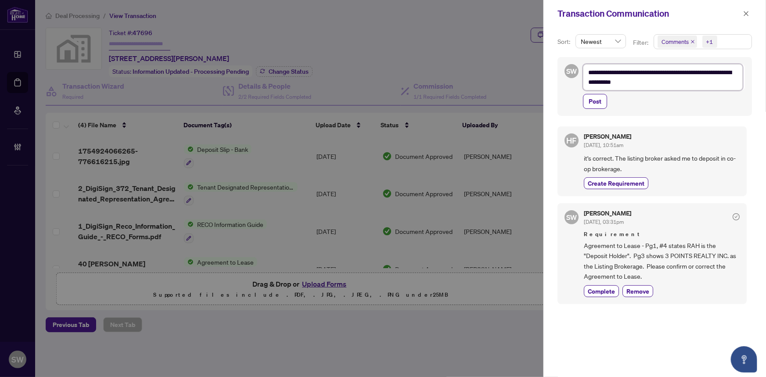
type textarea "**********"
click at [671, 80] on textarea "**********" at bounding box center [663, 77] width 160 height 26
type textarea "**********"
click at [597, 98] on span "Post" at bounding box center [595, 101] width 13 height 14
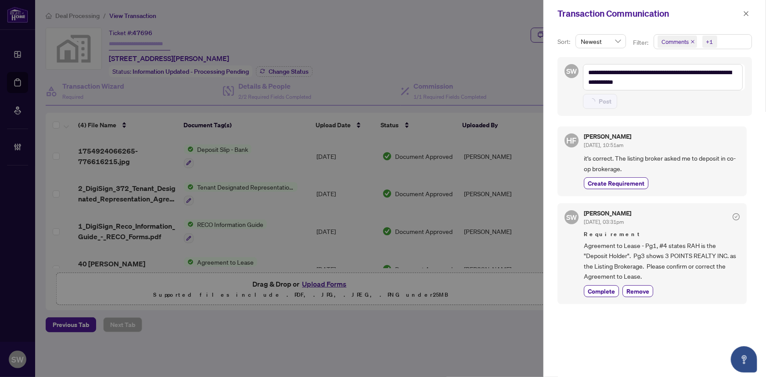
type textarea "**********"
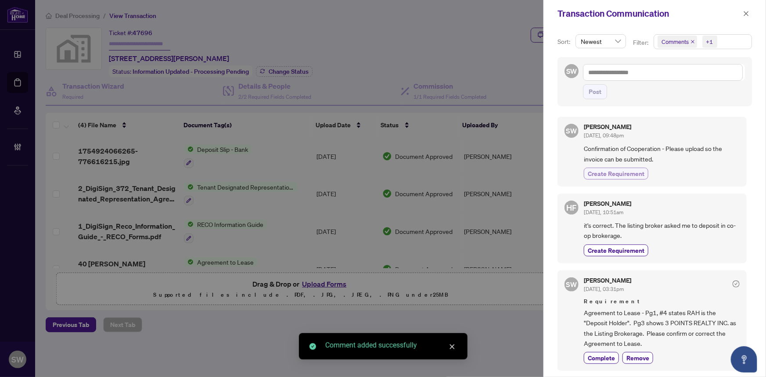
click at [628, 174] on span "Create Requirement" at bounding box center [616, 173] width 57 height 9
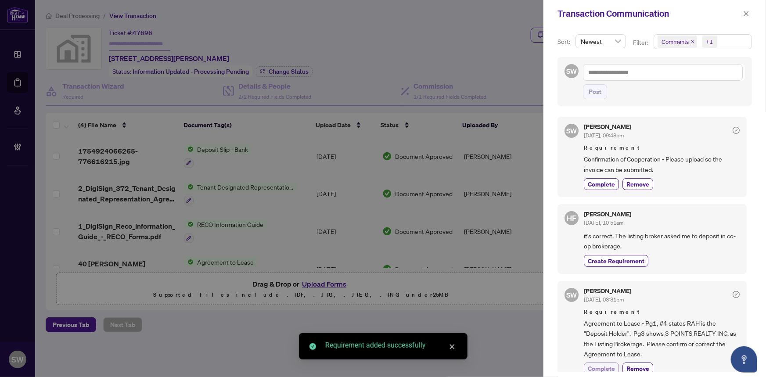
click at [600, 365] on span "Complete" at bounding box center [601, 368] width 27 height 9
click at [749, 11] on icon "close" at bounding box center [746, 14] width 6 height 6
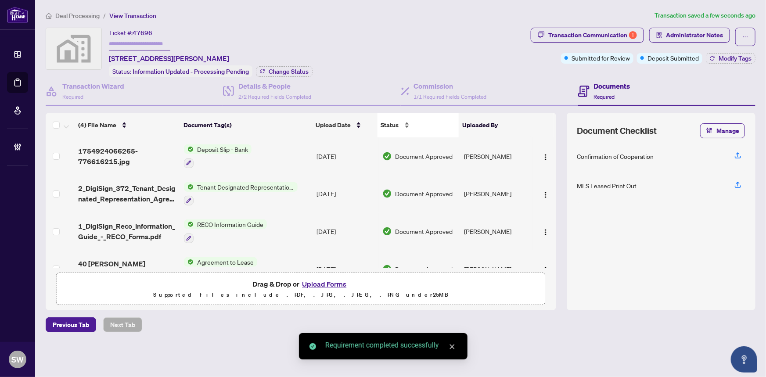
type input "*******"
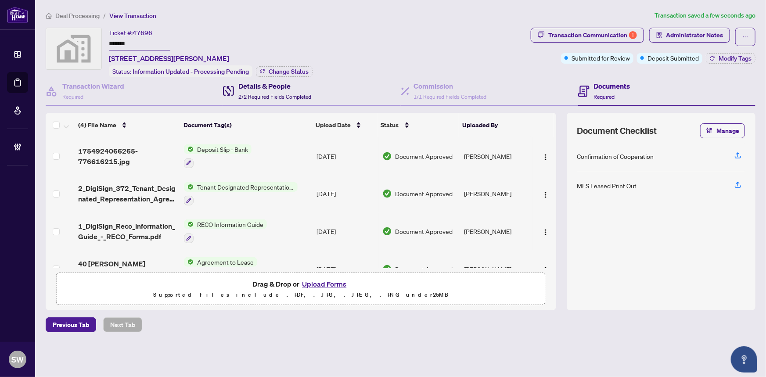
click at [271, 93] on span "2/2 Required Fields Completed" at bounding box center [274, 96] width 73 height 7
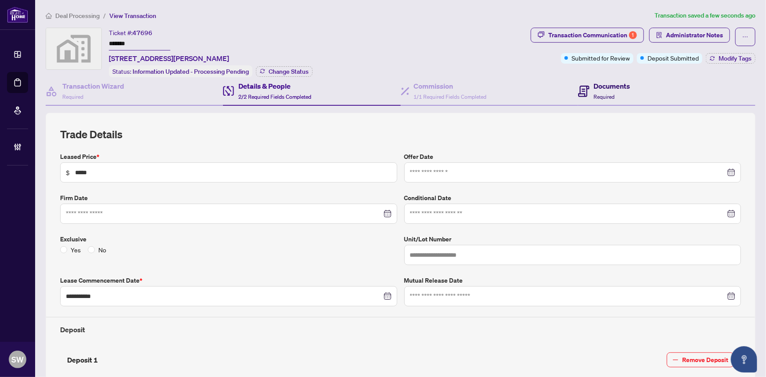
click at [600, 88] on h4 "Documents" at bounding box center [612, 86] width 36 height 11
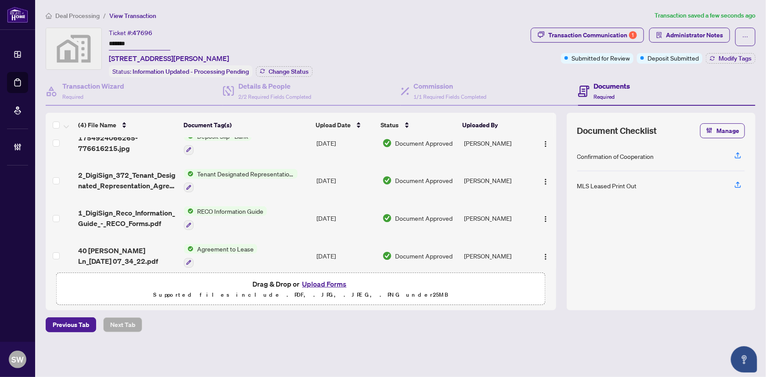
scroll to position [21, 0]
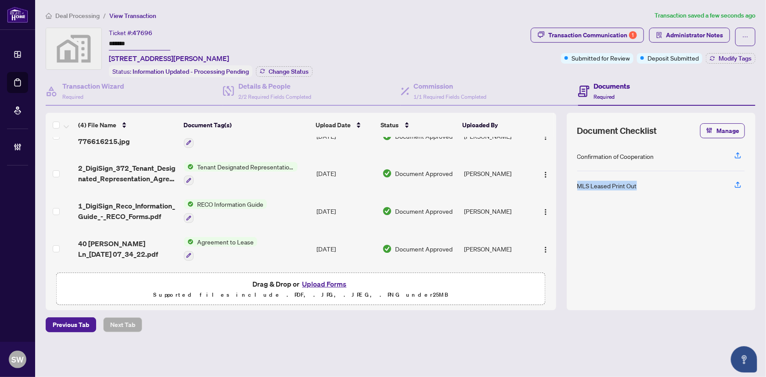
drag, startPoint x: 637, startPoint y: 183, endPoint x: 577, endPoint y: 184, distance: 60.1
click at [577, 184] on div "MLS Leased Print Out" at bounding box center [661, 185] width 168 height 29
click at [508, 39] on div "Ticket #: 47696 ******* 40 Millman Lane, Richmond Hill, ON, Canada Status: Info…" at bounding box center [286, 53] width 481 height 50
click at [743, 362] on icon "Open asap" at bounding box center [744, 359] width 11 height 11
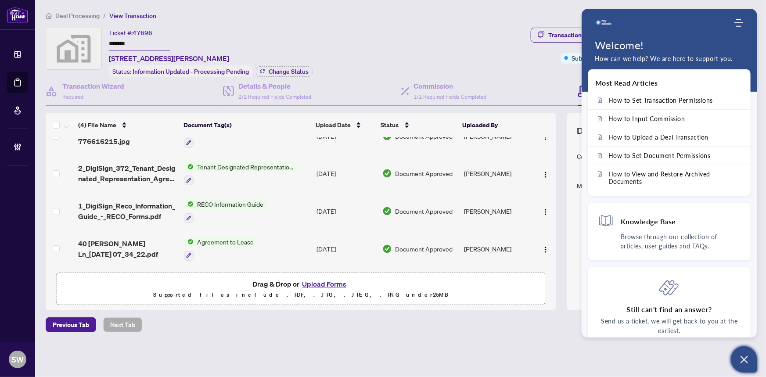
click at [508, 19] on ol "Deal Processing / View Transaction" at bounding box center [356, 16] width 620 height 10
click at [740, 23] on use "Modules Menu" at bounding box center [738, 23] width 9 height 8
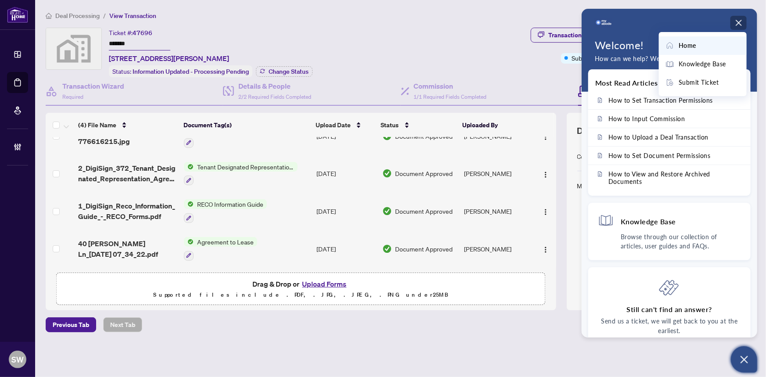
click at [556, 15] on ol "Deal Processing / View Transaction" at bounding box center [356, 16] width 620 height 10
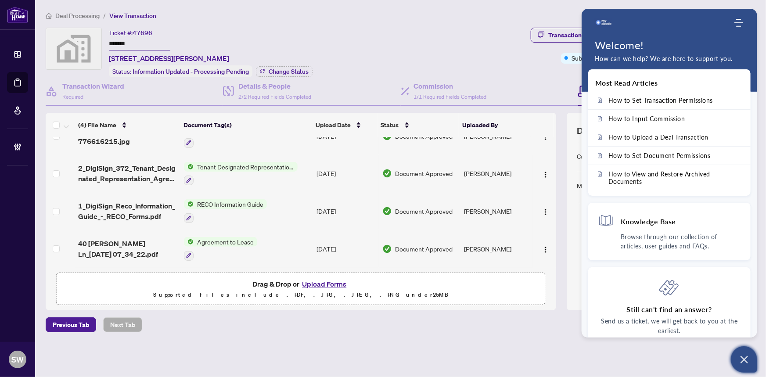
click at [739, 356] on icon "Open asap" at bounding box center [744, 359] width 11 height 11
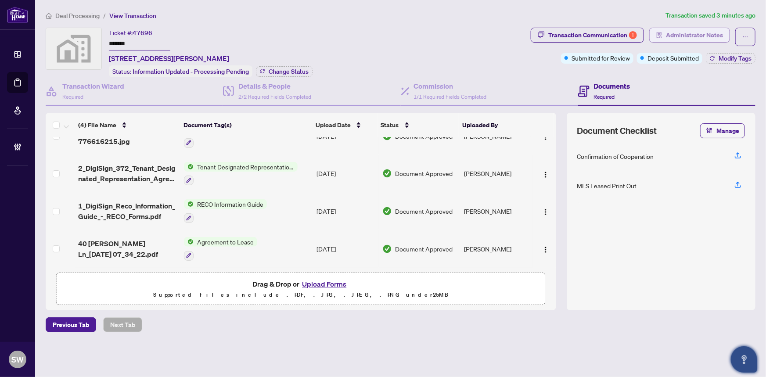
click at [710, 35] on span "Administrator Notes" at bounding box center [694, 35] width 57 height 14
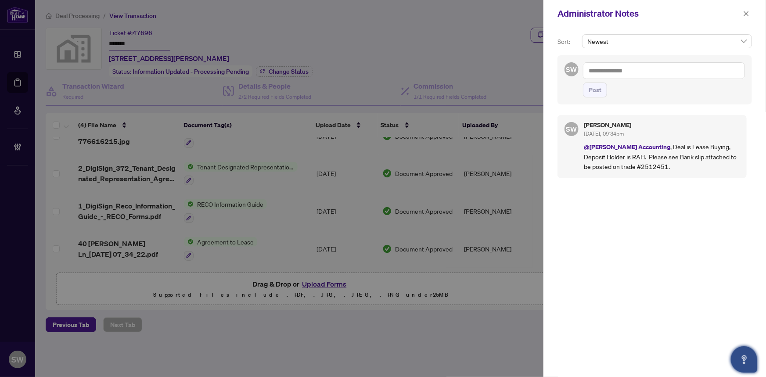
click at [614, 72] on textarea at bounding box center [664, 70] width 162 height 17
paste textarea "**********"
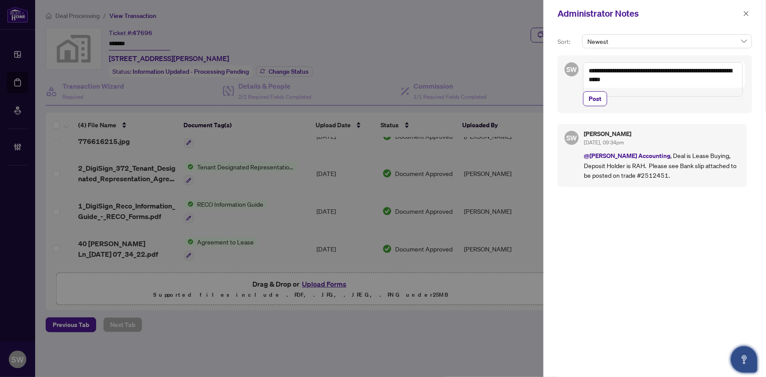
drag, startPoint x: 680, startPoint y: 69, endPoint x: 733, endPoint y: 78, distance: 53.4
click at [733, 78] on textarea "**********" at bounding box center [663, 79] width 160 height 34
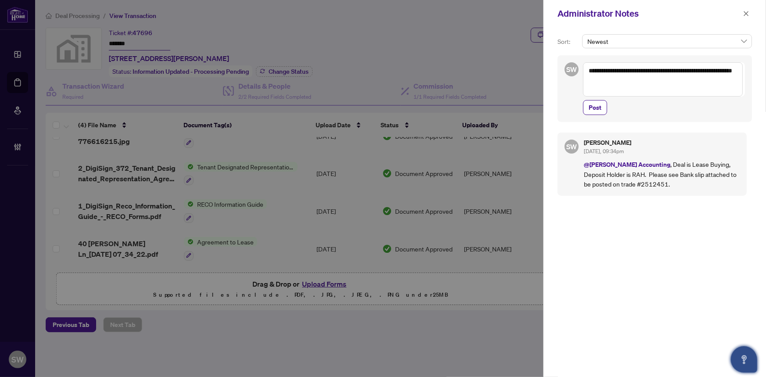
click at [724, 70] on textarea "**********" at bounding box center [663, 79] width 160 height 34
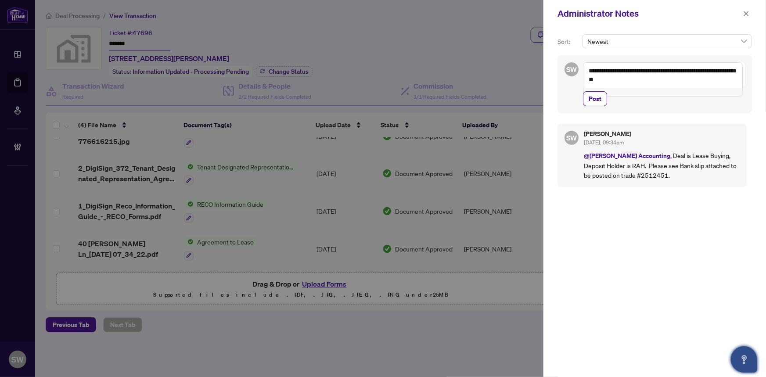
click at [600, 80] on textarea "**********" at bounding box center [663, 79] width 160 height 34
click at [636, 79] on textarea "**********" at bounding box center [663, 79] width 160 height 34
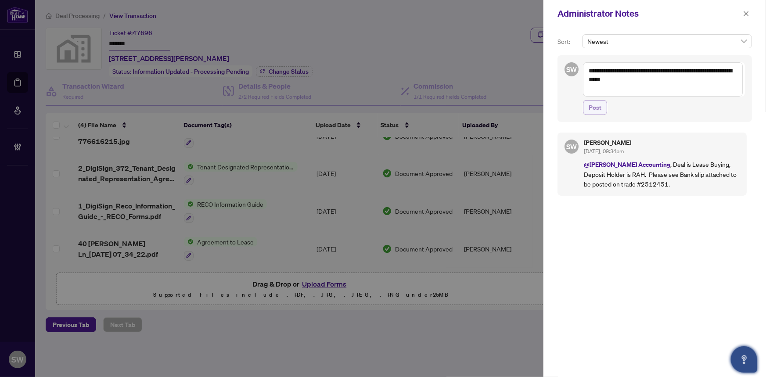
type textarea "**********"
click at [596, 106] on span "Post" at bounding box center [595, 108] width 13 height 14
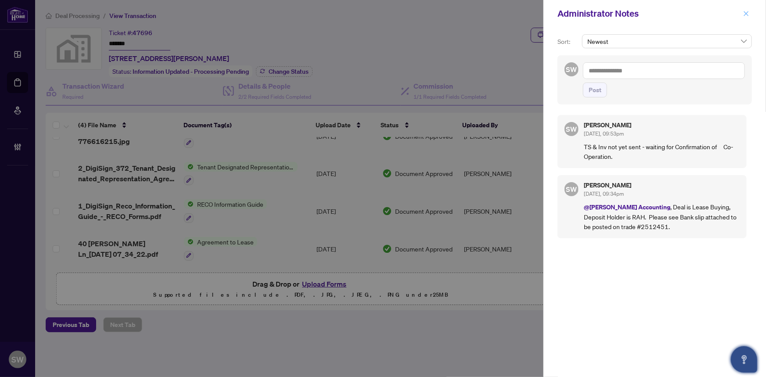
click at [746, 13] on icon "close" at bounding box center [746, 14] width 6 height 6
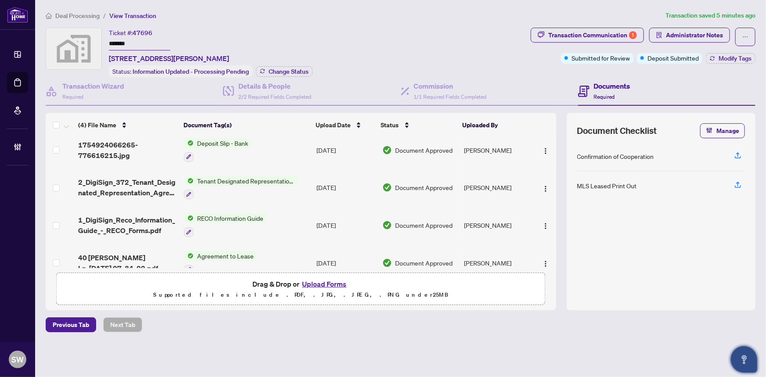
scroll to position [0, 0]
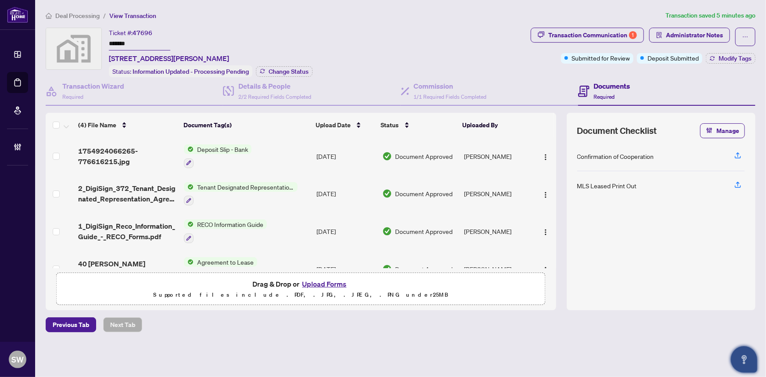
click at [117, 42] on input "*******" at bounding box center [139, 44] width 61 height 13
click at [229, 34] on div "Ticket #: 47696 ******* 40 Millman Lane, Richmond Hill, ON, Canada" at bounding box center [169, 46] width 120 height 36
click at [718, 58] on button "Modify Tags" at bounding box center [731, 58] width 50 height 11
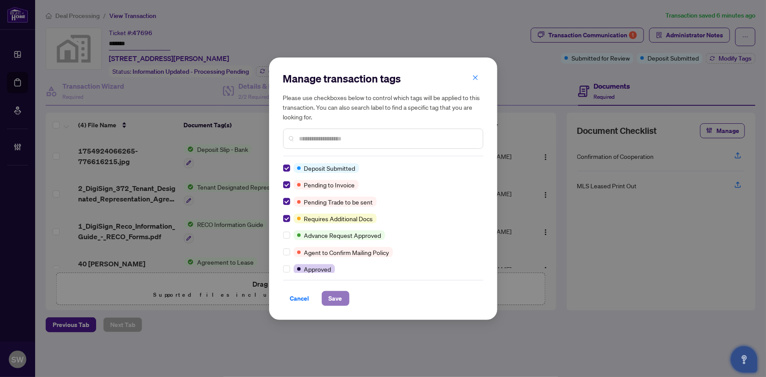
click at [341, 296] on span "Save" at bounding box center [336, 298] width 14 height 14
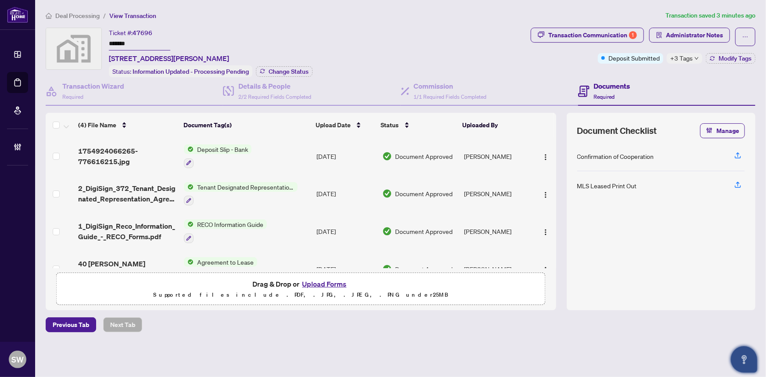
click at [89, 17] on span "Deal Processing" at bounding box center [77, 16] width 44 height 8
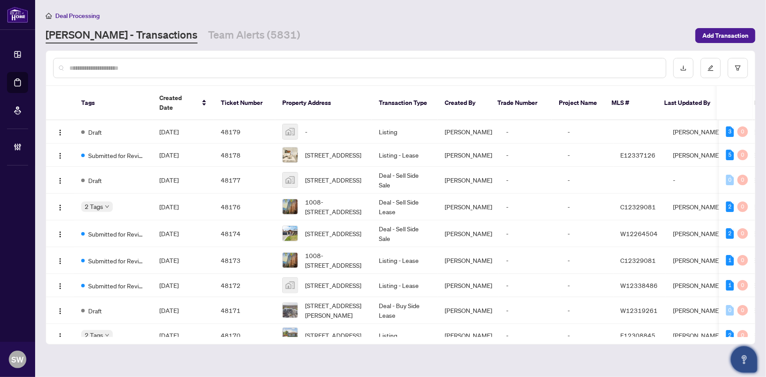
click at [129, 68] on input "text" at bounding box center [363, 68] width 589 height 10
paste input "*****"
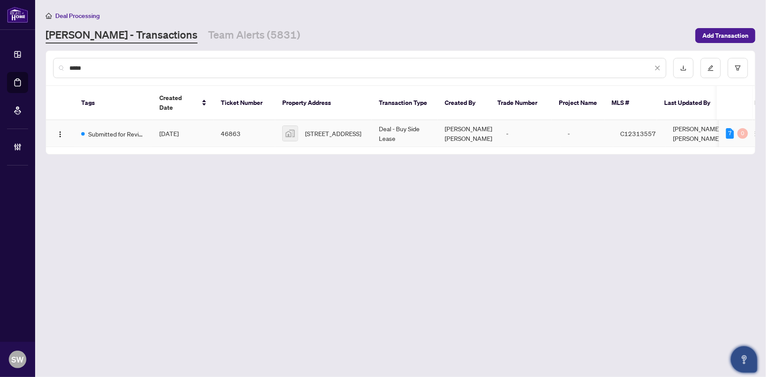
type input "*****"
click at [179, 129] on span "Aug/01/2025" at bounding box center [168, 133] width 19 height 8
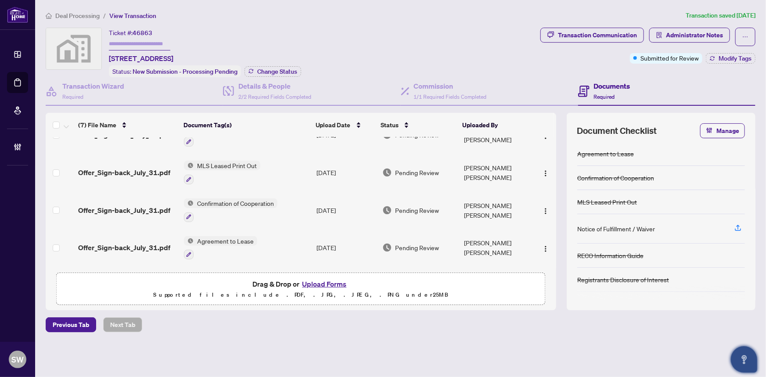
scroll to position [79, 0]
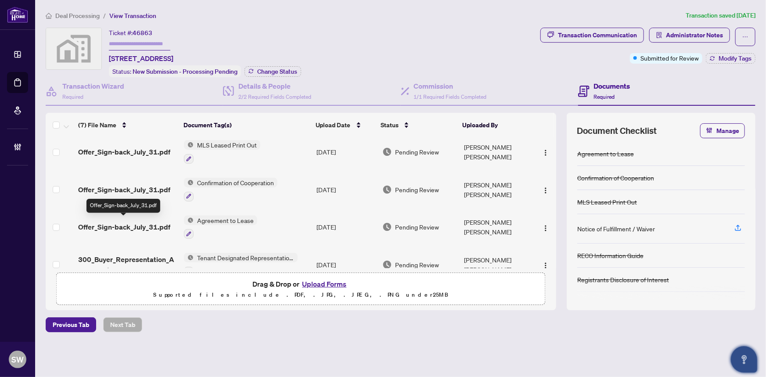
click at [167, 223] on span "Offer_Sign-back_July_31.pdf" at bounding box center [124, 227] width 92 height 11
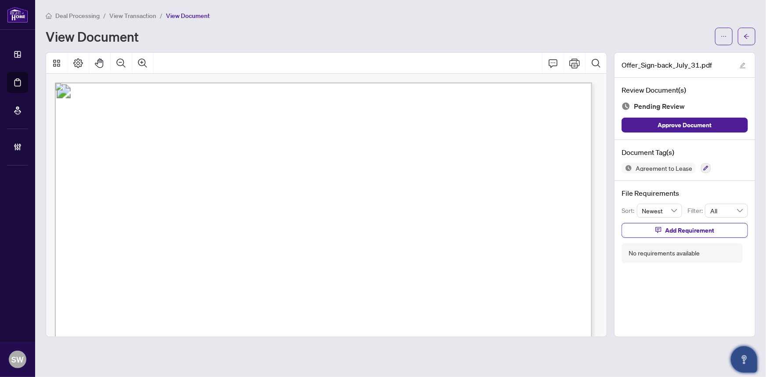
drag, startPoint x: 106, startPoint y: 146, endPoint x: 162, endPoint y: 149, distance: 56.2
click at [162, 149] on span "25 Greenview Ave #1126 Toronto" at bounding box center [134, 149] width 83 height 8
click at [144, 93] on span "DigiSign Verified - 6f426158-4c26-4d2b-9cb4-b05e18705e1d" at bounding box center [196, 95] width 236 height 10
click at [750, 35] on icon "arrow-left" at bounding box center [746, 36] width 6 height 6
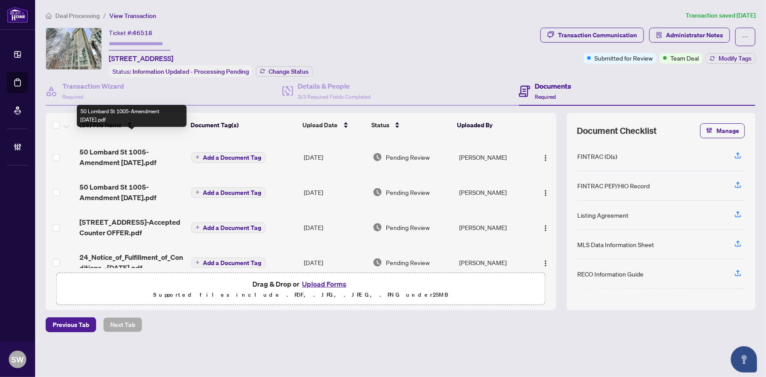
scroll to position [319, 0]
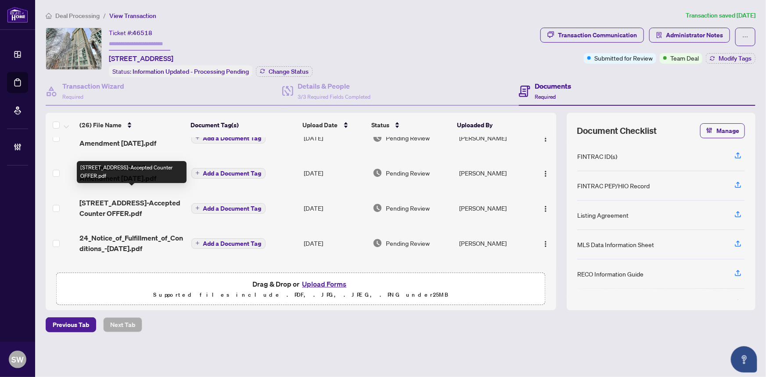
click at [143, 198] on span "[STREET_ADDRESS]-Accepted Counter OFFER.pdf" at bounding box center [131, 207] width 104 height 21
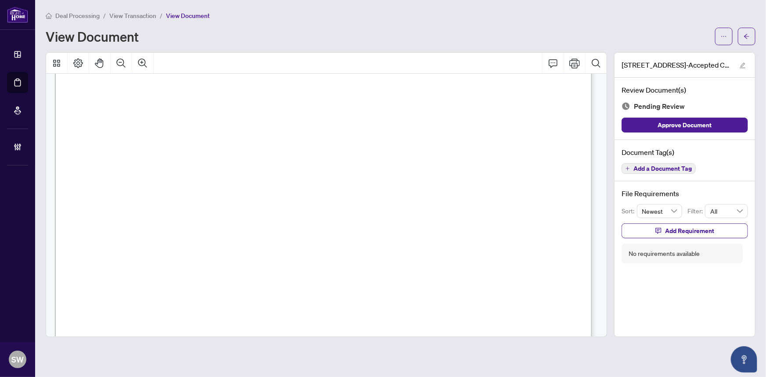
scroll to position [8064, 0]
click at [750, 39] on button "button" at bounding box center [747, 37] width 18 height 18
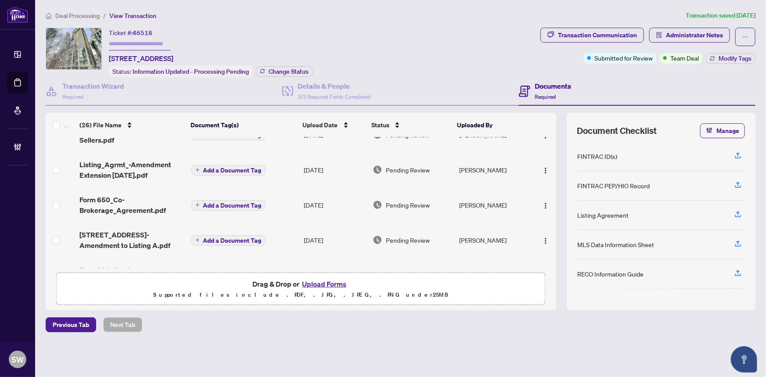
scroll to position [638, 0]
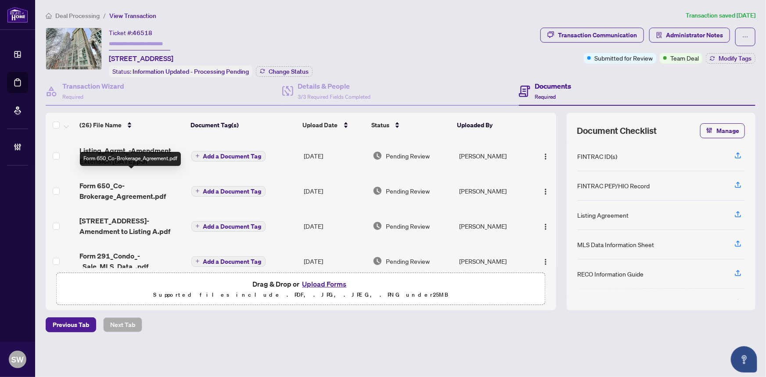
click at [149, 180] on span "Form 650_Co-Brokerage_Agreement.pdf" at bounding box center [131, 190] width 104 height 21
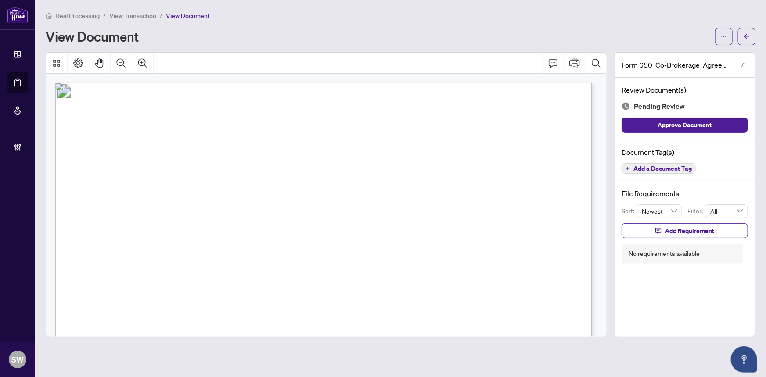
drag, startPoint x: 254, startPoint y: 255, endPoint x: 300, endPoint y: 255, distance: 45.6
click at [300, 255] on span "[STREET_ADDRESS]" at bounding box center [277, 255] width 76 height 8
click at [315, 254] on span "[STREET_ADDRESS]" at bounding box center [277, 255] width 76 height 8
click at [315, 252] on span "[STREET_ADDRESS]" at bounding box center [277, 255] width 76 height 8
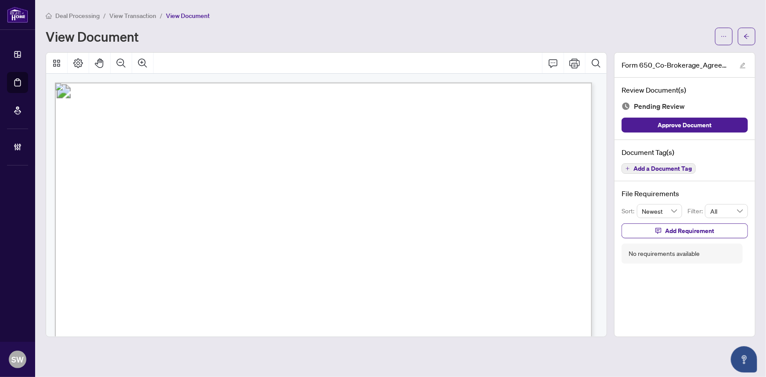
click at [315, 252] on span "[STREET_ADDRESS]" at bounding box center [277, 255] width 76 height 8
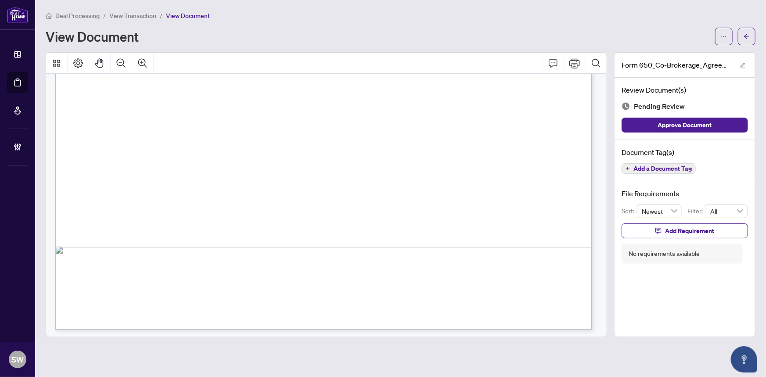
scroll to position [449, 0]
click at [676, 169] on span "Add a Document Tag" at bounding box center [662, 168] width 58 height 6
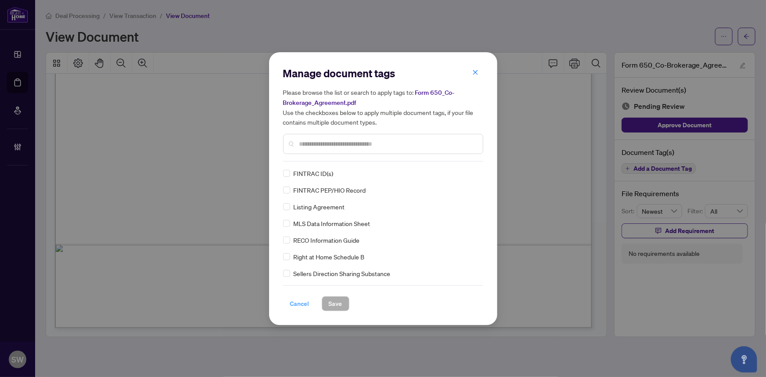
click at [305, 302] on span "Cancel" at bounding box center [299, 304] width 19 height 14
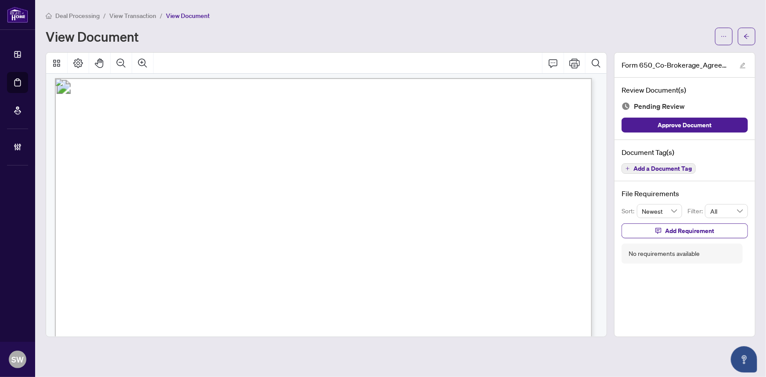
scroll to position [0, 0]
click at [684, 231] on span "Add Requirement" at bounding box center [689, 231] width 49 height 14
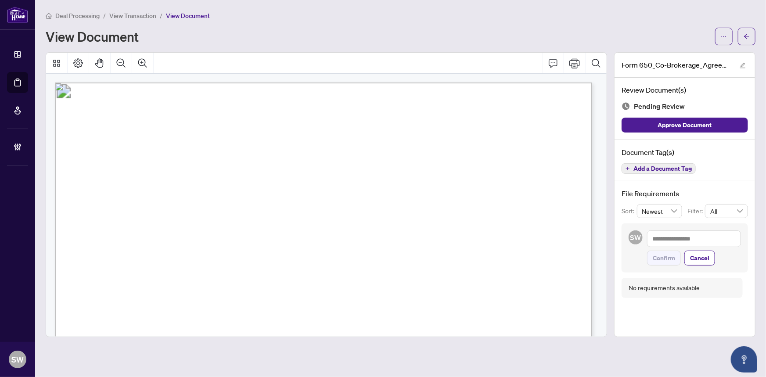
click at [670, 167] on span "Add a Document Tag" at bounding box center [662, 168] width 58 height 6
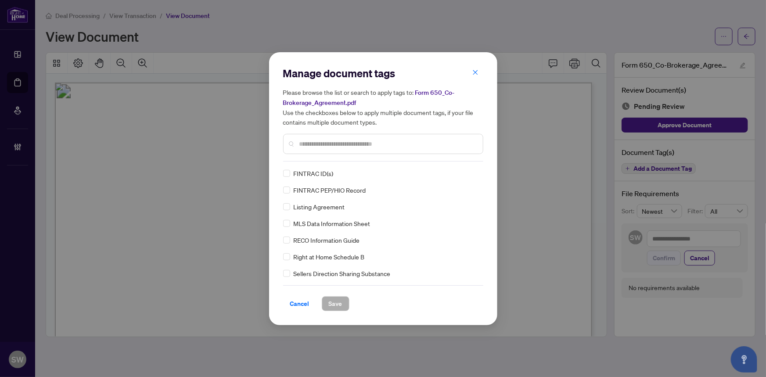
click at [313, 141] on input "text" at bounding box center [387, 144] width 176 height 10
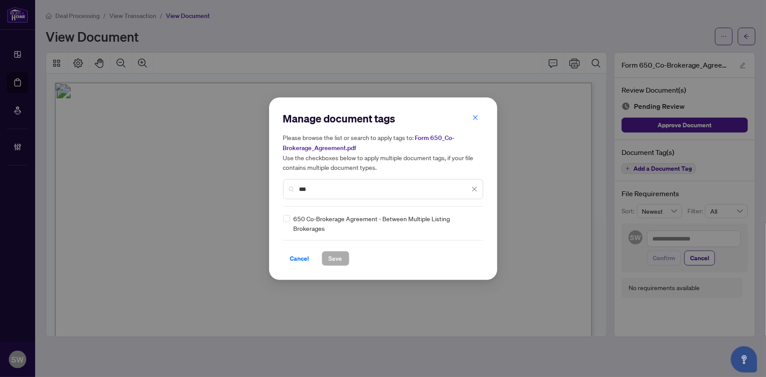
type input "***"
click at [342, 257] on button "Save" at bounding box center [336, 258] width 28 height 15
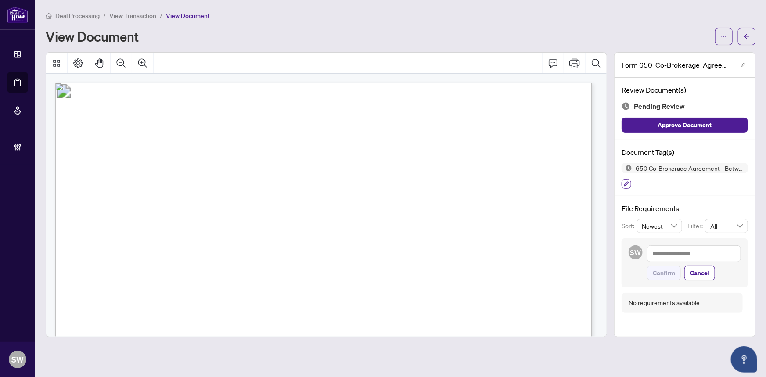
click at [626, 183] on icon "button" at bounding box center [626, 184] width 5 height 5
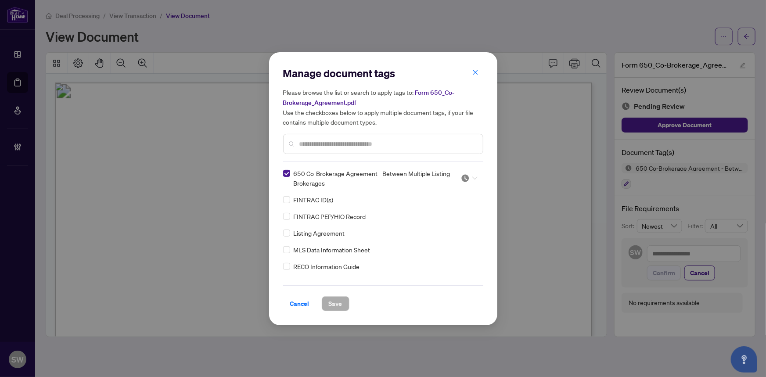
click at [467, 179] on div at bounding box center [469, 178] width 17 height 9
click at [448, 218] on div "Approved" at bounding box center [440, 221] width 56 height 10
click at [334, 303] on span "Save" at bounding box center [336, 304] width 14 height 14
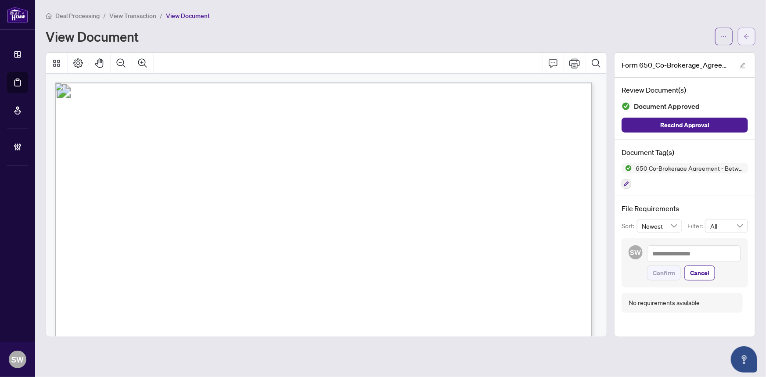
click at [754, 32] on button "button" at bounding box center [747, 37] width 18 height 18
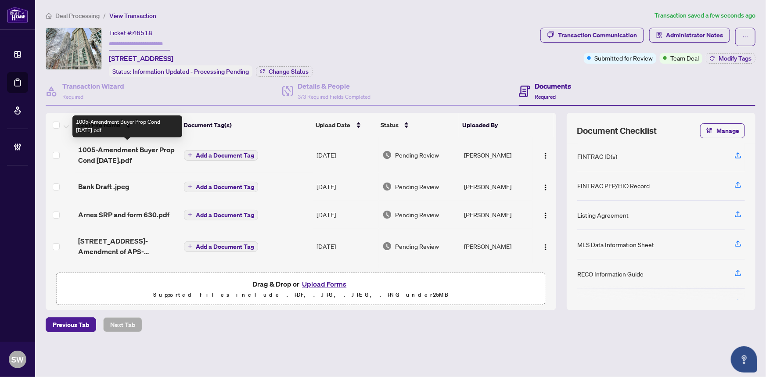
click at [137, 150] on span "1005-Amendment Buyer Prop Cond [DATE].pdf" at bounding box center [127, 154] width 99 height 21
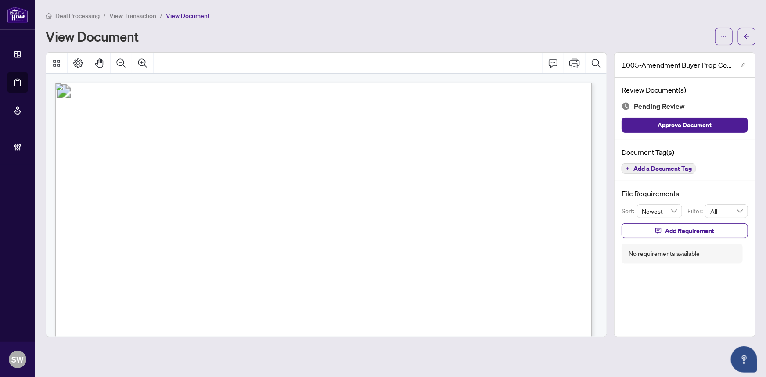
drag, startPoint x: 125, startPoint y: 200, endPoint x: 215, endPoint y: 200, distance: 90.9
click at [215, 200] on span "[PERSON_NAME], [PERSON_NAME]" at bounding box center [191, 201] width 133 height 8
click at [676, 168] on span "Add a Document Tag" at bounding box center [662, 168] width 58 height 6
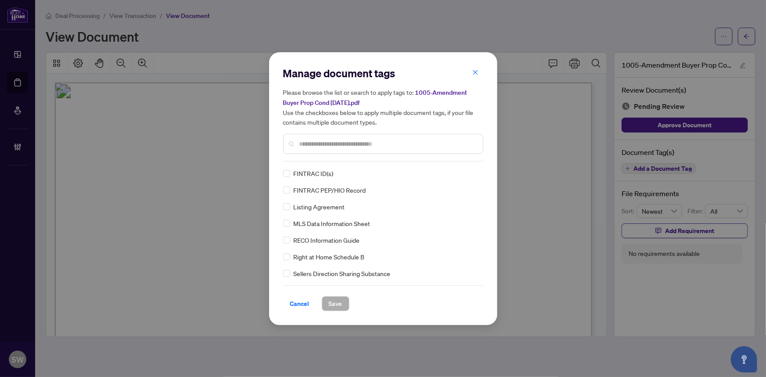
click at [306, 142] on input "text" at bounding box center [387, 144] width 176 height 10
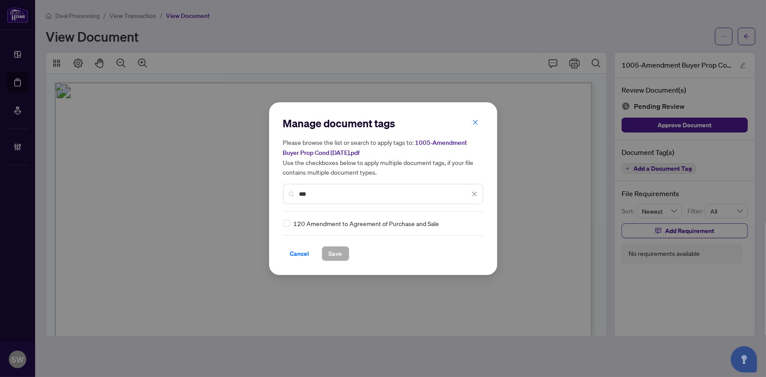
type input "***"
click at [325, 250] on button "Save" at bounding box center [336, 253] width 28 height 15
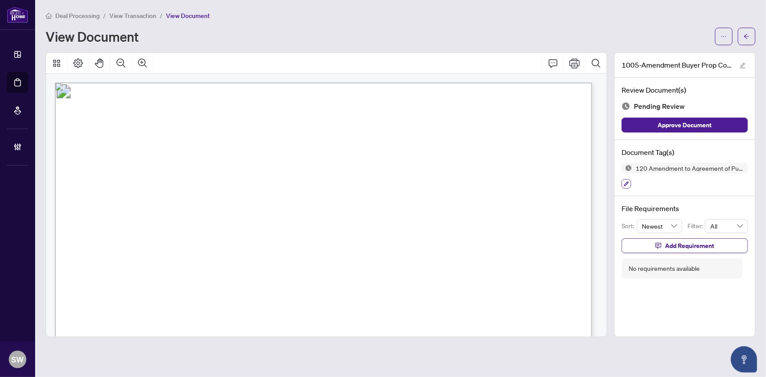
click at [626, 183] on icon "button" at bounding box center [626, 183] width 5 height 5
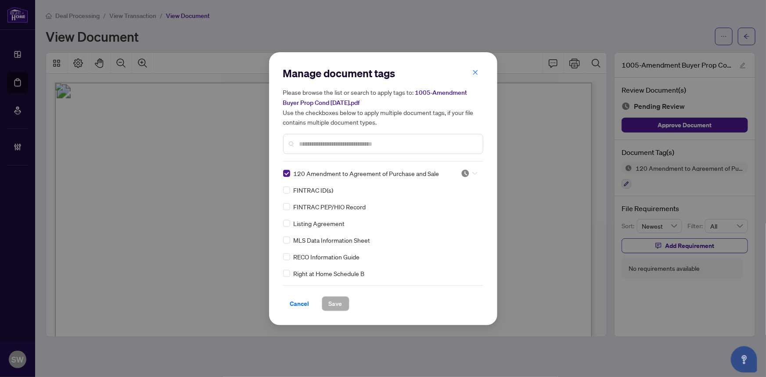
click at [467, 171] on div at bounding box center [469, 173] width 17 height 9
click at [439, 218] on div "Approved" at bounding box center [440, 216] width 56 height 10
click at [341, 305] on span "Save" at bounding box center [336, 304] width 14 height 14
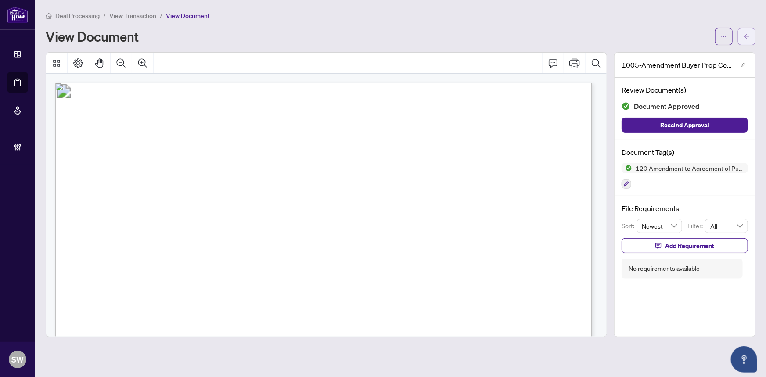
click at [746, 42] on span "button" at bounding box center [746, 36] width 6 height 14
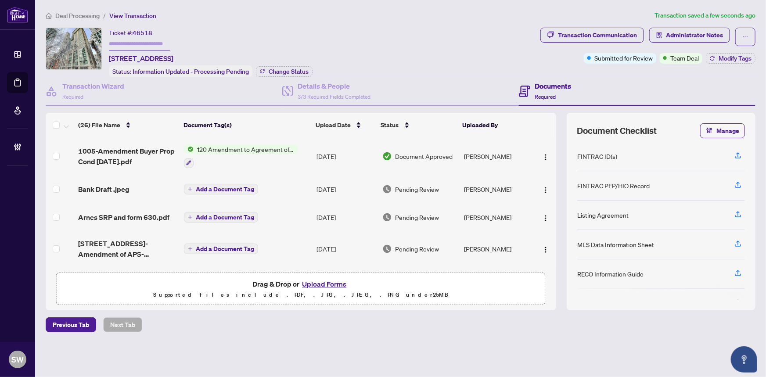
click at [142, 190] on div "Bank Draft .jpeg" at bounding box center [127, 189] width 99 height 11
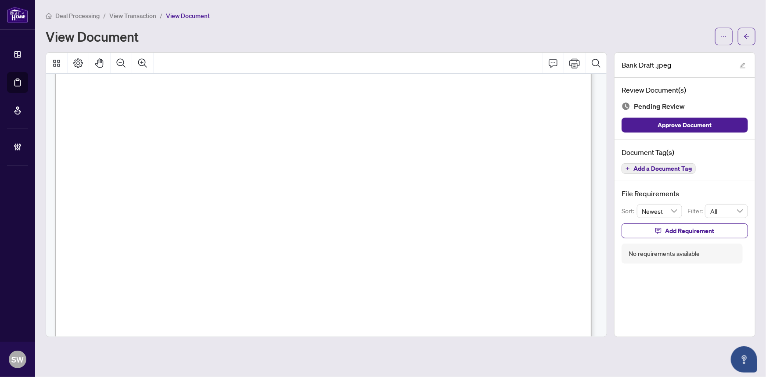
scroll to position [199, 0]
click at [683, 167] on span "Add a Document Tag" at bounding box center [662, 168] width 58 height 6
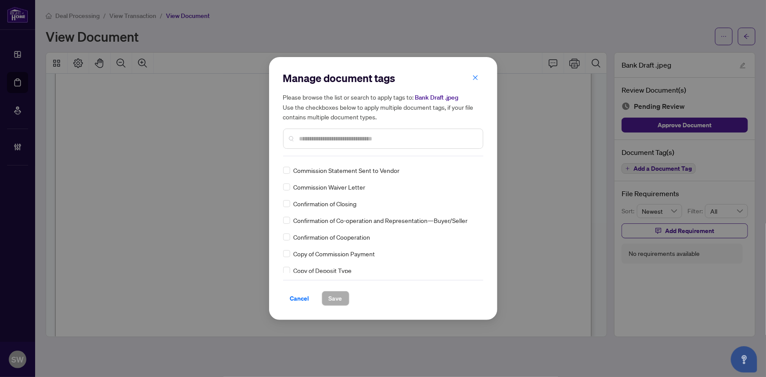
scroll to position [638, 0]
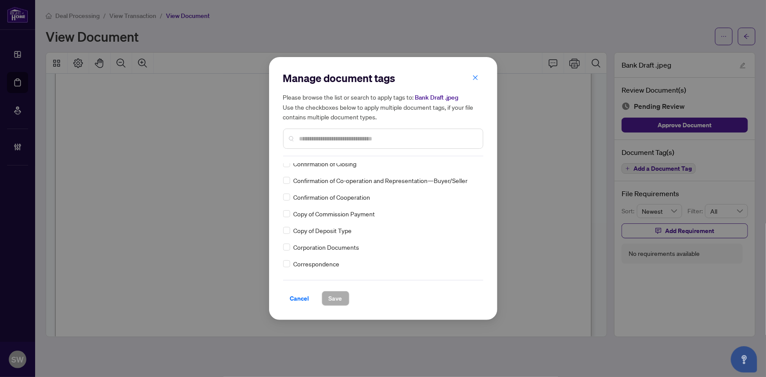
click at [348, 249] on div "FINTRAC ID(s) FINTRAC PEP/HIO Record Listing Agreement MLS Data Information She…" at bounding box center [383, 218] width 200 height 110
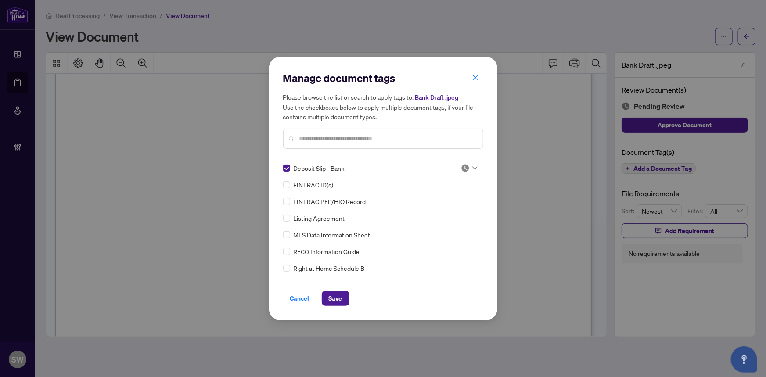
click at [465, 168] on img at bounding box center [465, 168] width 9 height 9
click at [437, 210] on div "Approved" at bounding box center [440, 211] width 56 height 10
click at [329, 298] on span "Save" at bounding box center [336, 298] width 14 height 14
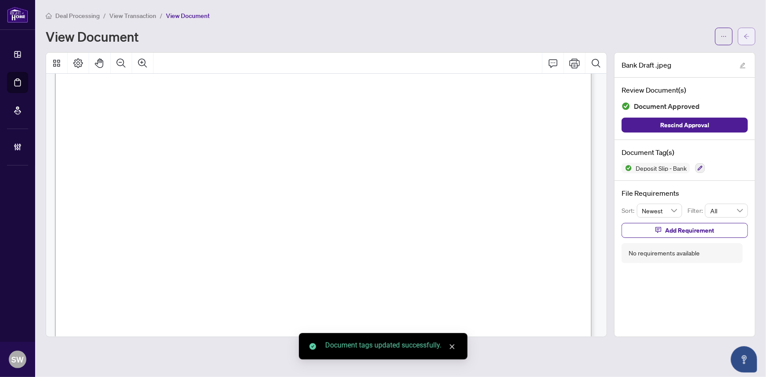
click at [743, 34] on icon "arrow-left" at bounding box center [746, 36] width 6 height 6
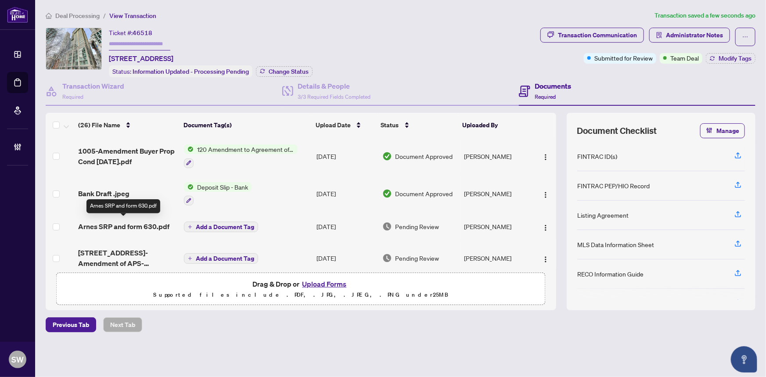
click at [137, 227] on span "Arnes SRP and form 630.pdf" at bounding box center [123, 226] width 91 height 11
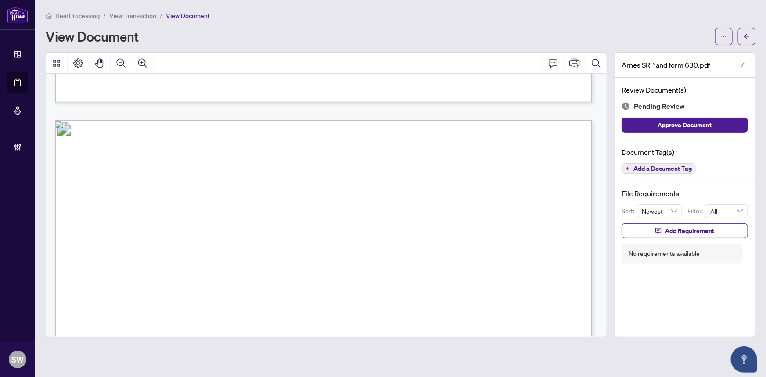
scroll to position [3807, 0]
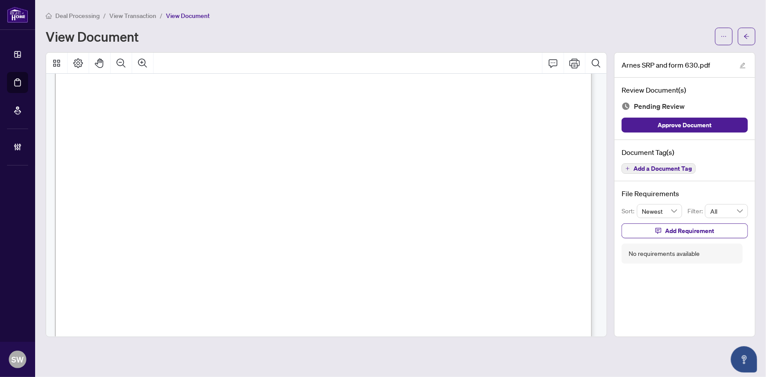
click at [664, 171] on button "Add a Document Tag" at bounding box center [658, 168] width 74 height 11
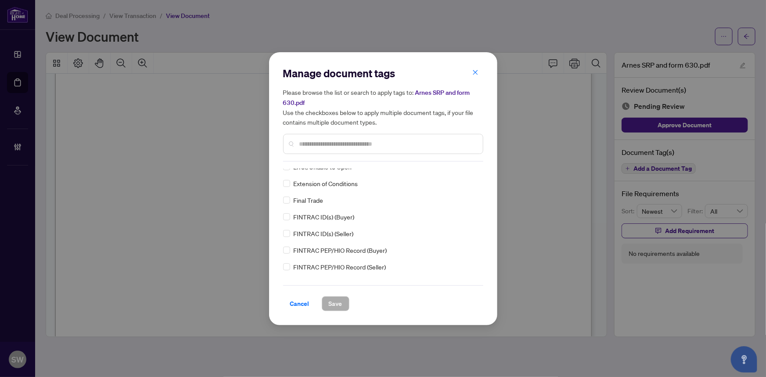
scroll to position [997, 0]
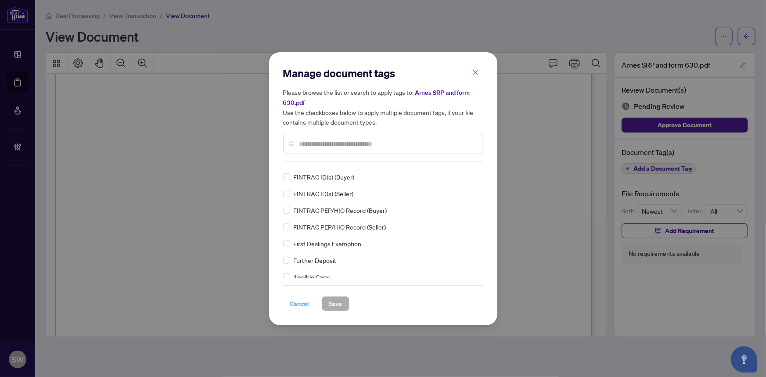
click at [306, 305] on span "Cancel" at bounding box center [299, 304] width 19 height 14
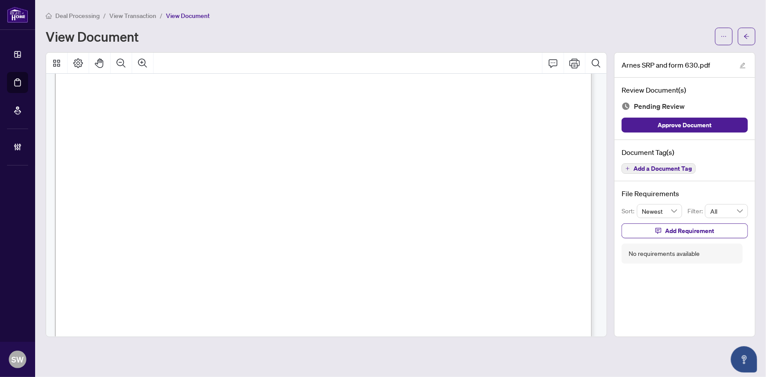
scroll to position [0, 0]
click at [751, 34] on button "button" at bounding box center [747, 37] width 18 height 18
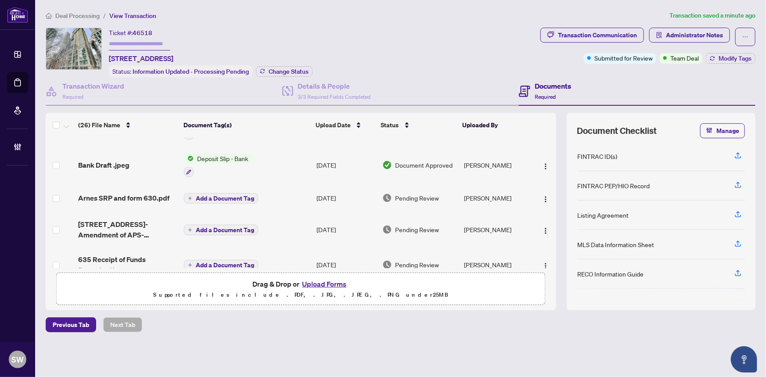
scroll to position [39, 0]
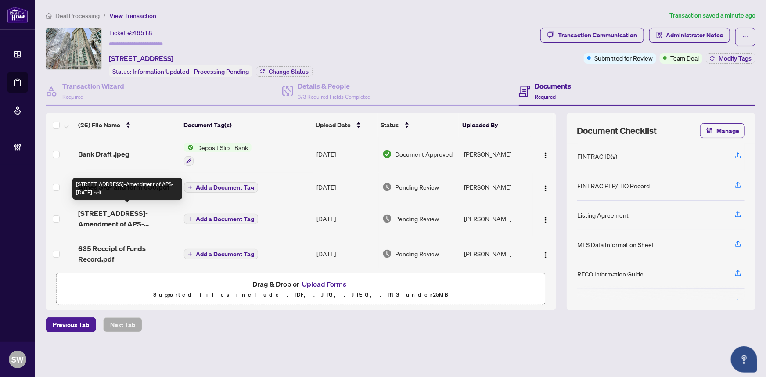
click at [152, 219] on span "[STREET_ADDRESS]-Amendment of APS-[DATE].pdf" at bounding box center [127, 218] width 99 height 21
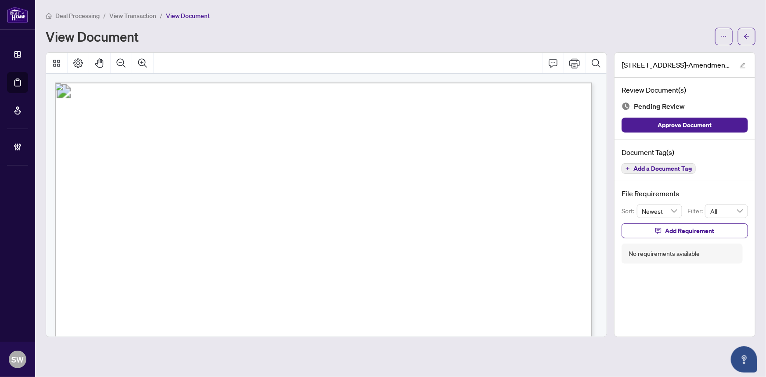
click at [667, 169] on span "Add a Document Tag" at bounding box center [662, 168] width 58 height 6
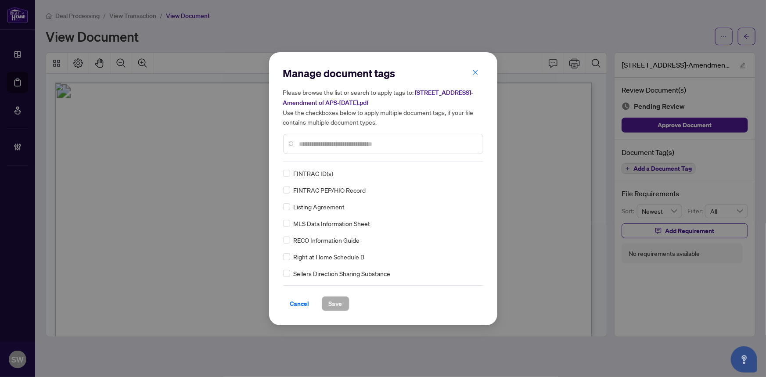
click at [373, 142] on input "text" at bounding box center [387, 144] width 176 height 10
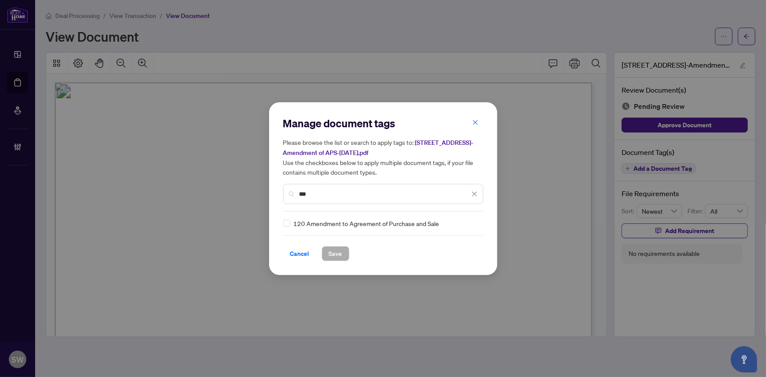
type input "***"
click at [332, 250] on span "Save" at bounding box center [336, 254] width 14 height 14
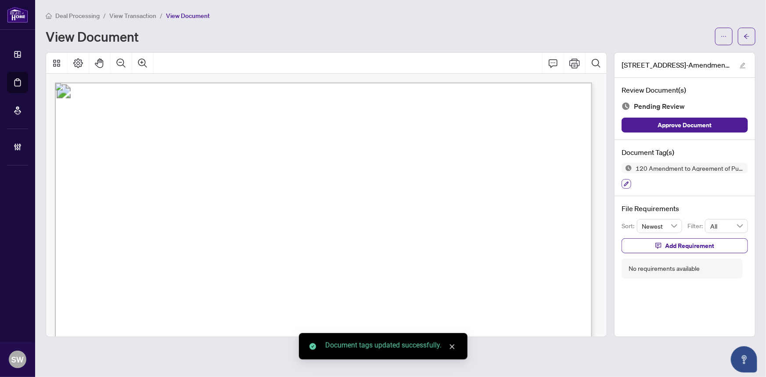
click at [625, 183] on icon "button" at bounding box center [626, 183] width 5 height 5
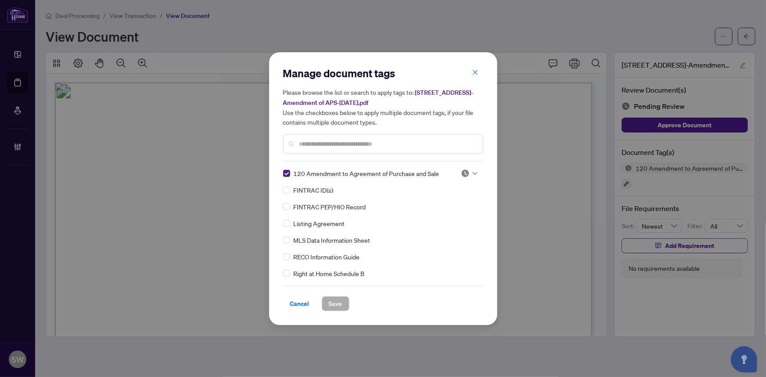
click at [472, 172] on icon at bounding box center [474, 174] width 5 height 4
click at [441, 213] on div "Approved" at bounding box center [440, 216] width 56 height 10
click at [339, 299] on span "Save" at bounding box center [336, 304] width 14 height 14
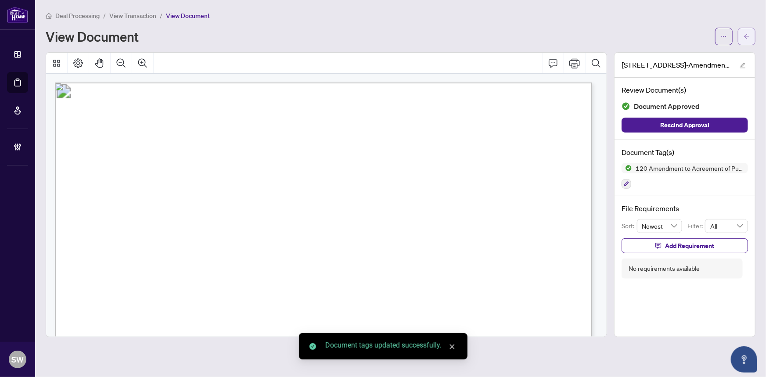
click at [749, 35] on icon "arrow-left" at bounding box center [746, 36] width 6 height 6
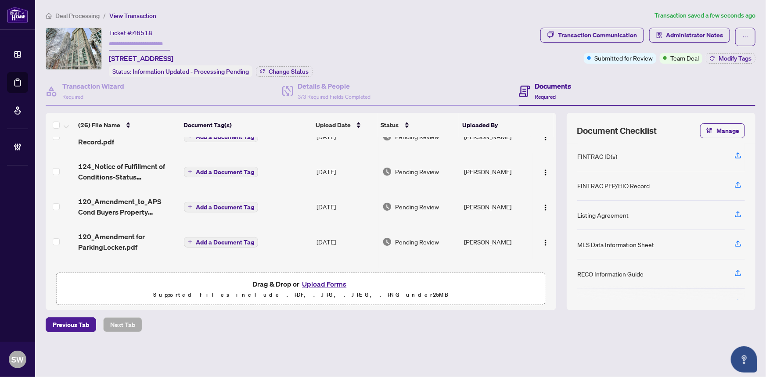
scroll to position [239, 0]
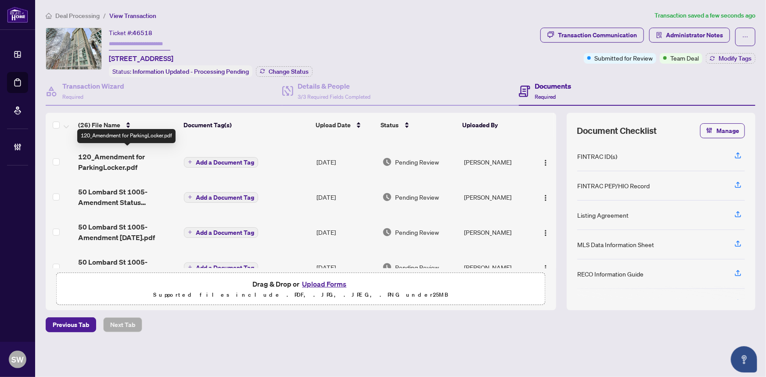
click at [148, 157] on span "120_Amendment for ParkingLocker.pdf" at bounding box center [127, 161] width 99 height 21
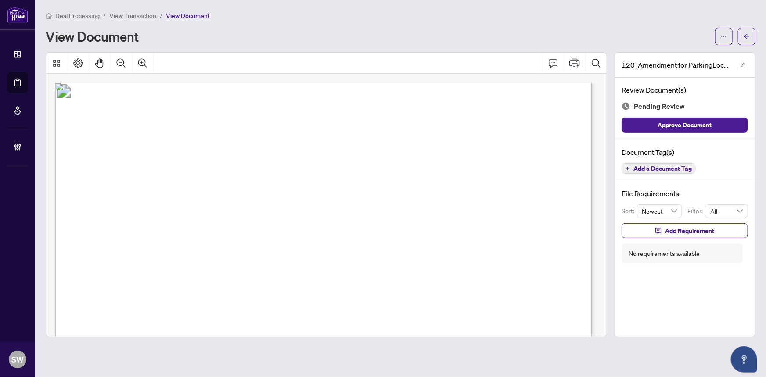
click at [666, 167] on span "Add a Document Tag" at bounding box center [662, 168] width 58 height 6
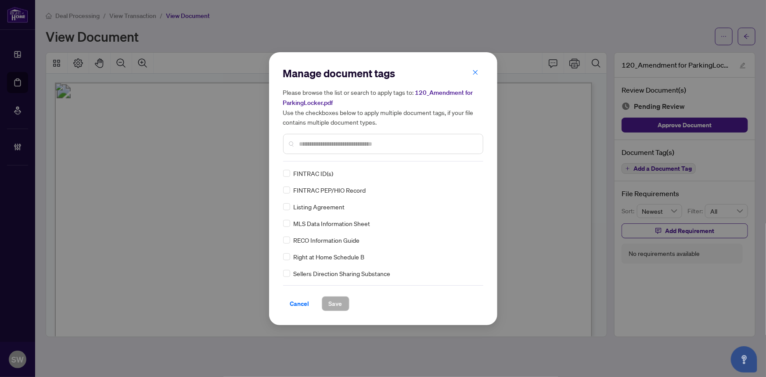
click at [305, 145] on input "text" at bounding box center [387, 144] width 176 height 10
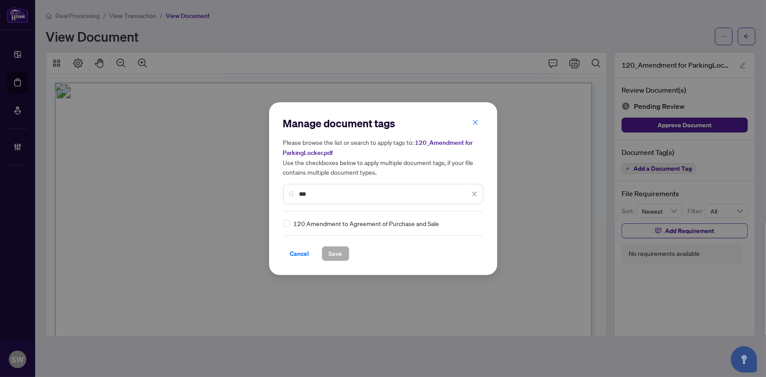
type input "***"
click at [343, 251] on button "Save" at bounding box center [336, 253] width 28 height 15
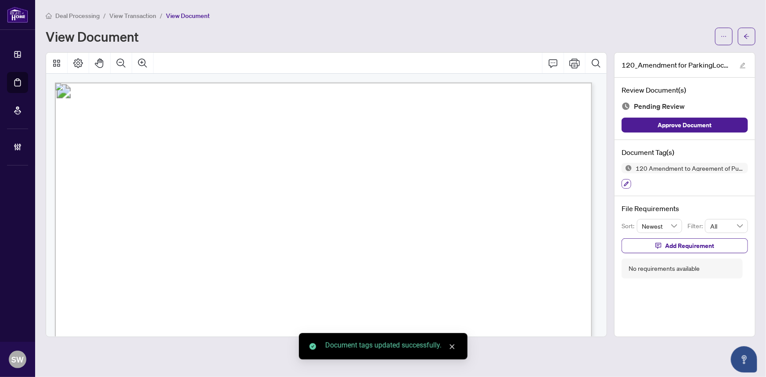
click at [625, 184] on icon "button" at bounding box center [626, 184] width 5 height 5
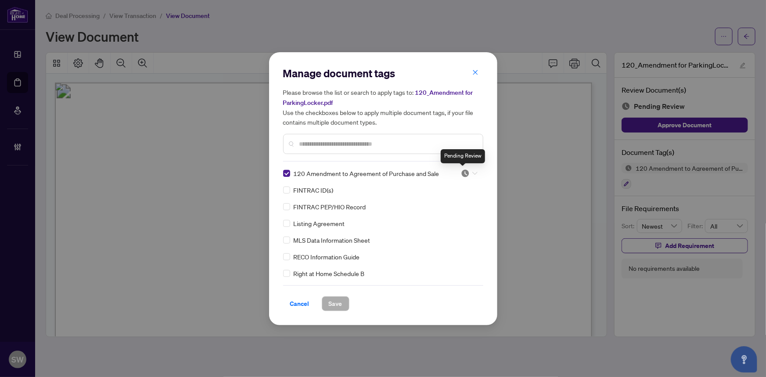
click at [461, 171] on img at bounding box center [465, 173] width 9 height 9
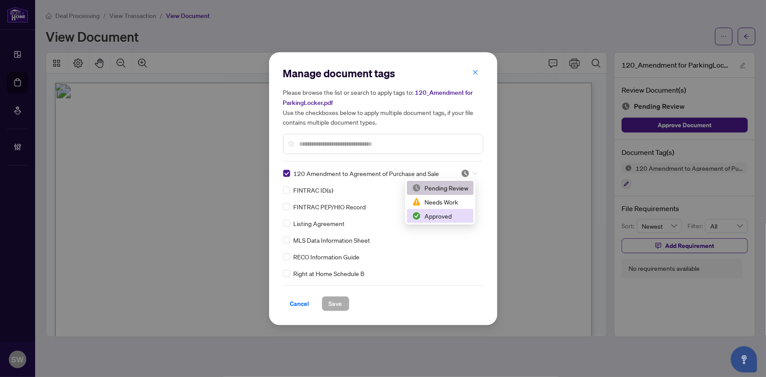
click at [446, 215] on div "Approved" at bounding box center [440, 216] width 56 height 10
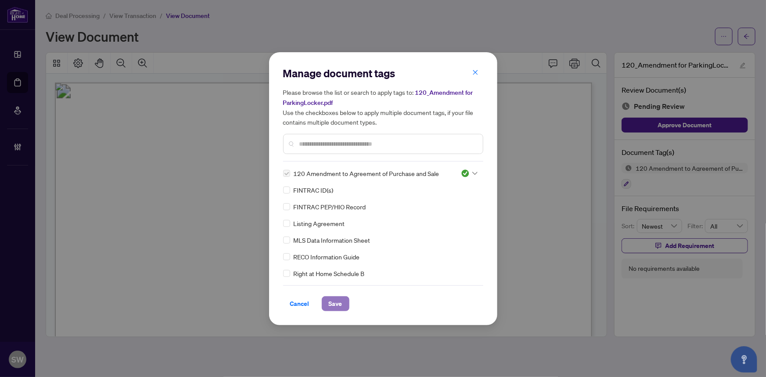
click at [343, 303] on button "Save" at bounding box center [336, 303] width 28 height 15
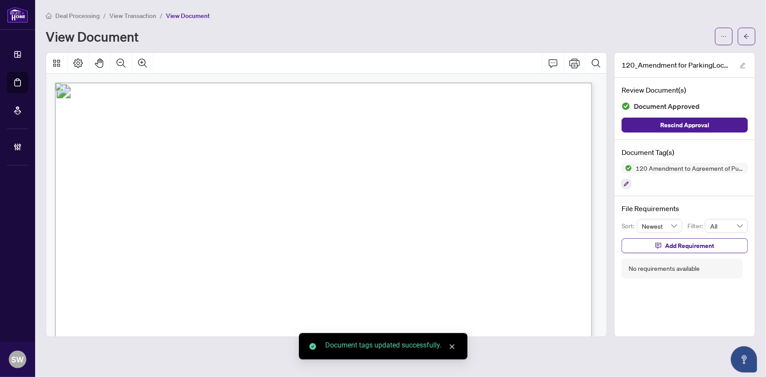
click at [751, 41] on button "button" at bounding box center [747, 37] width 18 height 18
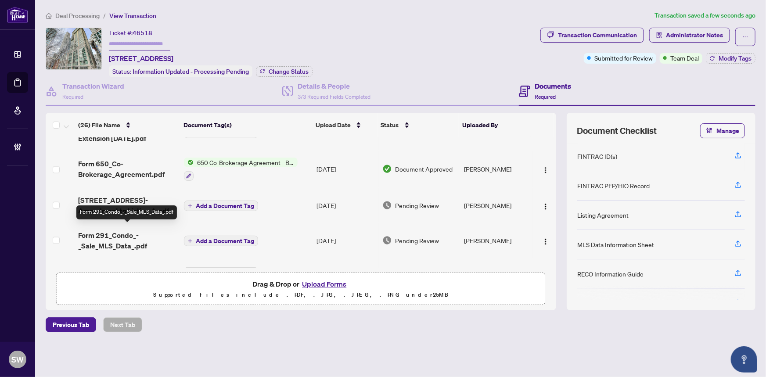
scroll to position [767, 0]
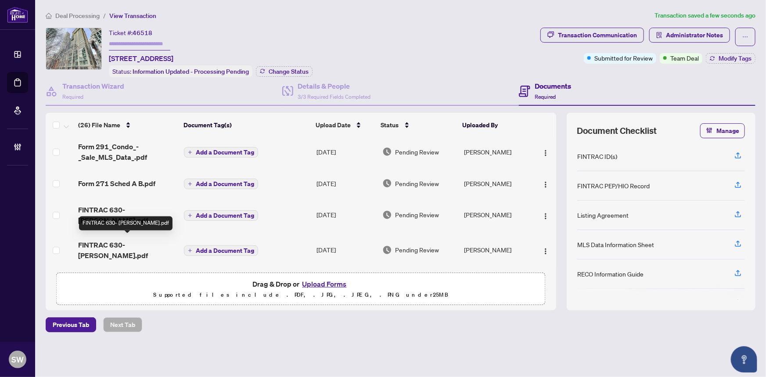
click at [107, 249] on span "FINTRAC 630- [PERSON_NAME].pdf" at bounding box center [127, 250] width 99 height 21
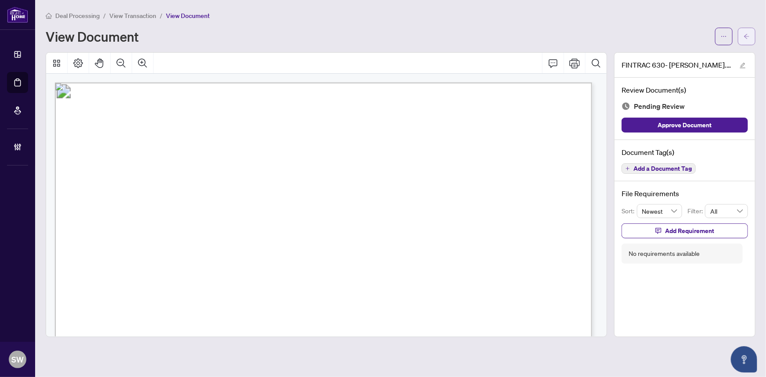
click at [753, 34] on button "button" at bounding box center [747, 37] width 18 height 18
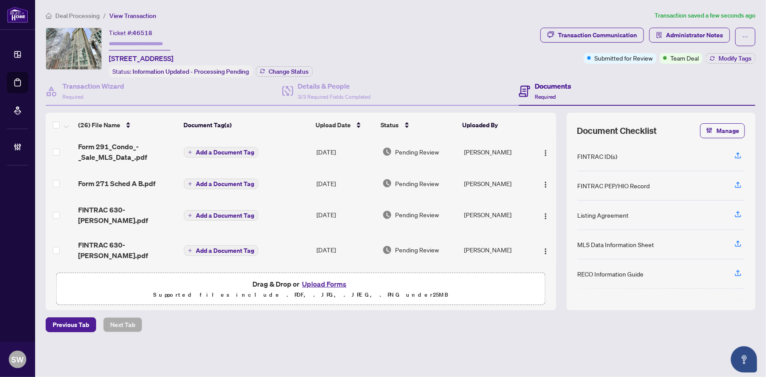
scroll to position [727, 0]
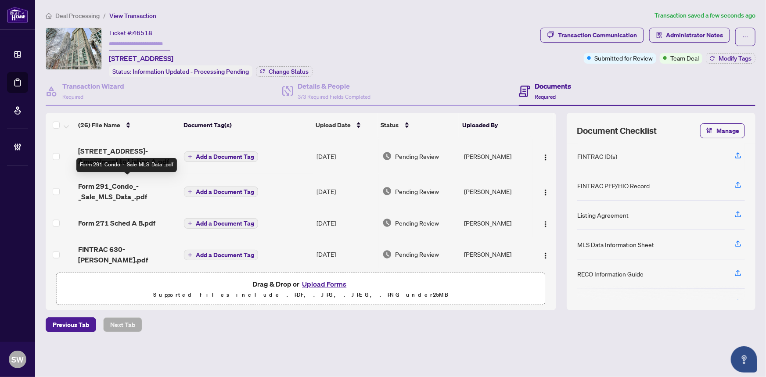
click at [140, 185] on span "Form 291_Condo_-_Sale_MLS_Data_.pdf" at bounding box center [127, 191] width 99 height 21
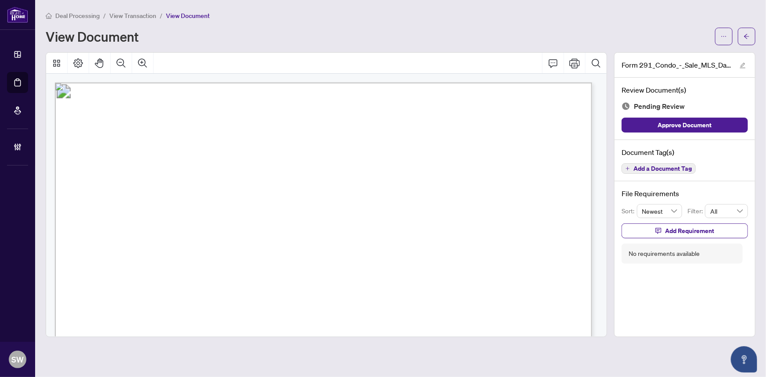
click at [659, 171] on span "Add a Document Tag" at bounding box center [662, 168] width 58 height 6
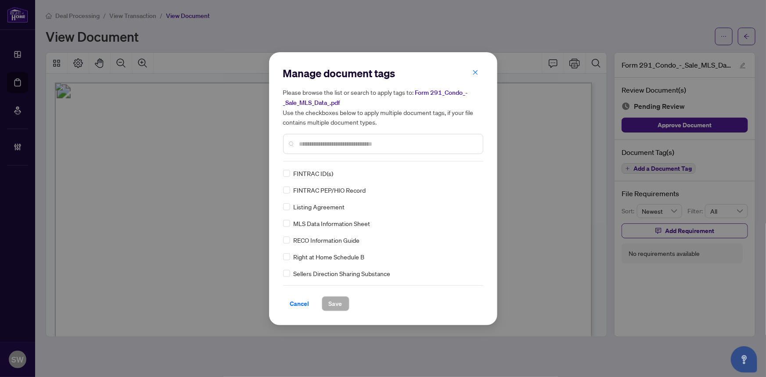
click at [324, 140] on input "text" at bounding box center [387, 144] width 176 height 10
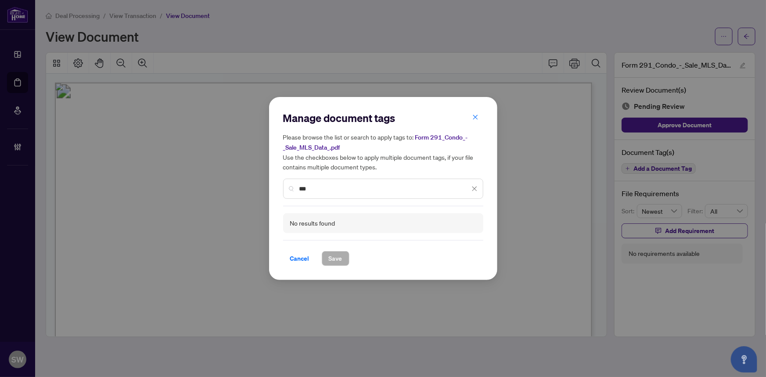
drag, startPoint x: 321, startPoint y: 190, endPoint x: 270, endPoint y: 184, distance: 51.3
click at [270, 184] on div "Manage document tags Please browse the list or search to apply tags to: Form 29…" at bounding box center [383, 188] width 228 height 183
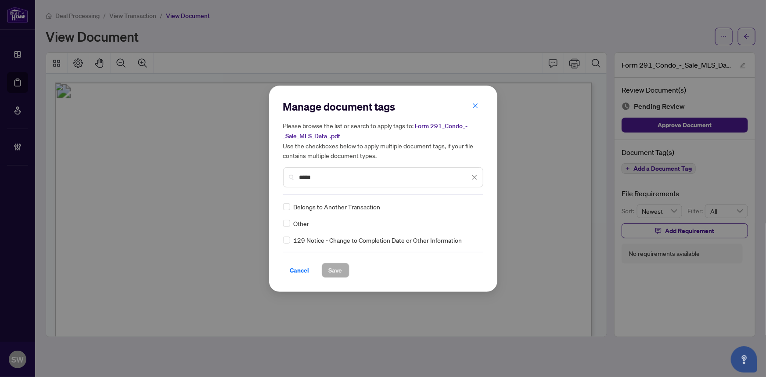
type input "*****"
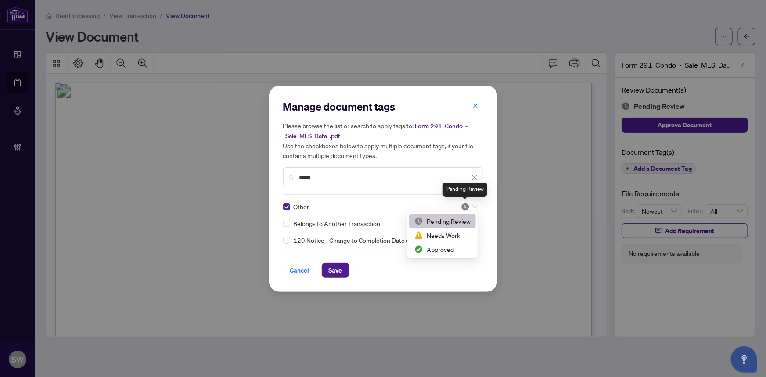
click at [466, 206] on img at bounding box center [465, 206] width 9 height 9
click at [435, 252] on div "Approved" at bounding box center [442, 249] width 56 height 10
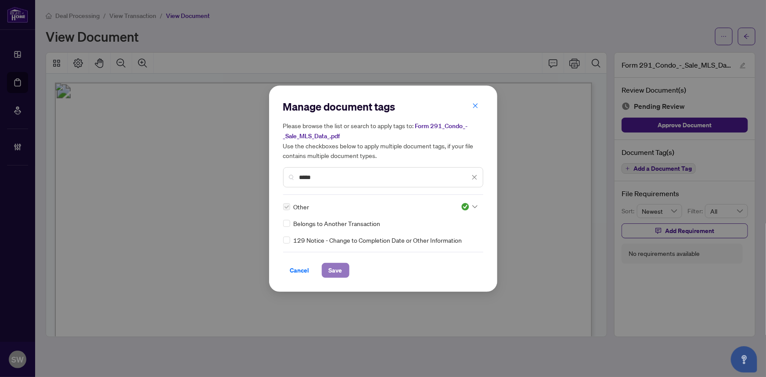
click at [330, 269] on span "Save" at bounding box center [336, 270] width 14 height 14
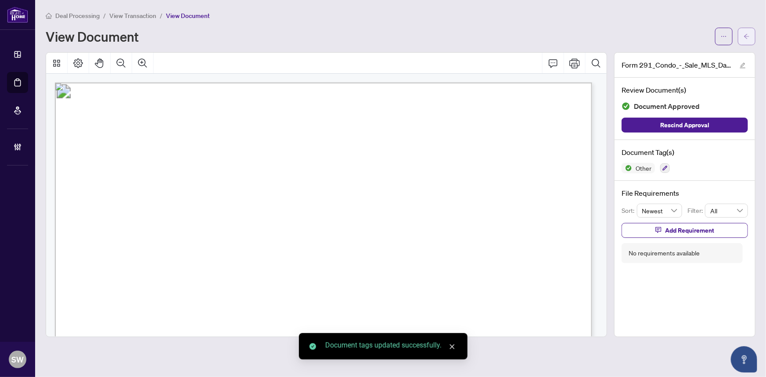
click at [751, 38] on button "button" at bounding box center [747, 37] width 18 height 18
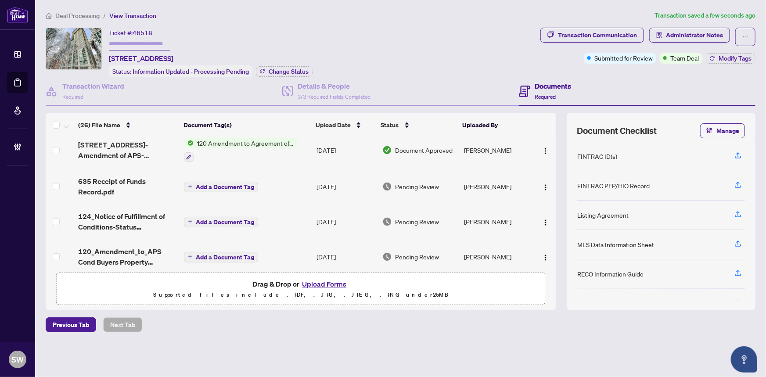
scroll to position [119, 0]
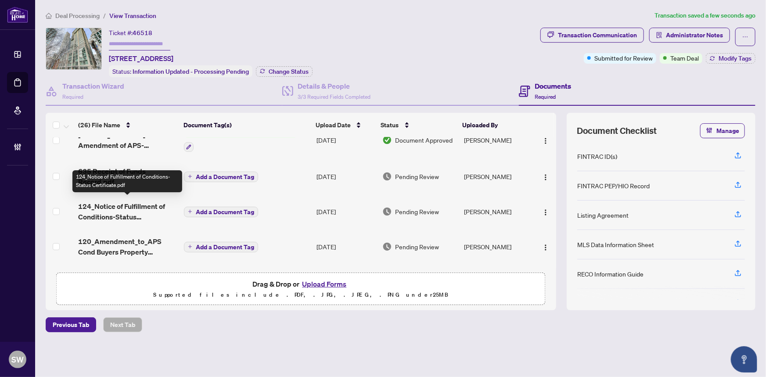
click at [140, 206] on span "124_Notice of Fulfillment of Conditions-Status Certificate.pdf" at bounding box center [127, 211] width 99 height 21
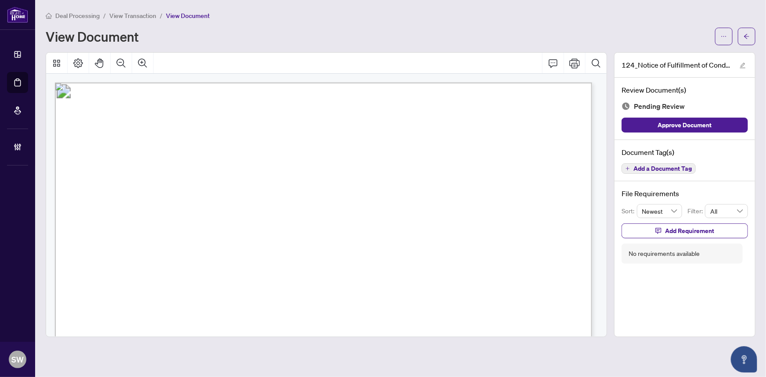
click at [680, 169] on span "Add a Document Tag" at bounding box center [662, 168] width 58 height 6
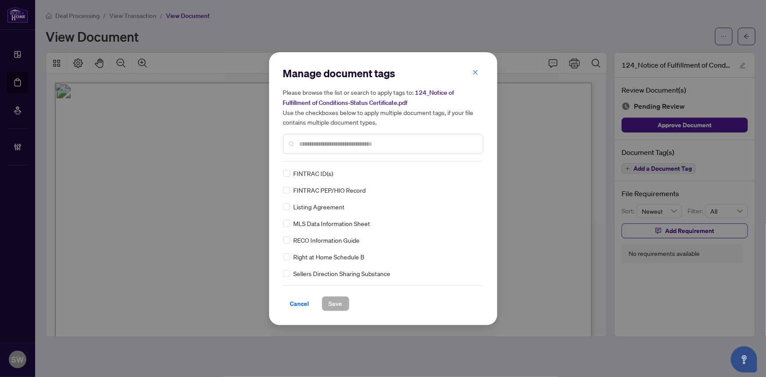
click at [319, 146] on input "text" at bounding box center [387, 144] width 176 height 10
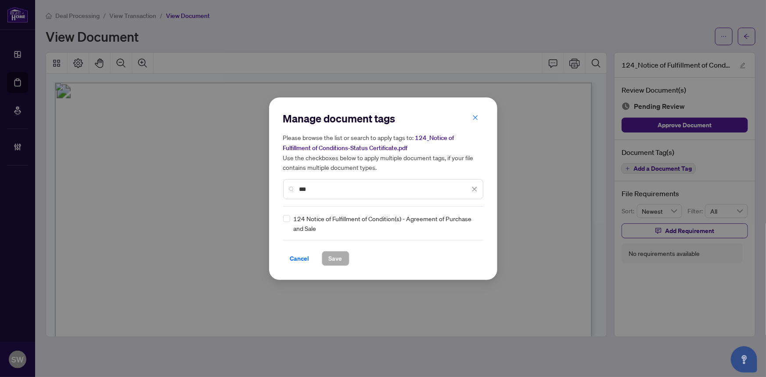
type input "***"
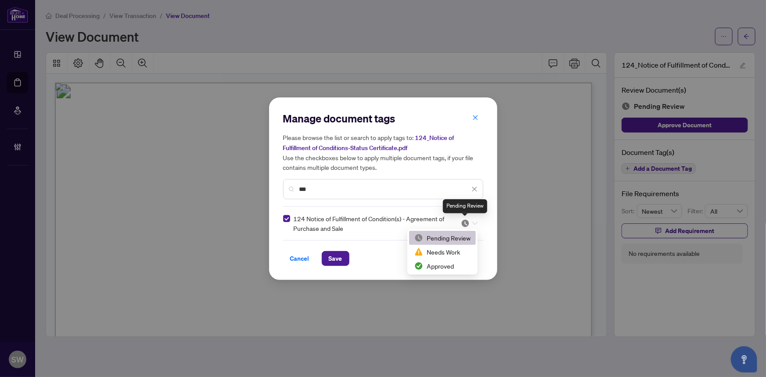
click at [469, 223] on img at bounding box center [465, 223] width 9 height 9
click at [444, 266] on div "Approved" at bounding box center [442, 266] width 56 height 10
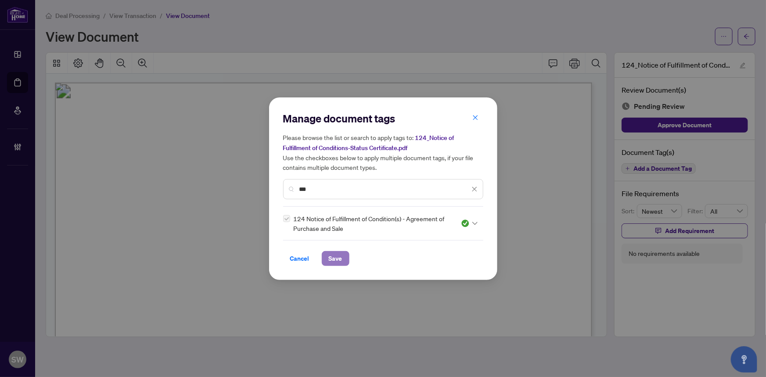
click at [338, 260] on span "Save" at bounding box center [336, 258] width 14 height 14
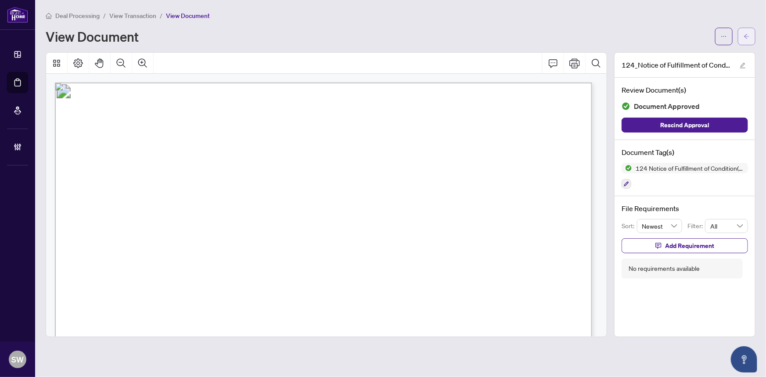
click at [747, 38] on icon "arrow-left" at bounding box center [746, 36] width 6 height 6
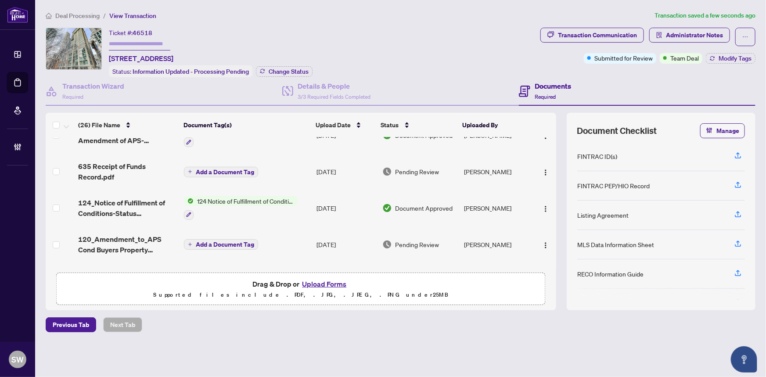
scroll to position [159, 0]
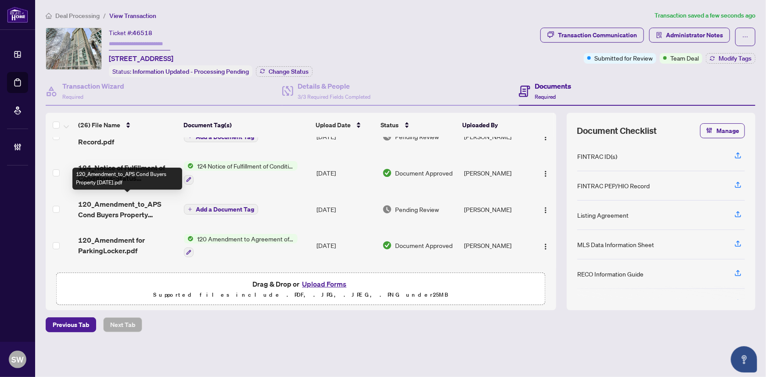
click at [122, 199] on span "120_Amendment_to_APS Cond Buyers Property [DATE].pdf" at bounding box center [127, 209] width 99 height 21
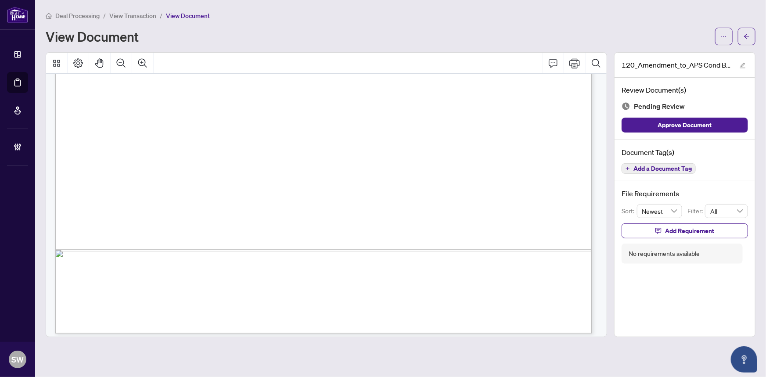
scroll to position [1874, 0]
click at [683, 170] on span "Add a Document Tag" at bounding box center [662, 168] width 58 height 6
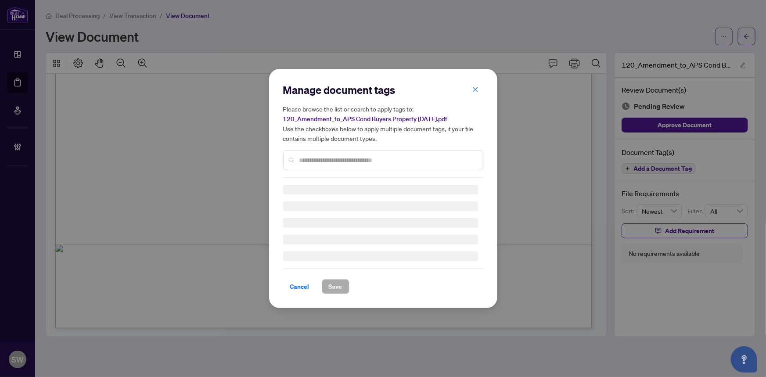
click at [320, 157] on input "text" at bounding box center [387, 160] width 176 height 10
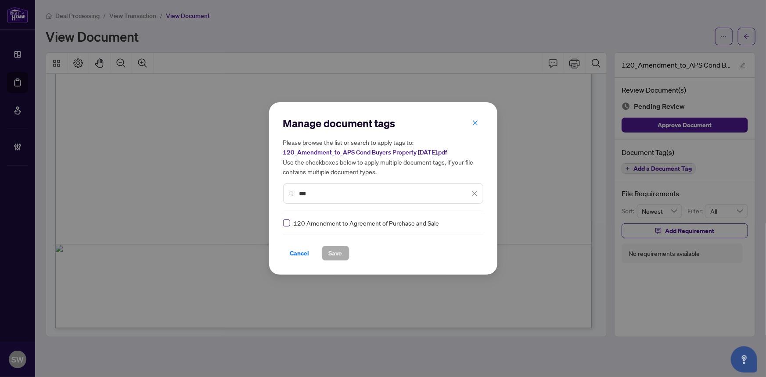
type input "***"
click at [333, 254] on span "Save" at bounding box center [336, 253] width 14 height 14
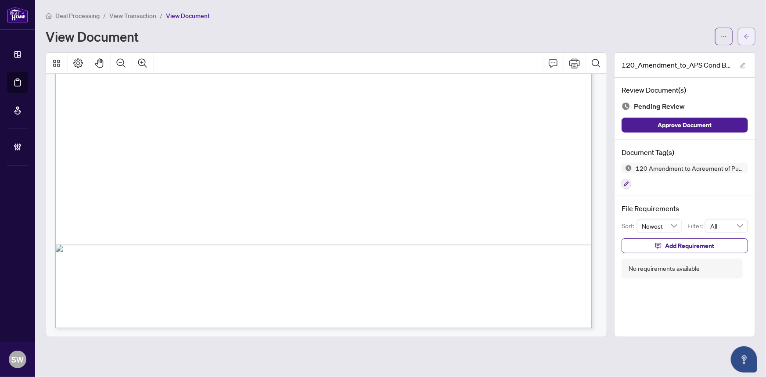
click at [748, 41] on span "button" at bounding box center [746, 36] width 6 height 14
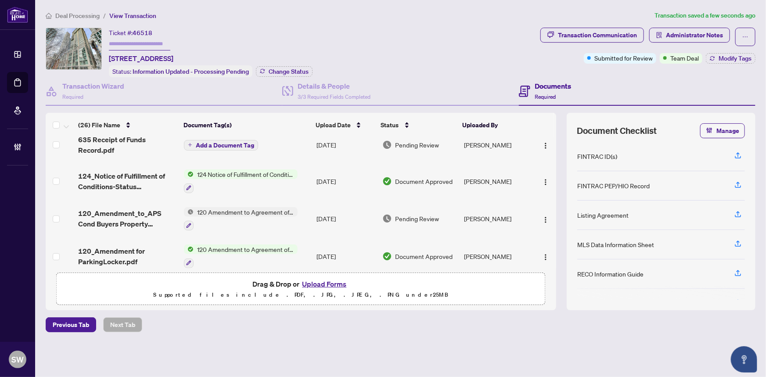
scroll to position [159, 0]
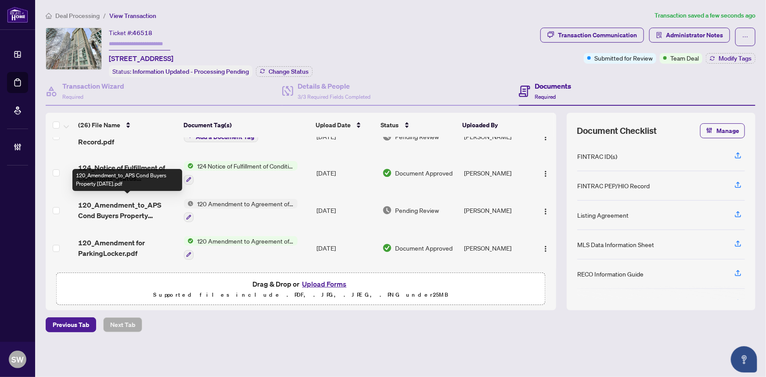
click at [139, 201] on span "120_Amendment_to_APS Cond Buyers Property [DATE].pdf" at bounding box center [127, 210] width 99 height 21
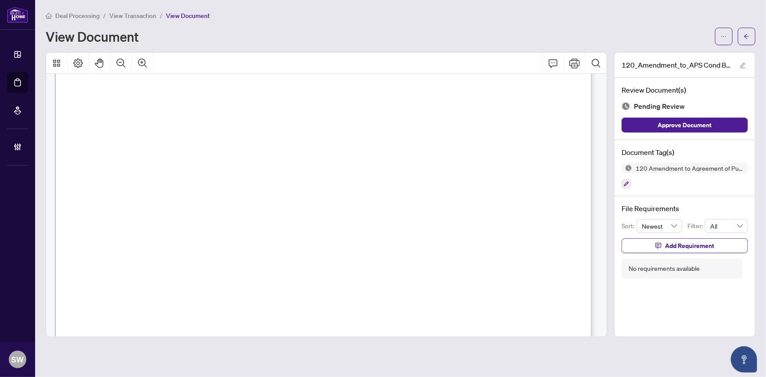
scroll to position [159, 0]
click at [627, 183] on icon "button" at bounding box center [626, 184] width 5 height 5
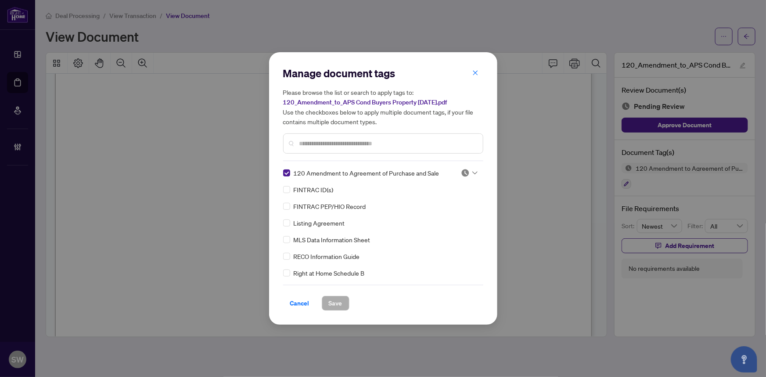
click at [472, 174] on icon at bounding box center [474, 173] width 5 height 4
click at [449, 213] on div "Approved" at bounding box center [440, 216] width 56 height 10
click at [336, 303] on span "Save" at bounding box center [336, 303] width 14 height 14
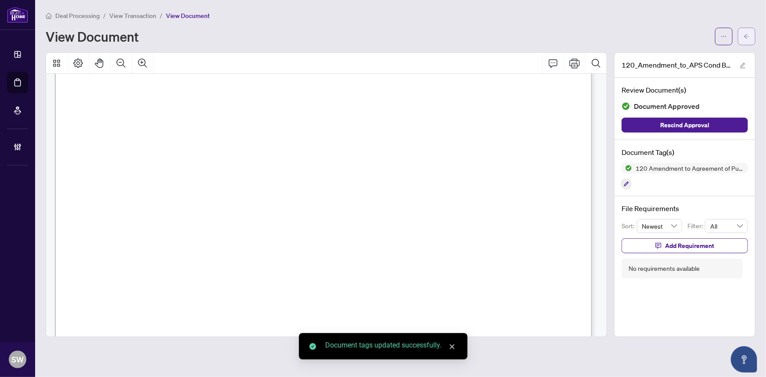
click at [750, 39] on button "button" at bounding box center [747, 37] width 18 height 18
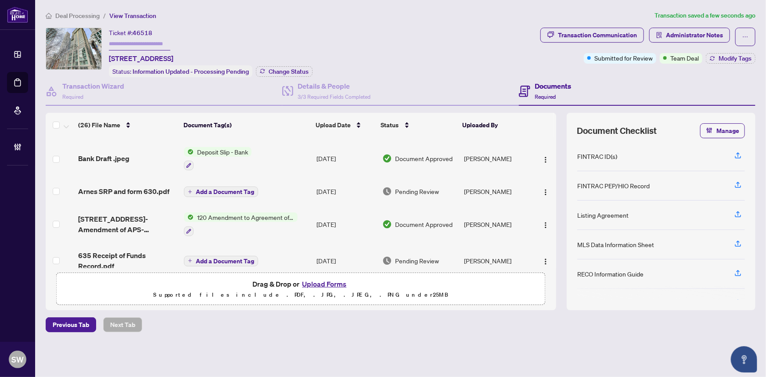
scroll to position [119, 0]
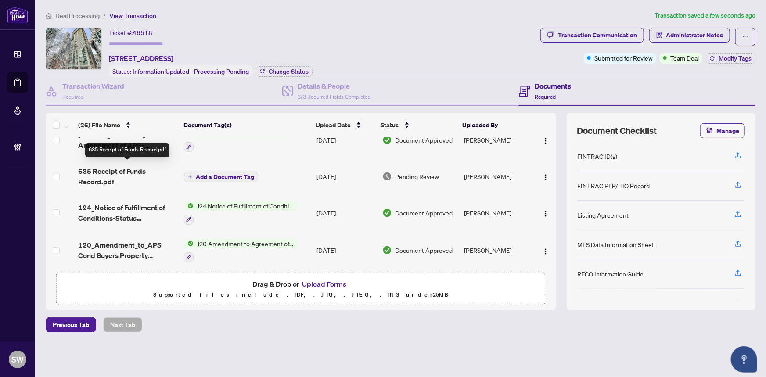
click at [142, 169] on span "635 Receipt of Funds Record.pdf" at bounding box center [127, 176] width 99 height 21
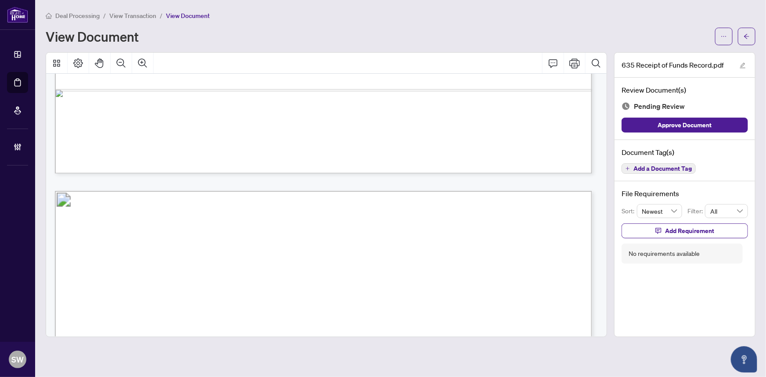
scroll to position [2377, 0]
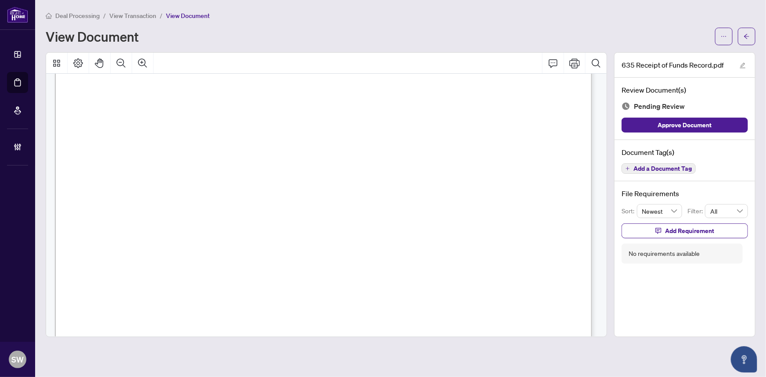
click at [676, 167] on span "Add a Document Tag" at bounding box center [662, 168] width 58 height 6
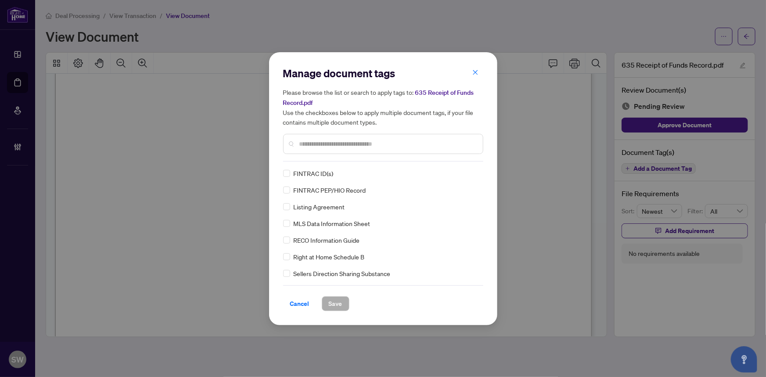
click at [326, 140] on input "text" at bounding box center [387, 144] width 176 height 10
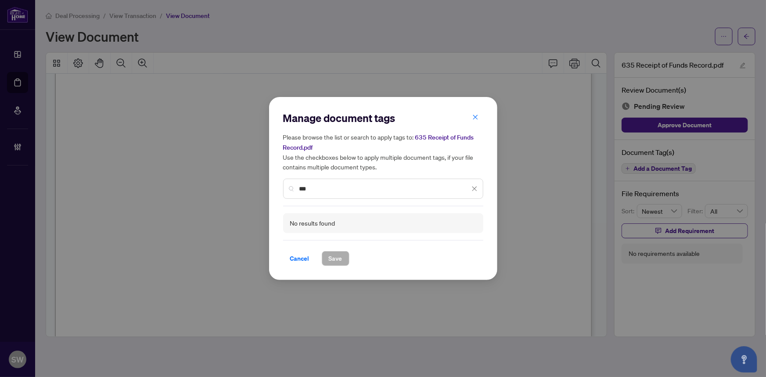
drag, startPoint x: 313, startPoint y: 187, endPoint x: 291, endPoint y: 186, distance: 22.9
click at [291, 186] on div "***" at bounding box center [383, 189] width 200 height 20
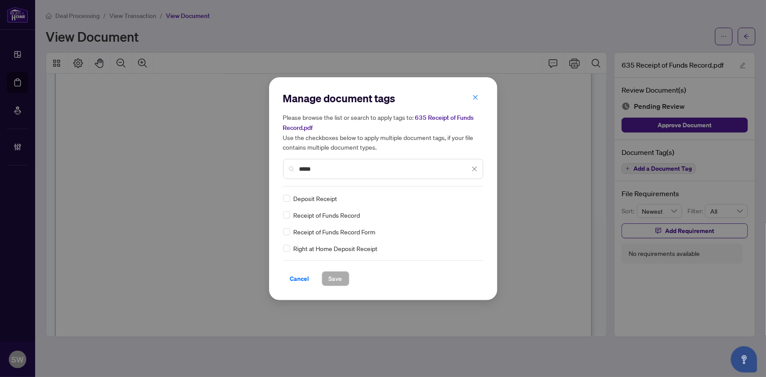
type input "*****"
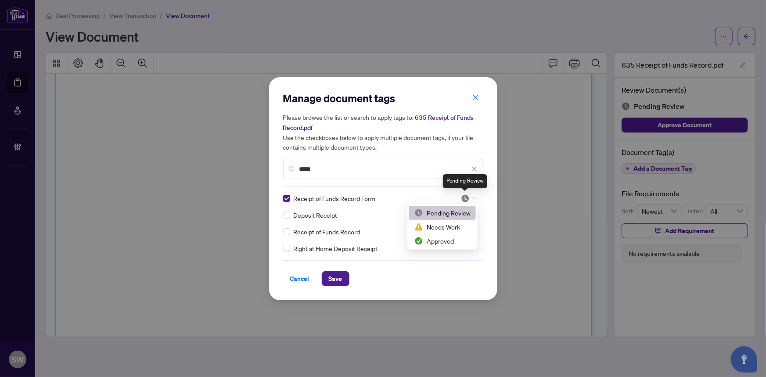
click at [464, 197] on img at bounding box center [465, 198] width 9 height 9
click at [437, 239] on div "Approved" at bounding box center [442, 241] width 56 height 10
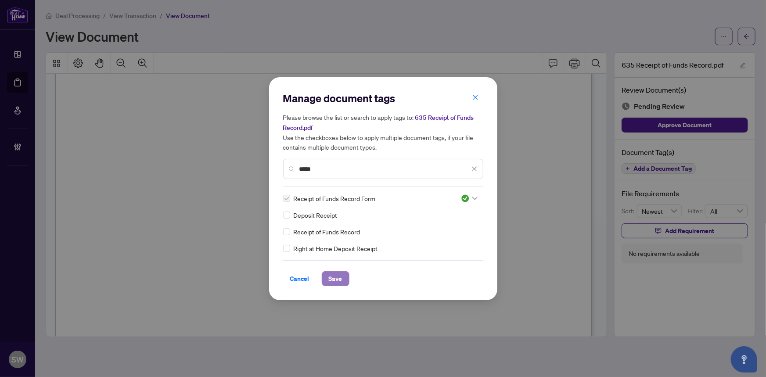
click at [336, 279] on span "Save" at bounding box center [336, 279] width 14 height 14
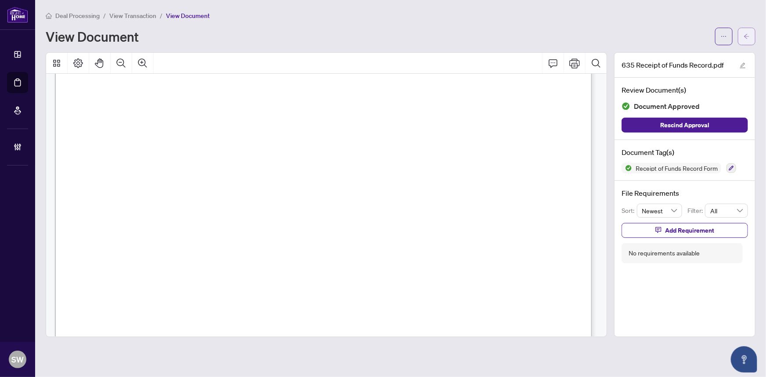
click at [748, 39] on icon "arrow-left" at bounding box center [746, 36] width 6 height 6
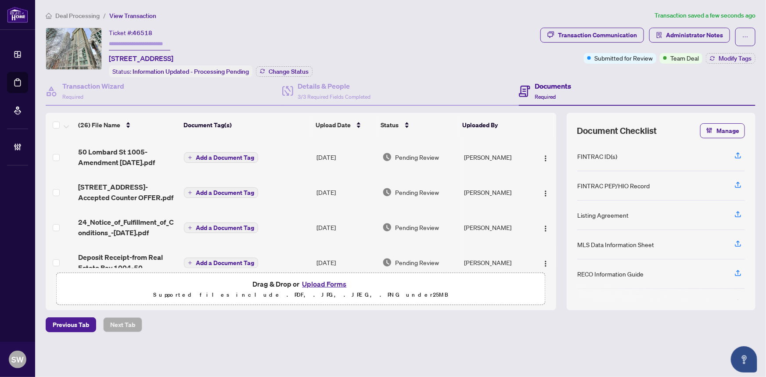
scroll to position [399, 0]
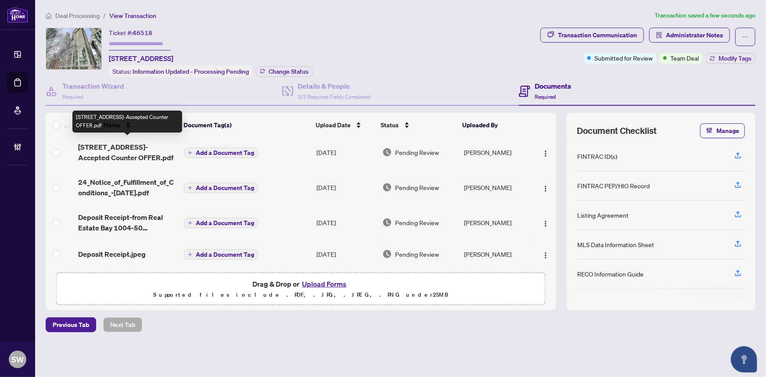
click at [140, 147] on span "[STREET_ADDRESS]-Accepted Counter OFFER.pdf" at bounding box center [127, 152] width 99 height 21
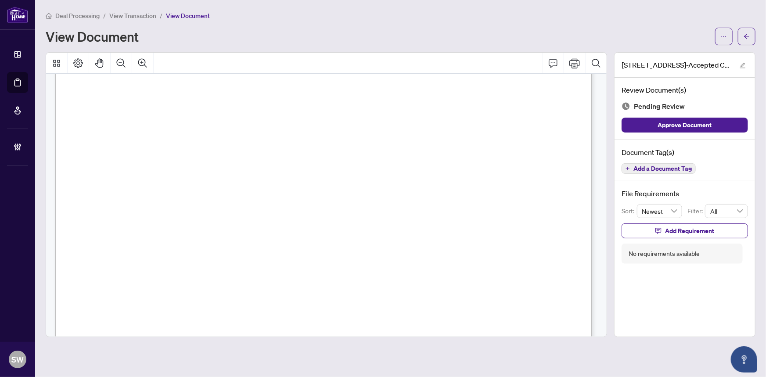
scroll to position [7361, 0]
click at [675, 171] on span "Add a Document Tag" at bounding box center [662, 168] width 58 height 6
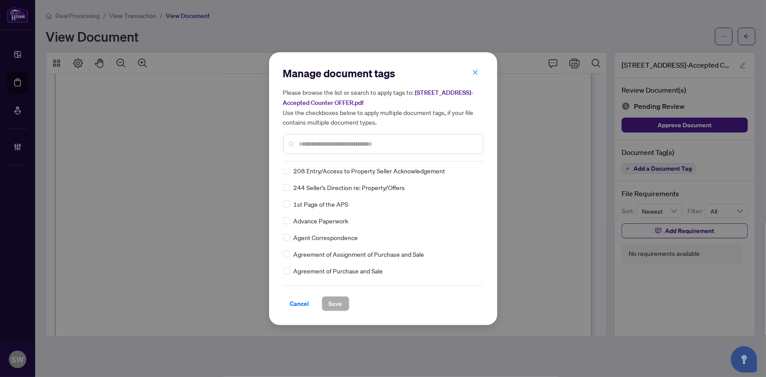
scroll to position [0, 0]
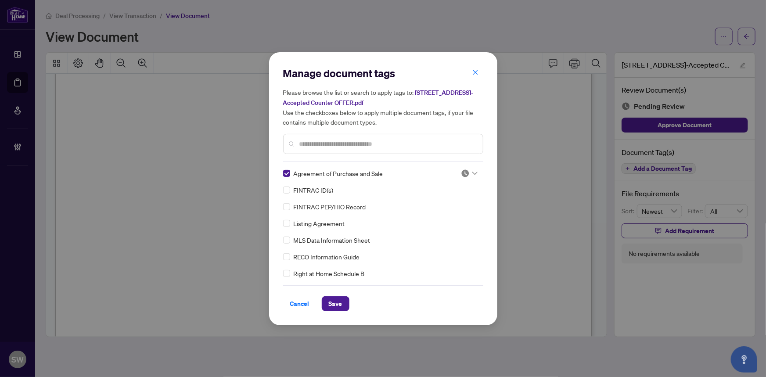
click at [327, 144] on input "text" at bounding box center [387, 144] width 176 height 10
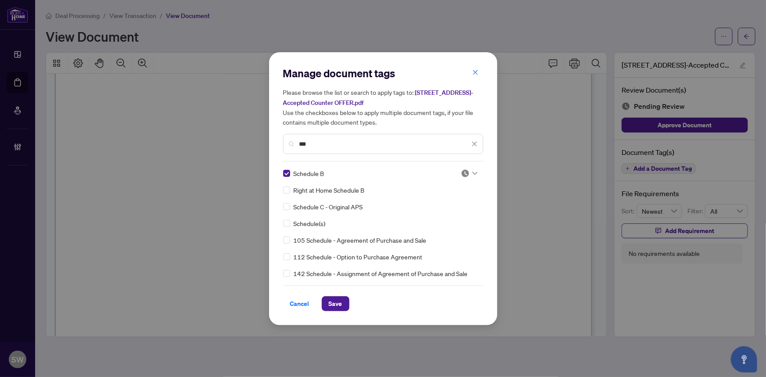
drag, startPoint x: 320, startPoint y: 142, endPoint x: 292, endPoint y: 142, distance: 27.2
click at [292, 142] on div "***" at bounding box center [383, 144] width 200 height 20
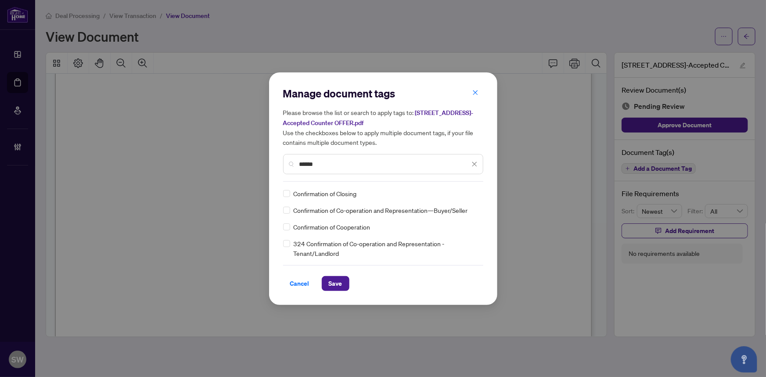
type input "******"
click at [470, 194] on div at bounding box center [469, 193] width 17 height 9
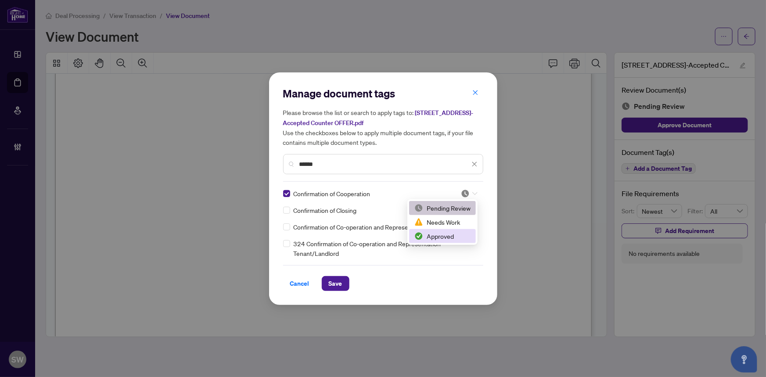
click at [435, 236] on div "Approved" at bounding box center [442, 236] width 56 height 10
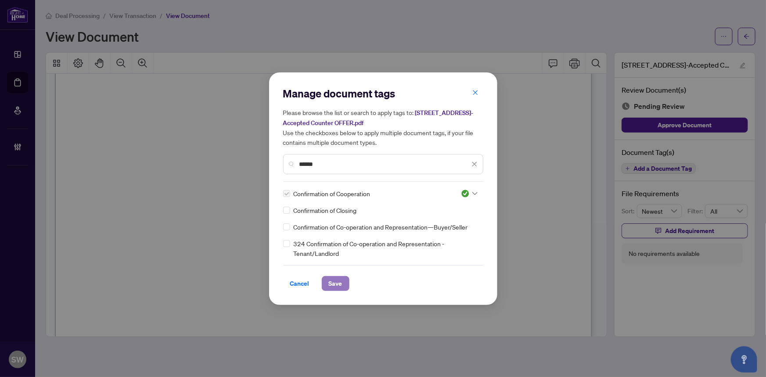
click at [341, 281] on span "Save" at bounding box center [336, 283] width 14 height 14
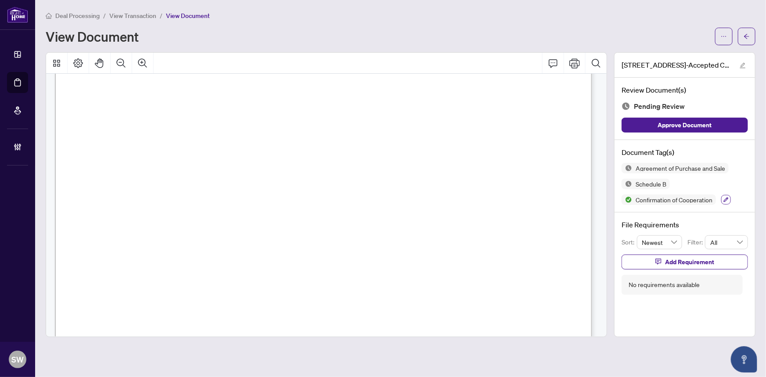
click at [729, 195] on button "button" at bounding box center [726, 200] width 10 height 10
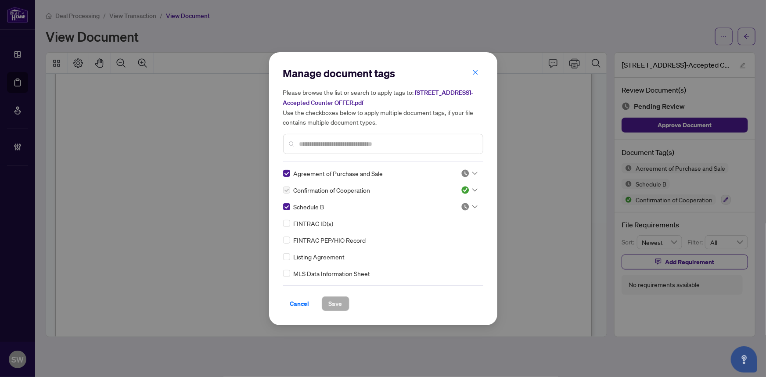
click at [468, 172] on div at bounding box center [469, 173] width 17 height 9
click at [442, 218] on div "Approved" at bounding box center [440, 216] width 56 height 10
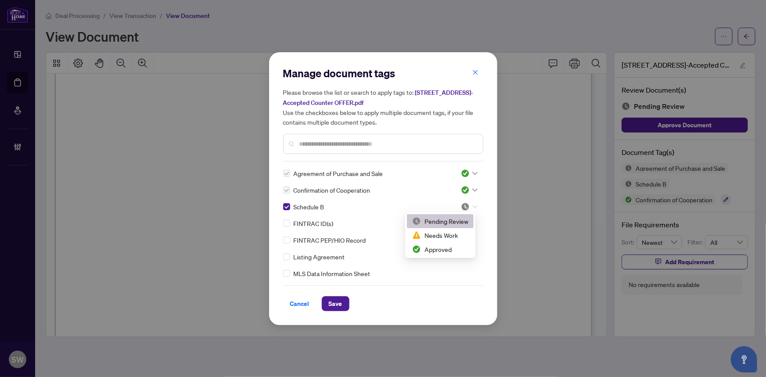
click at [467, 203] on div at bounding box center [469, 206] width 17 height 9
click at [439, 250] on div "Approved" at bounding box center [440, 249] width 56 height 10
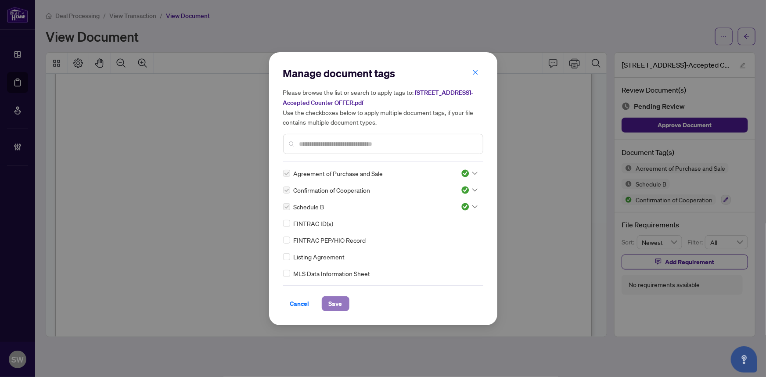
click at [340, 303] on span "Save" at bounding box center [336, 304] width 14 height 14
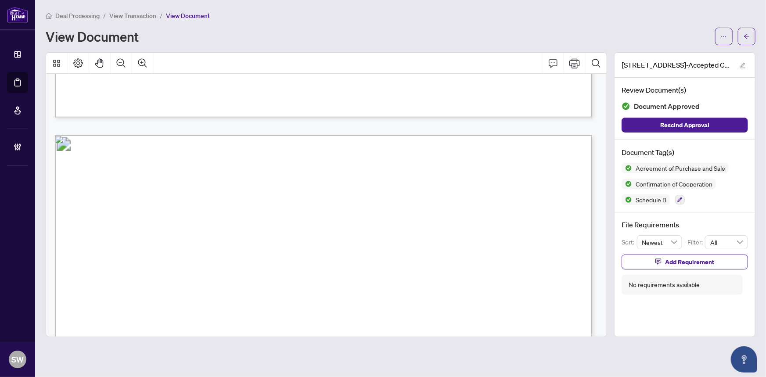
scroll to position [7842, 0]
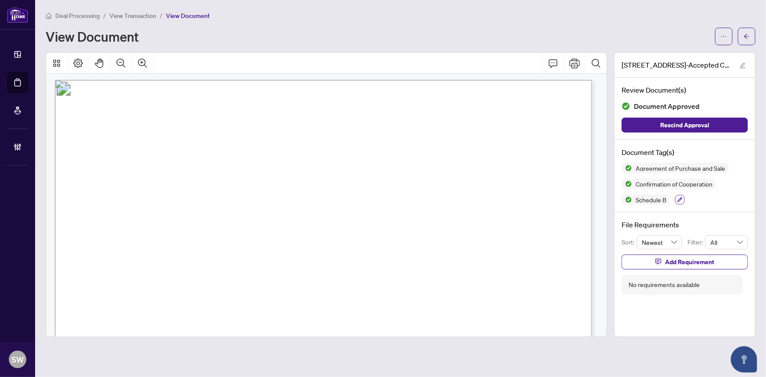
click at [682, 197] on icon "button" at bounding box center [680, 199] width 5 height 5
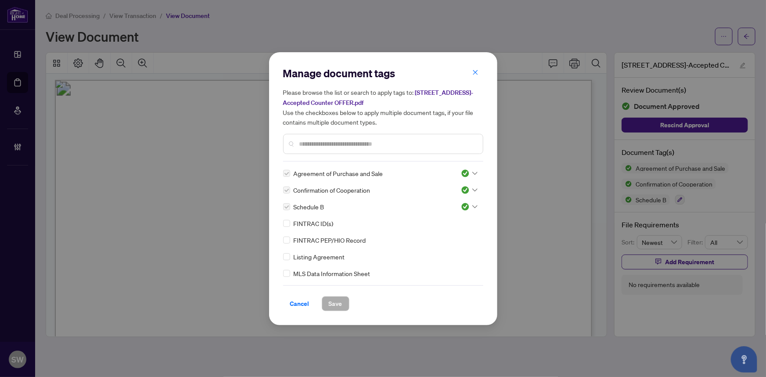
click at [323, 140] on input "text" at bounding box center [387, 144] width 176 height 10
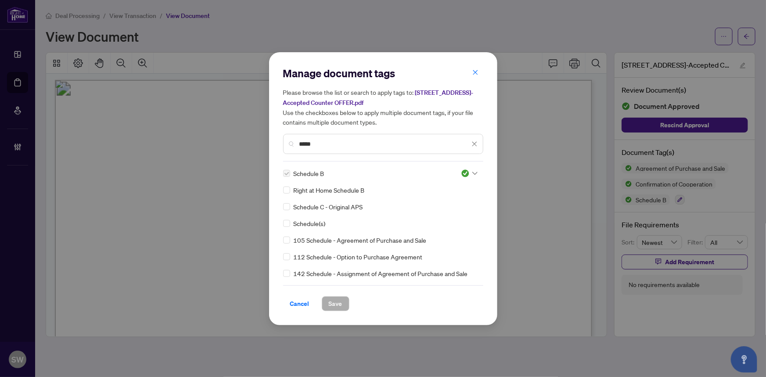
type input "*****"
click at [464, 191] on img at bounding box center [465, 190] width 9 height 9
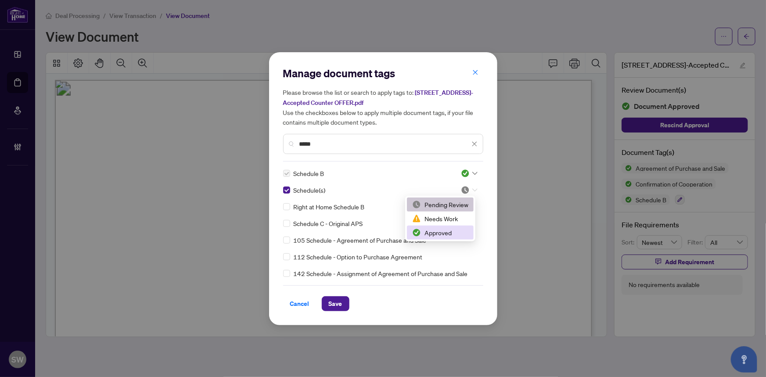
drag, startPoint x: 447, startPoint y: 232, endPoint x: 356, endPoint y: 291, distance: 108.6
click at [447, 232] on div "Approved" at bounding box center [440, 233] width 56 height 10
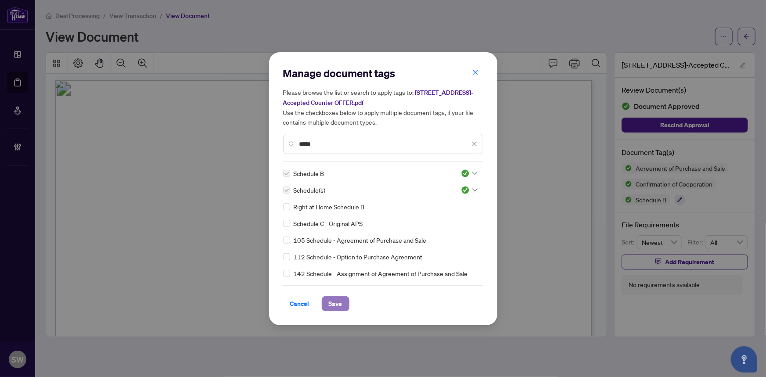
click at [337, 303] on span "Save" at bounding box center [336, 304] width 14 height 14
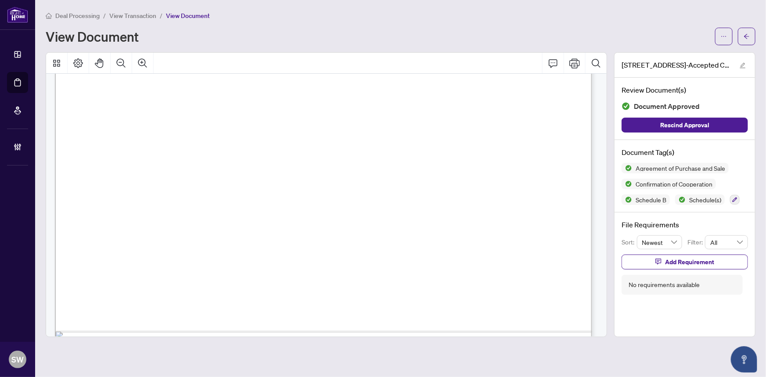
scroll to position [0, 0]
click at [754, 34] on button "button" at bounding box center [747, 37] width 18 height 18
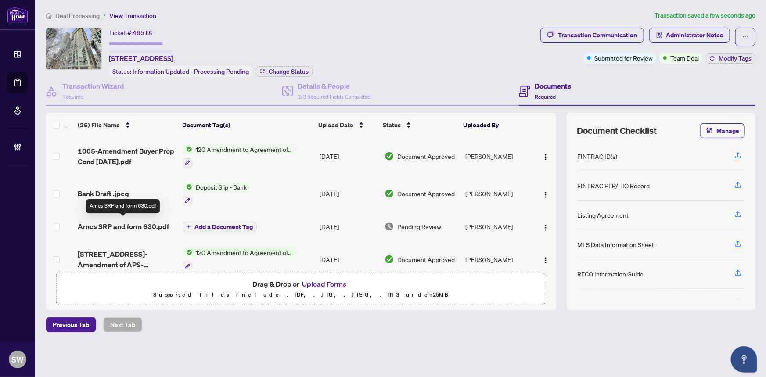
click at [156, 226] on span "Arnes SRP and form 630.pdf" at bounding box center [123, 226] width 91 height 11
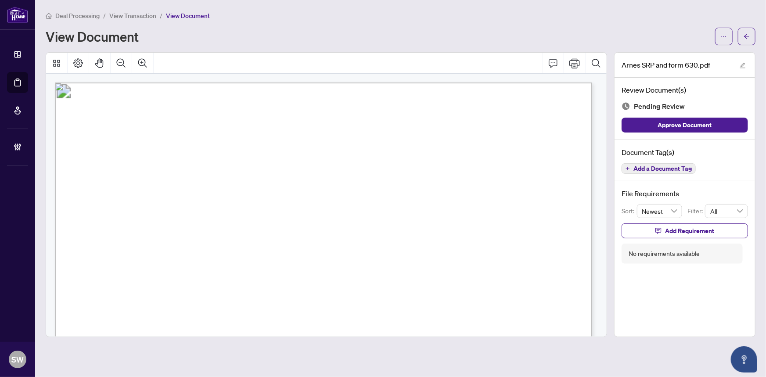
click at [665, 169] on span "Add a Document Tag" at bounding box center [662, 168] width 58 height 6
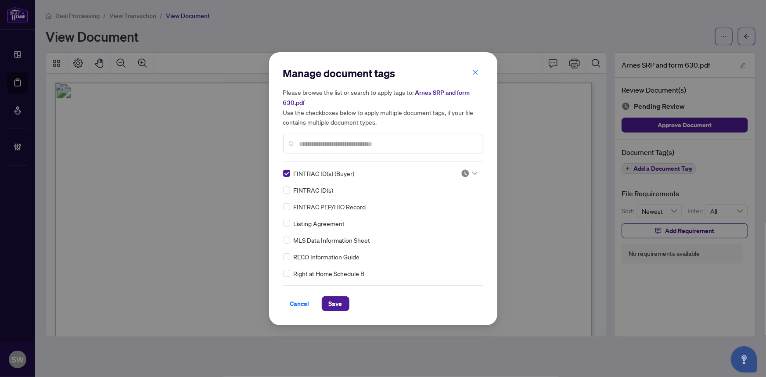
click at [468, 173] on div at bounding box center [469, 173] width 17 height 9
click at [450, 216] on div "Approved" at bounding box center [440, 216] width 56 height 10
click at [336, 303] on span "Save" at bounding box center [336, 304] width 14 height 14
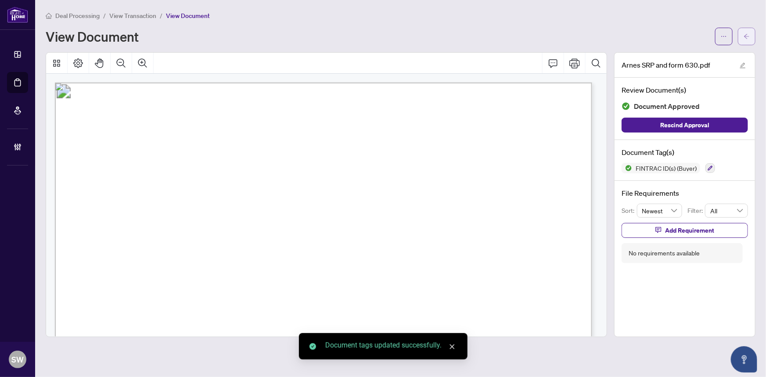
click at [745, 39] on span "button" at bounding box center [746, 36] width 6 height 14
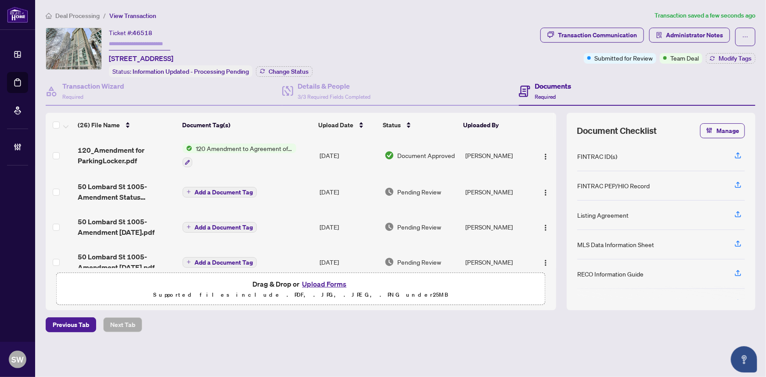
scroll to position [279, 0]
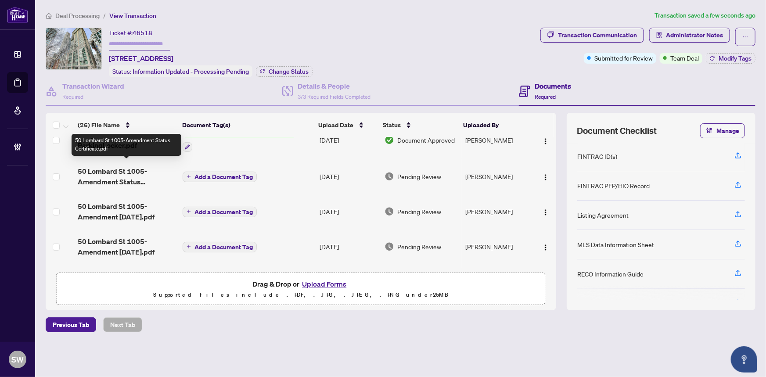
click at [131, 178] on span "50 Lombard St 1005-Amendment Status Certificate.pdf" at bounding box center [127, 176] width 98 height 21
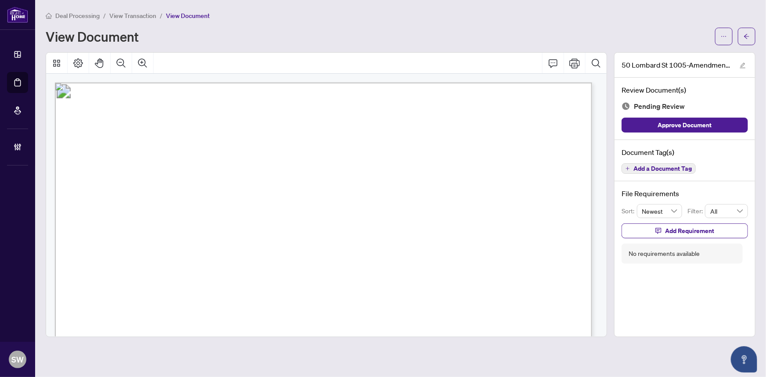
click at [687, 166] on span "Add a Document Tag" at bounding box center [662, 168] width 58 height 6
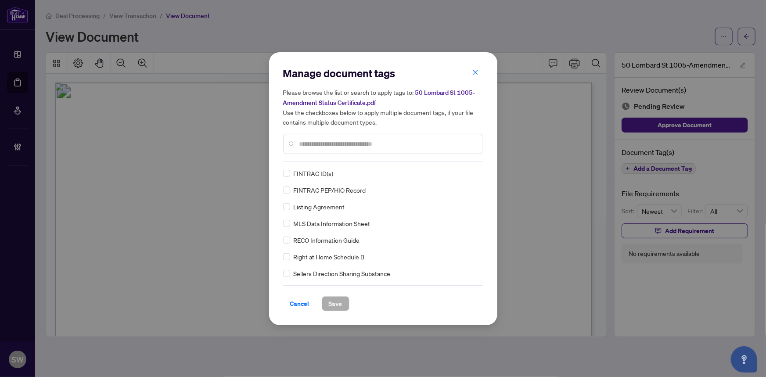
click at [317, 144] on input "text" at bounding box center [387, 144] width 176 height 10
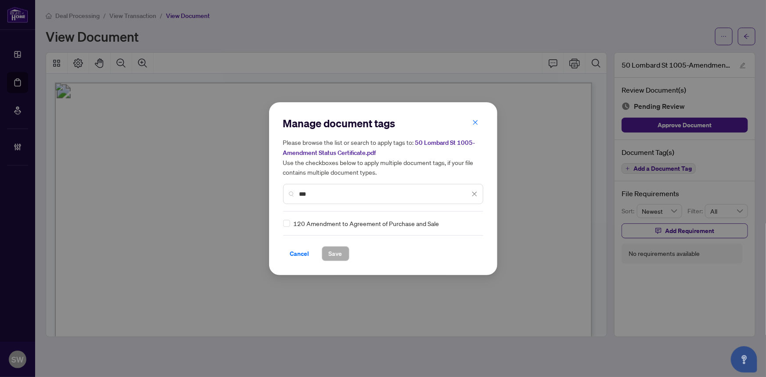
type input "***"
click at [342, 252] on button "Save" at bounding box center [336, 253] width 28 height 15
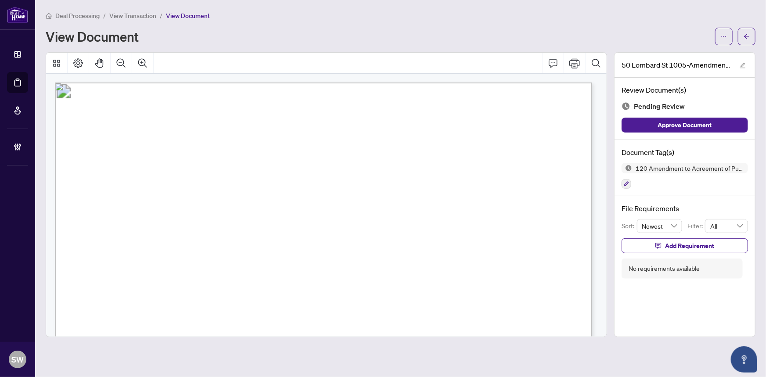
click at [454, 44] on div "View Document" at bounding box center [401, 37] width 710 height 18
click at [628, 181] on icon "button" at bounding box center [626, 183] width 5 height 5
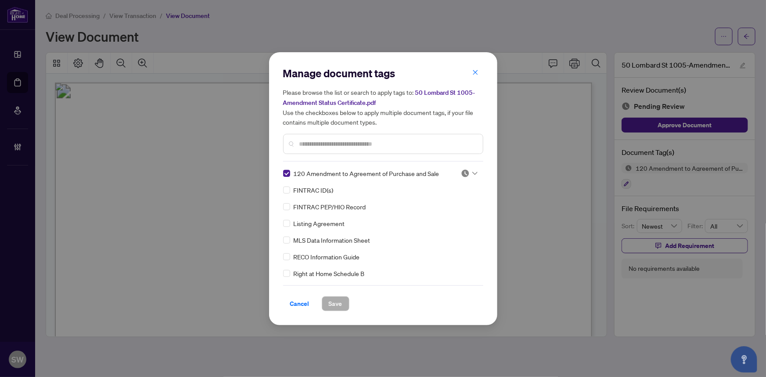
click at [468, 172] on div at bounding box center [469, 173] width 17 height 9
click at [445, 215] on div "Approved" at bounding box center [440, 216] width 56 height 10
drag, startPoint x: 338, startPoint y: 304, endPoint x: 342, endPoint y: 304, distance: 4.4
click at [341, 304] on span "Save" at bounding box center [336, 304] width 14 height 14
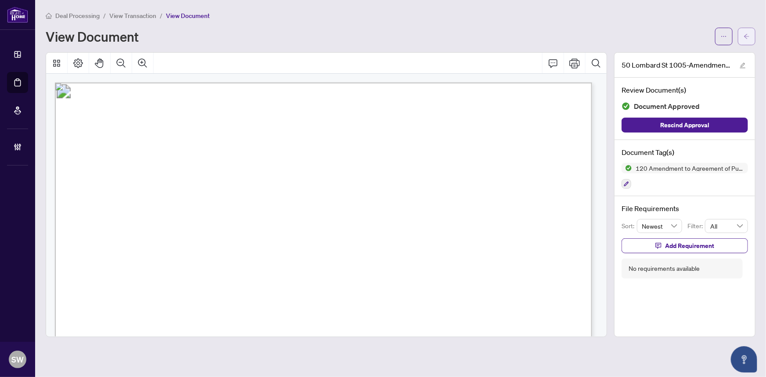
click at [753, 40] on button "button" at bounding box center [747, 37] width 18 height 18
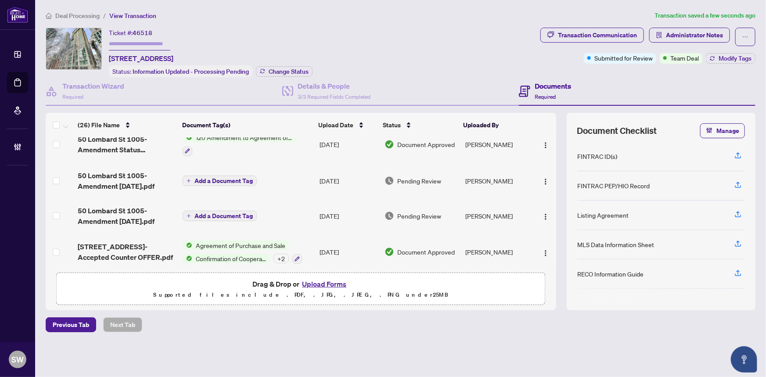
scroll to position [319, 0]
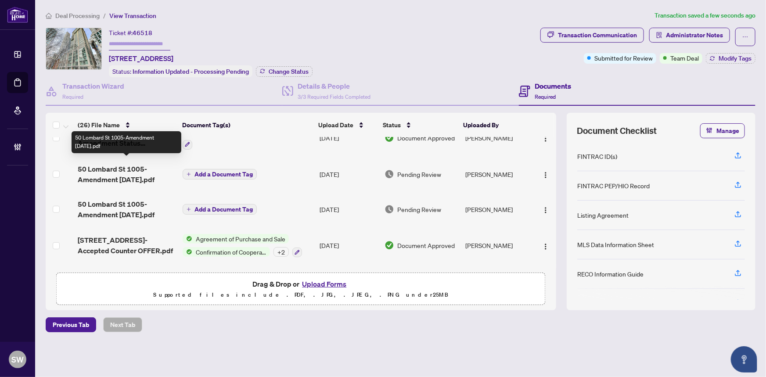
click at [116, 174] on span "50 Lombard St 1005-Amendment June 23.pdf" at bounding box center [127, 174] width 98 height 21
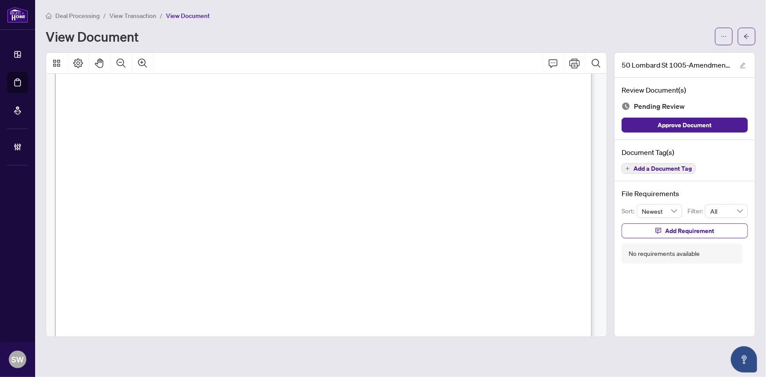
scroll to position [1556, 0]
click at [673, 165] on span "Add a Document Tag" at bounding box center [662, 168] width 58 height 6
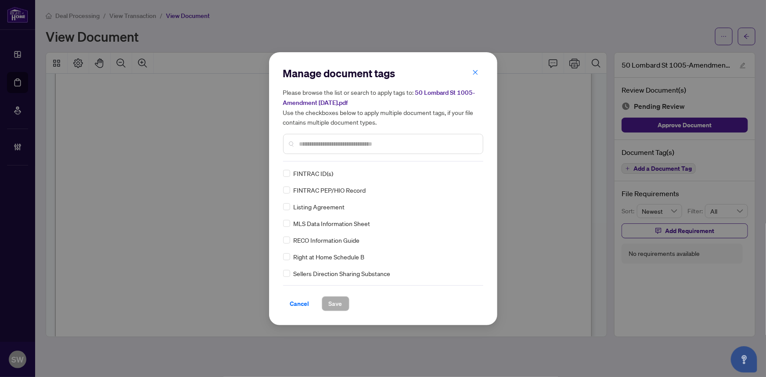
click at [373, 141] on input "text" at bounding box center [387, 144] width 176 height 10
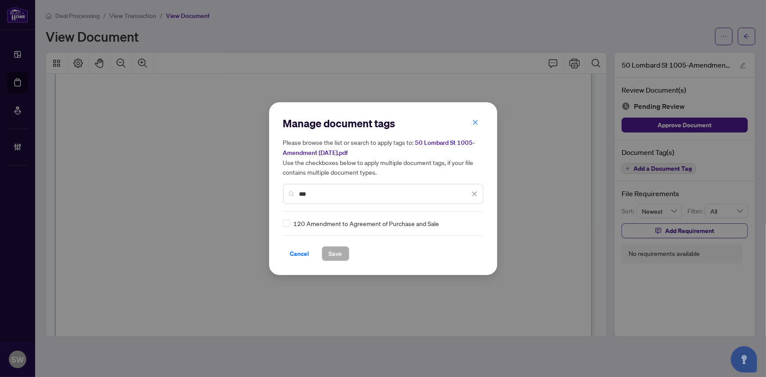
type input "***"
click at [471, 226] on div at bounding box center [469, 223] width 17 height 9
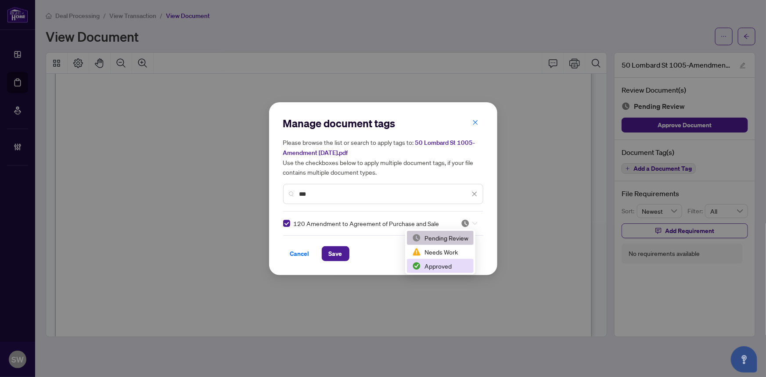
click at [434, 263] on div "Approved" at bounding box center [440, 266] width 56 height 10
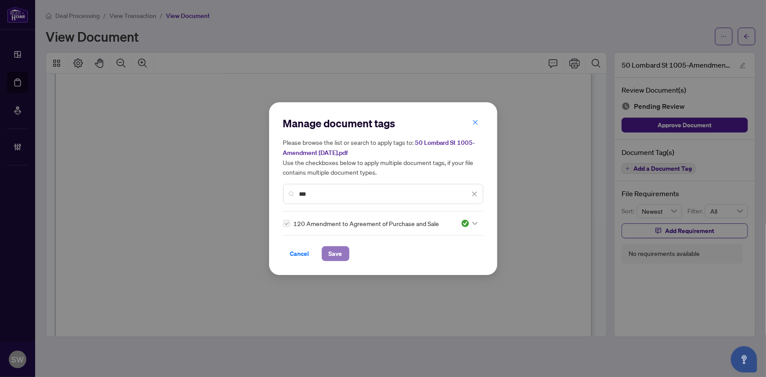
click at [336, 256] on span "Save" at bounding box center [336, 254] width 14 height 14
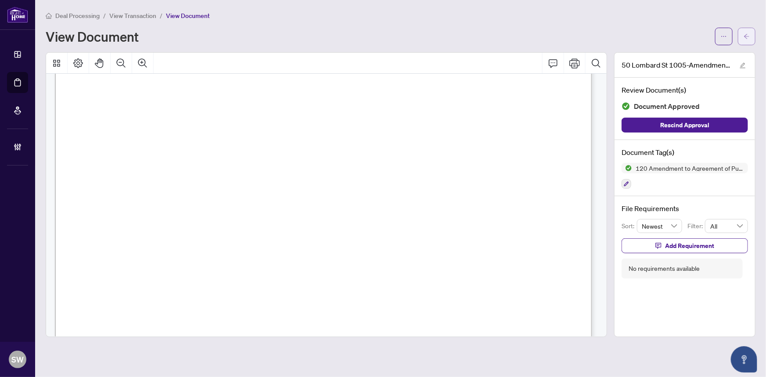
click at [743, 43] on button "button" at bounding box center [747, 37] width 18 height 18
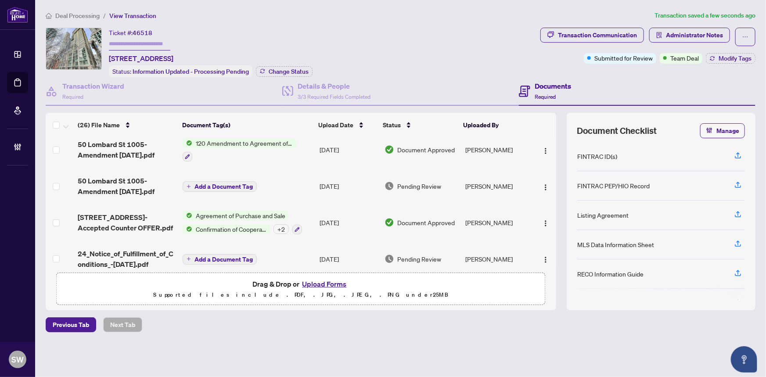
scroll to position [359, 0]
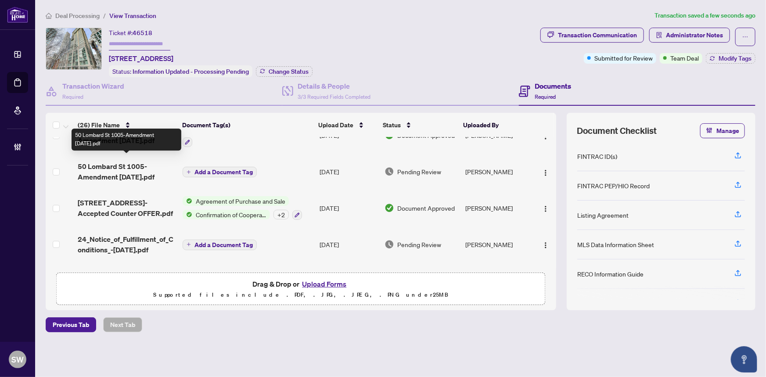
click at [127, 171] on span "50 Lombard St 1005-Amendment Feb 8.pdf" at bounding box center [127, 171] width 98 height 21
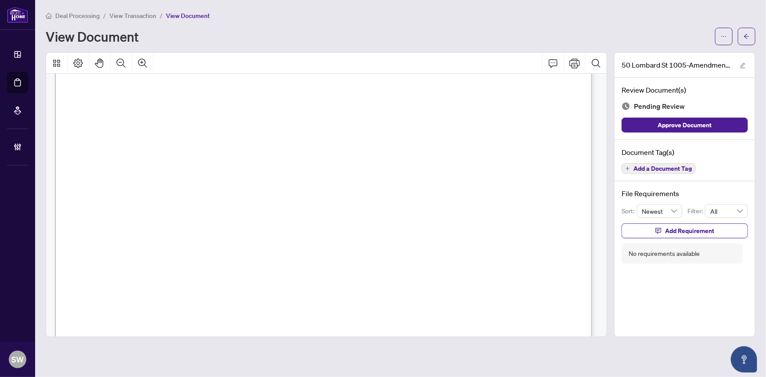
scroll to position [319, 0]
drag, startPoint x: 205, startPoint y: 209, endPoint x: 312, endPoint y: 209, distance: 107.5
click at [312, 209] on span "Allan A. Charlemagne & Nicholas A. Charlemagne (Estate Trustees for the Estate …" at bounding box center [342, 210] width 497 height 8
drag, startPoint x: 319, startPoint y: 210, endPoint x: 478, endPoint y: 215, distance: 158.5
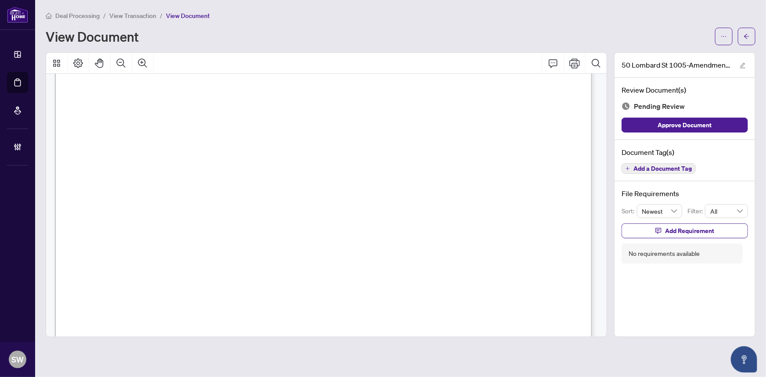
click at [355, 213] on span "Allan A. Charlemagne & Nicholas A. Charlemagne (Estate Trustees for the Estate …" at bounding box center [342, 210] width 497 height 8
drag, startPoint x: 320, startPoint y: 210, endPoint x: 532, endPoint y: 208, distance: 212.0
click at [532, 208] on span "Allan A. Charlemagne & Nicholas A. Charlemagne (Estate Trustees for the Estate …" at bounding box center [342, 210] width 497 height 8
click at [154, 218] on span "Vanderpuije)." at bounding box center [124, 222] width 61 height 8
drag, startPoint x: 487, startPoint y: 210, endPoint x: 547, endPoint y: 212, distance: 59.7
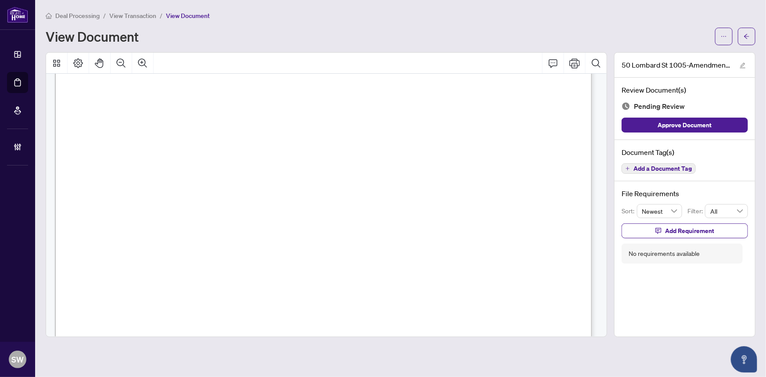
click at [547, 212] on span "Allan A. Charlemagne & Nicholas A. Charlemagne (Estate Trustees for the Estate …" at bounding box center [342, 210] width 497 height 8
drag, startPoint x: 319, startPoint y: 209, endPoint x: 505, endPoint y: 209, distance: 185.6
click at [505, 209] on span "Allan A. Charlemagne & Nicholas A. Charlemagne (Estate Trustees for the Estate …" at bounding box center [342, 210] width 497 height 8
click at [522, 208] on span "Allan A. Charlemagne & Nicholas A. Charlemagne (Estate Trustees for the Estate …" at bounding box center [342, 210] width 497 height 8
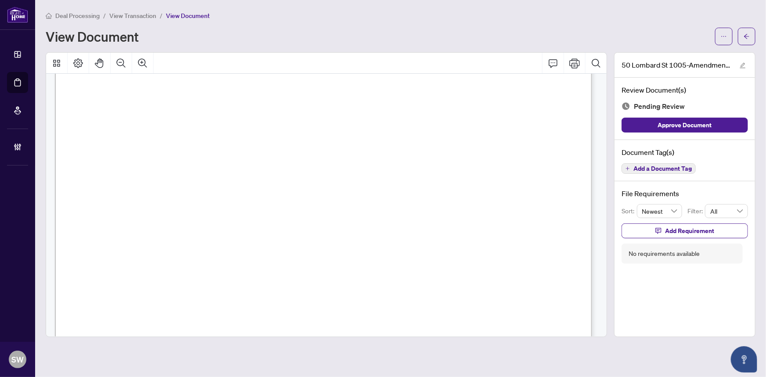
drag, startPoint x: 95, startPoint y: 218, endPoint x: 151, endPoint y: 222, distance: 55.8
click at [151, 222] on span "Vanderpuije)." at bounding box center [124, 222] width 61 height 8
click at [662, 169] on span "Add a Document Tag" at bounding box center [662, 168] width 58 height 6
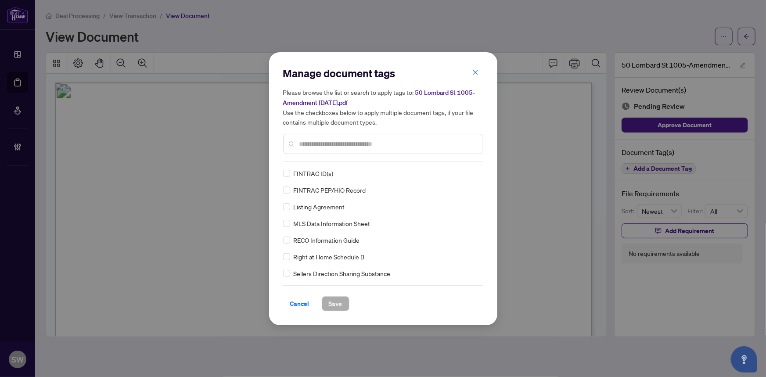
click at [305, 141] on input "text" at bounding box center [387, 144] width 176 height 10
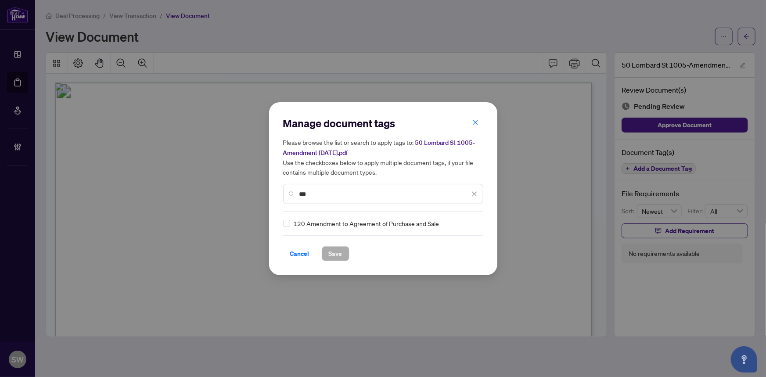
type input "***"
click at [474, 223] on icon at bounding box center [474, 223] width 5 height 3
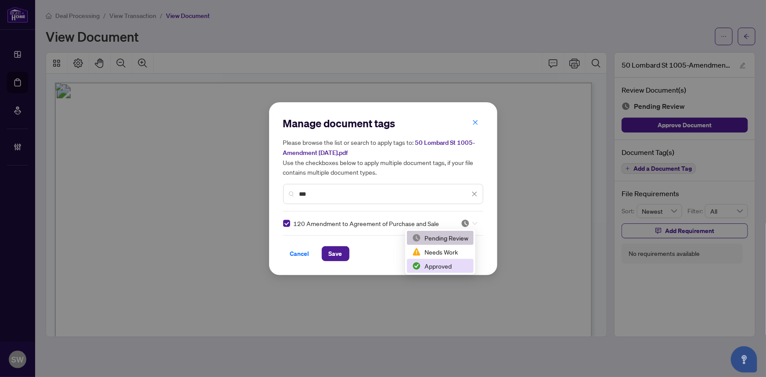
click at [449, 265] on div "Approved" at bounding box center [440, 266] width 56 height 10
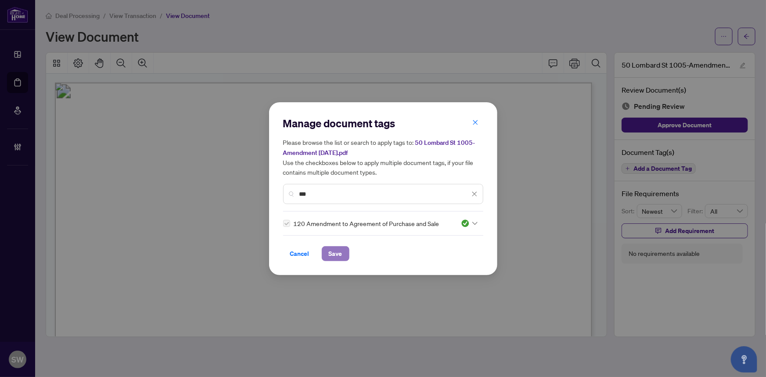
click at [336, 252] on span "Save" at bounding box center [336, 254] width 14 height 14
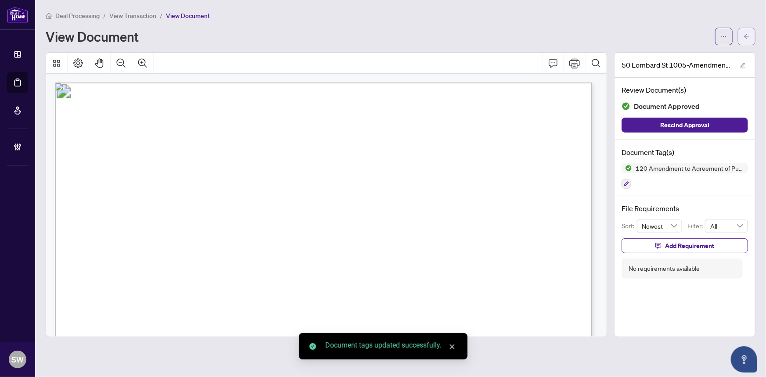
click at [744, 37] on icon "arrow-left" at bounding box center [746, 36] width 6 height 6
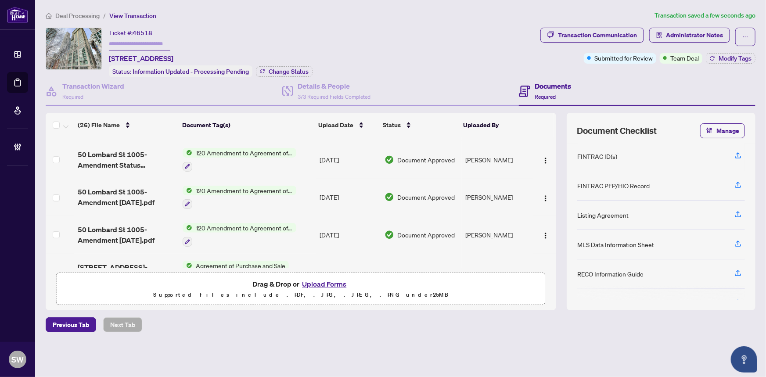
scroll to position [399, 0]
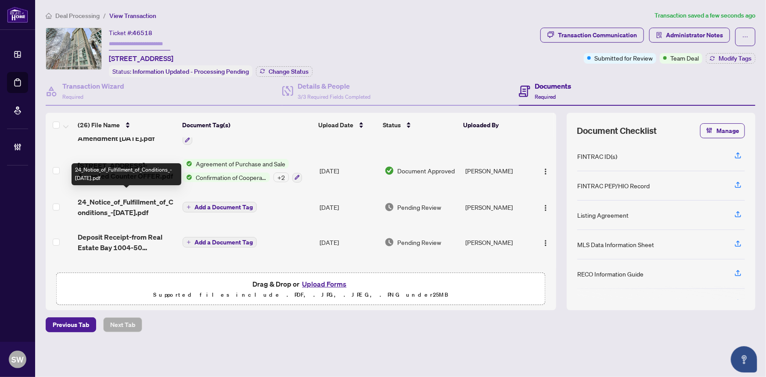
click at [134, 201] on span "24_Notice_of_Fulfillment_of_Conditions_-July 7.pdf" at bounding box center [127, 207] width 98 height 21
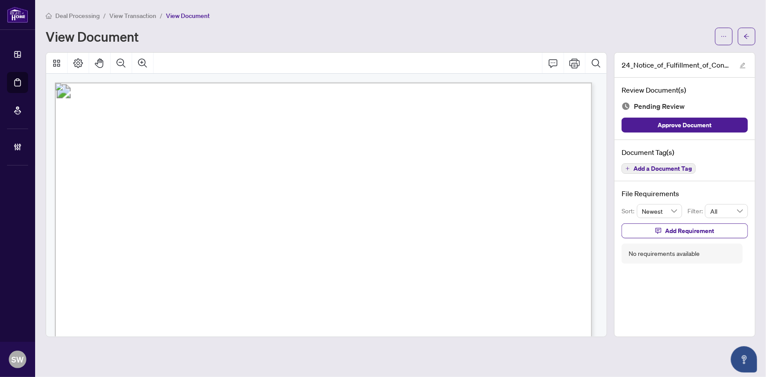
click at [651, 168] on span "Add a Document Tag" at bounding box center [662, 168] width 58 height 6
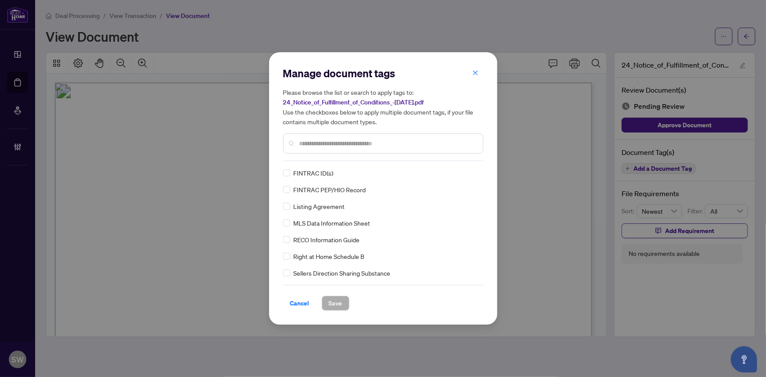
click at [348, 143] on input "text" at bounding box center [387, 144] width 176 height 10
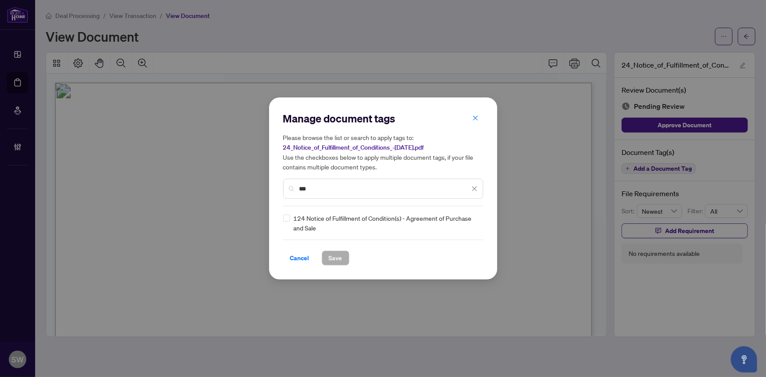
type input "***"
click at [470, 223] on div at bounding box center [469, 223] width 17 height 9
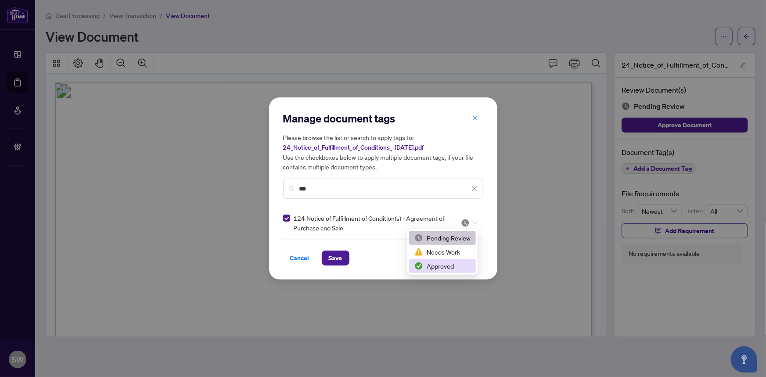
click at [437, 264] on div "Approved" at bounding box center [442, 266] width 56 height 10
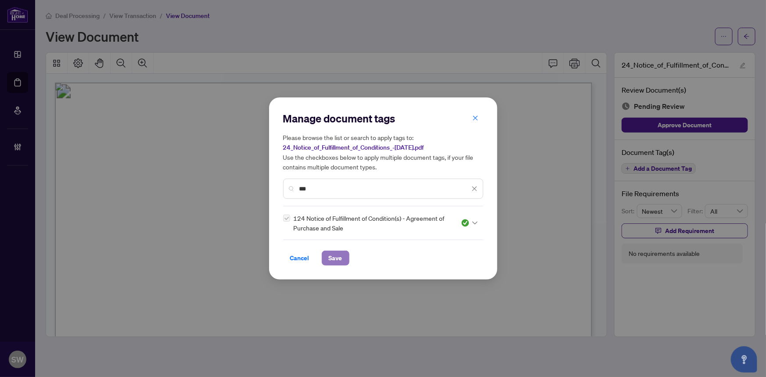
click at [332, 261] on span "Save" at bounding box center [336, 258] width 14 height 14
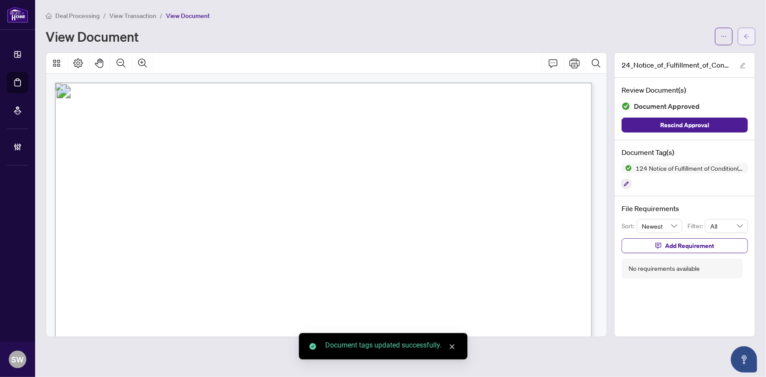
click at [750, 39] on button "button" at bounding box center [747, 37] width 18 height 18
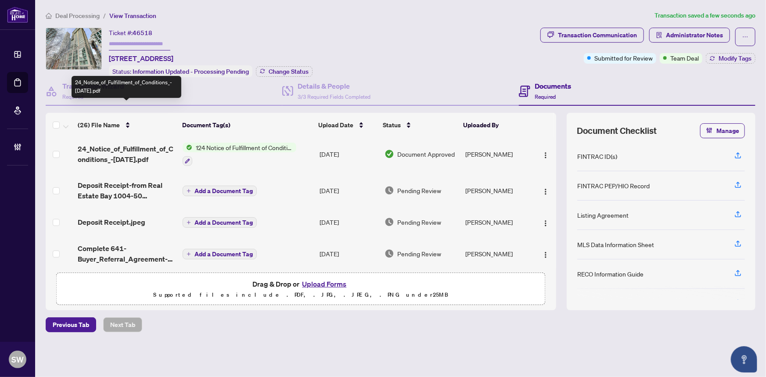
scroll to position [518, 0]
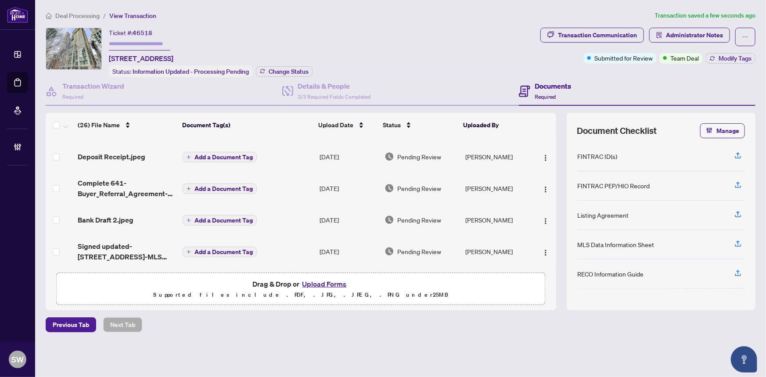
click at [152, 151] on div "Deposit Receipt.jpeg" at bounding box center [127, 156] width 98 height 11
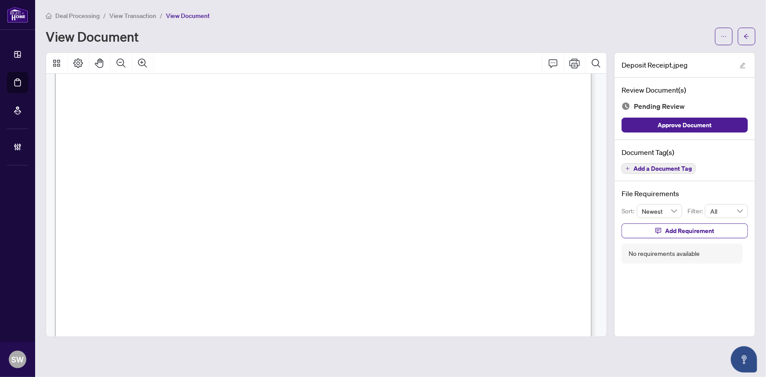
scroll to position [279, 0]
click at [681, 168] on span "Add a Document Tag" at bounding box center [662, 168] width 58 height 6
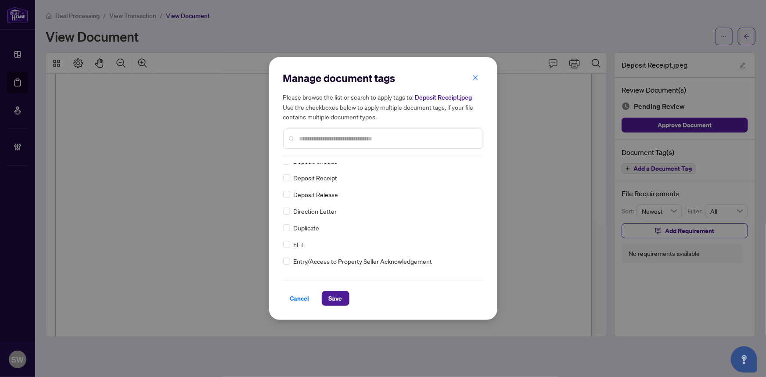
scroll to position [0, 0]
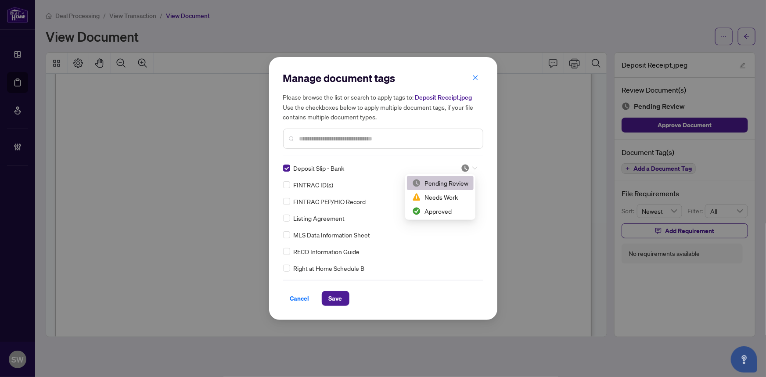
click at [469, 167] on div at bounding box center [469, 168] width 17 height 9
click at [447, 214] on div "Approved" at bounding box center [440, 211] width 56 height 10
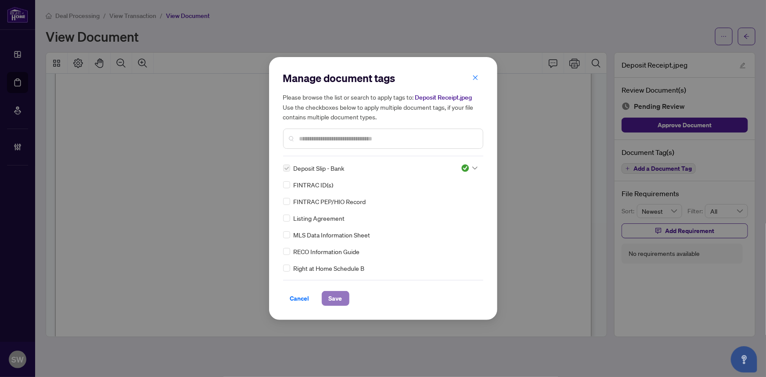
click at [341, 293] on span "Save" at bounding box center [336, 298] width 14 height 14
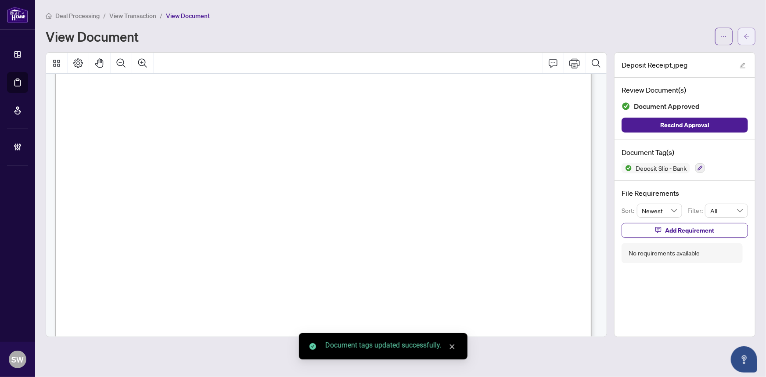
click at [746, 36] on icon "arrow-left" at bounding box center [746, 36] width 6 height 6
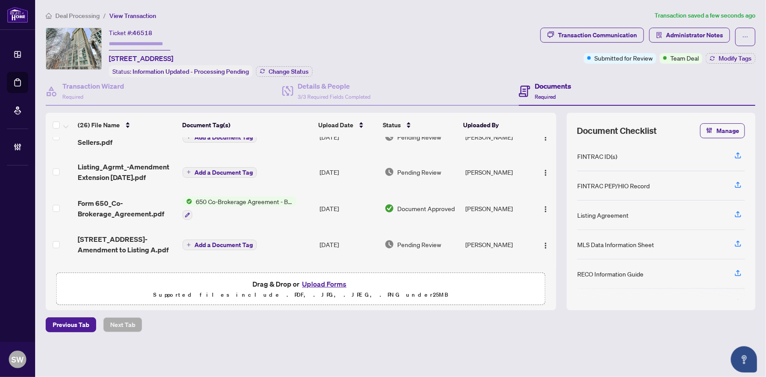
scroll to position [805, 0]
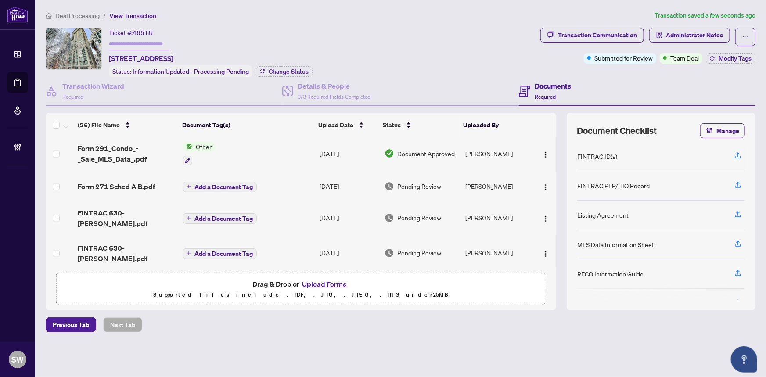
click at [122, 181] on span "Form 271 Sched A B.pdf" at bounding box center [116, 186] width 77 height 11
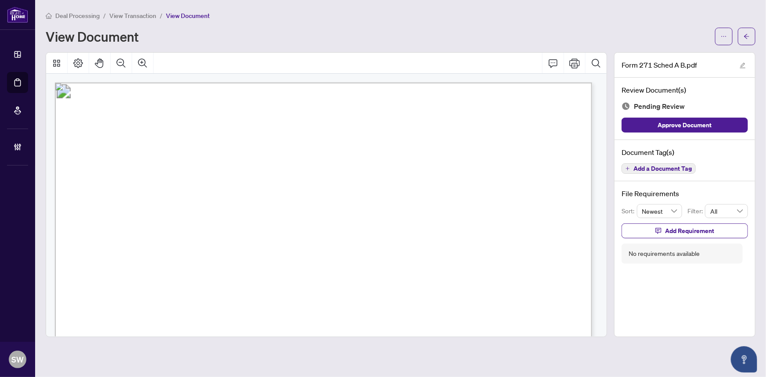
click at [669, 168] on span "Add a Document Tag" at bounding box center [662, 168] width 58 height 6
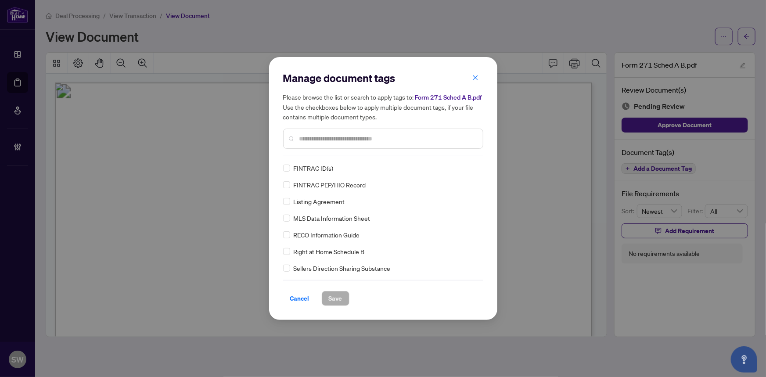
click at [341, 138] on input "text" at bounding box center [387, 139] width 176 height 10
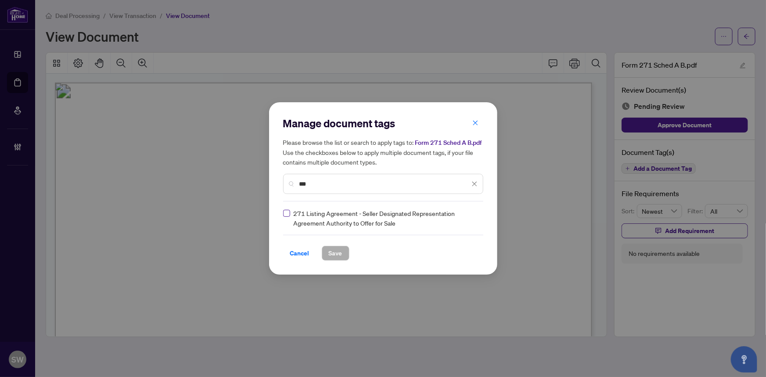
type input "***"
click at [334, 255] on span "Save" at bounding box center [336, 253] width 14 height 14
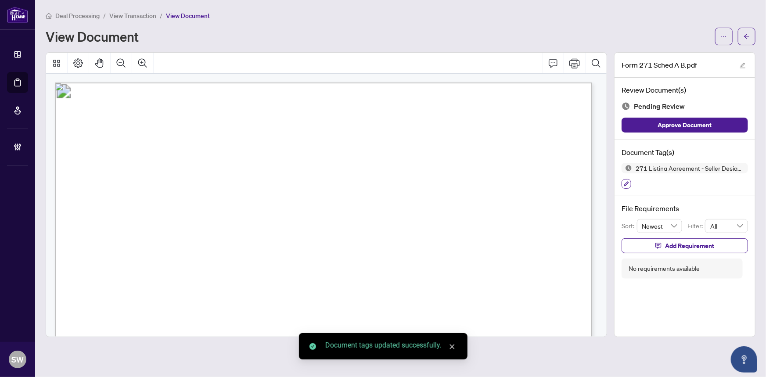
click at [629, 184] on button "button" at bounding box center [626, 184] width 10 height 10
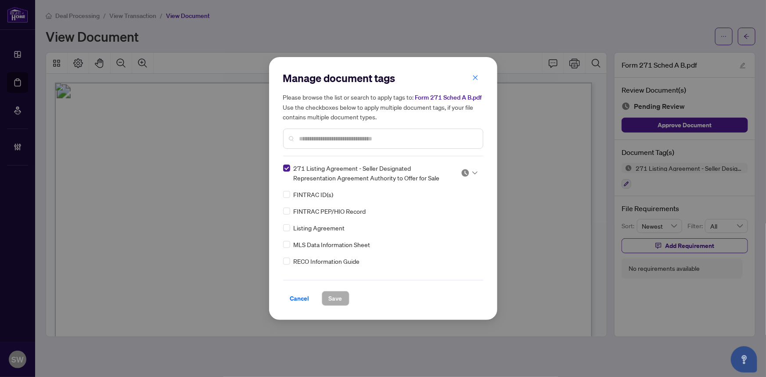
click at [463, 171] on img at bounding box center [465, 173] width 9 height 9
click at [451, 215] on div "Approved" at bounding box center [440, 216] width 56 height 10
click at [339, 294] on span "Save" at bounding box center [336, 298] width 14 height 14
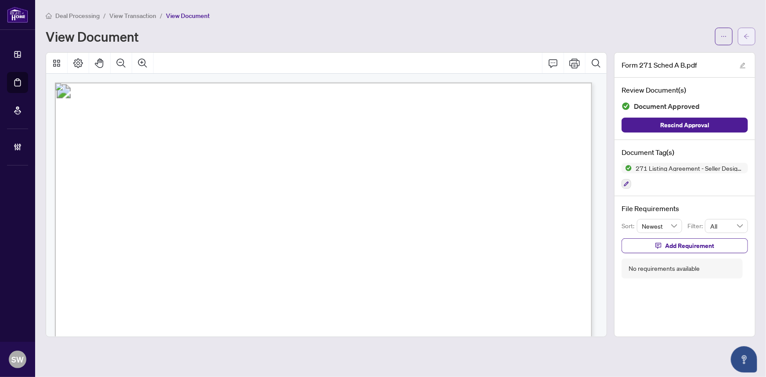
click at [753, 39] on button "button" at bounding box center [747, 37] width 18 height 18
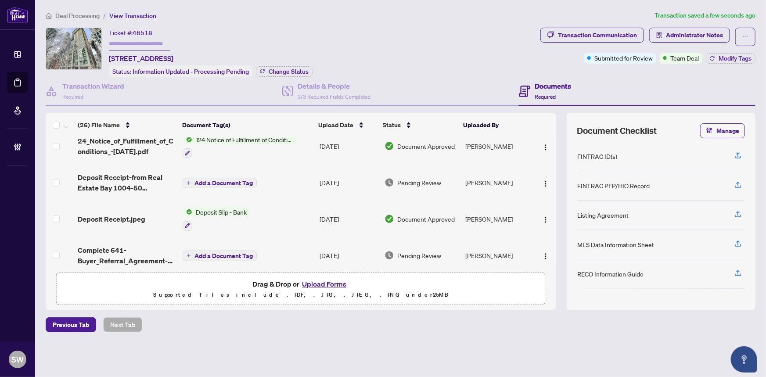
scroll to position [478, 0]
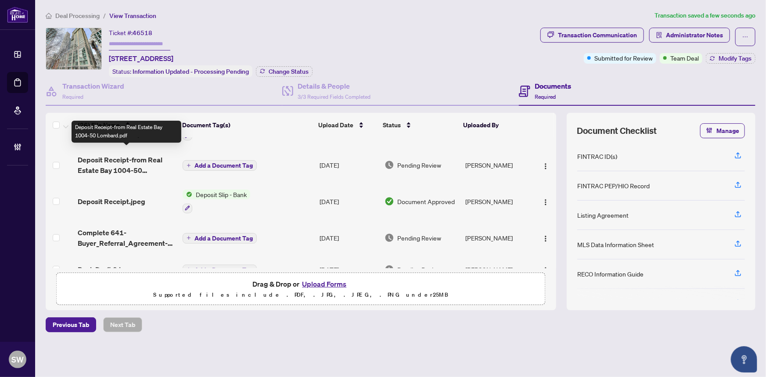
click at [137, 159] on span "Deposit Receipt-from Real Estate Bay 1004-50 Lombard.pdf" at bounding box center [127, 164] width 98 height 21
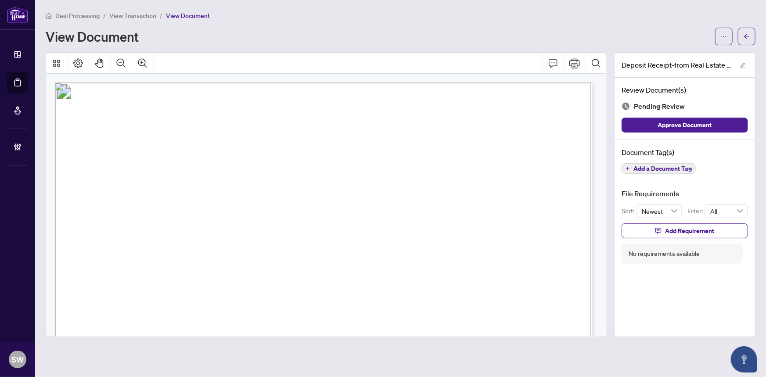
click at [663, 167] on span "Add a Document Tag" at bounding box center [662, 168] width 58 height 6
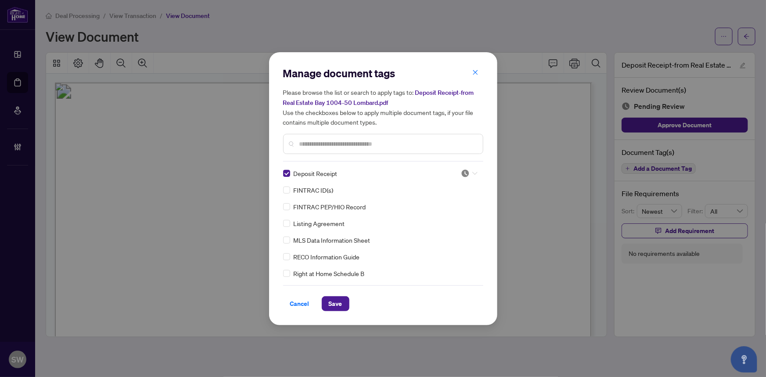
click at [472, 172] on icon at bounding box center [474, 174] width 5 height 4
click at [450, 213] on div "Approved" at bounding box center [440, 216] width 56 height 10
click at [338, 302] on span "Save" at bounding box center [336, 304] width 14 height 14
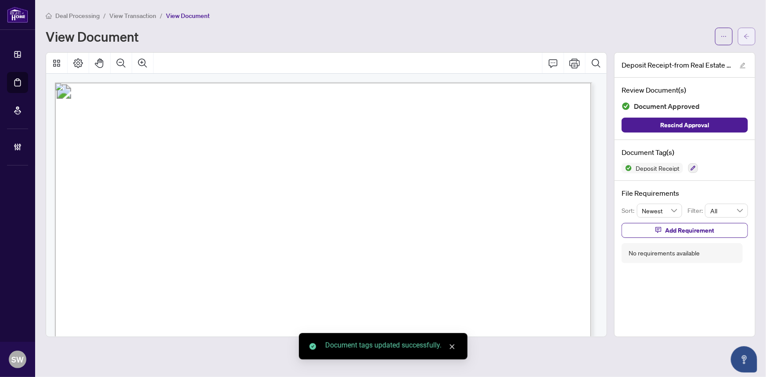
click at [752, 33] on button "button" at bounding box center [747, 37] width 18 height 18
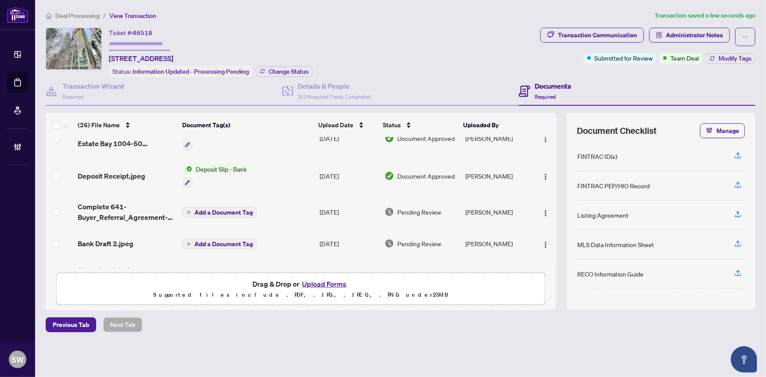
scroll to position [518, 0]
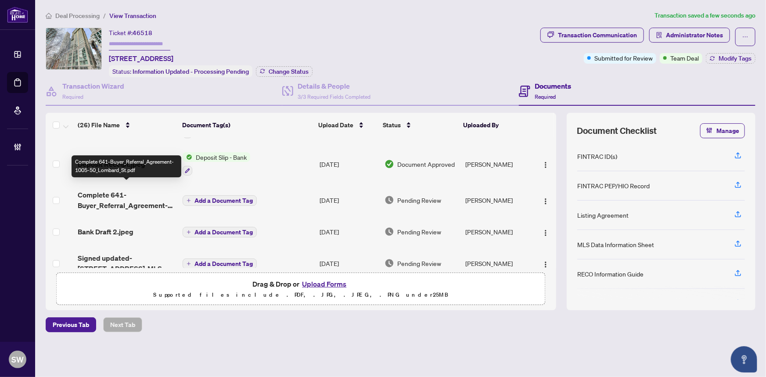
click at [142, 194] on span "Complete 641-Buyer_Referral_Agreement-1005-50_Lombard_St.pdf" at bounding box center [127, 200] width 98 height 21
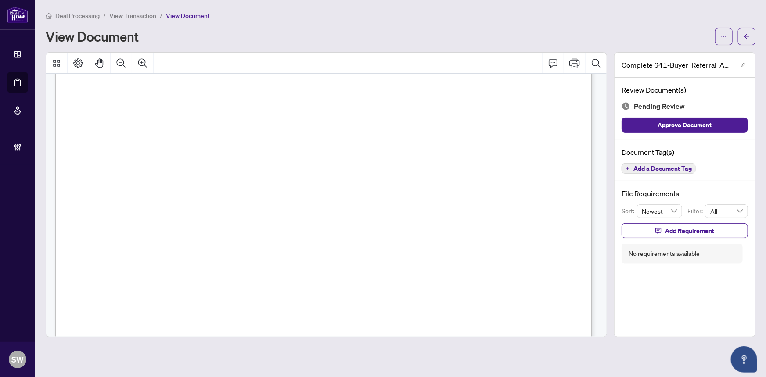
scroll to position [50, 0]
click at [222, 147] on span "[PHONE_NUMBER]" at bounding box center [181, 149] width 81 height 8
click at [662, 172] on button "Add a Document Tag" at bounding box center [658, 168] width 74 height 11
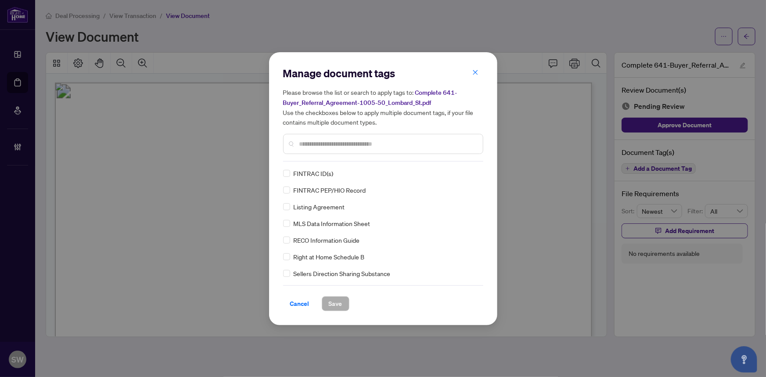
click at [316, 140] on input "text" at bounding box center [387, 144] width 176 height 10
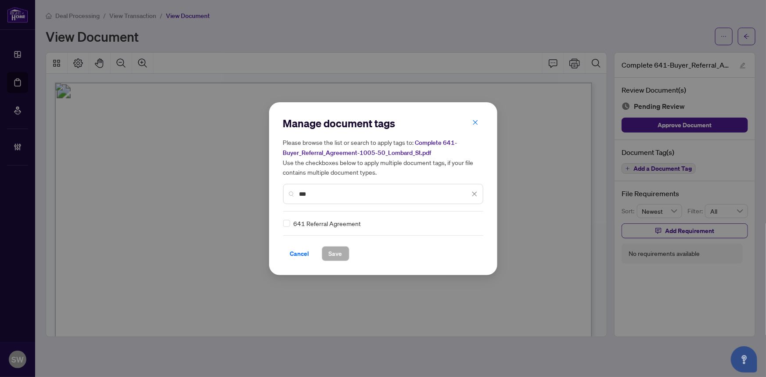
type input "***"
click at [336, 251] on span "Save" at bounding box center [336, 254] width 14 height 14
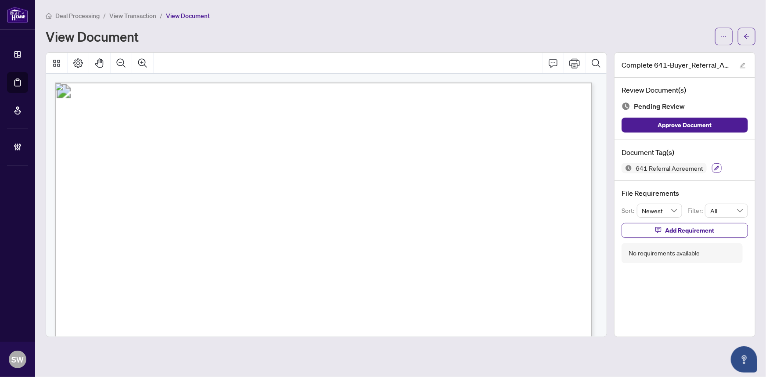
click at [718, 169] on icon "button" at bounding box center [716, 167] width 5 height 5
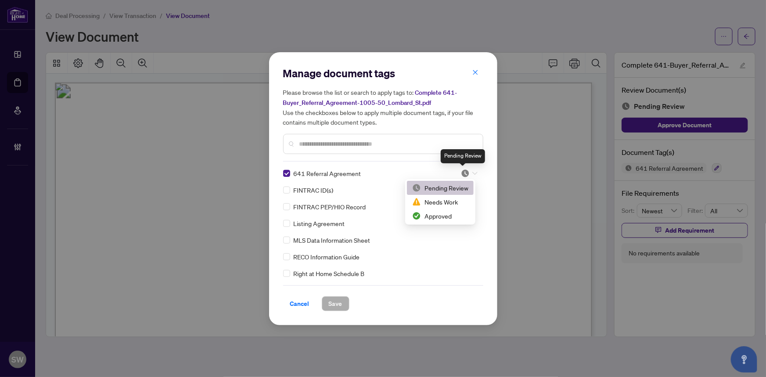
click at [466, 171] on img at bounding box center [465, 173] width 9 height 9
click at [442, 216] on div "Approved" at bounding box center [440, 216] width 56 height 10
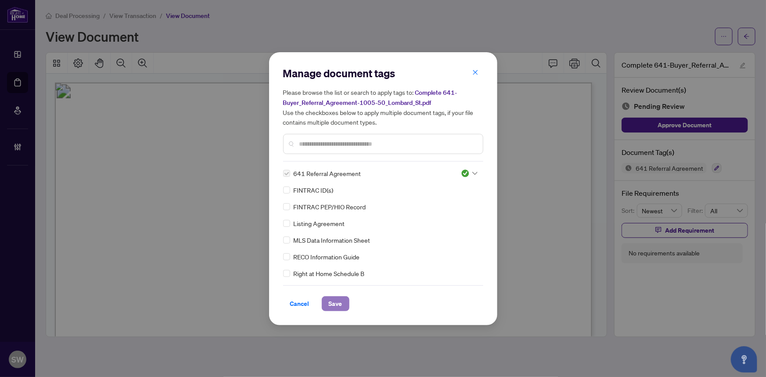
click at [339, 300] on span "Save" at bounding box center [336, 304] width 14 height 14
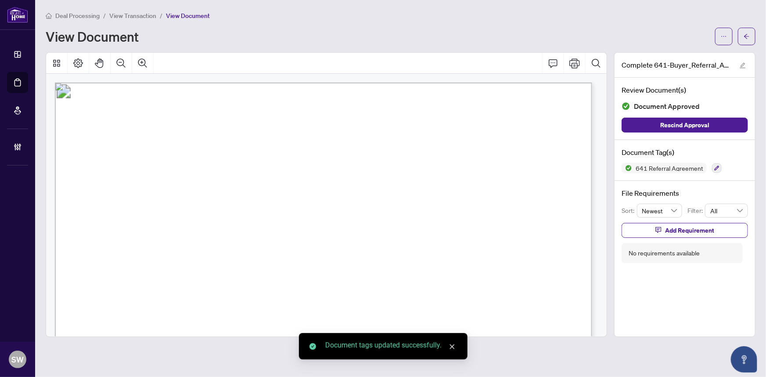
click at [748, 41] on span "button" at bounding box center [746, 36] width 6 height 14
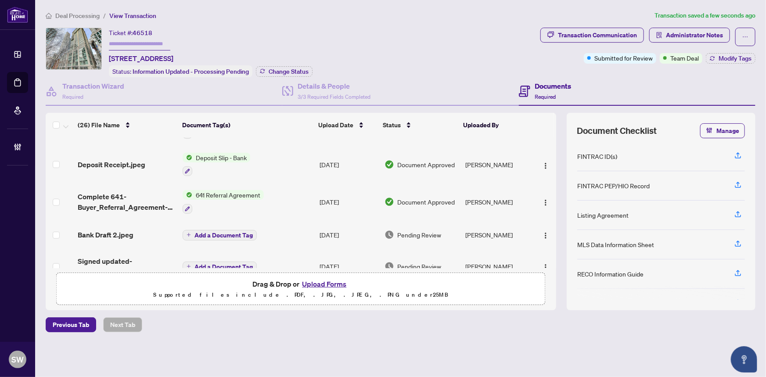
scroll to position [518, 0]
click at [136, 230] on div "Bank Draft 2.jpeg" at bounding box center [127, 234] width 98 height 11
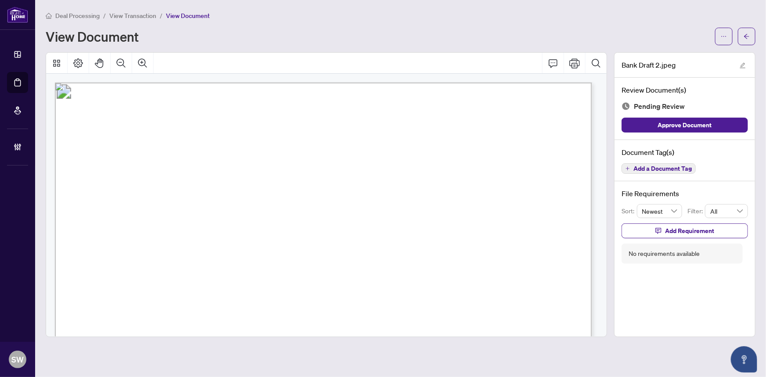
click at [668, 168] on span "Add a Document Tag" at bounding box center [662, 168] width 58 height 6
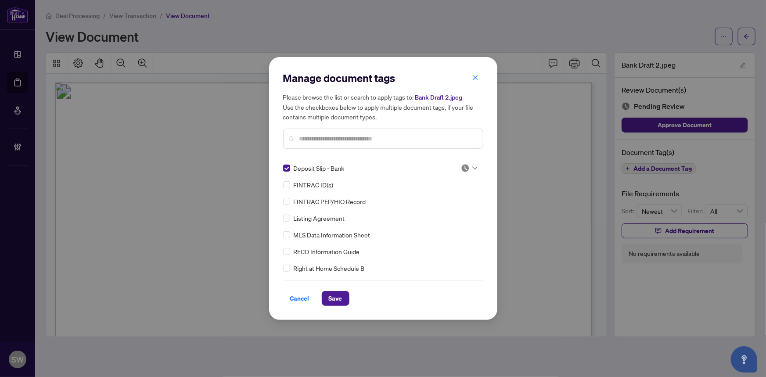
click at [469, 166] on div at bounding box center [469, 168] width 17 height 9
click at [437, 212] on div "Approved" at bounding box center [440, 211] width 56 height 10
click at [339, 299] on span "Save" at bounding box center [336, 298] width 14 height 14
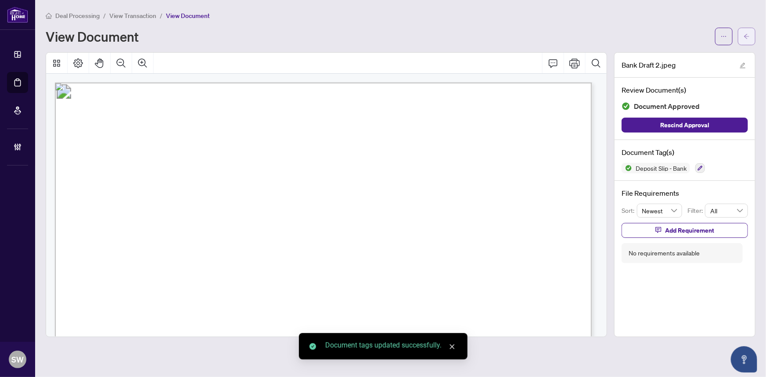
click at [750, 39] on span "button" at bounding box center [746, 36] width 6 height 14
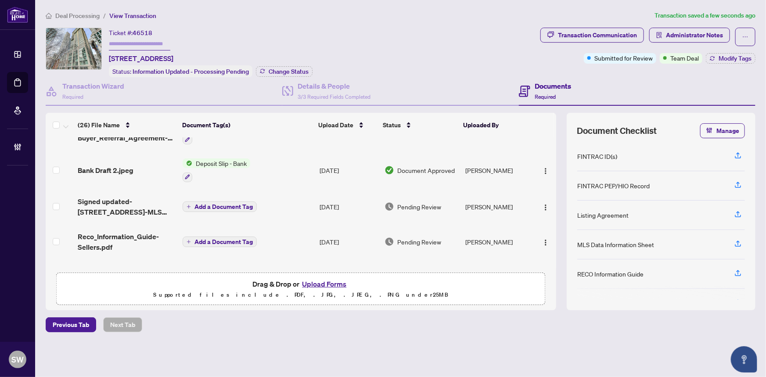
scroll to position [598, 0]
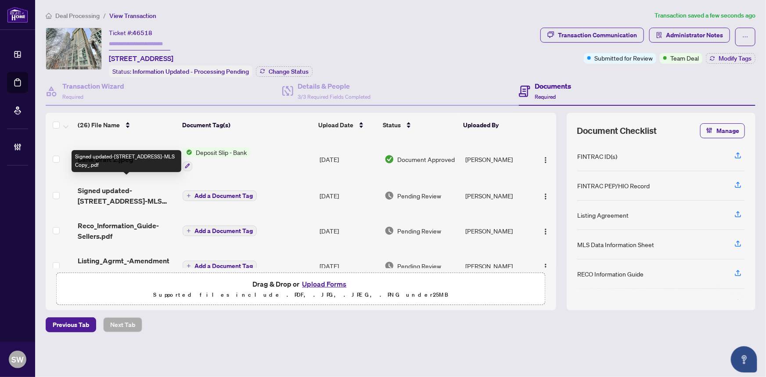
click at [133, 186] on span "Signed updated-[STREET_ADDRESS]-MLS Copy_.pdf" at bounding box center [127, 195] width 98 height 21
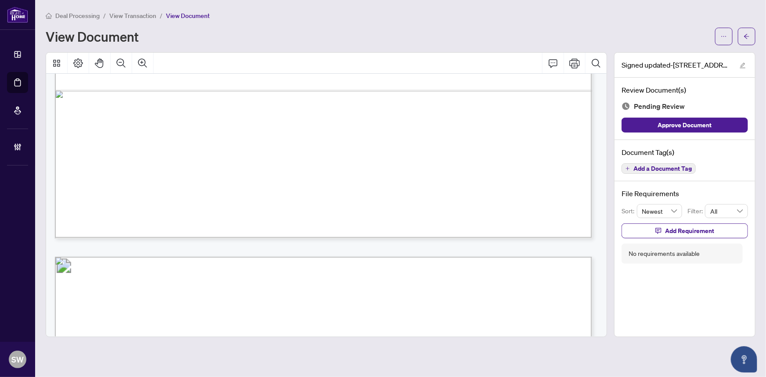
scroll to position [781, 0]
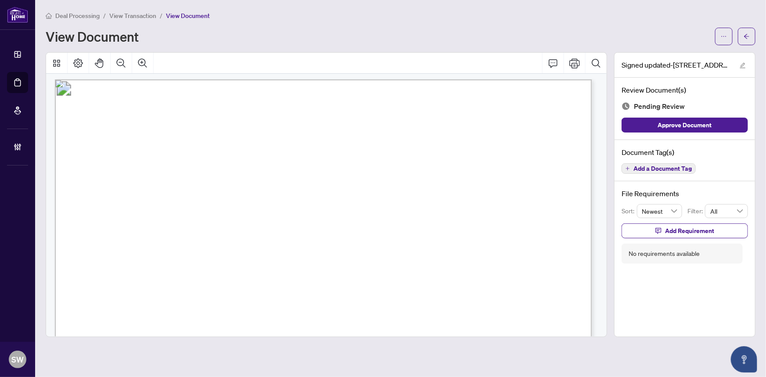
click at [664, 170] on span "Add a Document Tag" at bounding box center [662, 168] width 58 height 6
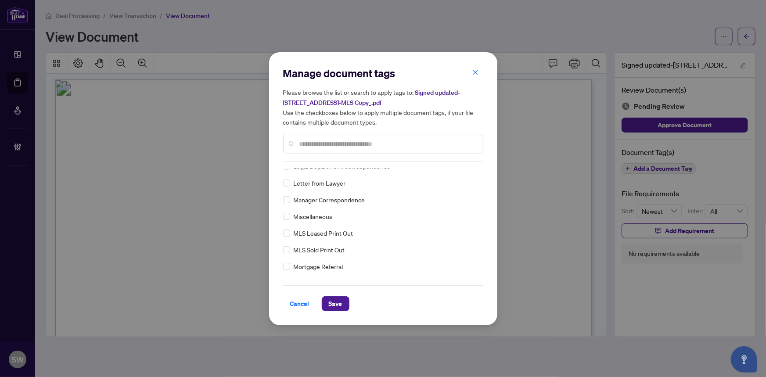
scroll to position [0, 0]
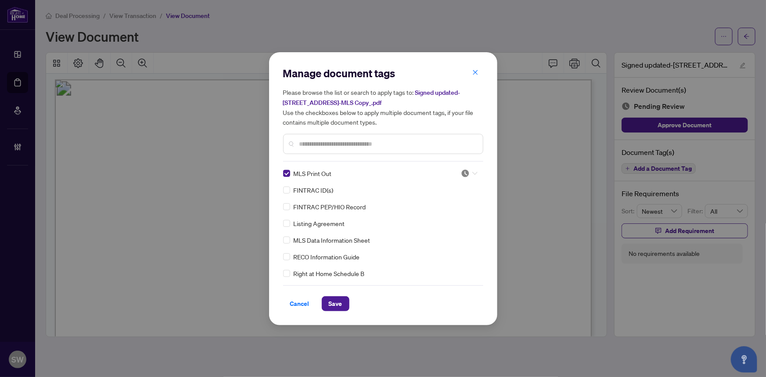
click at [468, 173] on div at bounding box center [469, 173] width 17 height 9
drag, startPoint x: 442, startPoint y: 215, endPoint x: 434, endPoint y: 221, distance: 10.7
click at [442, 215] on div "Approved" at bounding box center [440, 216] width 56 height 10
click at [344, 305] on button "Save" at bounding box center [336, 303] width 28 height 15
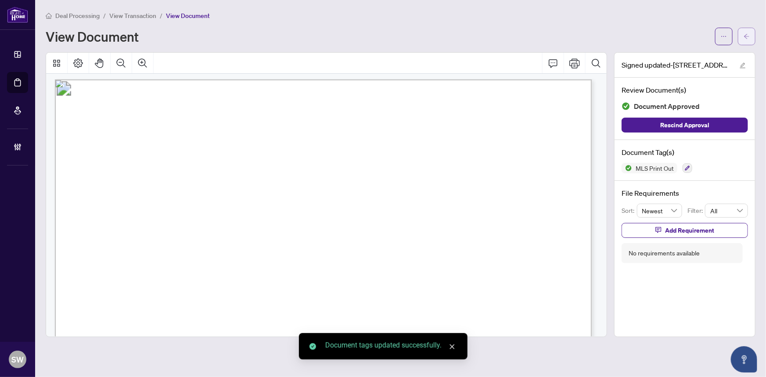
click at [749, 42] on span "button" at bounding box center [746, 36] width 6 height 14
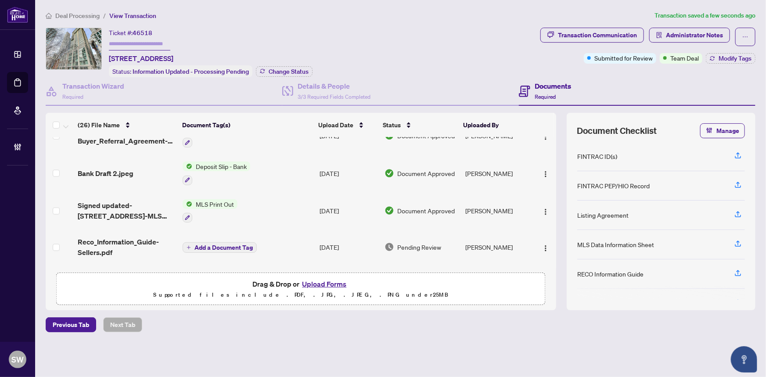
scroll to position [598, 0]
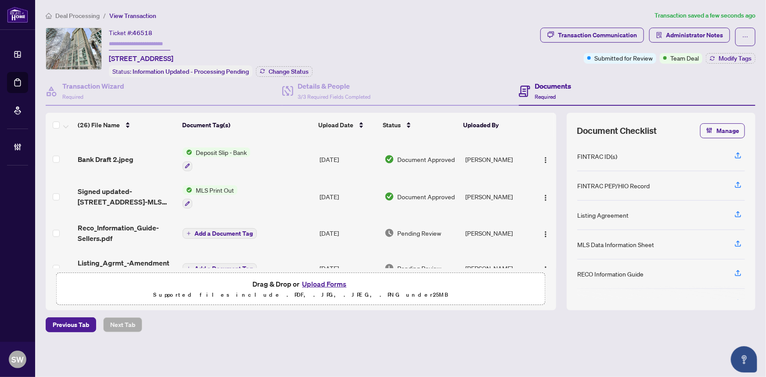
click at [150, 223] on span "Reco_Information_Guide-Sellers.pdf" at bounding box center [127, 233] width 98 height 21
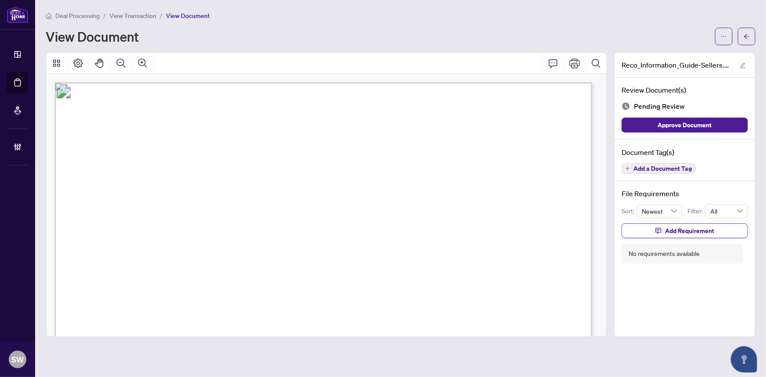
click at [654, 165] on span "Add a Document Tag" at bounding box center [662, 168] width 58 height 6
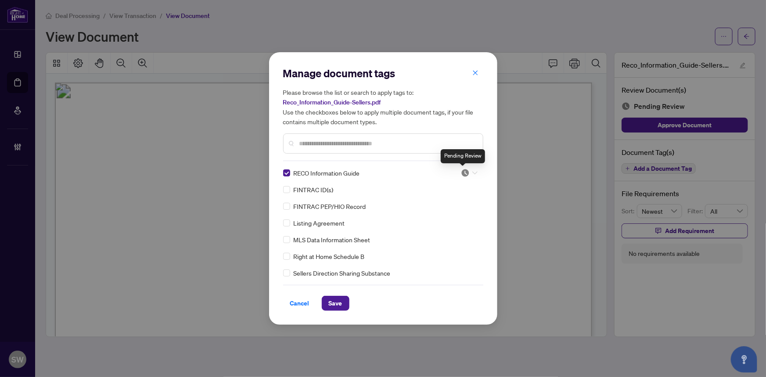
click at [465, 173] on img at bounding box center [465, 173] width 9 height 9
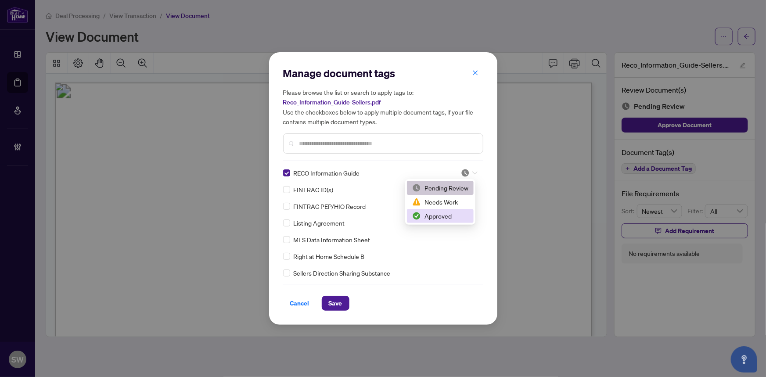
click at [442, 215] on div "Approved" at bounding box center [440, 216] width 56 height 10
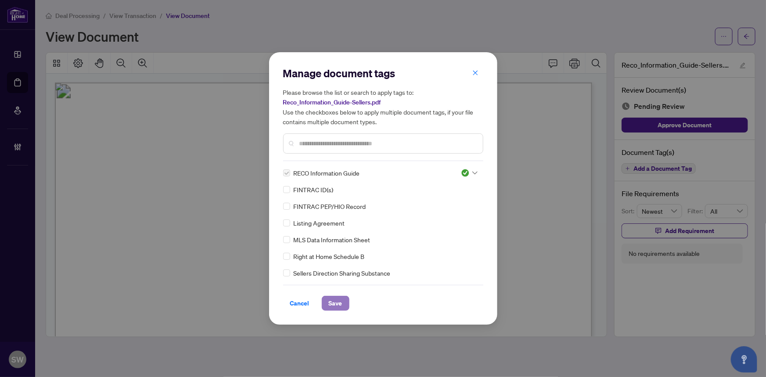
click at [339, 306] on span "Save" at bounding box center [336, 303] width 14 height 14
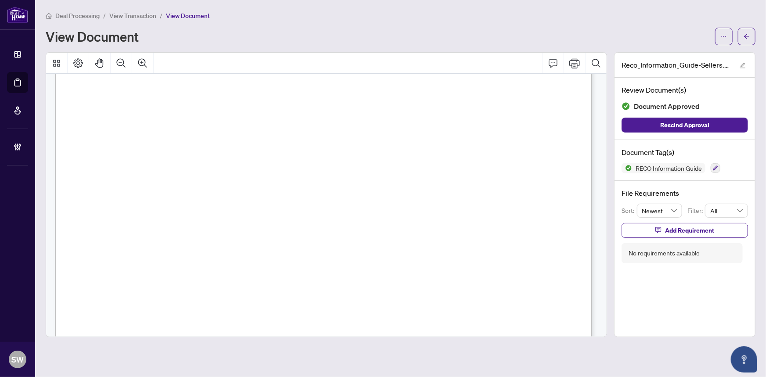
scroll to position [8674, 0]
click at [746, 38] on icon "arrow-left" at bounding box center [746, 36] width 6 height 6
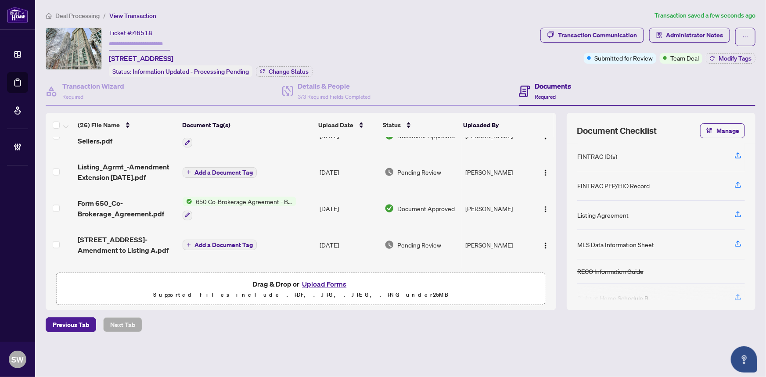
scroll to position [718, 0]
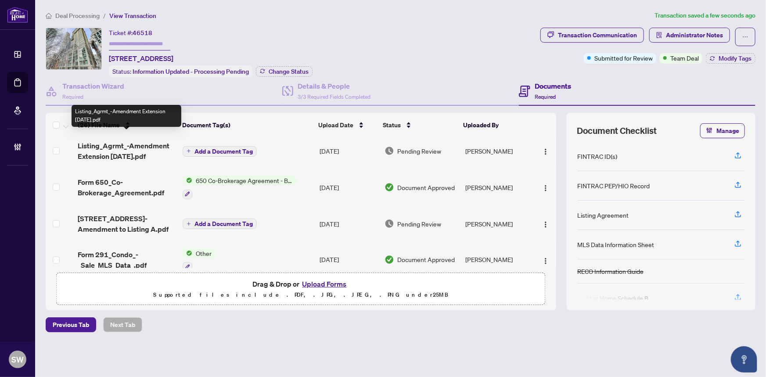
click at [133, 140] on span "Listing_Agrmt_-Amendment Extension [DATE].pdf" at bounding box center [127, 150] width 98 height 21
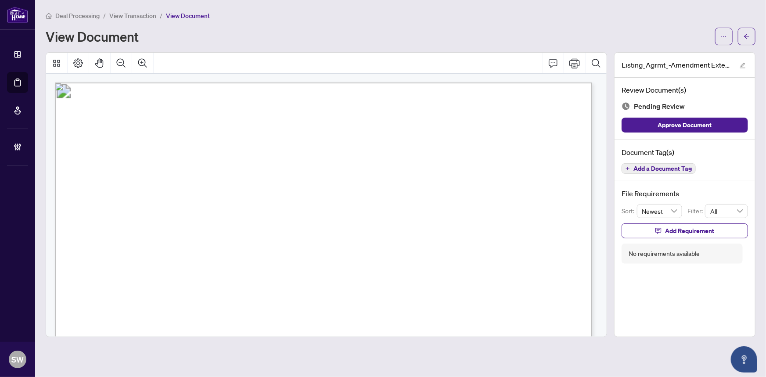
click at [671, 166] on span "Add a Document Tag" at bounding box center [662, 168] width 58 height 6
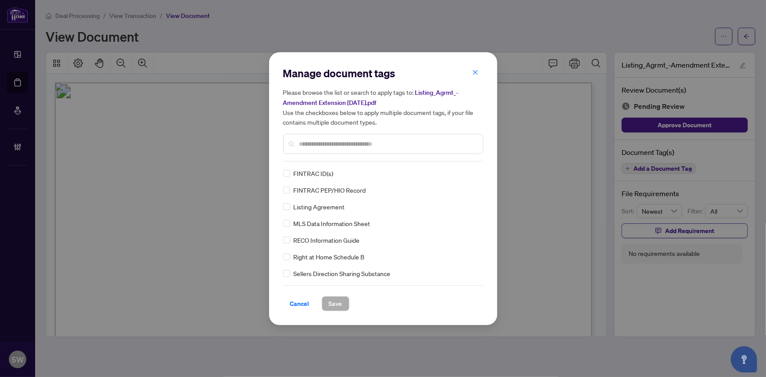
click at [312, 143] on input "text" at bounding box center [387, 144] width 176 height 10
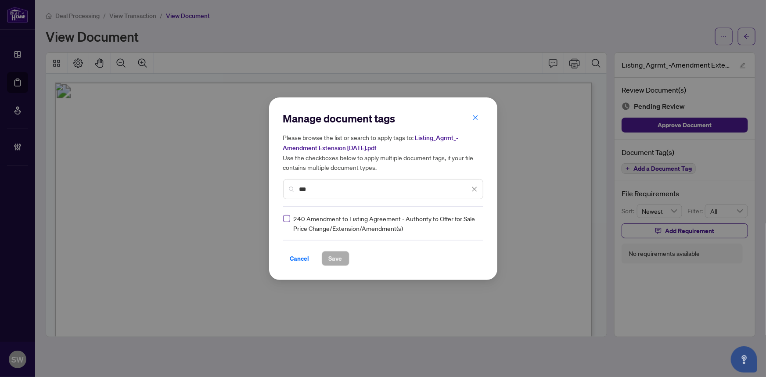
type input "***"
click at [329, 257] on span "Save" at bounding box center [336, 258] width 14 height 14
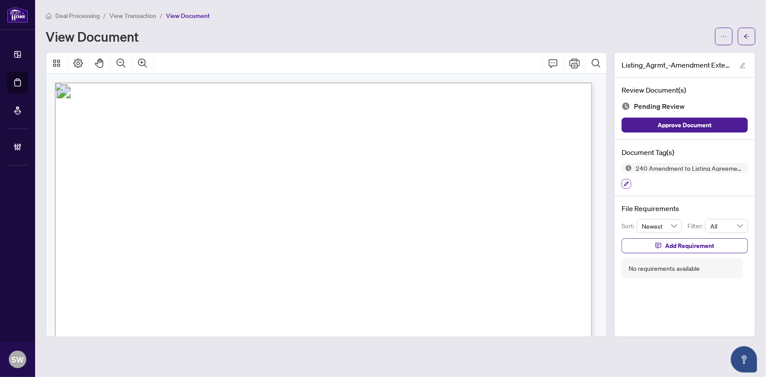
click at [628, 182] on icon "button" at bounding box center [626, 184] width 5 height 5
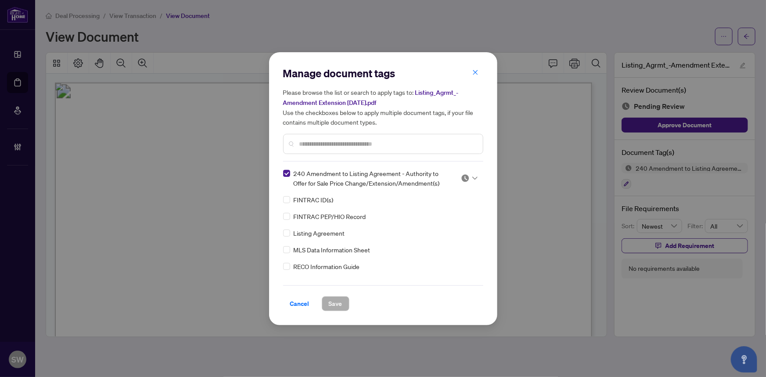
click at [469, 175] on div at bounding box center [469, 178] width 17 height 9
click at [429, 221] on div "Approved" at bounding box center [440, 221] width 56 height 10
click at [341, 302] on span "Save" at bounding box center [336, 304] width 14 height 14
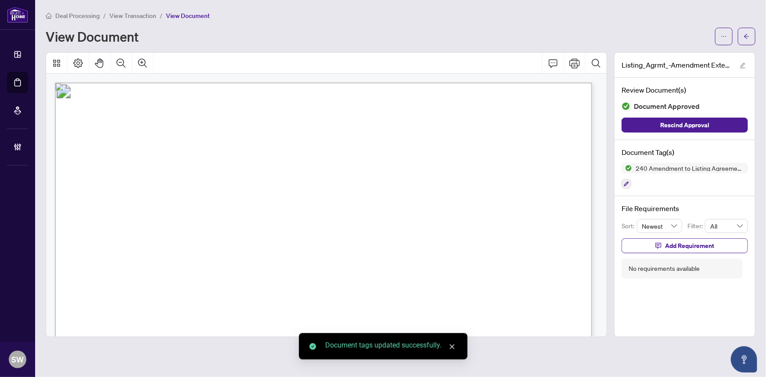
click at [747, 36] on icon "arrow-left" at bounding box center [746, 36] width 6 height 6
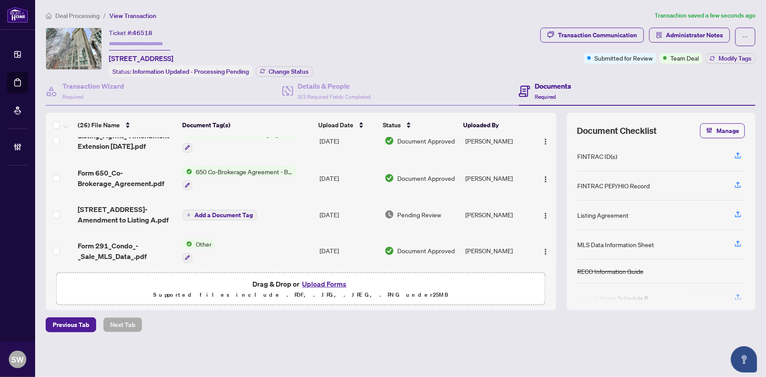
scroll to position [758, 0]
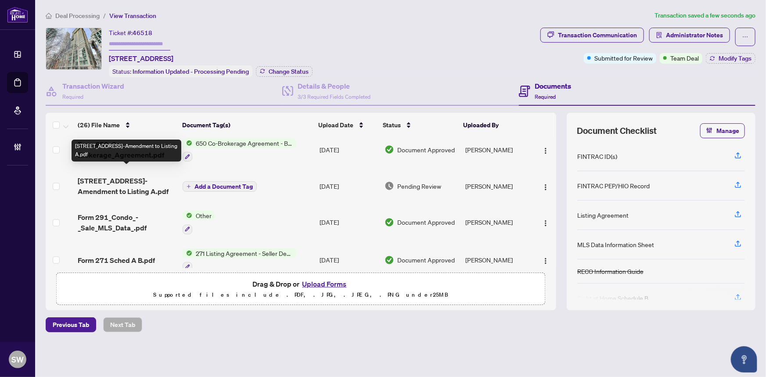
click at [136, 183] on span "[STREET_ADDRESS]-Amendment to Listing A.pdf" at bounding box center [127, 186] width 98 height 21
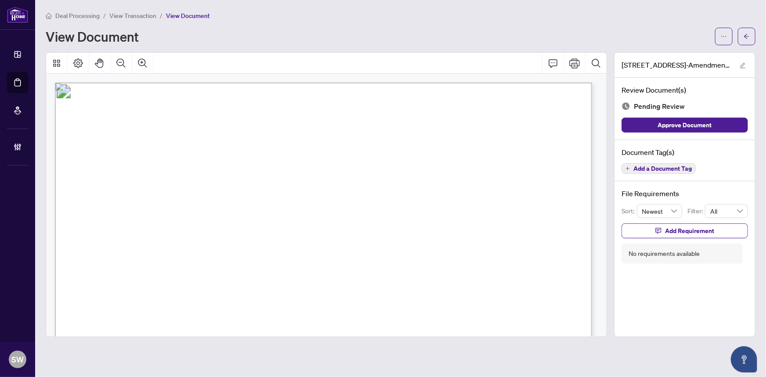
click at [659, 168] on span "Add a Document Tag" at bounding box center [662, 168] width 58 height 6
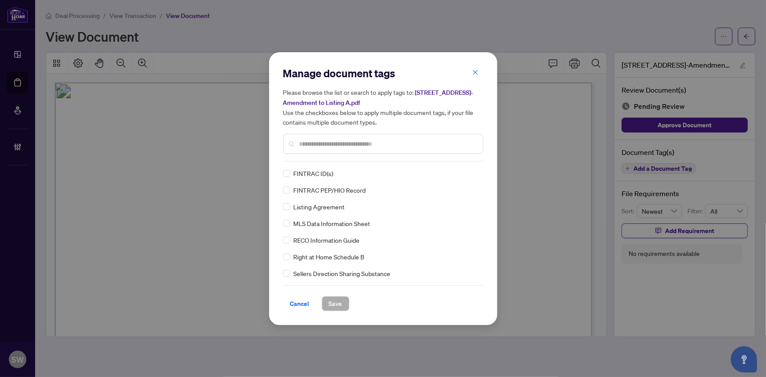
click at [327, 145] on input "text" at bounding box center [387, 144] width 176 height 10
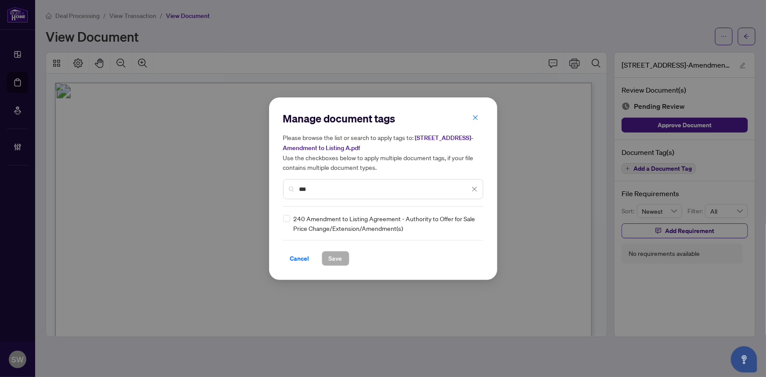
type input "***"
click at [329, 258] on span "Save" at bounding box center [336, 258] width 14 height 14
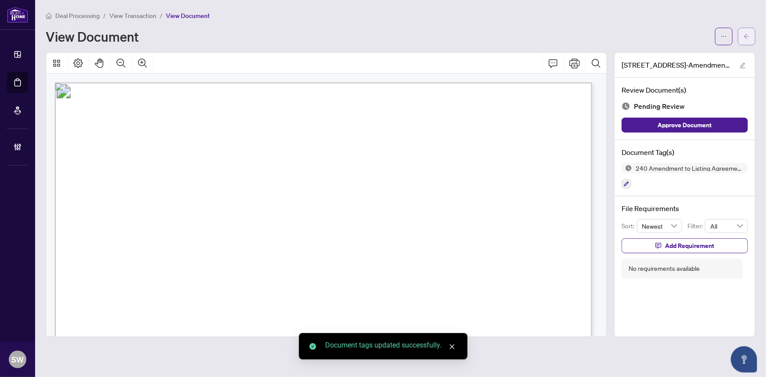
click at [748, 34] on icon "arrow-left" at bounding box center [746, 36] width 6 height 6
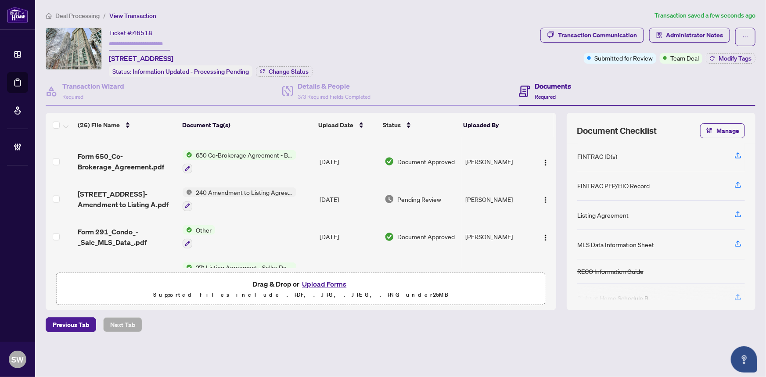
scroll to position [773, 0]
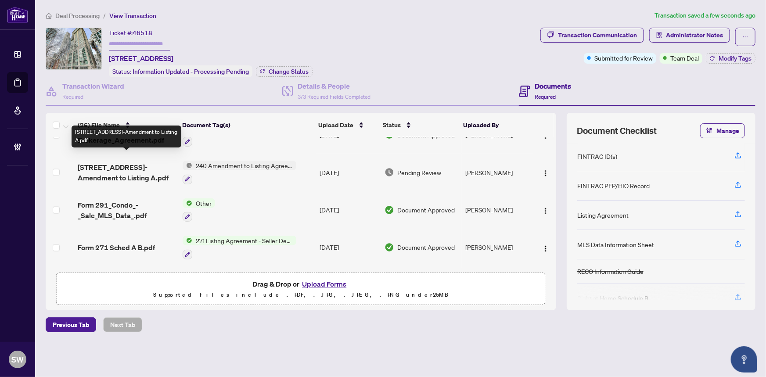
click at [118, 167] on span "[STREET_ADDRESS]-Amendment to Listing A.pdf" at bounding box center [127, 172] width 98 height 21
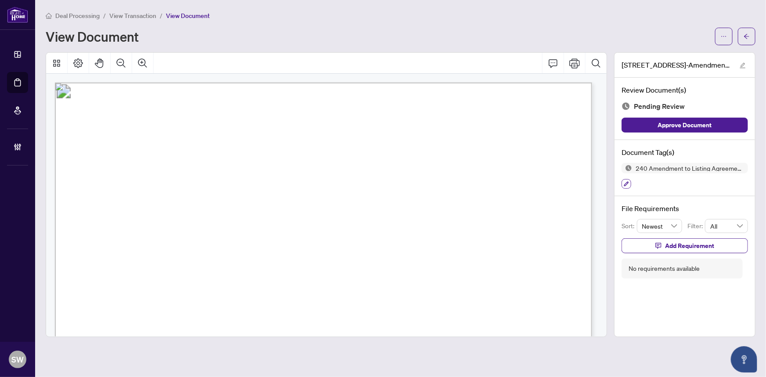
click at [625, 182] on icon "button" at bounding box center [626, 183] width 5 height 5
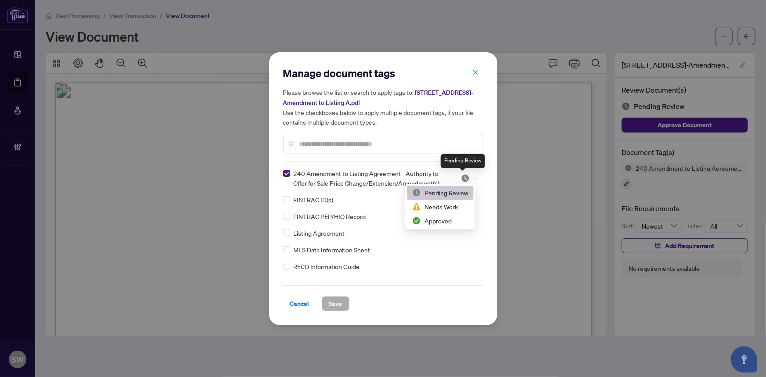
click at [465, 178] on img at bounding box center [465, 178] width 9 height 9
click at [443, 219] on div "Approved" at bounding box center [440, 221] width 56 height 10
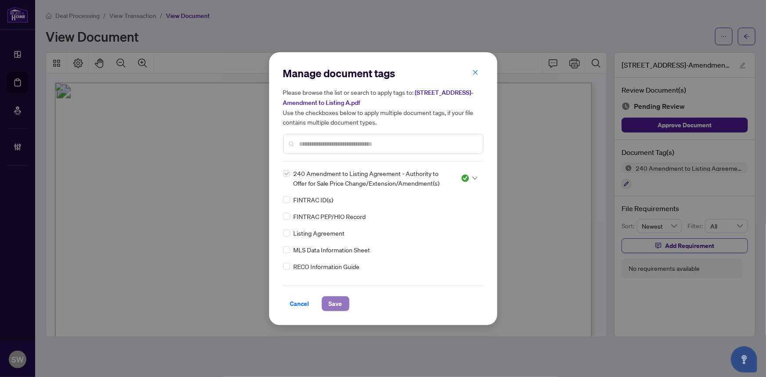
click at [341, 304] on span "Save" at bounding box center [336, 304] width 14 height 14
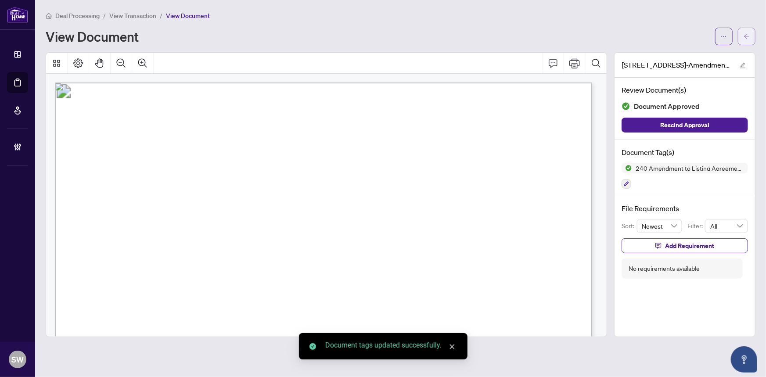
click at [746, 40] on span "button" at bounding box center [746, 36] width 6 height 14
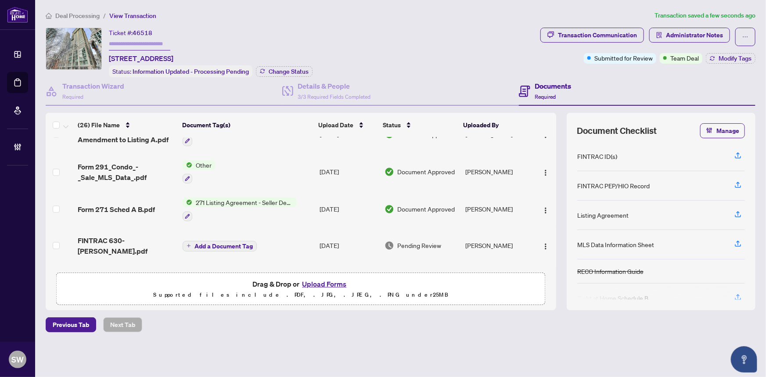
scroll to position [836, 0]
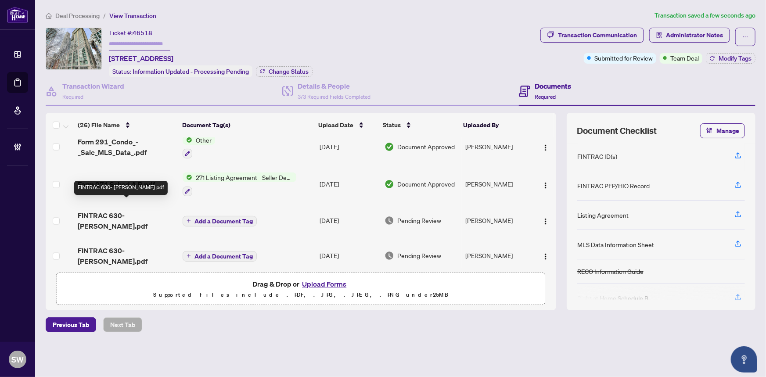
click at [114, 210] on span "FINTRAC 630- [PERSON_NAME].pdf" at bounding box center [127, 220] width 98 height 21
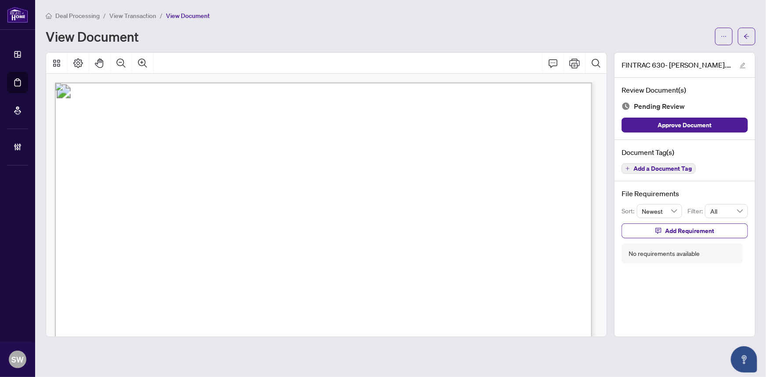
click at [654, 169] on span "Add a Document Tag" at bounding box center [662, 168] width 58 height 6
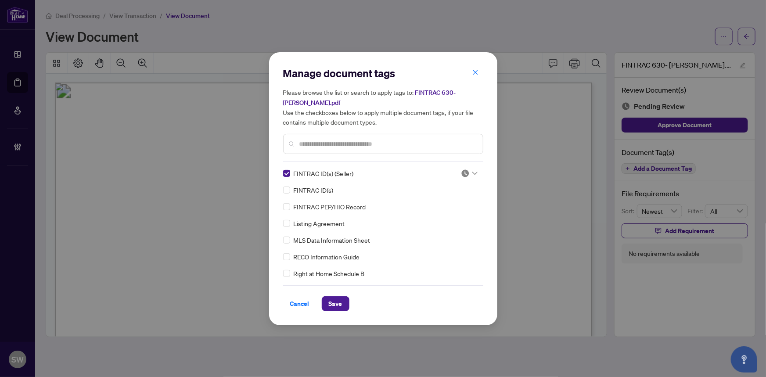
click at [467, 173] on div at bounding box center [469, 173] width 17 height 9
click at [447, 219] on div "Approved" at bounding box center [440, 216] width 56 height 10
click at [339, 301] on span "Save" at bounding box center [336, 304] width 14 height 14
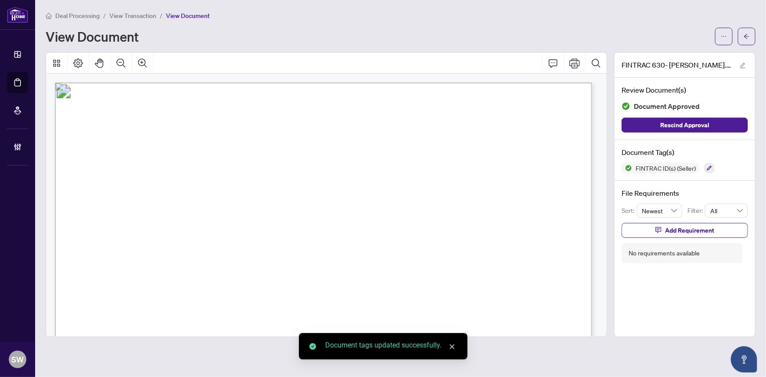
click at [748, 32] on span "button" at bounding box center [746, 36] width 6 height 14
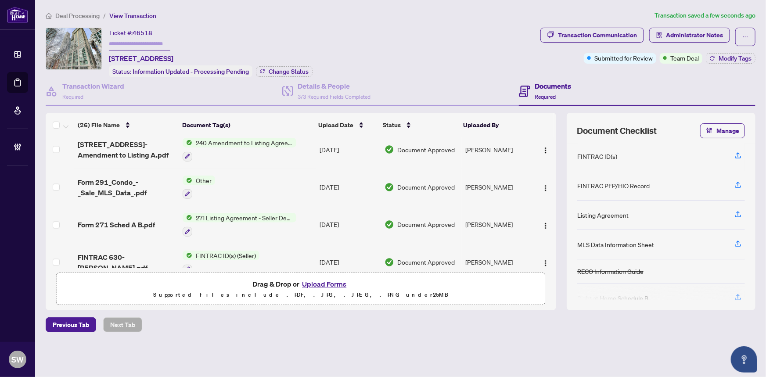
scroll to position [838, 0]
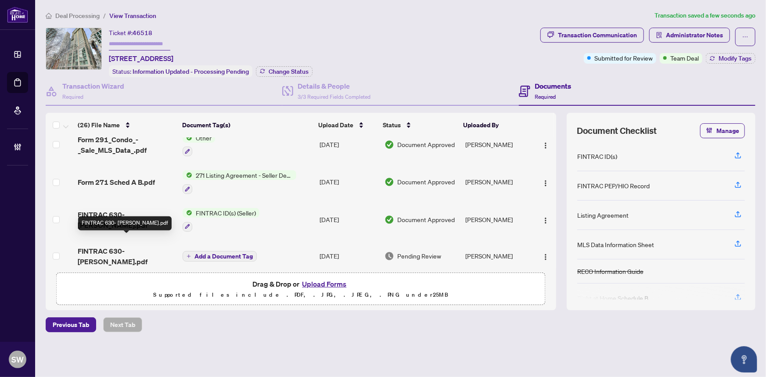
click at [119, 246] on span "FINTRAC 630- [PERSON_NAME].pdf" at bounding box center [127, 256] width 98 height 21
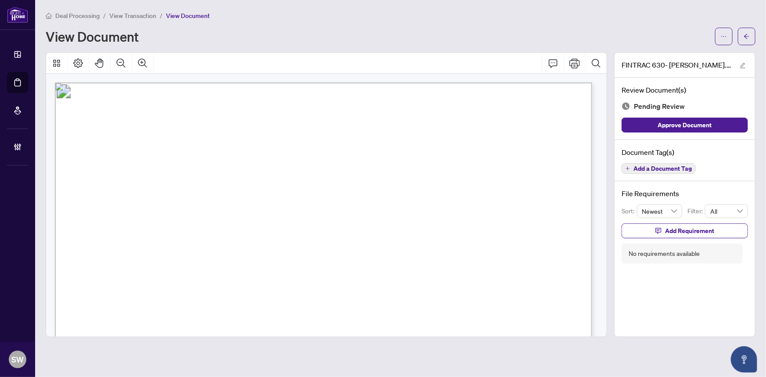
click at [650, 168] on span "Add a Document Tag" at bounding box center [662, 168] width 58 height 6
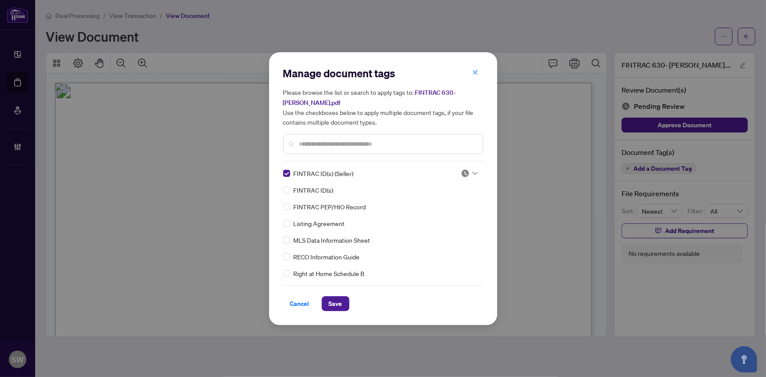
click at [472, 172] on icon at bounding box center [474, 173] width 5 height 3
click at [446, 214] on div "Approved" at bounding box center [440, 216] width 56 height 10
click at [329, 301] on span "Save" at bounding box center [336, 304] width 14 height 14
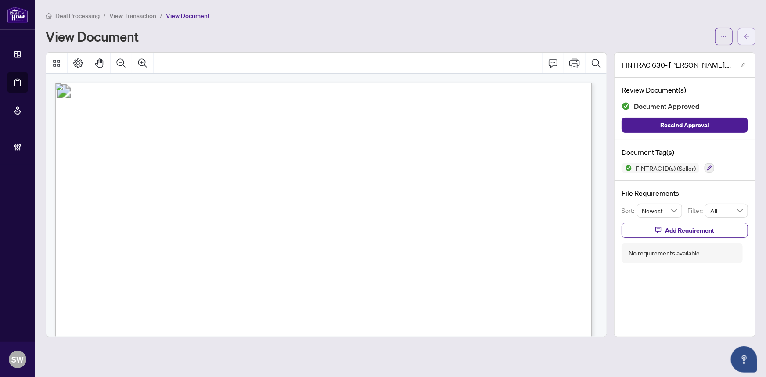
click at [745, 40] on span "button" at bounding box center [746, 36] width 6 height 14
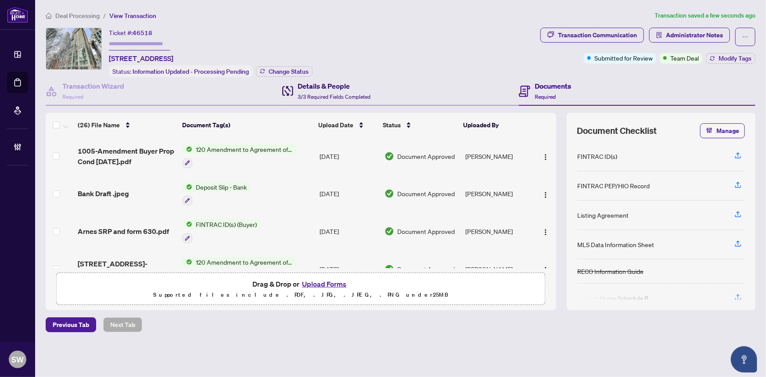
click at [309, 88] on h4 "Details & People" at bounding box center [334, 86] width 73 height 11
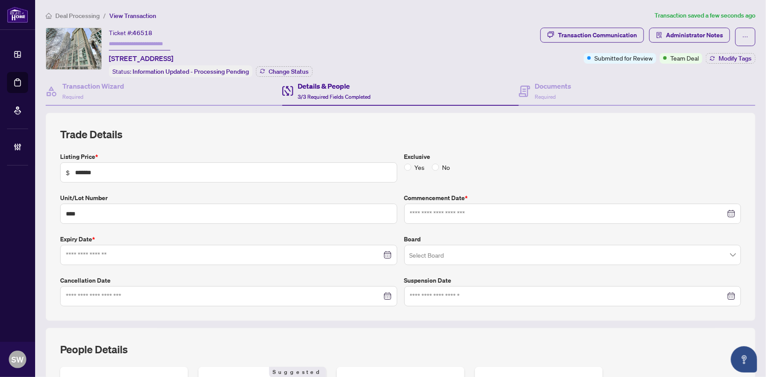
type input "**********"
click at [539, 83] on h4 "Documents" at bounding box center [553, 86] width 36 height 11
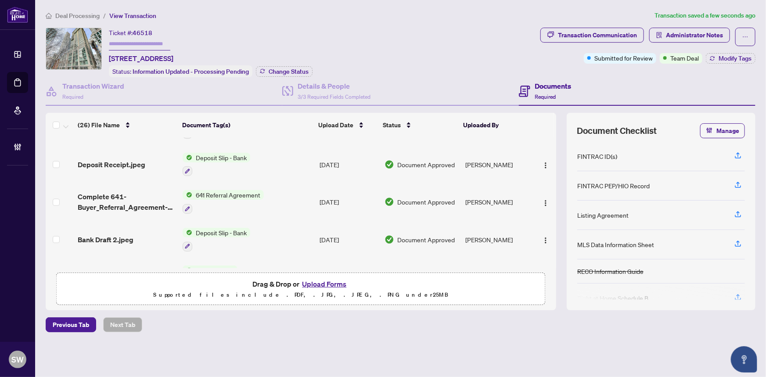
scroll to position [518, 0]
click at [140, 192] on span "Complete 641-Buyer_Referral_Agreement-1005-50_Lombard_St.pdf" at bounding box center [127, 201] width 98 height 21
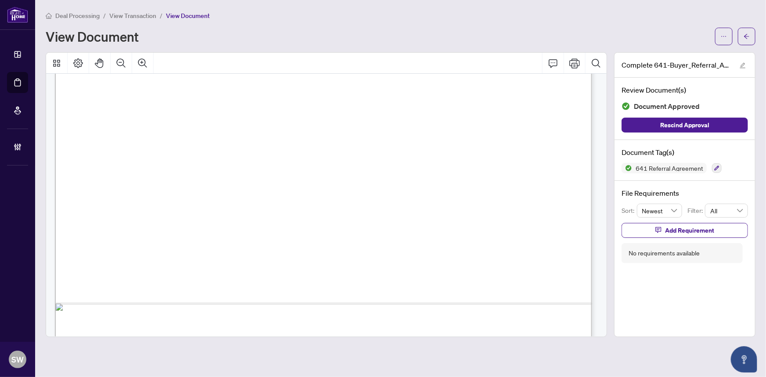
scroll to position [399, 0]
click at [729, 36] on button "button" at bounding box center [724, 37] width 18 height 18
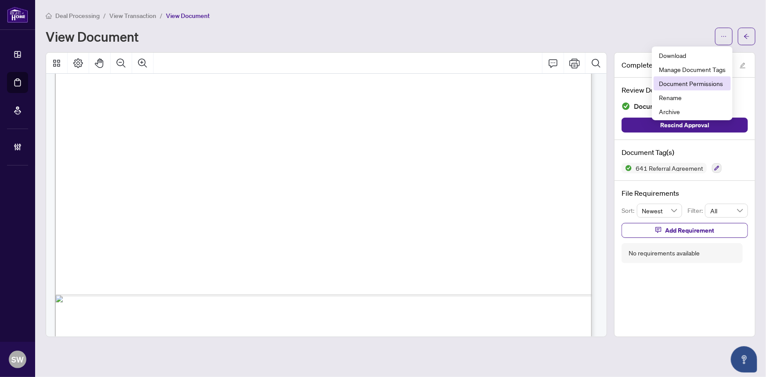
click at [692, 79] on span "Document Permissions" at bounding box center [692, 84] width 67 height 10
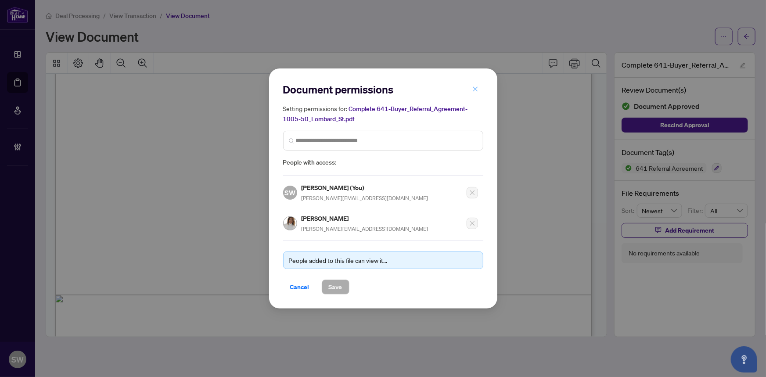
click at [476, 88] on icon "close" at bounding box center [475, 89] width 6 height 6
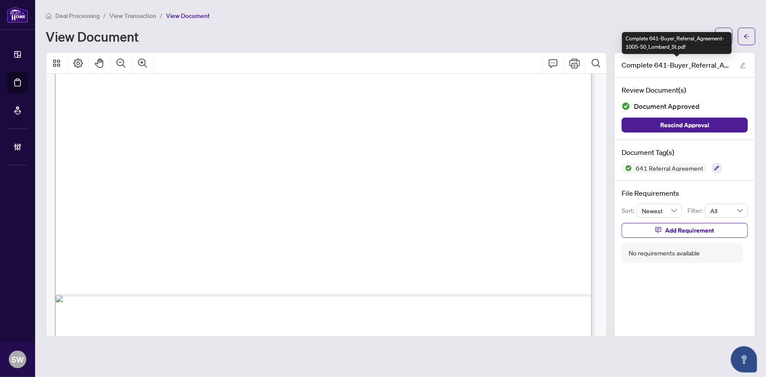
click at [725, 41] on div "Complete 641-Buyer_Referral_Agreement-1005-50_Lombard_St.pdf" at bounding box center [677, 43] width 110 height 22
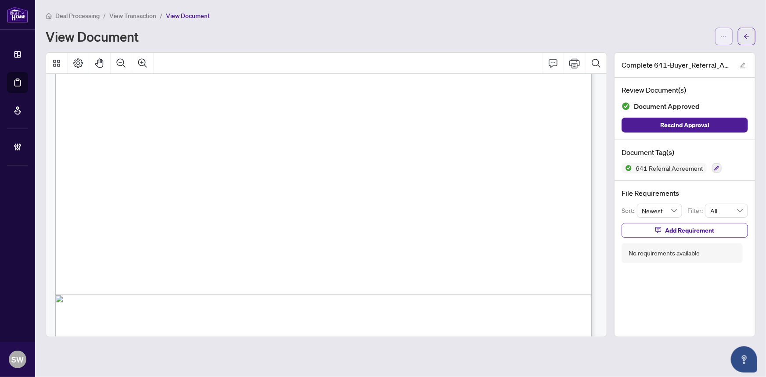
click at [729, 29] on button "button" at bounding box center [724, 37] width 18 height 18
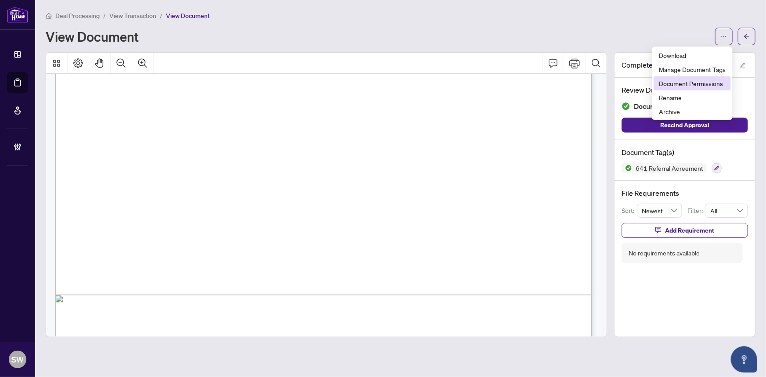
click at [688, 83] on span "Document Permissions" at bounding box center [692, 84] width 67 height 10
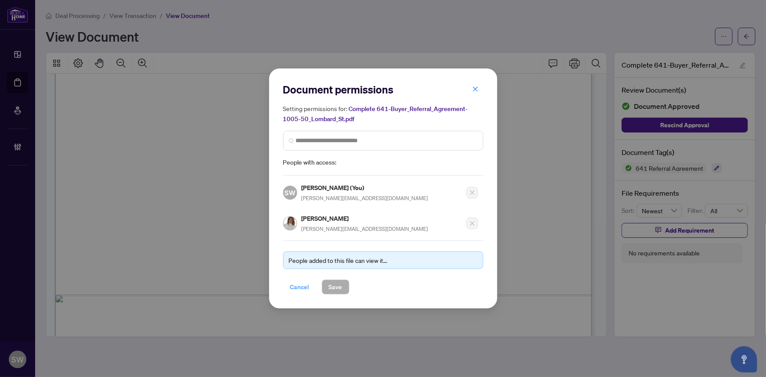
click at [301, 282] on span "Cancel" at bounding box center [299, 287] width 19 height 14
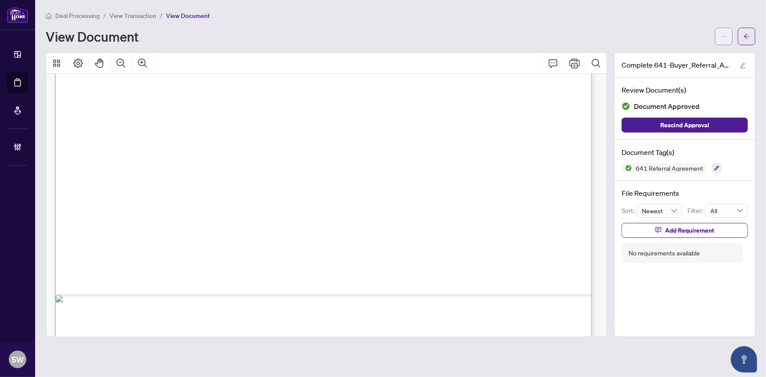
click at [725, 39] on span "button" at bounding box center [724, 36] width 6 height 14
click at [694, 57] on span "Download" at bounding box center [692, 55] width 67 height 10
click at [150, 17] on span "View Transaction" at bounding box center [132, 16] width 47 height 8
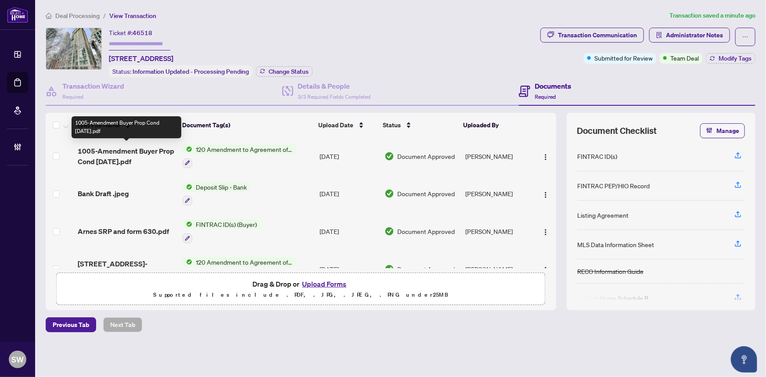
click at [136, 152] on span "1005-Amendment Buyer Prop Cond [DATE].pdf" at bounding box center [127, 156] width 98 height 21
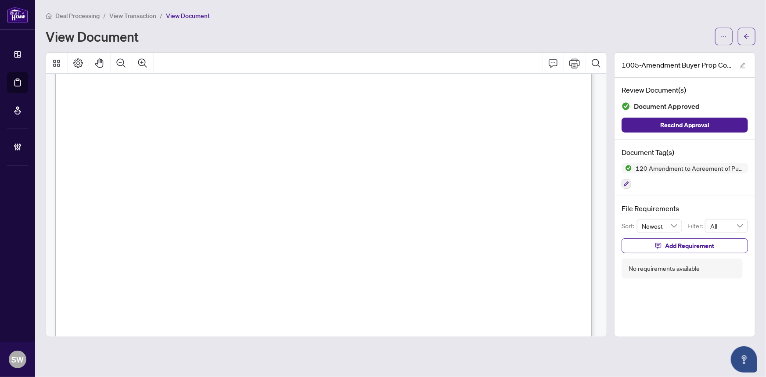
scroll to position [1768, 0]
click at [750, 37] on button "button" at bounding box center [747, 37] width 18 height 18
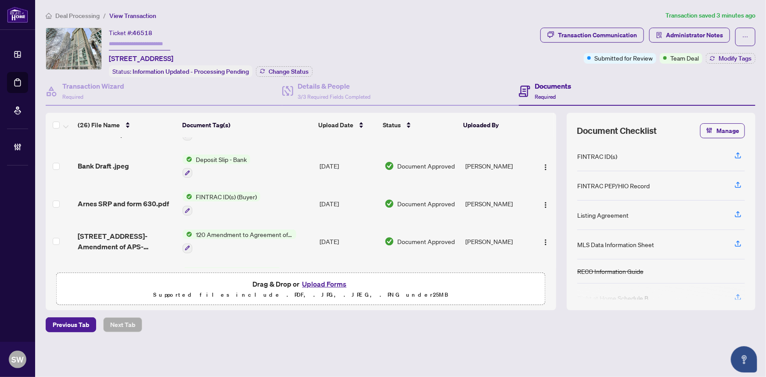
scroll to position [39, 0]
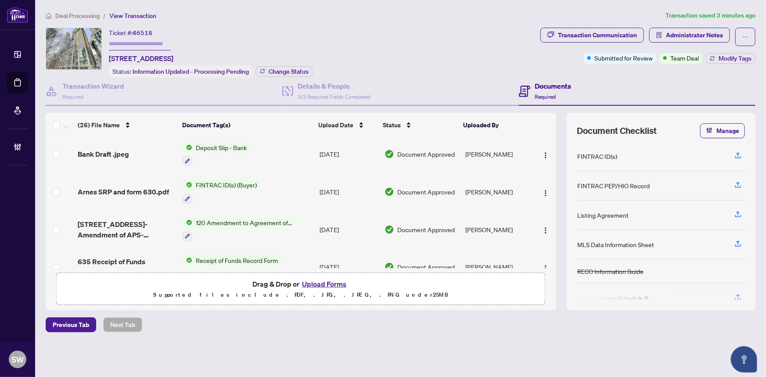
click at [154, 228] on span "[STREET_ADDRESS]-Amendment of APS-[DATE].pdf" at bounding box center [127, 229] width 98 height 21
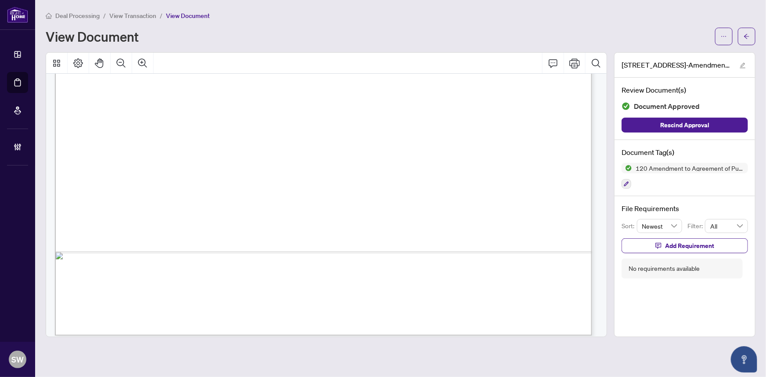
scroll to position [1162, 0]
click at [747, 35] on icon "arrow-left" at bounding box center [746, 36] width 6 height 6
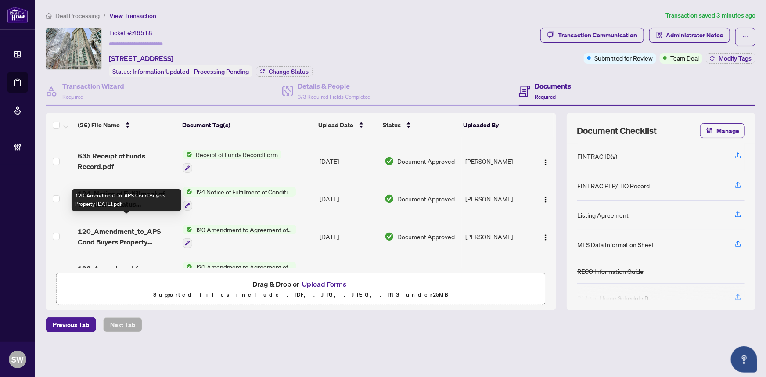
scroll to position [159, 0]
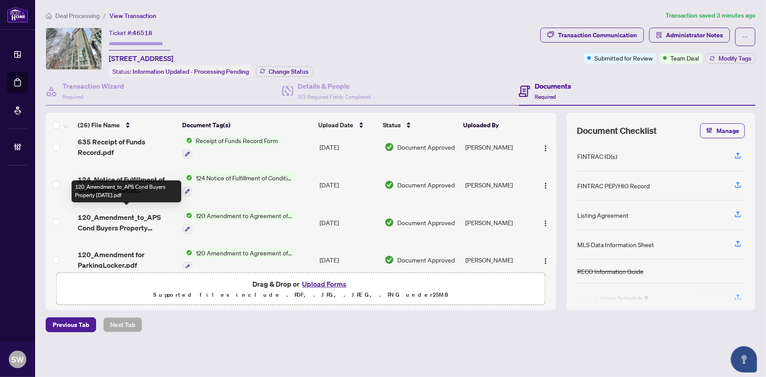
click at [145, 217] on span "120_Amendment_to_APS Cond Buyers Property [DATE].pdf" at bounding box center [127, 222] width 98 height 21
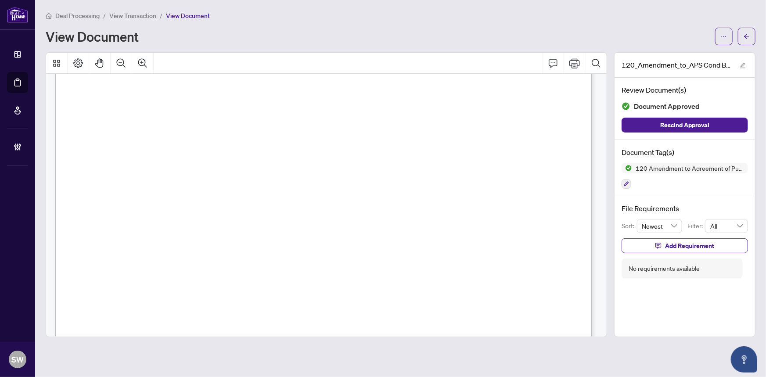
scroll to position [1636, 0]
click at [750, 36] on button "button" at bounding box center [747, 37] width 18 height 18
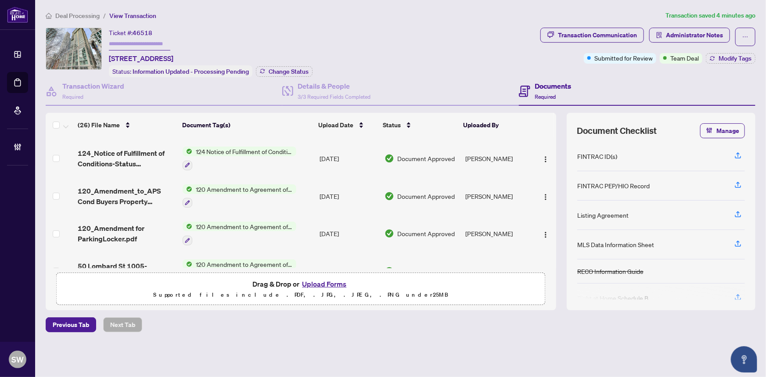
scroll to position [199, 0]
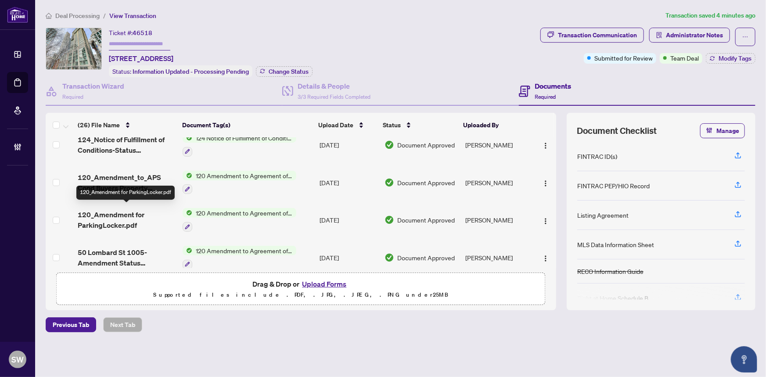
click at [133, 211] on span "120_Amendment for ParkingLocker.pdf" at bounding box center [127, 219] width 98 height 21
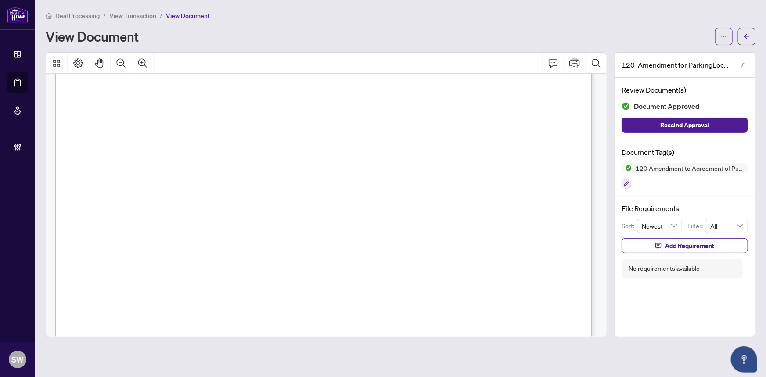
scroll to position [1162, 0]
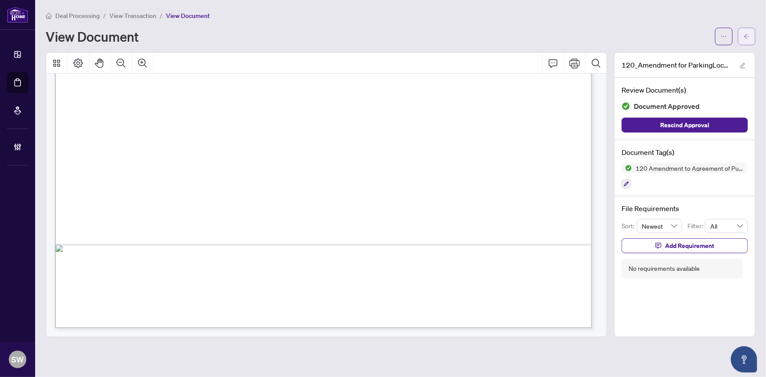
click at [751, 35] on button "button" at bounding box center [747, 37] width 18 height 18
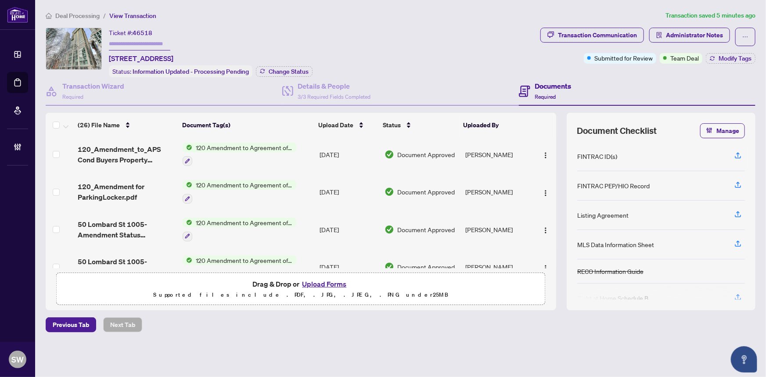
scroll to position [239, 0]
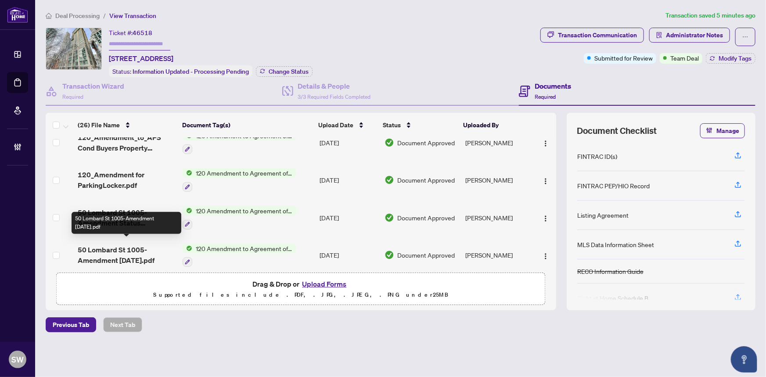
click at [142, 245] on span "50 Lombard St 1005-Amendment [DATE].pdf" at bounding box center [127, 254] width 98 height 21
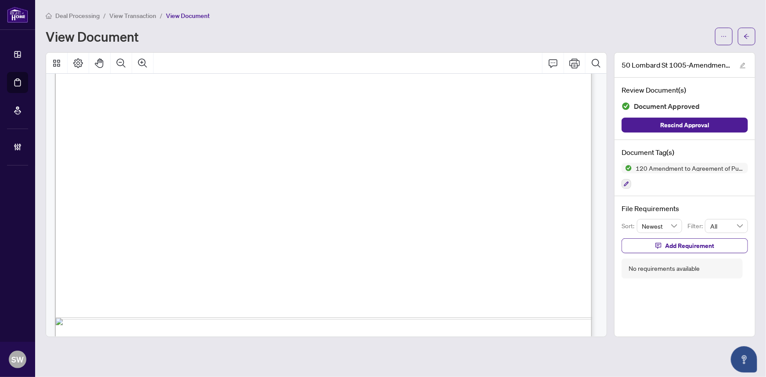
scroll to position [1874, 0]
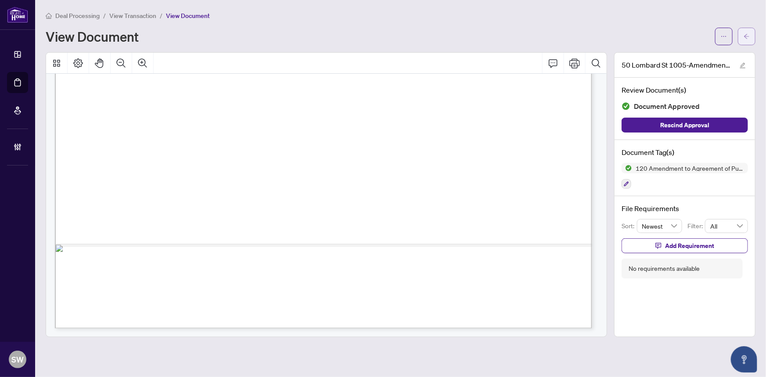
click at [747, 34] on icon "arrow-left" at bounding box center [746, 36] width 5 height 5
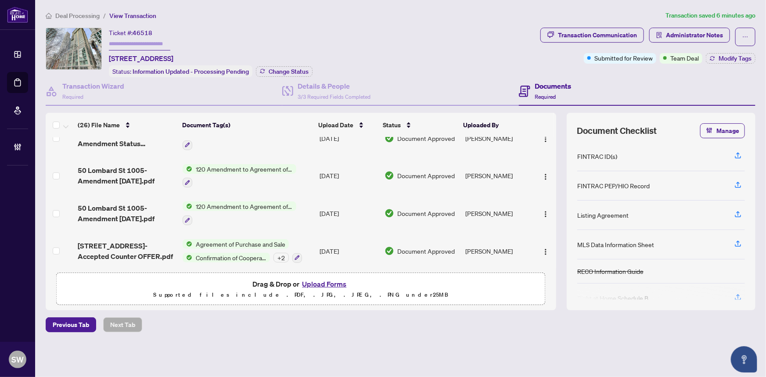
scroll to position [319, 0]
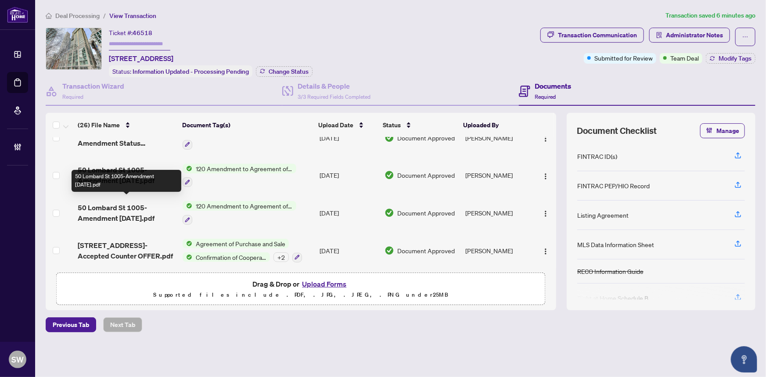
click at [131, 209] on span "50 Lombard St 1005-Amendment [DATE].pdf" at bounding box center [127, 212] width 98 height 21
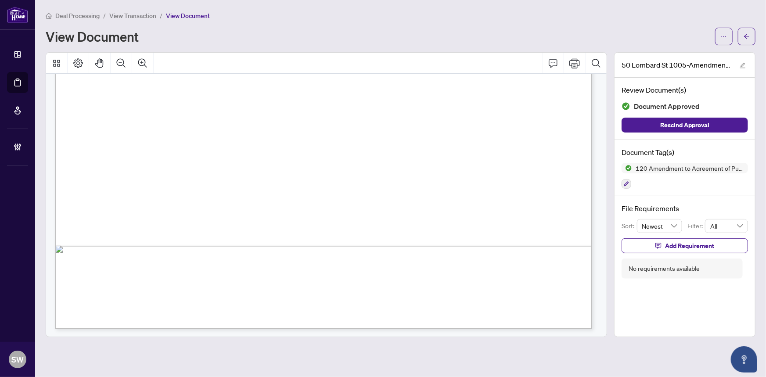
scroll to position [1162, 0]
click at [748, 31] on span "button" at bounding box center [746, 36] width 6 height 14
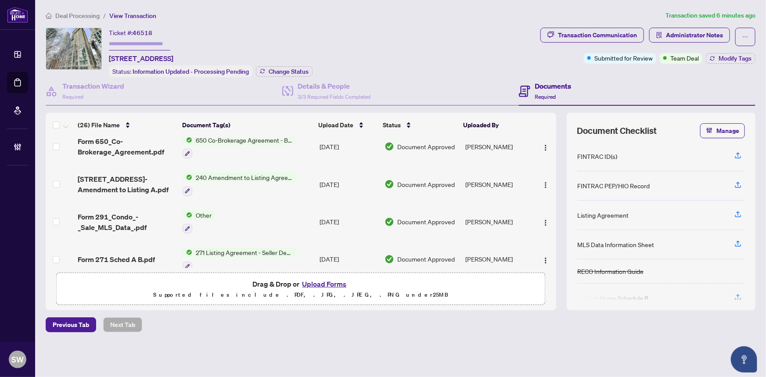
scroll to position [758, 0]
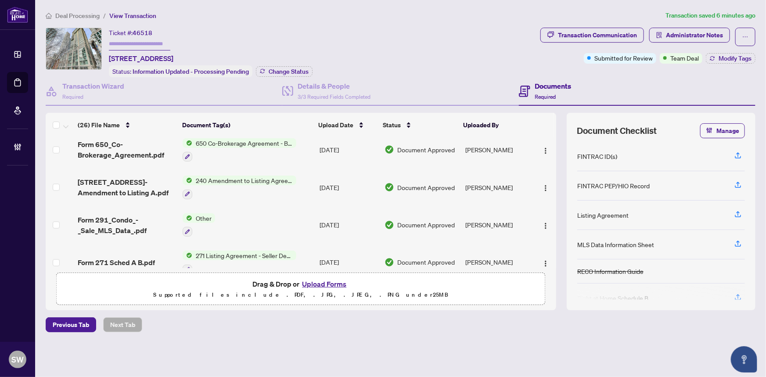
click at [52, 177] on td at bounding box center [60, 188] width 29 height 38
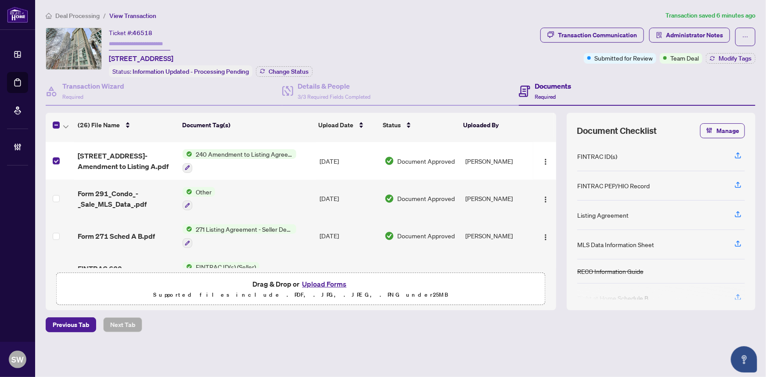
scroll to position [761, 0]
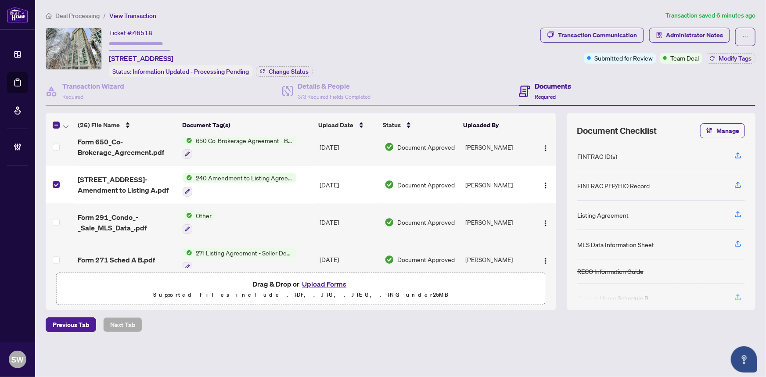
click at [242, 174] on div "240 Amendment to Listing Agreement - Authority to Offer for Sale Price Change/E…" at bounding box center [240, 185] width 114 height 24
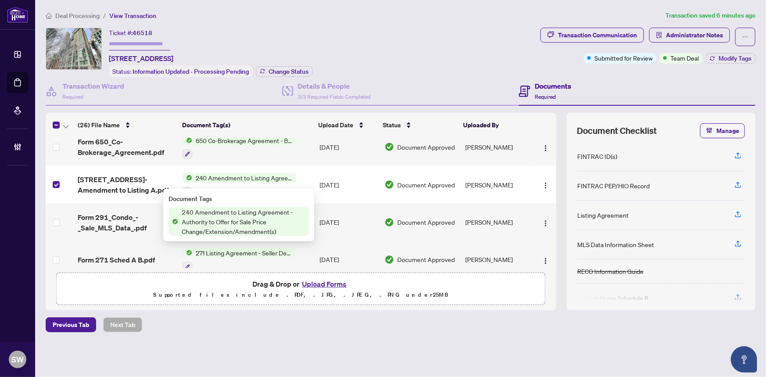
click at [138, 185] on span "[STREET_ADDRESS]-Amendment to Listing A.pdf" at bounding box center [127, 184] width 98 height 21
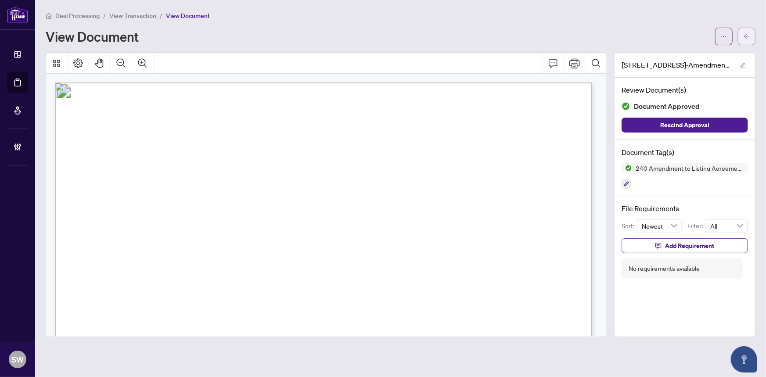
click at [749, 33] on icon "arrow-left" at bounding box center [746, 36] width 6 height 6
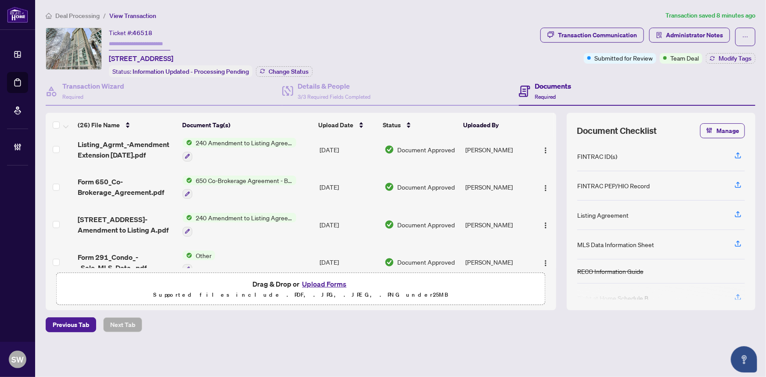
scroll to position [681, 0]
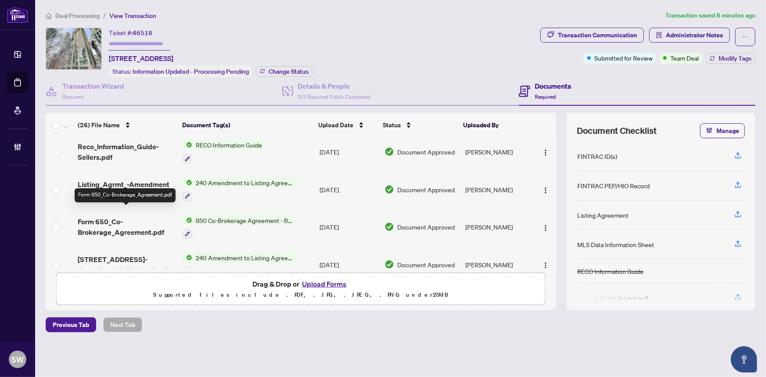
click at [132, 222] on span "Form 650_Co-Brokerage_Agreement.pdf" at bounding box center [127, 226] width 98 height 21
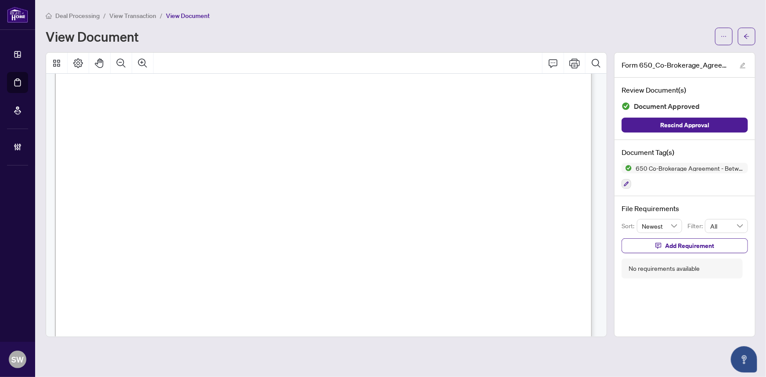
scroll to position [79, 0]
click at [747, 39] on span "button" at bounding box center [746, 36] width 6 height 14
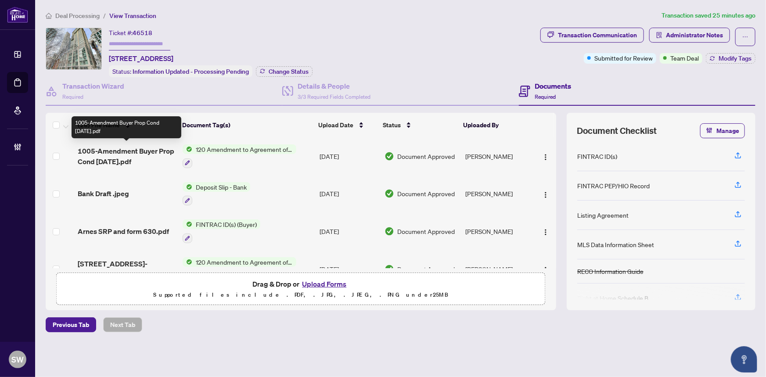
click at [154, 150] on span "1005-Amendment Buyer Prop Cond [DATE].pdf" at bounding box center [127, 156] width 98 height 21
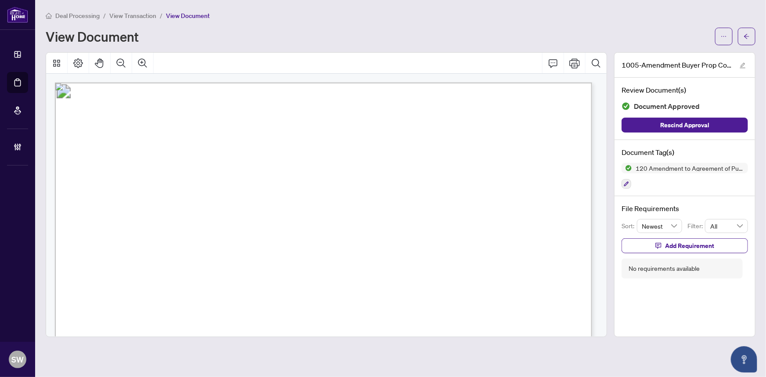
click at [140, 184] on span "[PERSON_NAME]" at bounding box center [156, 182] width 62 height 8
drag, startPoint x: 334, startPoint y: 201, endPoint x: 224, endPoint y: 200, distance: 109.3
click at [224, 200] on span "[PERSON_NAME], [PERSON_NAME]" at bounding box center [191, 201] width 133 height 8
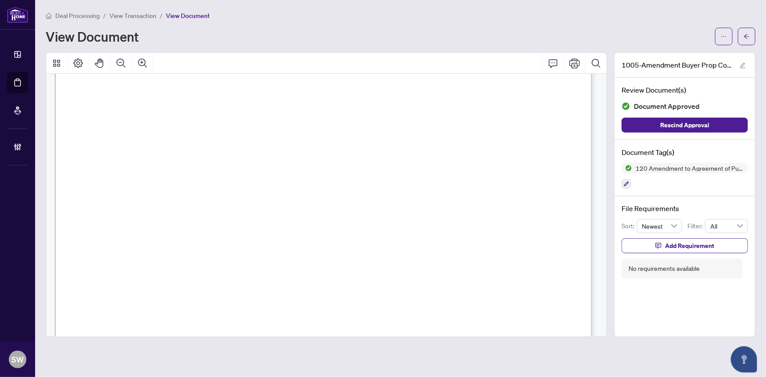
scroll to position [1556, 0]
click at [747, 38] on icon "arrow-left" at bounding box center [746, 36] width 6 height 6
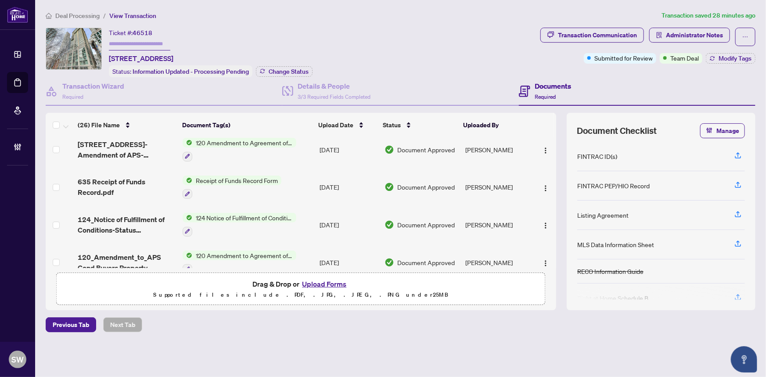
scroll to position [159, 0]
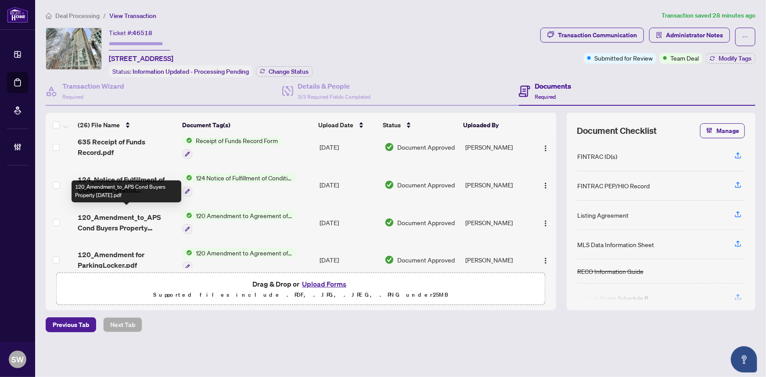
click at [156, 215] on span "120_Amendment_to_APS Cond Buyers Property [DATE].pdf" at bounding box center [127, 222] width 98 height 21
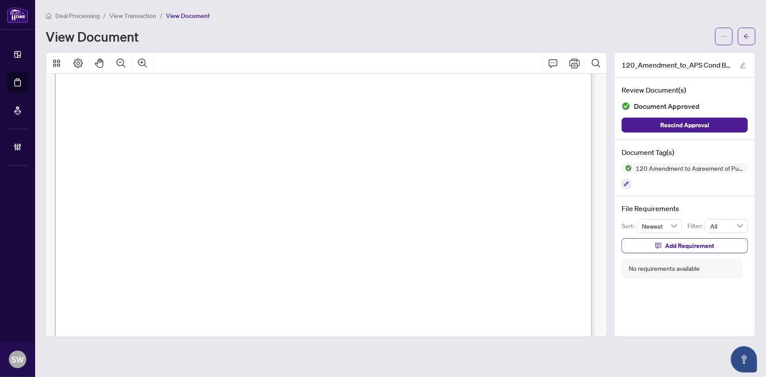
scroll to position [1636, 0]
click at [748, 31] on span "button" at bounding box center [746, 36] width 6 height 14
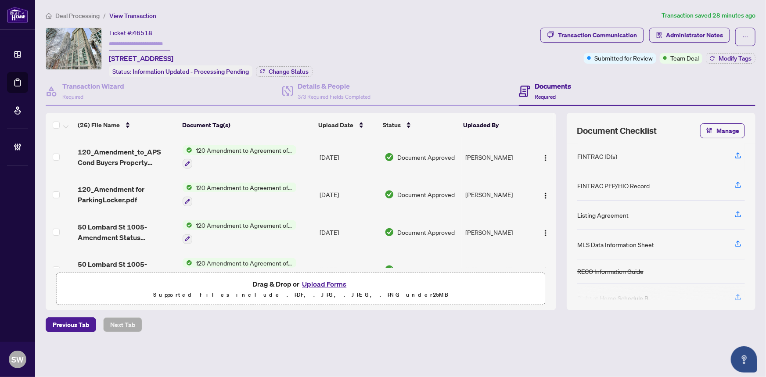
scroll to position [239, 0]
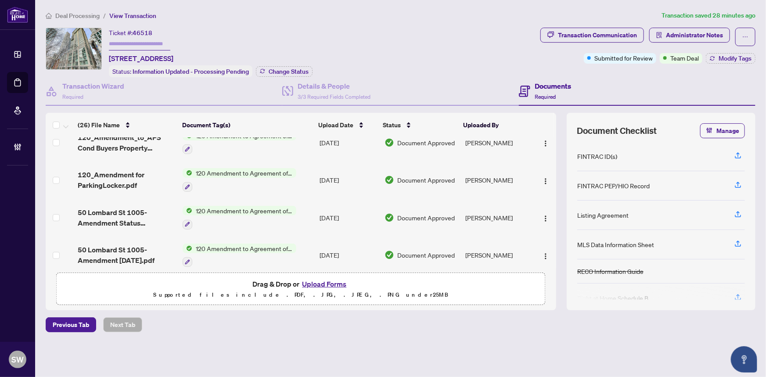
click at [129, 251] on span "50 Lombard St 1005-Amendment [DATE].pdf" at bounding box center [127, 254] width 98 height 21
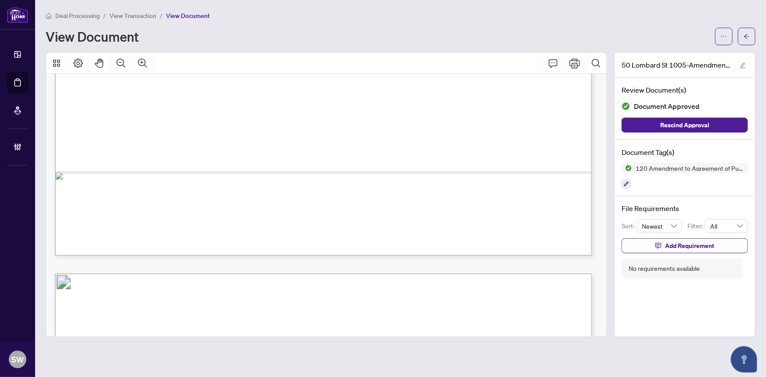
scroll to position [1237, 0]
click at [748, 39] on span "button" at bounding box center [746, 36] width 6 height 14
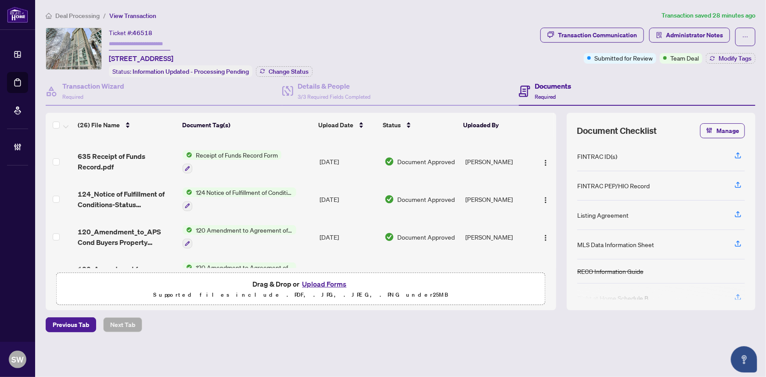
scroll to position [159, 0]
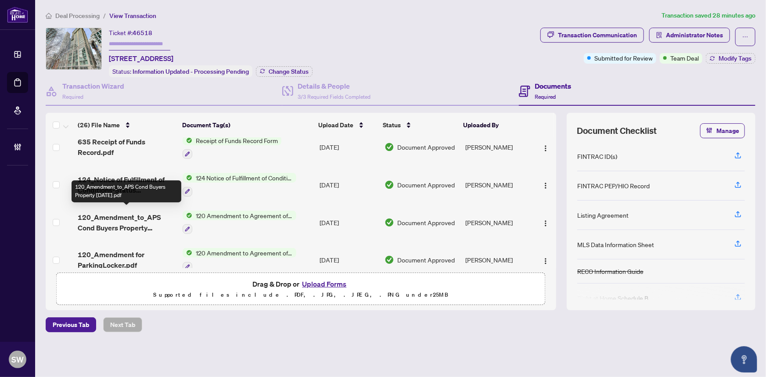
click at [162, 215] on span "120_Amendment_to_APS Cond Buyers Property [DATE].pdf" at bounding box center [127, 222] width 98 height 21
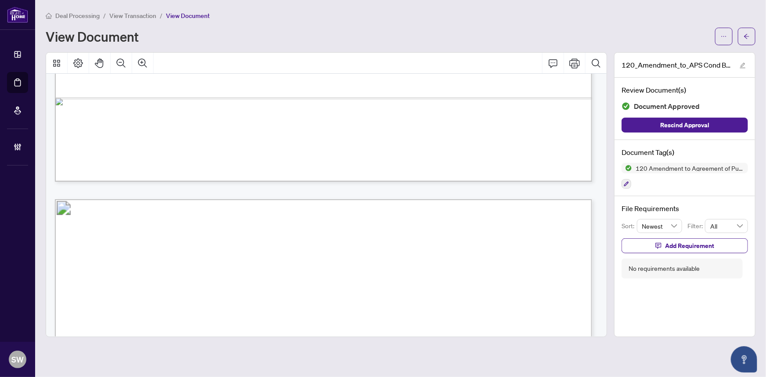
scroll to position [1317, 0]
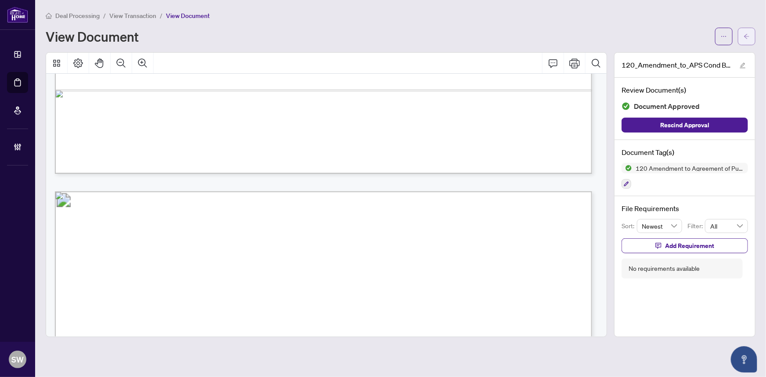
click at [750, 36] on icon "arrow-left" at bounding box center [746, 36] width 6 height 6
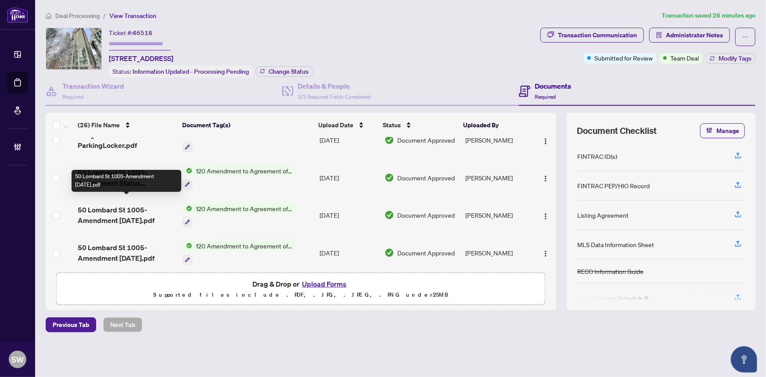
scroll to position [319, 0]
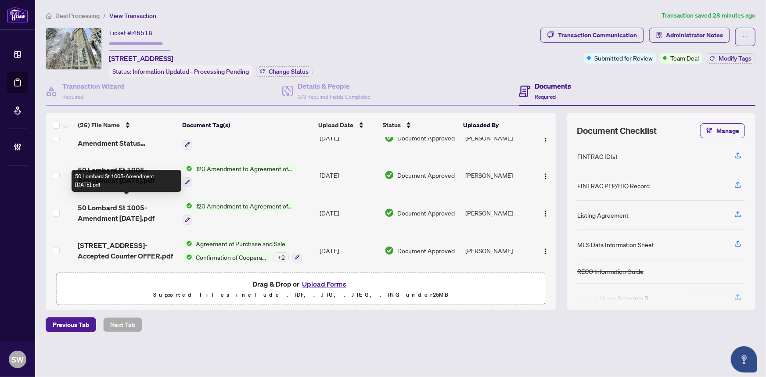
click at [151, 210] on span "50 Lombard St 1005-Amendment [DATE].pdf" at bounding box center [127, 212] width 98 height 21
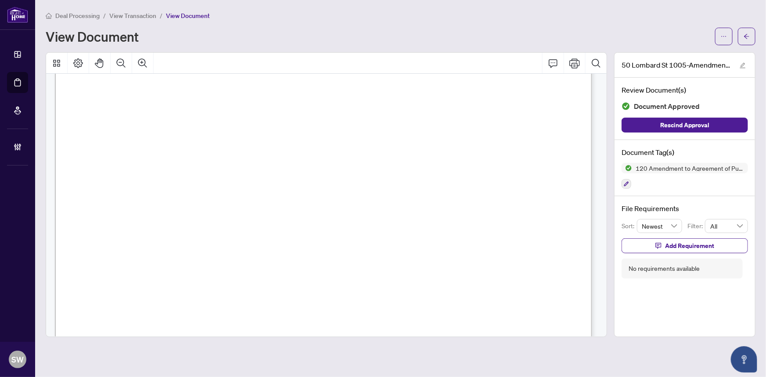
scroll to position [279, 0]
drag, startPoint x: 320, startPoint y: 248, endPoint x: 327, endPoint y: 258, distance: 11.3
drag, startPoint x: 320, startPoint y: 248, endPoint x: 535, endPoint y: 251, distance: 214.6
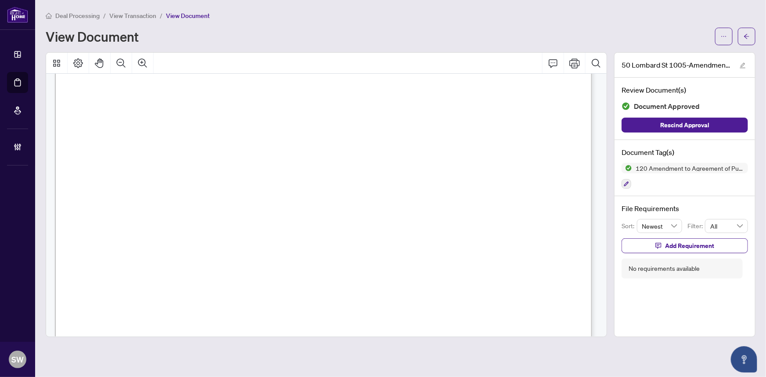
click at [535, 251] on span "[PERSON_NAME] [PERSON_NAME] & [PERSON_NAME] Charlemagne (Estate Trustees for th…" at bounding box center [342, 250] width 497 height 8
drag, startPoint x: 93, startPoint y: 260, endPoint x: 151, endPoint y: 260, distance: 57.5
click at [151, 260] on span "Vanderpuije)." at bounding box center [124, 262] width 61 height 8
click at [751, 39] on button "button" at bounding box center [747, 37] width 18 height 18
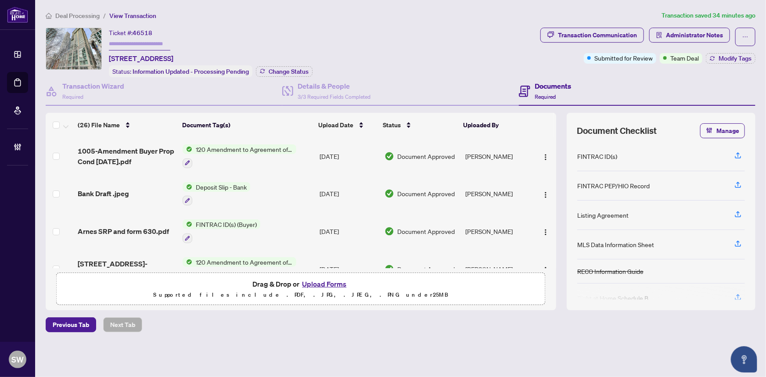
click at [136, 41] on input "text" at bounding box center [139, 44] width 61 height 13
type input "*******"
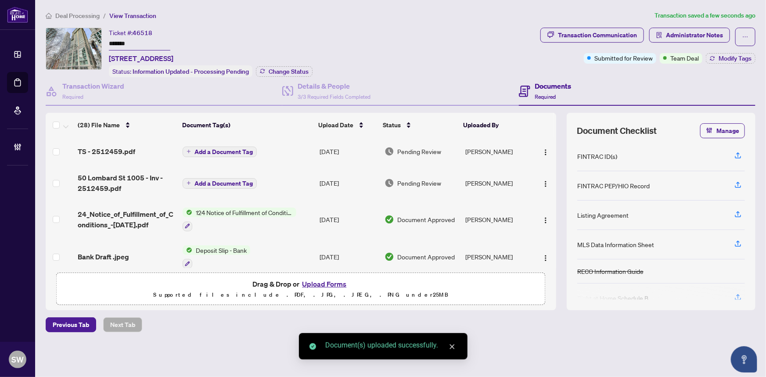
click at [118, 149] on span "TS - 2512459.pdf" at bounding box center [106, 151] width 57 height 11
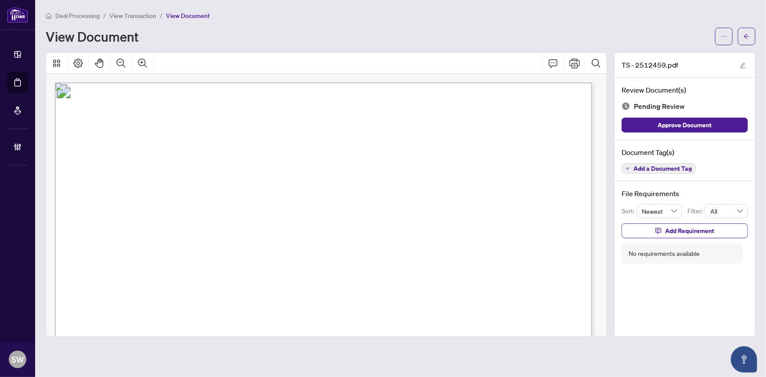
click at [670, 170] on span "Add a Document Tag" at bounding box center [662, 168] width 58 height 6
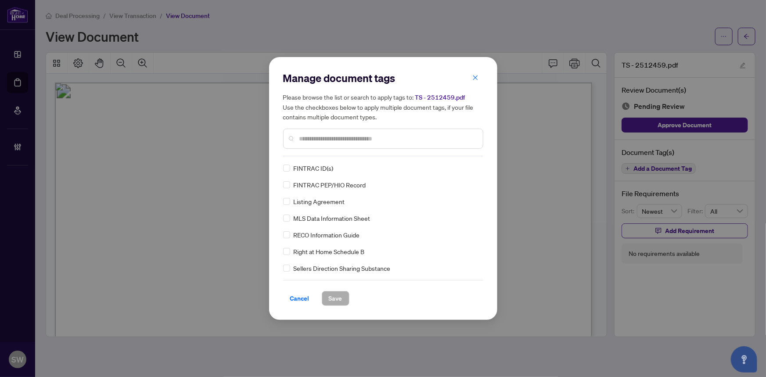
click at [353, 140] on input "text" at bounding box center [387, 139] width 176 height 10
type input "*****"
click at [334, 298] on span "Save" at bounding box center [336, 298] width 14 height 14
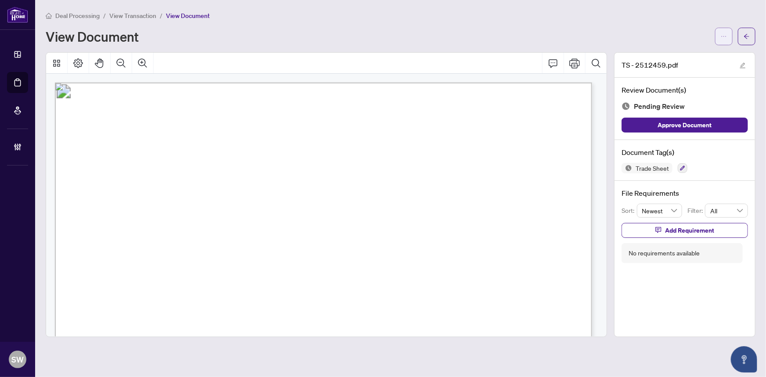
click at [724, 39] on span "button" at bounding box center [724, 36] width 6 height 14
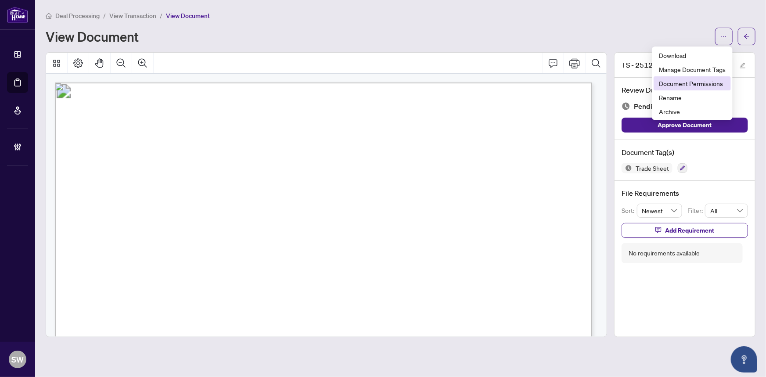
click at [708, 83] on span "Document Permissions" at bounding box center [692, 84] width 67 height 10
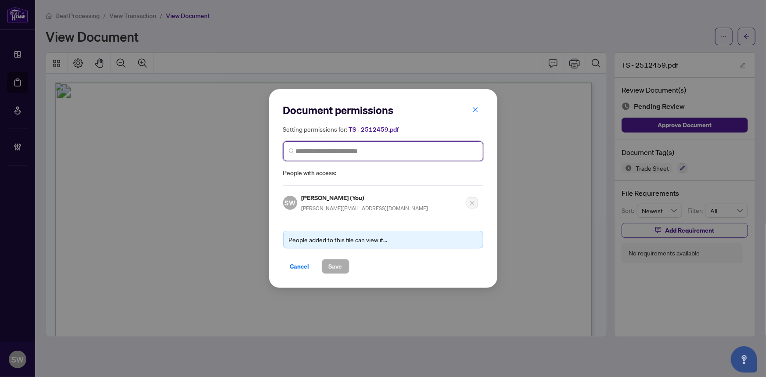
click at [351, 153] on input "search" at bounding box center [387, 151] width 182 height 9
paste input "**********"
type input "**********"
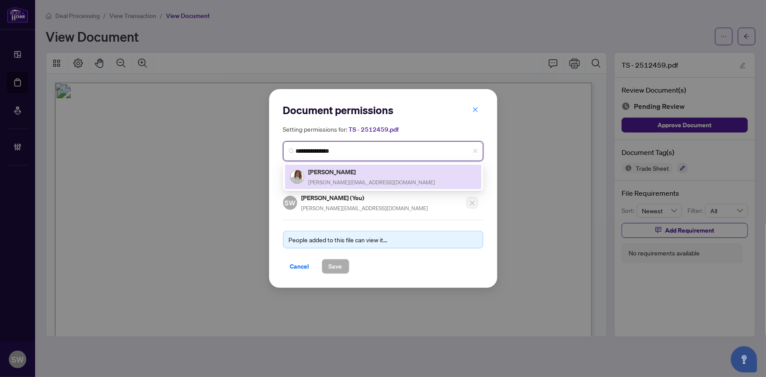
click at [359, 176] on h5 "[PERSON_NAME]" at bounding box center [372, 172] width 127 height 10
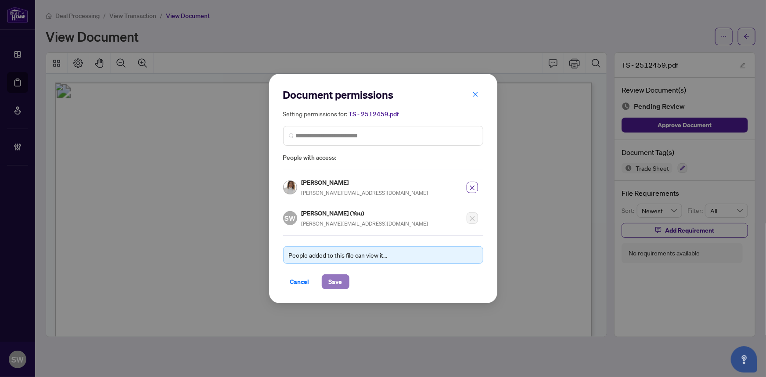
drag, startPoint x: 331, startPoint y: 278, endPoint x: 328, endPoint y: 274, distance: 5.4
click at [331, 278] on span "Save" at bounding box center [336, 282] width 14 height 14
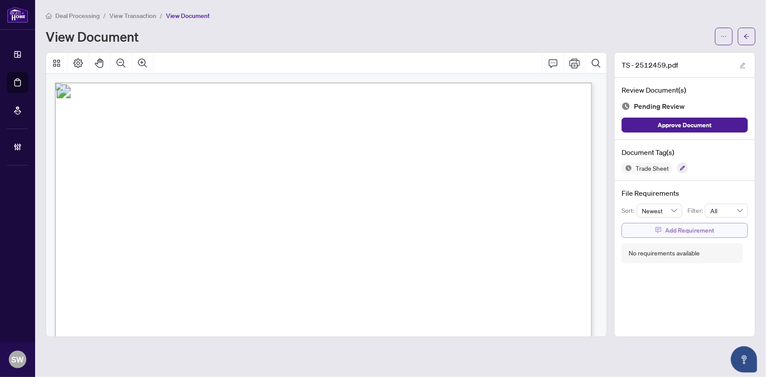
click at [676, 228] on span "Add Requirement" at bounding box center [689, 230] width 49 height 14
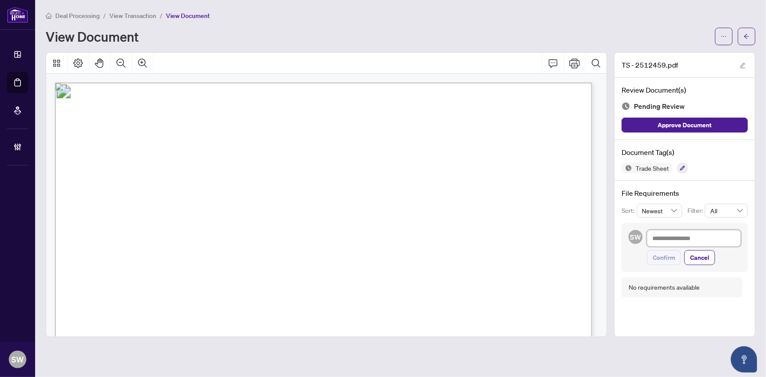
click at [668, 230] on textarea at bounding box center [694, 238] width 94 height 17
paste textarea "**********"
type textarea "**********"
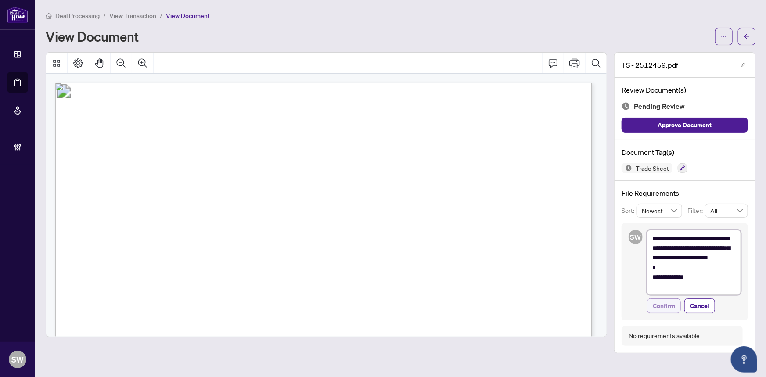
type textarea "**********"
click at [664, 303] on span "Confirm" at bounding box center [664, 306] width 22 height 14
type textarea "**********"
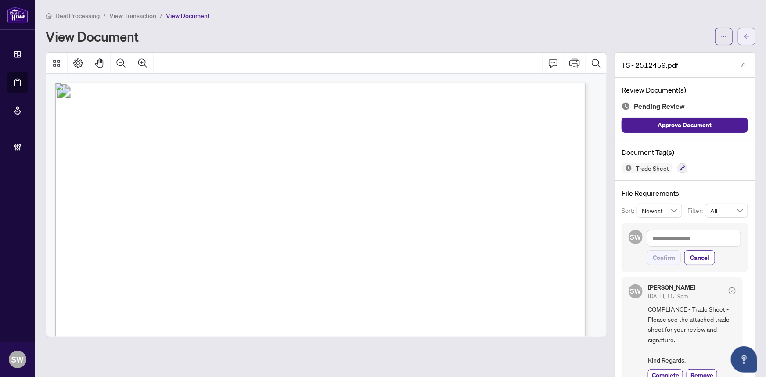
click at [743, 36] on icon "arrow-left" at bounding box center [746, 36] width 6 height 6
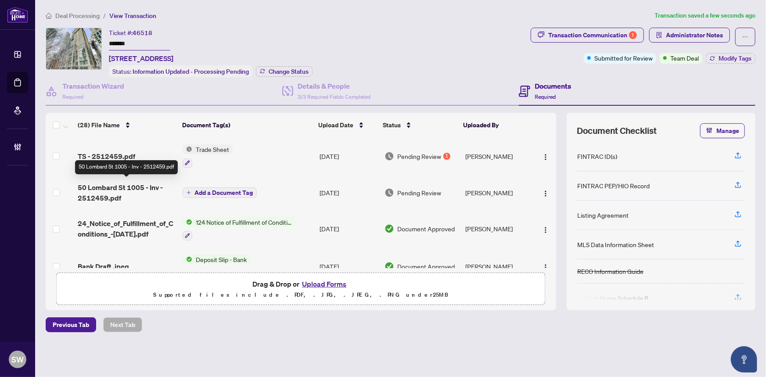
click at [124, 184] on span "50 Lombard St 1005 - Inv - 2512459.pdf" at bounding box center [127, 192] width 98 height 21
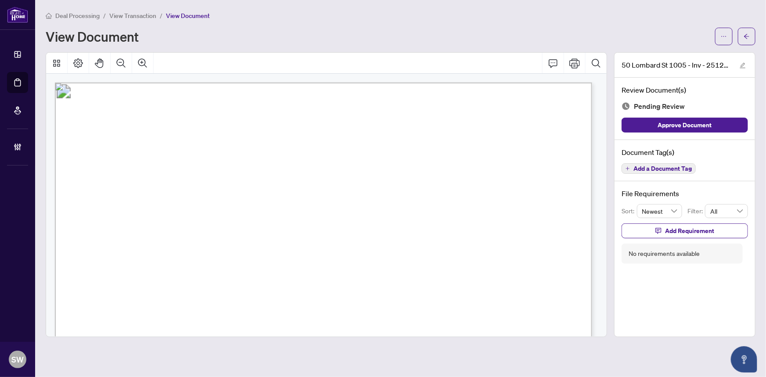
click at [659, 170] on span "Add a Document Tag" at bounding box center [662, 168] width 58 height 6
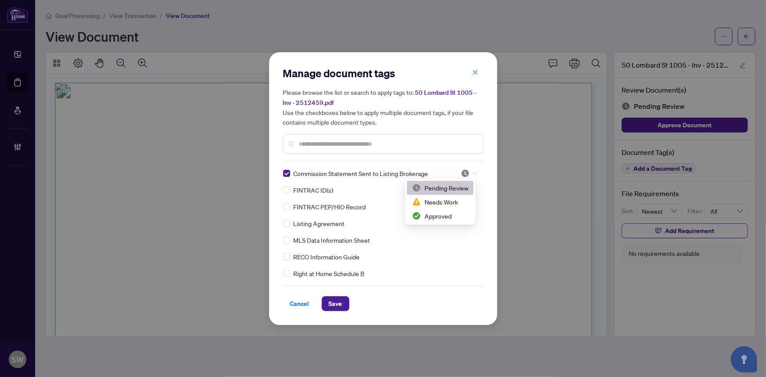
click at [472, 173] on icon at bounding box center [474, 174] width 5 height 4
click at [460, 215] on div "Approved" at bounding box center [440, 216] width 56 height 10
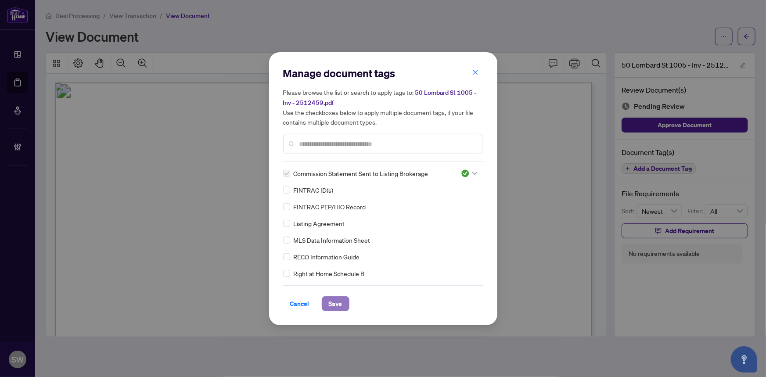
click at [341, 299] on span "Save" at bounding box center [336, 304] width 14 height 14
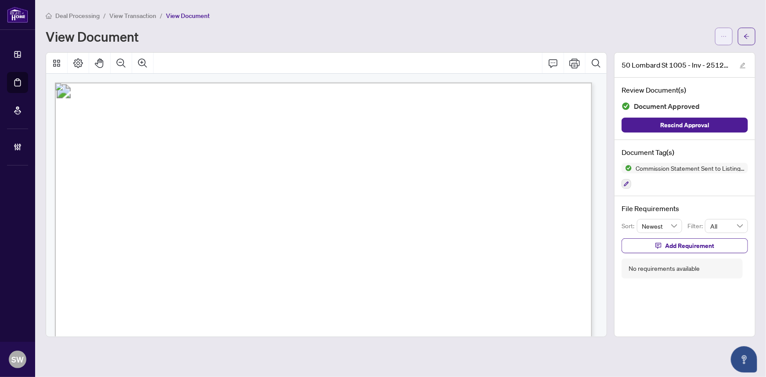
click at [728, 32] on button "button" at bounding box center [724, 37] width 18 height 18
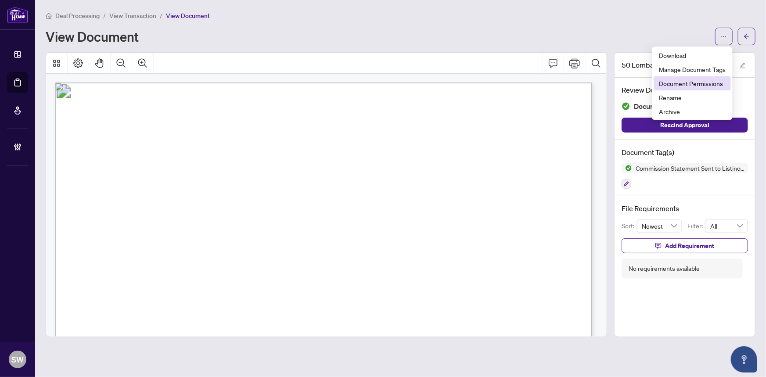
click at [715, 81] on span "Document Permissions" at bounding box center [692, 84] width 67 height 10
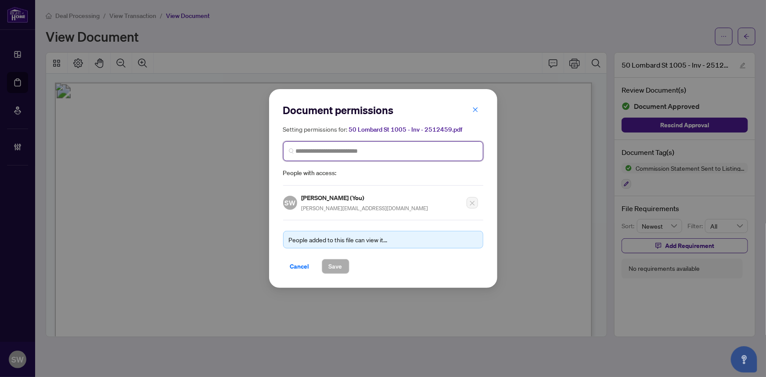
click at [307, 153] on input "search" at bounding box center [387, 151] width 182 height 9
paste input "**********"
type input "**********"
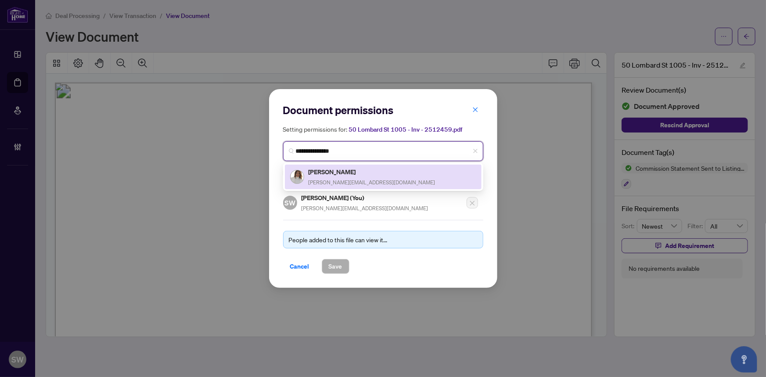
click at [350, 179] on span "[PERSON_NAME][EMAIL_ADDRESS][DOMAIN_NAME]" at bounding box center [372, 182] width 127 height 7
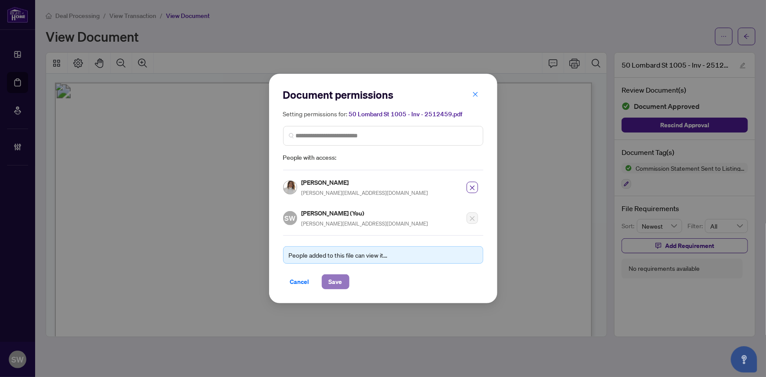
click at [338, 279] on span "Save" at bounding box center [336, 282] width 14 height 14
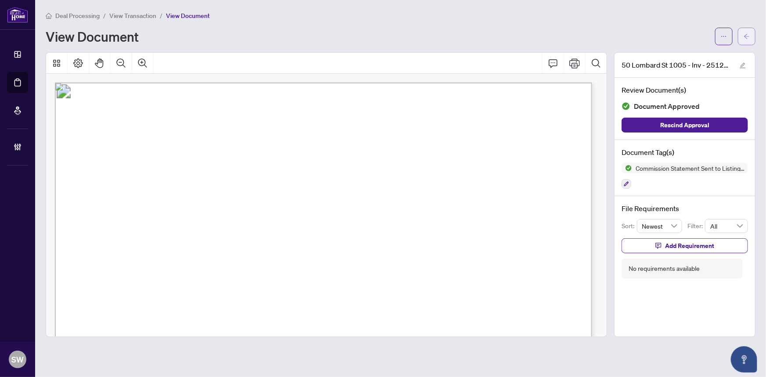
click at [750, 38] on icon "arrow-left" at bounding box center [746, 36] width 6 height 6
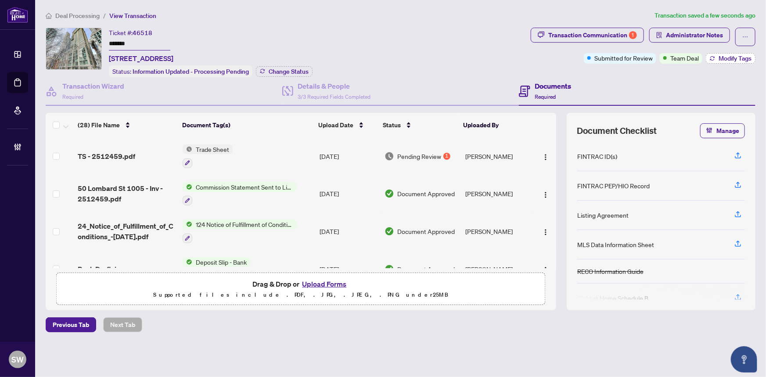
click at [732, 63] on button "Modify Tags" at bounding box center [731, 58] width 50 height 11
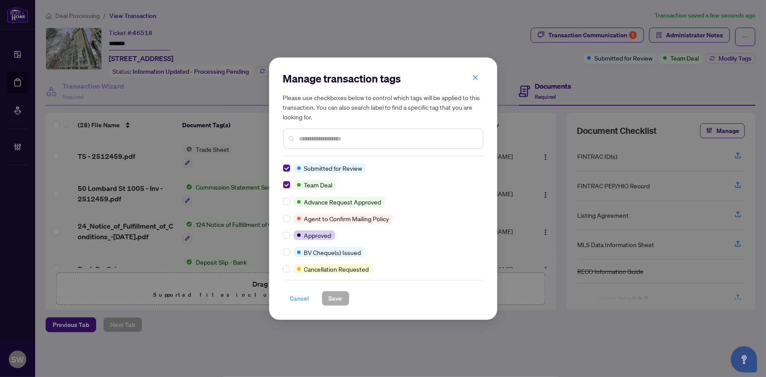
click at [305, 297] on span "Cancel" at bounding box center [299, 298] width 19 height 14
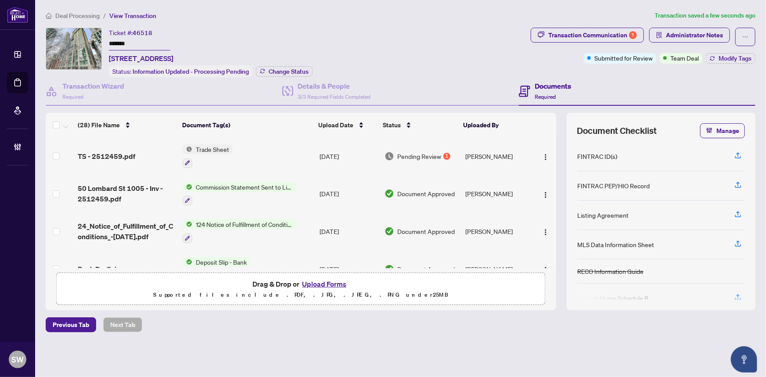
click at [557, 92] on div "Documents Required" at bounding box center [553, 91] width 36 height 21
click at [732, 57] on span "Modify Tags" at bounding box center [734, 58] width 33 height 6
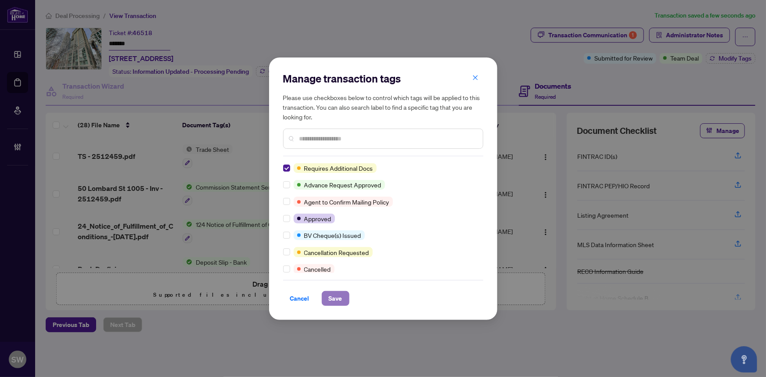
click at [340, 298] on span "Save" at bounding box center [336, 298] width 14 height 14
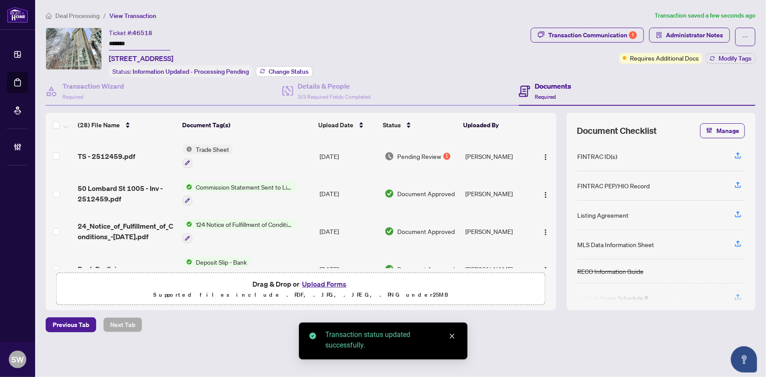
click at [279, 70] on span "Change Status" at bounding box center [289, 71] width 40 height 6
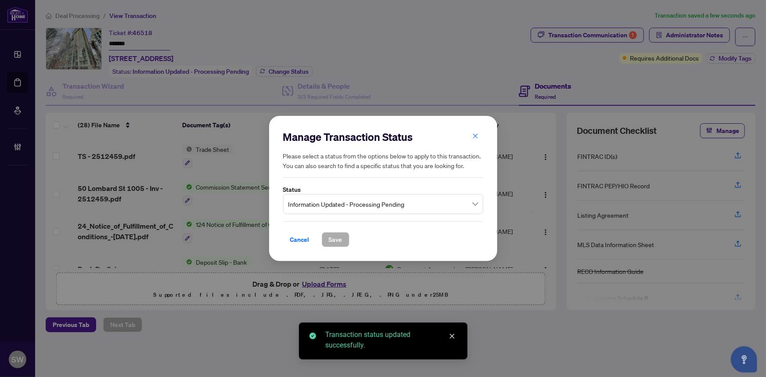
click at [349, 199] on span "Information Updated - Processing Pending" at bounding box center [383, 204] width 190 height 17
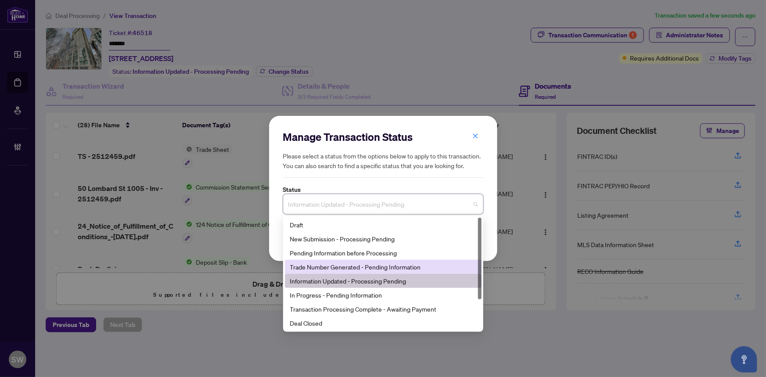
click at [331, 267] on div "Trade Number Generated - Pending Information" at bounding box center [383, 267] width 186 height 10
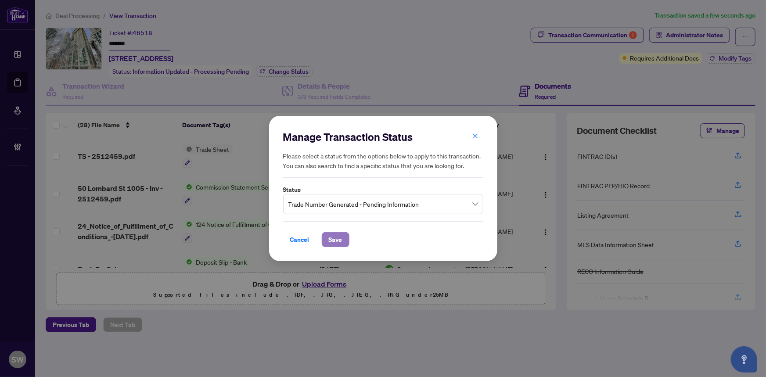
click at [338, 242] on span "Save" at bounding box center [336, 240] width 14 height 14
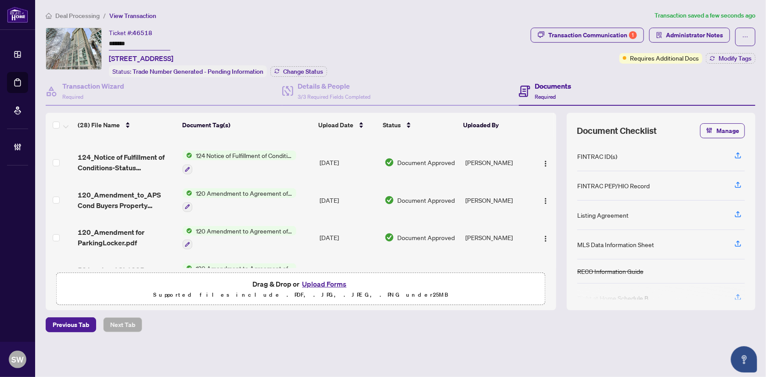
scroll to position [279, 0]
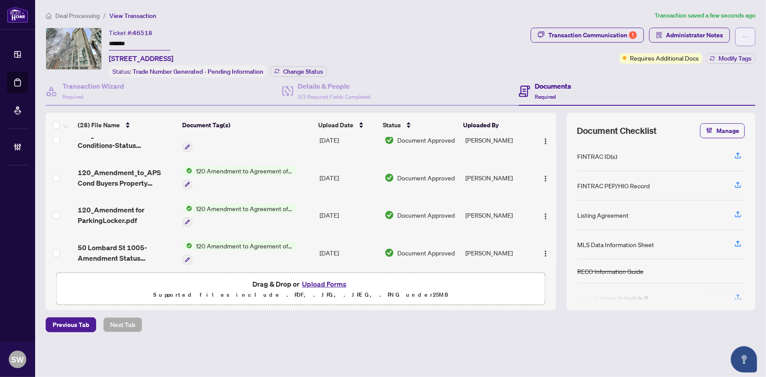
click at [751, 35] on button "button" at bounding box center [745, 37] width 20 height 18
click at [336, 86] on h4 "Details & People" at bounding box center [334, 86] width 73 height 11
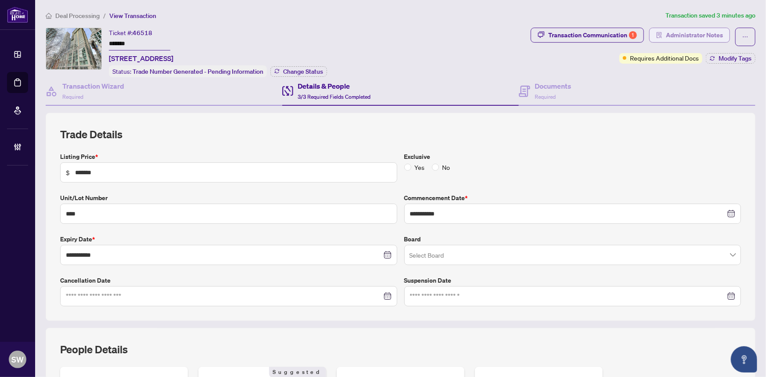
click at [692, 39] on span "Administrator Notes" at bounding box center [694, 35] width 57 height 14
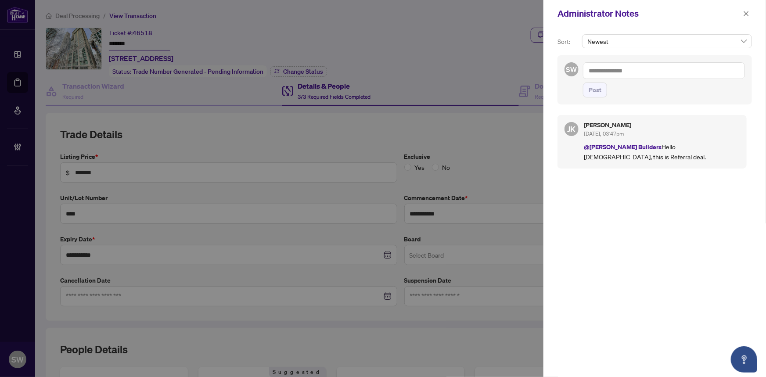
click at [615, 71] on textarea at bounding box center [664, 70] width 162 height 17
paste textarea "**********"
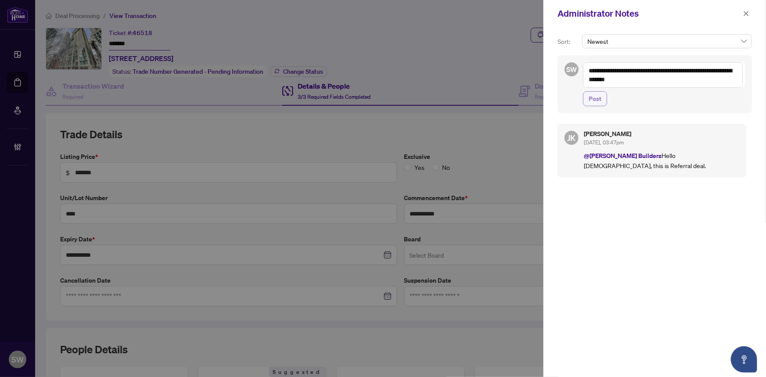
type textarea "**********"
click at [596, 101] on span "Post" at bounding box center [595, 99] width 13 height 14
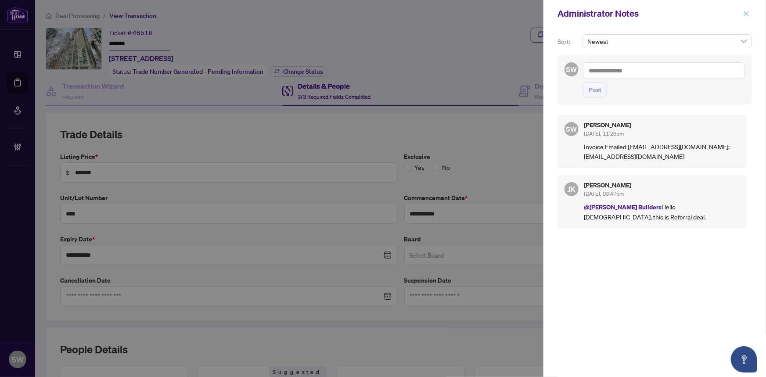
click at [746, 15] on icon "close" at bounding box center [746, 14] width 6 height 6
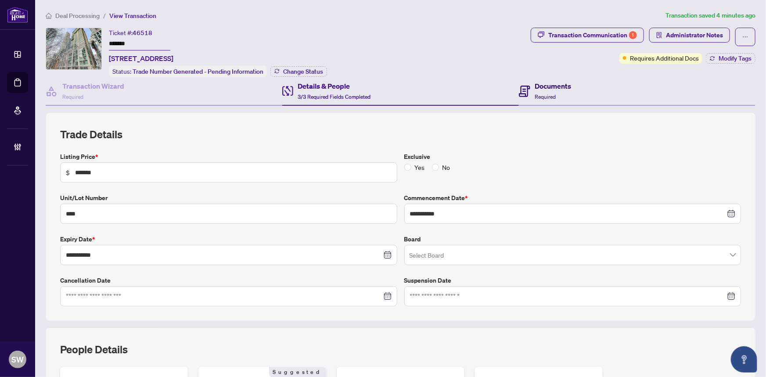
click at [553, 88] on h4 "Documents" at bounding box center [553, 86] width 36 height 11
